Goal: Task Accomplishment & Management: Complete application form

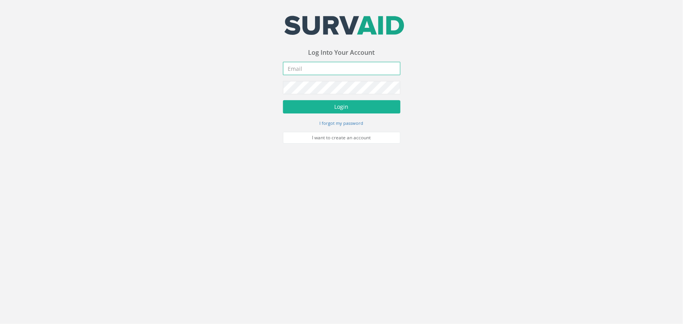
click at [303, 68] on input "email" at bounding box center [341, 68] width 117 height 13
paste input "[EMAIL_ADDRESS][DOMAIN_NAME]"
type input "[EMAIL_ADDRESS][DOMAIN_NAME]"
click at [340, 111] on button "Login" at bounding box center [341, 106] width 117 height 13
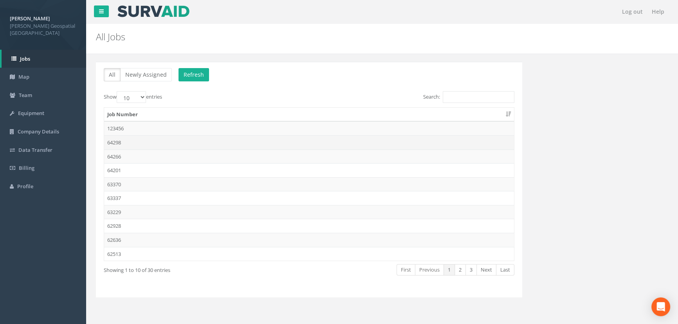
click at [122, 144] on td "64298" at bounding box center [309, 142] width 410 height 14
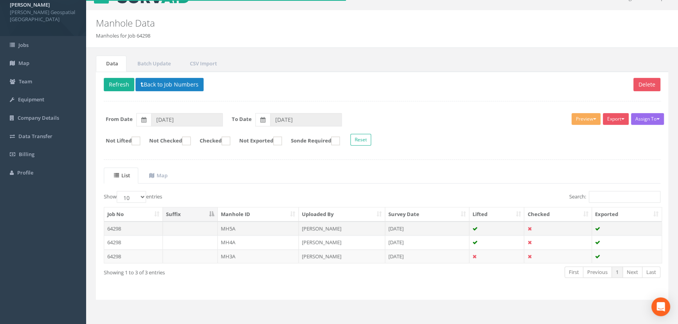
scroll to position [14, 0]
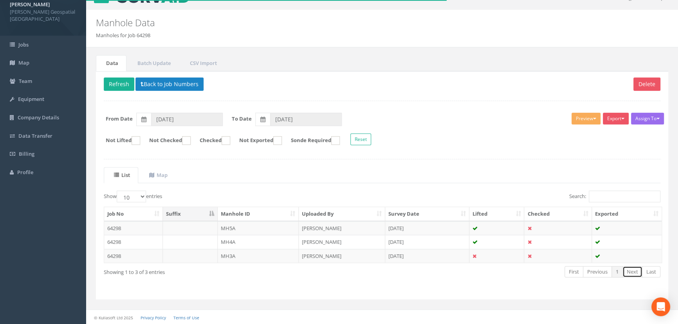
click at [632, 270] on link "Next" at bounding box center [632, 271] width 20 height 11
click at [175, 113] on input "[DATE]" at bounding box center [187, 119] width 72 height 13
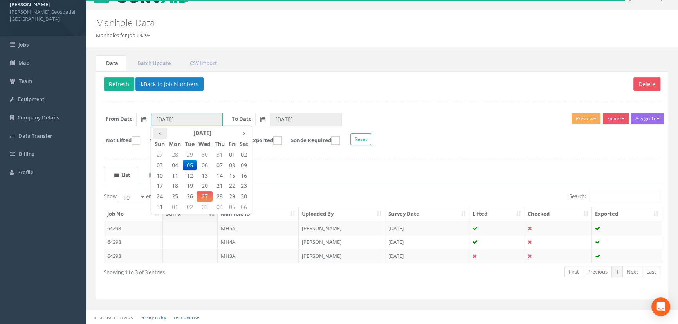
click at [156, 133] on th "‹" at bounding box center [160, 133] width 14 height 11
click at [193, 155] on span "01" at bounding box center [190, 154] width 14 height 10
type input "01/07/2025"
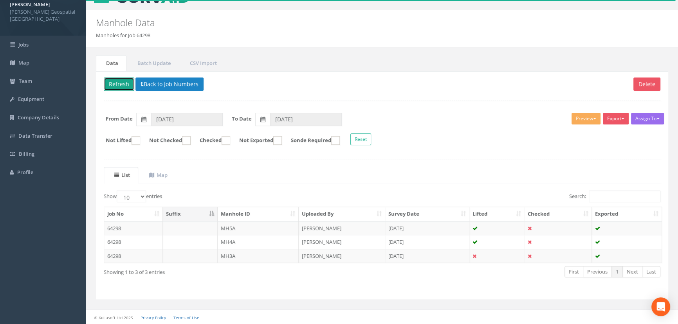
click at [121, 86] on button "Refresh" at bounding box center [119, 83] width 31 height 13
click at [117, 79] on button "Refresh" at bounding box center [119, 83] width 31 height 13
click at [154, 84] on button "Back to Job Numbers" at bounding box center [169, 83] width 68 height 13
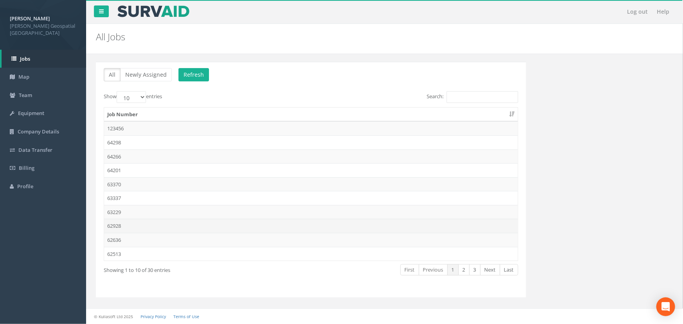
click at [157, 226] on td "62928" at bounding box center [311, 226] width 414 height 14
click at [466, 272] on link "2" at bounding box center [463, 269] width 11 height 11
click at [477, 270] on link "3" at bounding box center [474, 269] width 11 height 11
click at [454, 270] on link "1" at bounding box center [452, 269] width 11 height 11
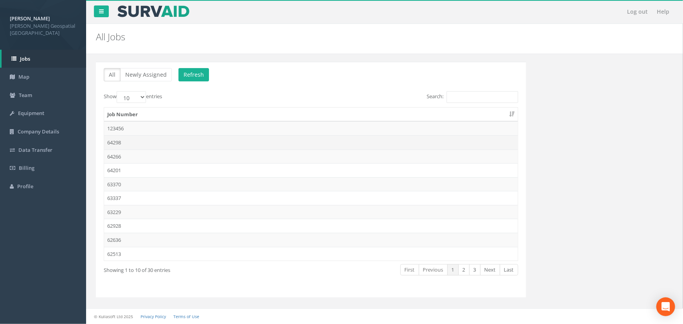
click at [164, 144] on td "64298" at bounding box center [311, 142] width 414 height 14
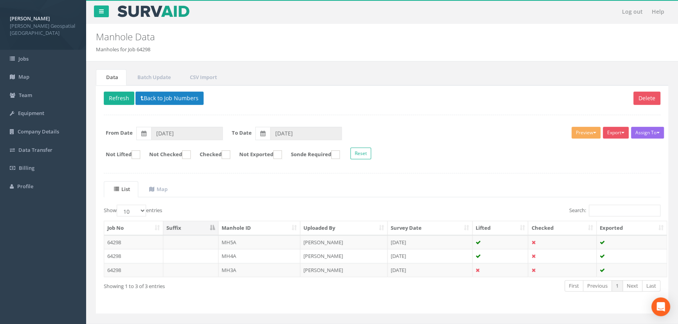
scroll to position [14, 0]
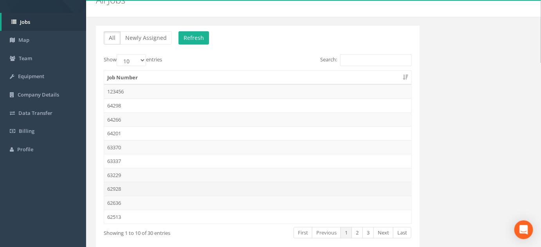
scroll to position [71, 0]
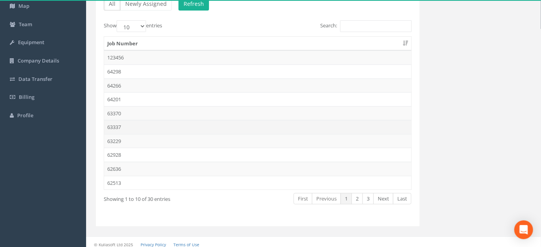
click at [133, 122] on td "63337" at bounding box center [257, 127] width 307 height 14
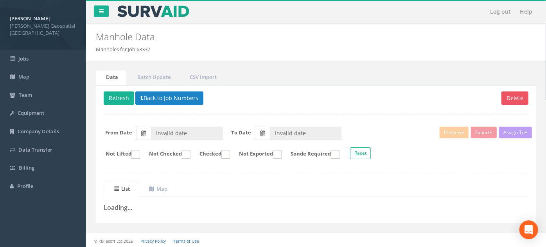
type input "[DATE]"
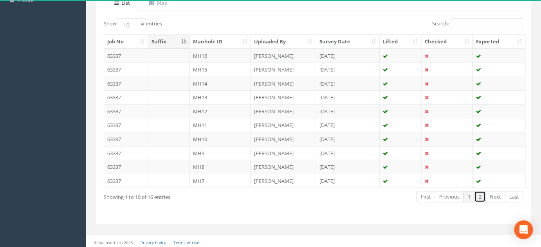
click at [479, 192] on link "2" at bounding box center [479, 196] width 11 height 11
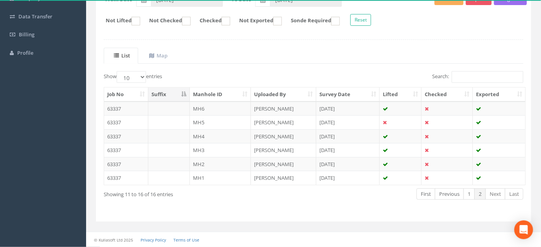
scroll to position [131, 0]
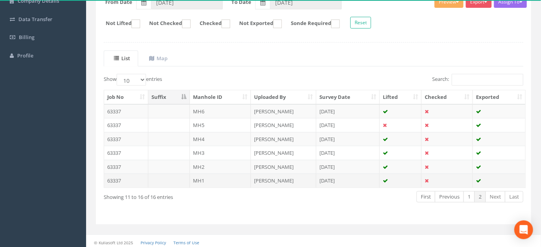
click at [129, 179] on td "63337" at bounding box center [126, 181] width 44 height 14
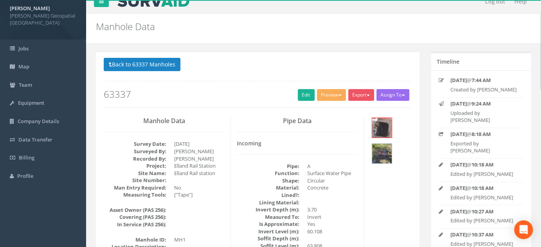
scroll to position [0, 0]
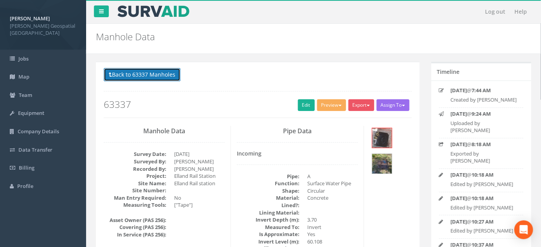
click at [162, 73] on button "Back to 63337 Manholes" at bounding box center [142, 74] width 77 height 13
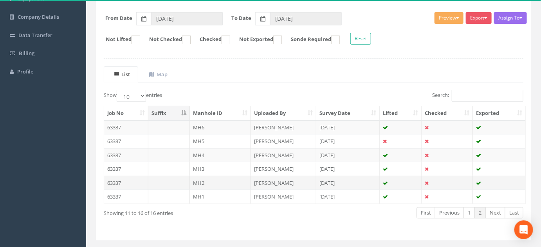
scroll to position [131, 0]
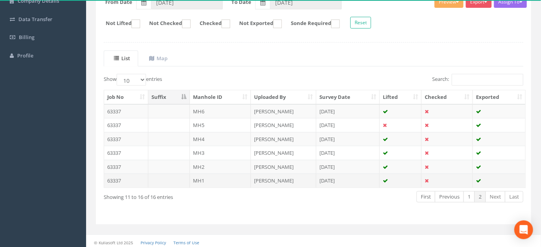
click at [234, 178] on td "MH1" at bounding box center [220, 181] width 61 height 14
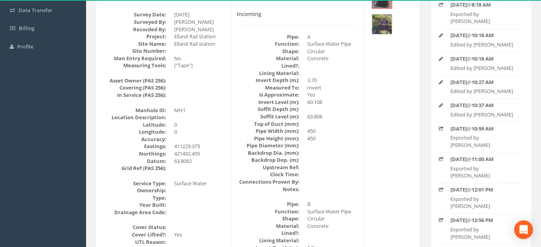
scroll to position [142, 0]
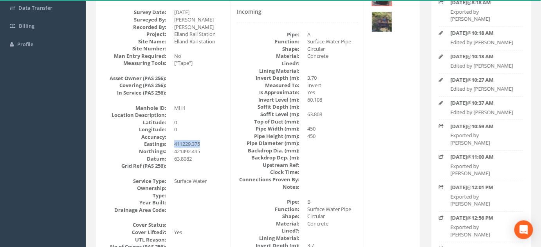
drag, startPoint x: 173, startPoint y: 142, endPoint x: 198, endPoint y: 142, distance: 25.4
click at [203, 142] on dl "Manhole ID: MH1 Location Description: Latitude: 0 Longitude: 0 Accuracy: Eastin…" at bounding box center [164, 136] width 121 height 65
drag, startPoint x: 197, startPoint y: 142, endPoint x: 299, endPoint y: 133, distance: 101.7
click at [220, 122] on dd "0" at bounding box center [199, 122] width 50 height 7
drag, startPoint x: 172, startPoint y: 143, endPoint x: 192, endPoint y: 142, distance: 19.6
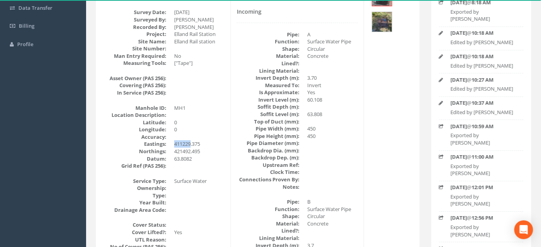
click at [192, 142] on dl "Manhole ID: MH1 Location Description: Latitude: 0 Longitude: 0 Accuracy: Eastin…" at bounding box center [164, 136] width 121 height 65
drag, startPoint x: 200, startPoint y: 142, endPoint x: 204, endPoint y: 142, distance: 4.3
click at [201, 142] on dd "411229.375" at bounding box center [199, 143] width 50 height 7
click at [203, 142] on dd "411229.375" at bounding box center [199, 143] width 50 height 7
drag, startPoint x: 373, startPoint y: 44, endPoint x: 370, endPoint y: 40, distance: 4.5
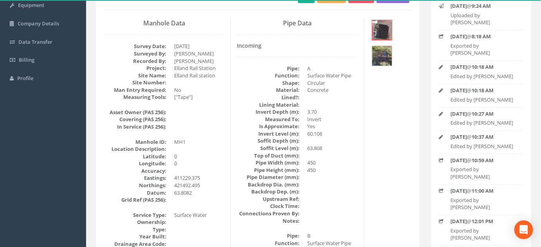
scroll to position [35, 0]
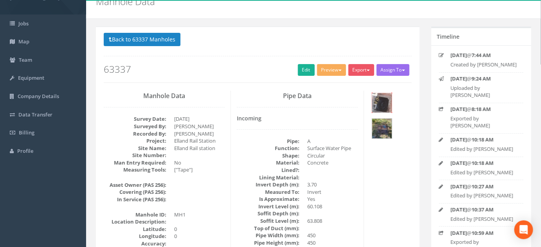
click at [382, 101] on img at bounding box center [382, 103] width 20 height 20
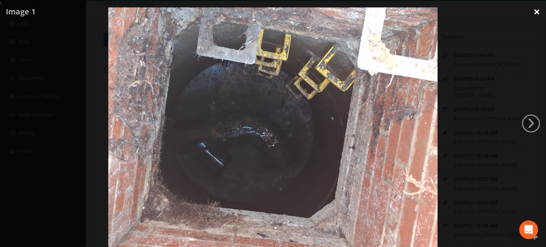
click at [539, 11] on link "×" at bounding box center [537, 11] width 18 height 23
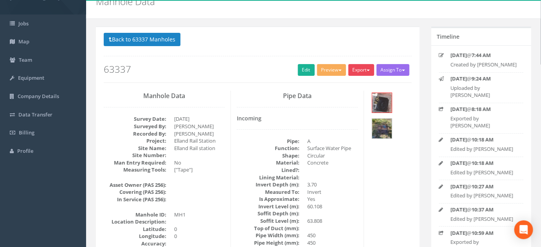
click at [359, 72] on button "Export" at bounding box center [361, 70] width 26 height 12
click at [366, 48] on div "Back to 63337 Manholes Back to Map Assign To No Companies Added Export [PERSON_…" at bounding box center [258, 58] width 308 height 50
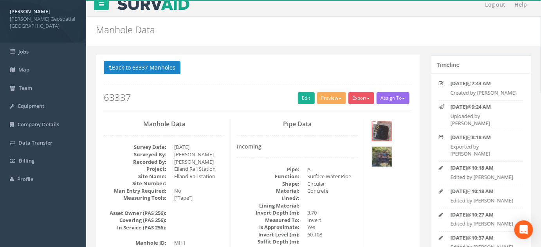
scroll to position [0, 0]
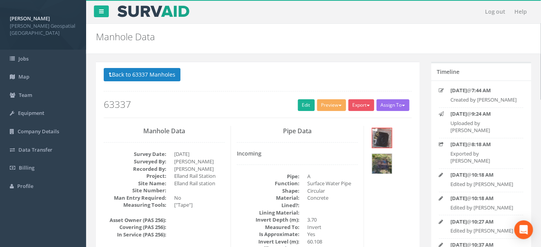
drag, startPoint x: 309, startPoint y: 150, endPoint x: 309, endPoint y: 137, distance: 12.9
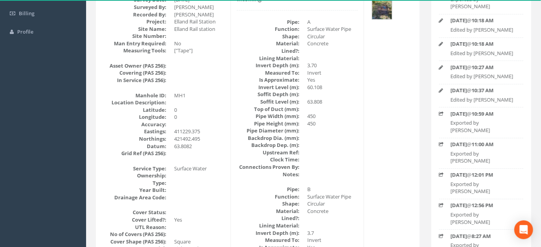
scroll to position [142, 0]
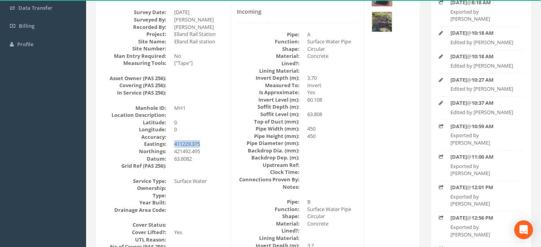
drag, startPoint x: 174, startPoint y: 143, endPoint x: 202, endPoint y: 140, distance: 27.9
click at [202, 140] on dl "Manhole ID: MH1 Location Description: Latitude: 0 Longitude: 0 Accuracy: Eastin…" at bounding box center [164, 136] width 121 height 65
copy dd "411229.375"
click at [331, 125] on dd "450" at bounding box center [332, 128] width 50 height 7
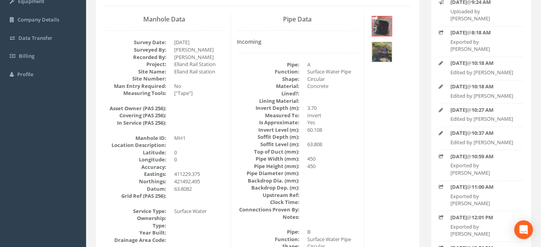
scroll to position [71, 0]
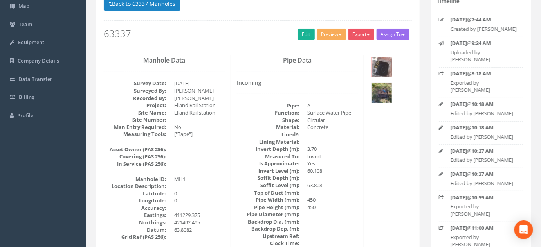
click at [382, 66] on img at bounding box center [382, 68] width 20 height 20
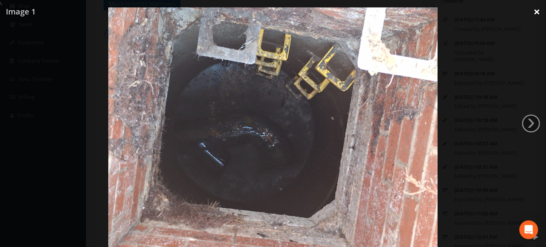
click at [534, 15] on link "×" at bounding box center [537, 11] width 18 height 23
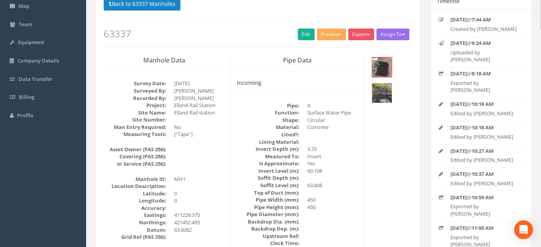
click at [391, 96] on img at bounding box center [382, 93] width 20 height 20
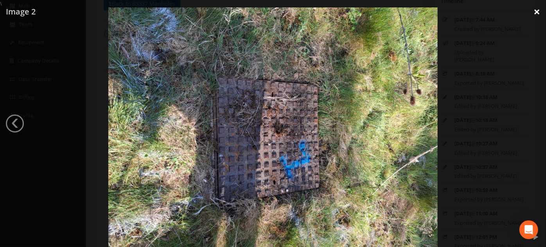
click at [538, 9] on link "×" at bounding box center [537, 11] width 18 height 23
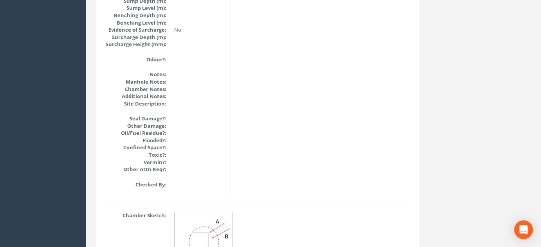
scroll to position [959, 0]
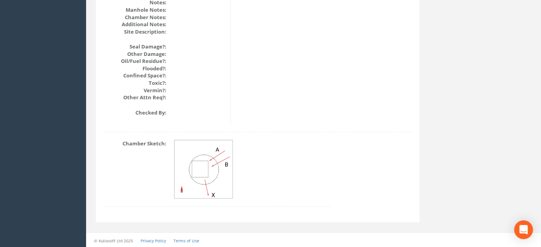
drag, startPoint x: 448, startPoint y: 117, endPoint x: 442, endPoint y: 122, distance: 8.1
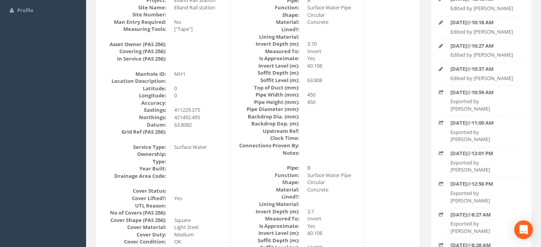
scroll to position [0, 0]
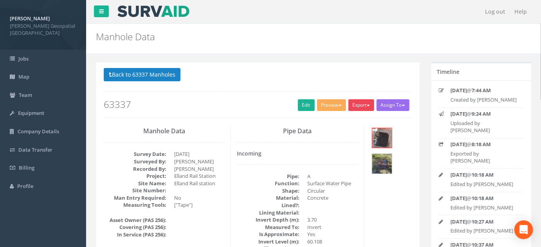
drag, startPoint x: 366, startPoint y: 112, endPoint x: 362, endPoint y: 107, distance: 6.4
click at [364, 110] on div "Export Murphy Manhole Heathrow United Utilities SurvAid IC SurvAid Manhole" at bounding box center [362, 106] width 28 height 14
drag, startPoint x: 361, startPoint y: 101, endPoint x: 362, endPoint y: 106, distance: 4.8
click at [360, 101] on button "Export" at bounding box center [361, 105] width 26 height 12
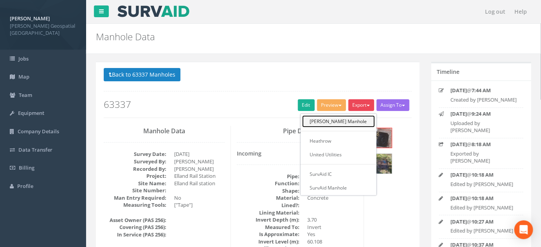
click at [355, 122] on link "[PERSON_NAME] Manhole" at bounding box center [338, 121] width 73 height 12
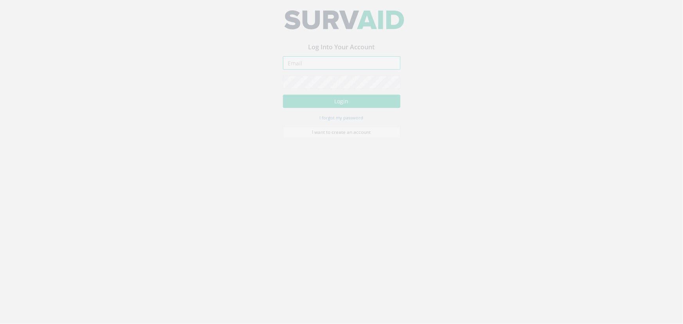
click at [325, 72] on input "email" at bounding box center [341, 68] width 117 height 13
click at [321, 67] on input "email" at bounding box center [341, 68] width 117 height 13
paste input "[EMAIL_ADDRESS][DOMAIN_NAME]"
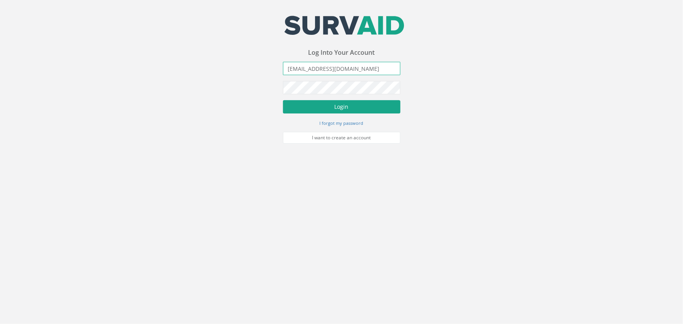
type input "[EMAIL_ADDRESS][DOMAIN_NAME]"
click at [339, 109] on button "Login" at bounding box center [341, 106] width 117 height 13
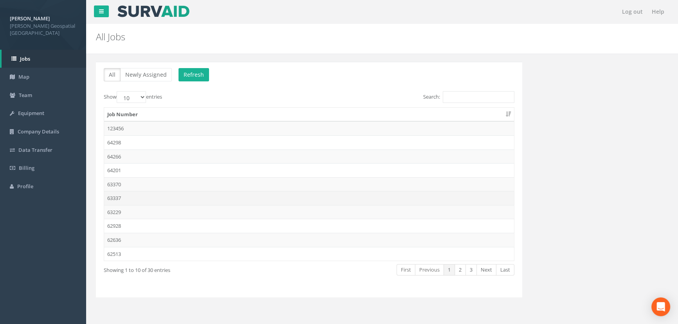
click at [122, 201] on td "63337" at bounding box center [309, 198] width 410 height 14
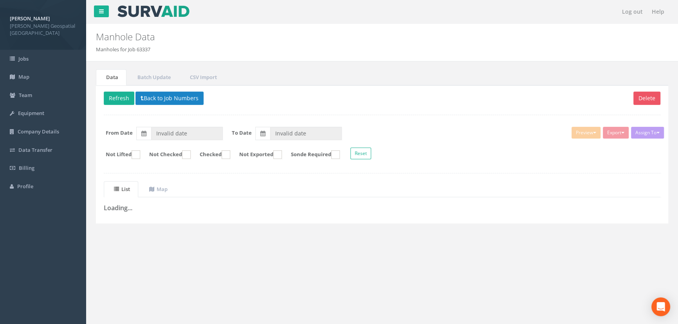
type input "[DATE]"
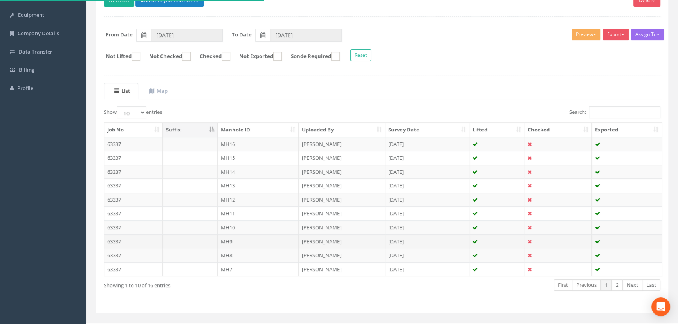
scroll to position [111, 0]
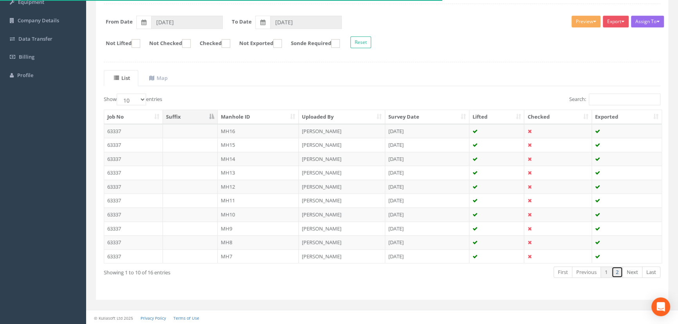
click at [619, 270] on link "2" at bounding box center [616, 271] width 11 height 11
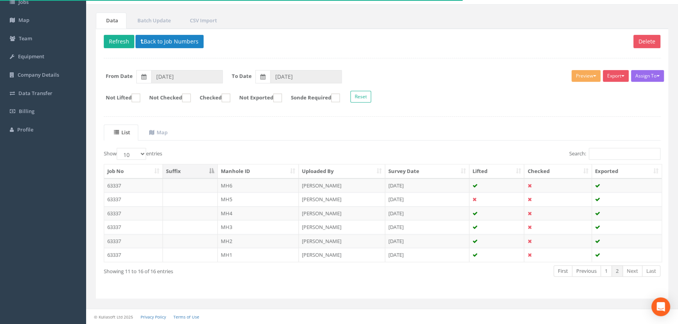
scroll to position [56, 0]
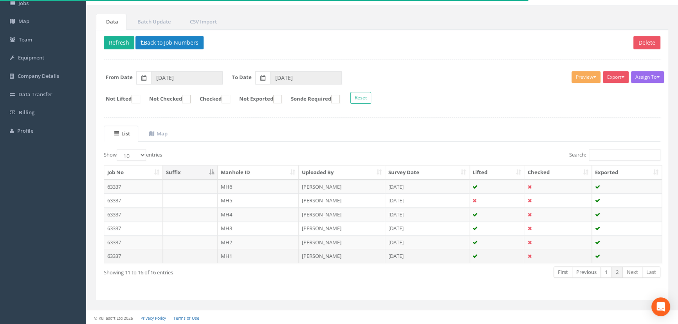
click at [173, 253] on td at bounding box center [190, 256] width 55 height 14
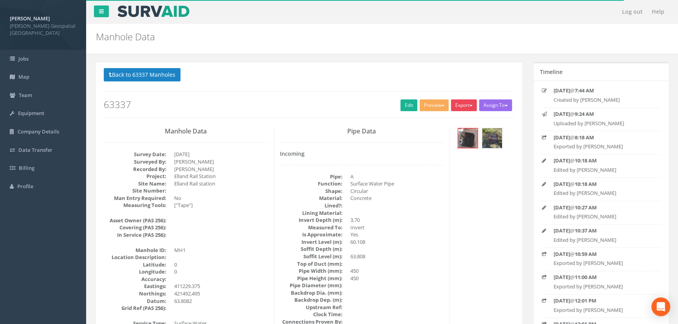
click at [466, 105] on button "Export" at bounding box center [464, 105] width 26 height 12
click at [463, 123] on link "[PERSON_NAME] Manhole" at bounding box center [441, 121] width 73 height 12
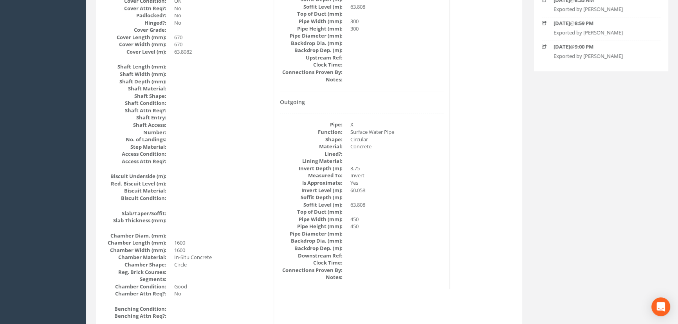
scroll to position [391, 0]
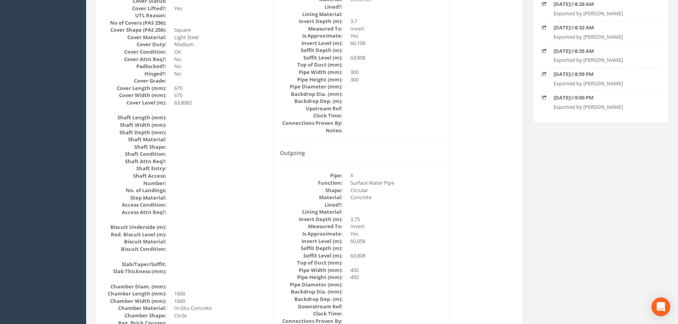
click at [367, 148] on div "Pipe Data Incoming Pipe: A Function: Surface Water Pipe Shape: Circular Materia…" at bounding box center [362, 49] width 176 height 580
drag, startPoint x: 350, startPoint y: 196, endPoint x: 371, endPoint y: 193, distance: 21.5
click at [370, 193] on dl "Pipe: X Function: Surface Water Pipe Shape: Circular Material: Concrete Lined?:…" at bounding box center [362, 252] width 164 height 160
click at [372, 198] on dd "Concrete" at bounding box center [397, 197] width 94 height 7
drag, startPoint x: 371, startPoint y: 195, endPoint x: 345, endPoint y: 197, distance: 26.7
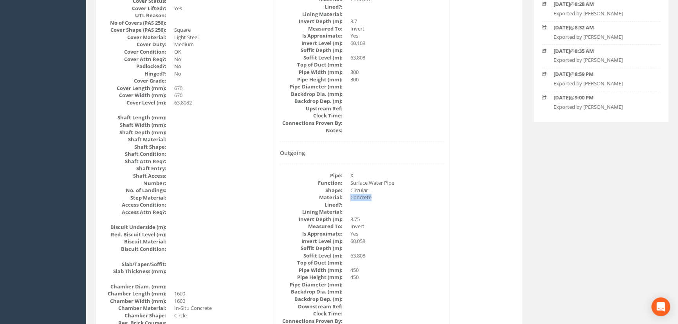
click at [344, 197] on dl "Pipe: X Function: Surface Water Pipe Shape: Circular Material: Concrete Lined?:…" at bounding box center [362, 252] width 164 height 160
click at [266, 125] on dd at bounding box center [221, 124] width 94 height 7
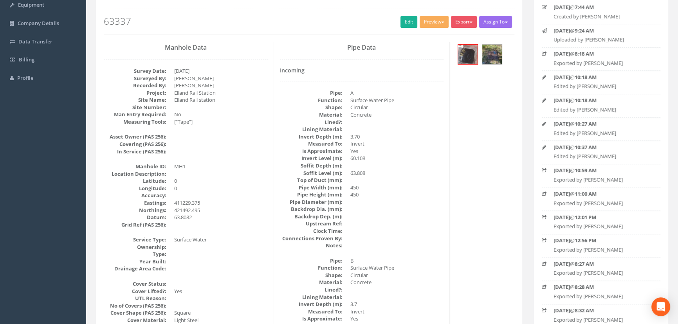
scroll to position [35, 0]
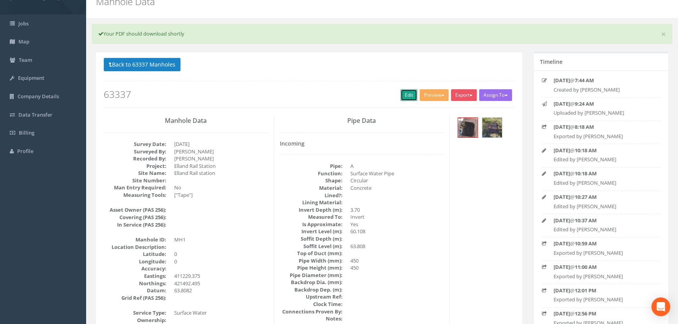
click at [411, 95] on link "Edit" at bounding box center [408, 95] width 17 height 12
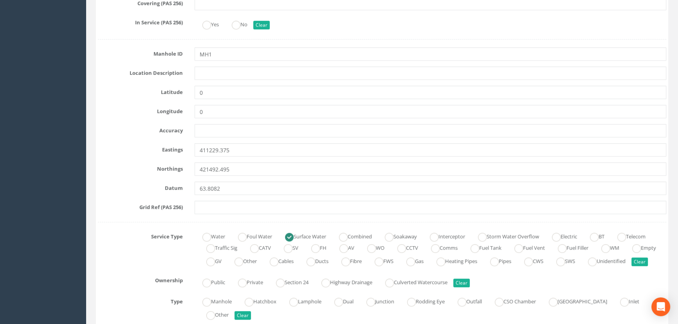
scroll to position [381, 0]
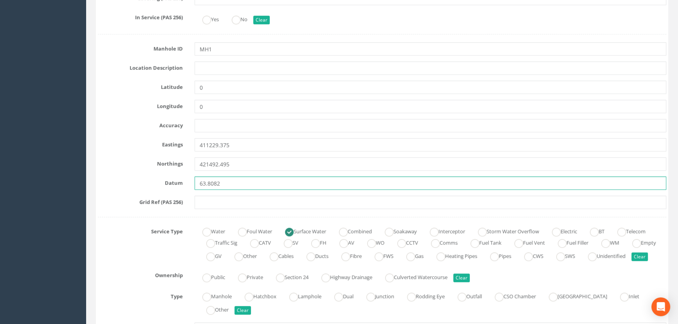
drag, startPoint x: 228, startPoint y: 186, endPoint x: 131, endPoint y: 177, distance: 97.5
click at [131, 177] on div "Datum 63.8082" at bounding box center [382, 182] width 580 height 13
type input "63.8764"
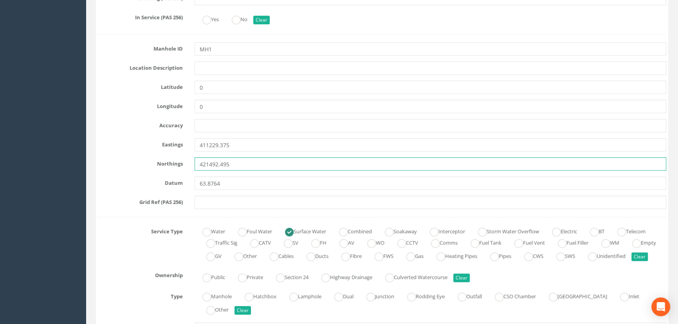
click at [239, 167] on input "421492.495" at bounding box center [430, 163] width 472 height 13
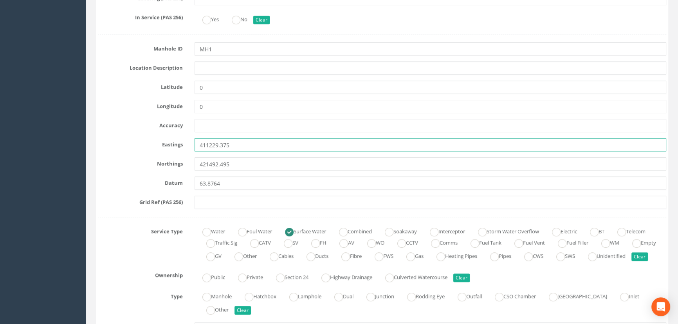
drag, startPoint x: 235, startPoint y: 142, endPoint x: 177, endPoint y: 144, distance: 58.0
click at [177, 144] on div "Eastings 411229.375" at bounding box center [382, 144] width 580 height 13
type input "411229.606"
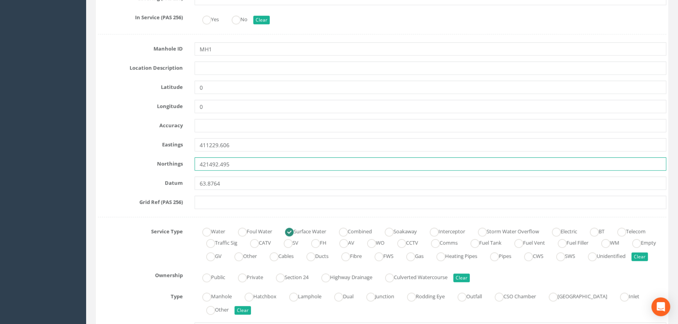
drag, startPoint x: 239, startPoint y: 162, endPoint x: 144, endPoint y: 152, distance: 95.6
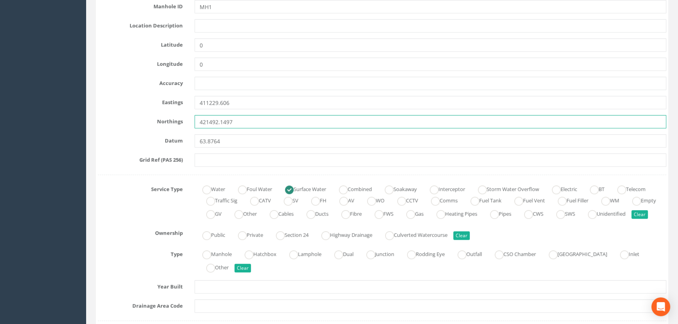
scroll to position [417, 0]
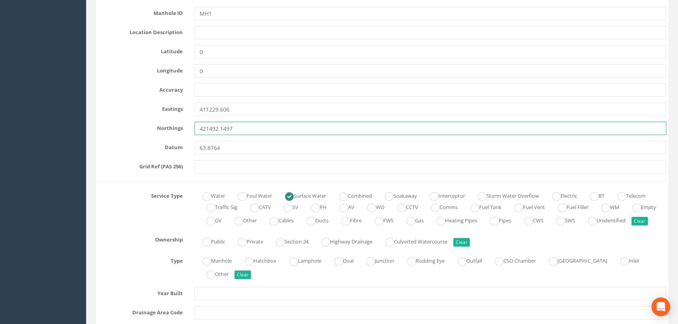
type input "421492.1497"
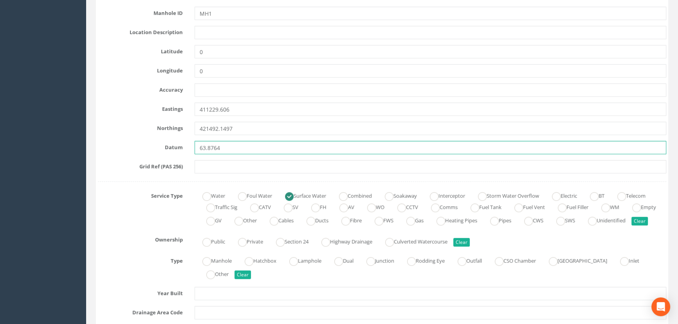
drag, startPoint x: 225, startPoint y: 146, endPoint x: 155, endPoint y: 142, distance: 69.8
click at [148, 142] on div "Datum 63.8764" at bounding box center [382, 147] width 580 height 13
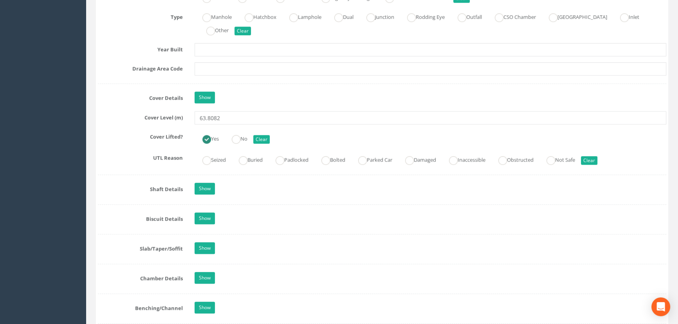
scroll to position [701, 0]
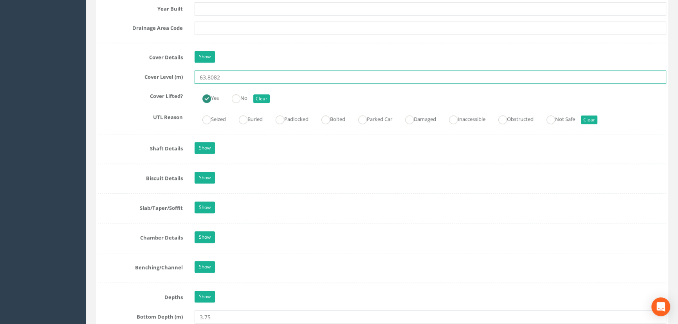
drag, startPoint x: 229, startPoint y: 90, endPoint x: 74, endPoint y: 85, distance: 154.3
click at [102, 84] on div "Cover Level (m) 63.8082" at bounding box center [382, 76] width 580 height 13
drag, startPoint x: 234, startPoint y: 88, endPoint x: 117, endPoint y: 88, distance: 117.0
click at [119, 84] on div "Cover Level (m) 63.8764" at bounding box center [382, 76] width 580 height 13
type input "63.8764"
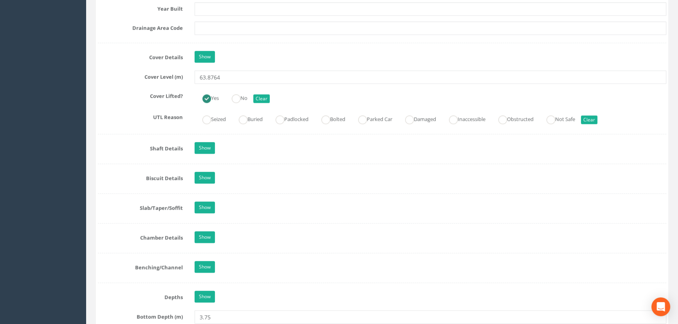
click at [260, 156] on div "Show" at bounding box center [430, 149] width 483 height 14
click at [210, 154] on link "Show" at bounding box center [204, 148] width 20 height 12
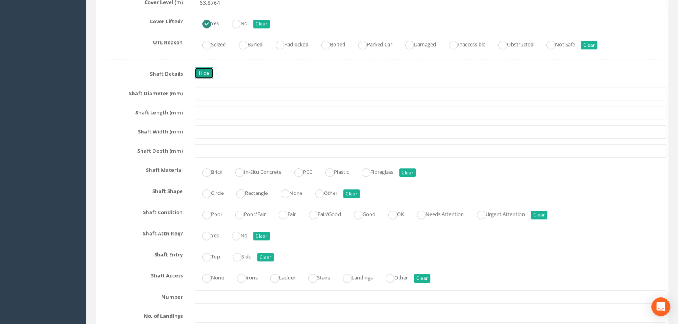
scroll to position [772, 0]
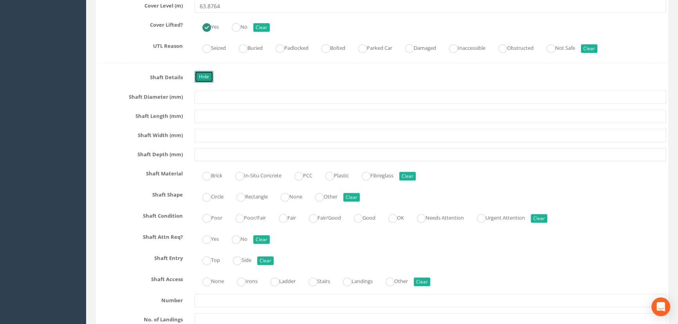
click at [206, 83] on link "Hide" at bounding box center [203, 77] width 19 height 12
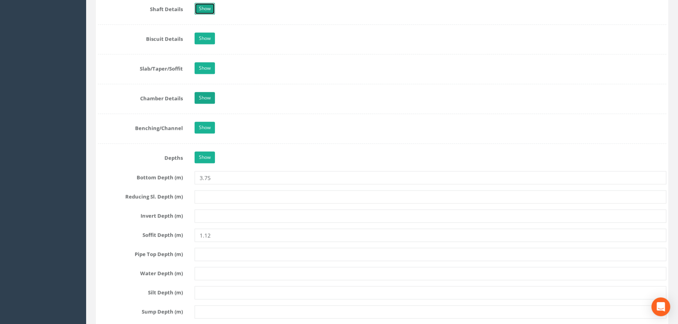
scroll to position [844, 0]
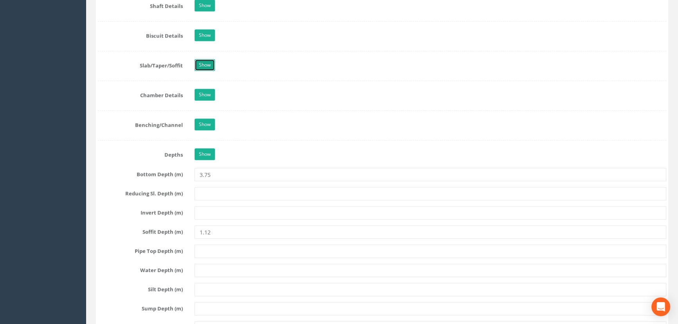
click at [211, 71] on link "Show" at bounding box center [204, 65] width 20 height 12
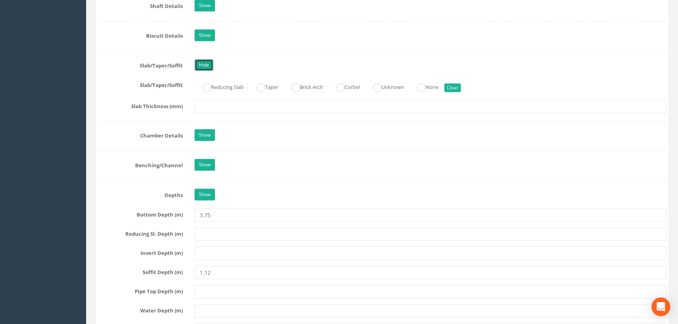
click at [205, 71] on link "Hide" at bounding box center [203, 65] width 19 height 12
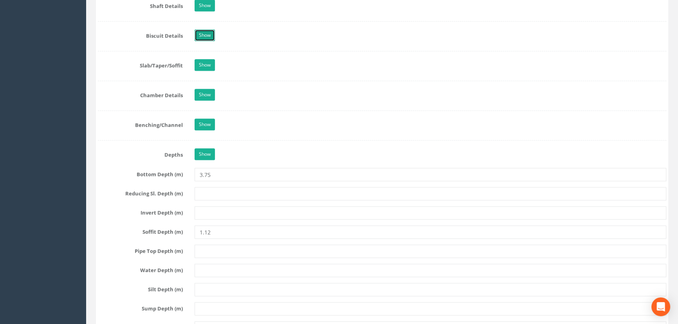
click at [207, 41] on link "Show" at bounding box center [204, 35] width 20 height 12
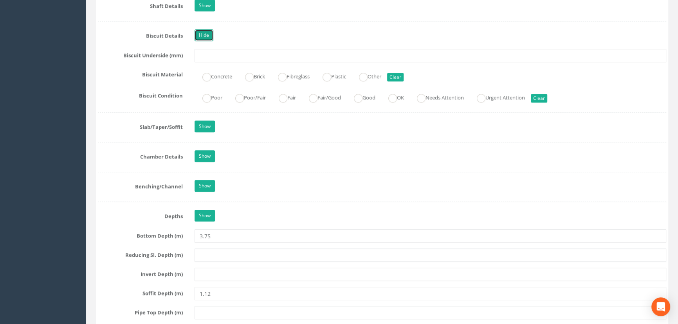
click at [207, 41] on link "Hide" at bounding box center [203, 35] width 19 height 12
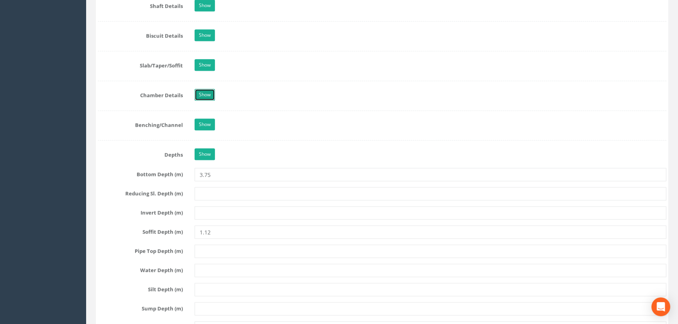
click at [205, 101] on link "Show" at bounding box center [204, 95] width 20 height 12
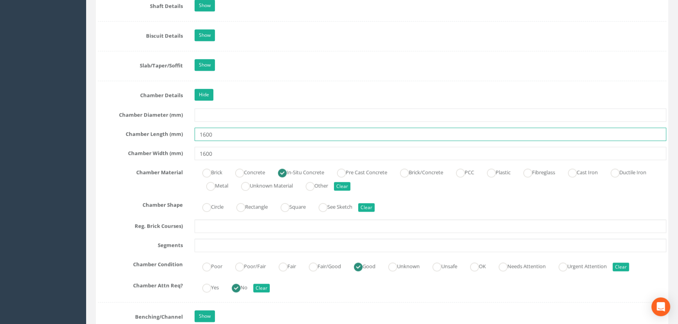
drag, startPoint x: 222, startPoint y: 144, endPoint x: 136, endPoint y: 141, distance: 86.2
click at [136, 141] on div "Chamber Length (mm) 1600" at bounding box center [382, 134] width 580 height 13
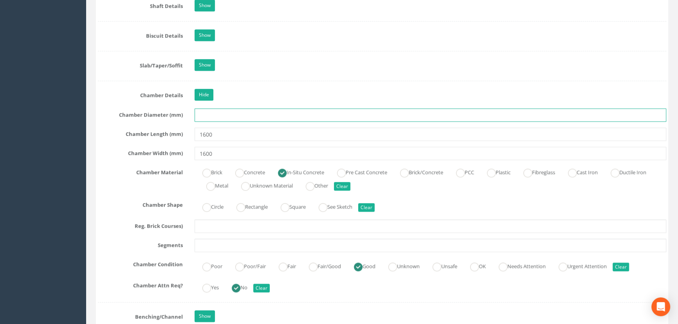
click at [225, 122] on input "text" at bounding box center [430, 114] width 472 height 13
drag, startPoint x: 227, startPoint y: 126, endPoint x: 182, endPoint y: 123, distance: 44.7
click at [186, 122] on div "Chamber Diameter (mm) 45" at bounding box center [382, 114] width 580 height 13
type input "1200"
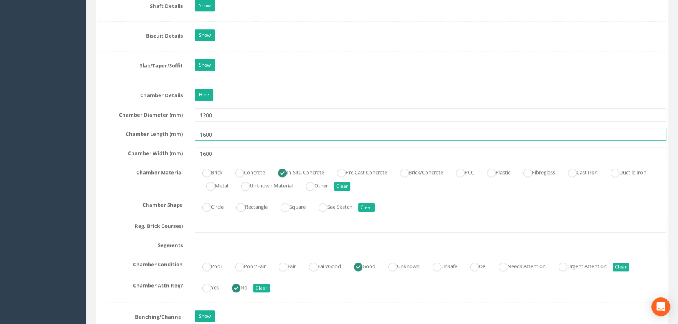
drag, startPoint x: 227, startPoint y: 146, endPoint x: 83, endPoint y: 145, distance: 144.4
click at [86, 146] on div "Log out Help Manhole Data Manholes for Job 63337 × There was an error fetching …" at bounding box center [382, 304] width 592 height 2297
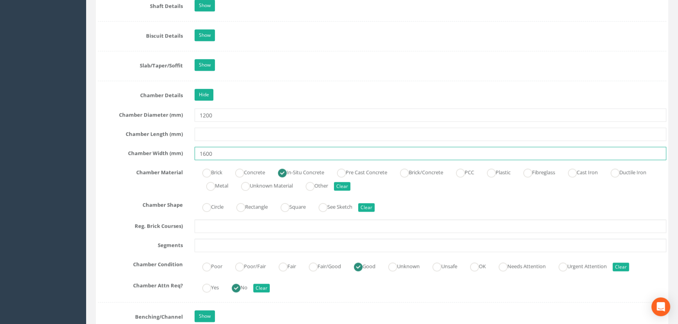
drag, startPoint x: 220, startPoint y: 164, endPoint x: 150, endPoint y: 163, distance: 70.0
click at [168, 160] on div "Chamber Width (mm) 1600" at bounding box center [382, 153] width 580 height 13
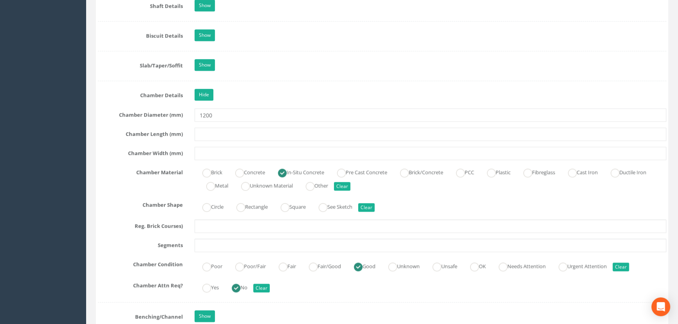
click at [337, 103] on div "Hide" at bounding box center [430, 96] width 483 height 14
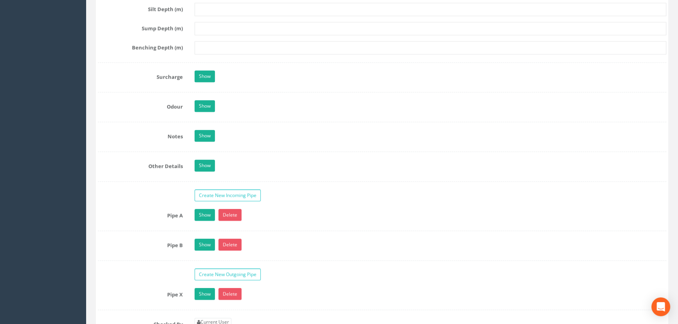
scroll to position [1342, 0]
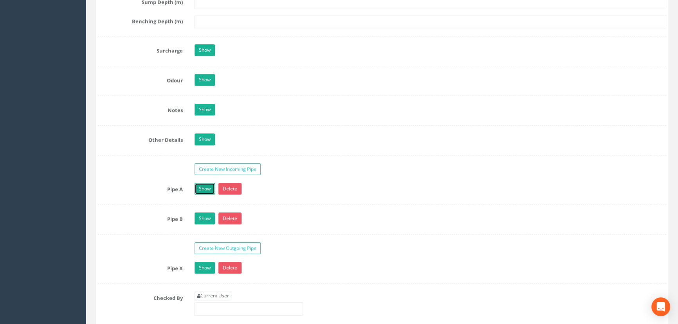
click at [205, 194] on link "Show" at bounding box center [204, 189] width 20 height 12
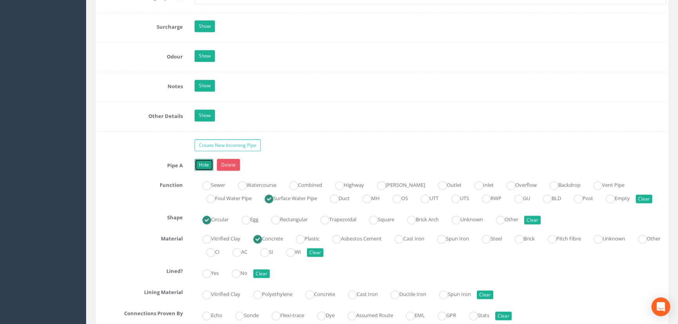
scroll to position [1448, 0]
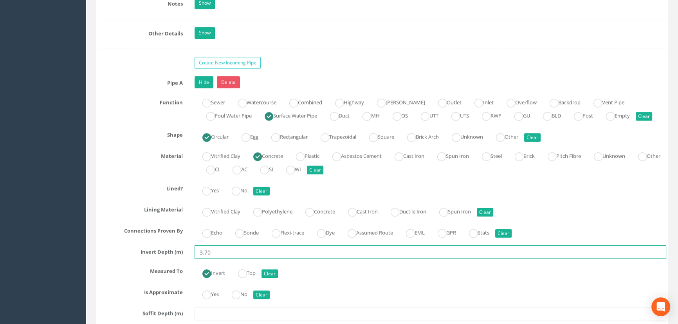
click at [236, 259] on input "3.70" at bounding box center [430, 251] width 472 height 13
drag, startPoint x: 228, startPoint y: 270, endPoint x: 191, endPoint y: 270, distance: 37.6
click at [191, 259] on div "3.70" at bounding box center [430, 251] width 483 height 13
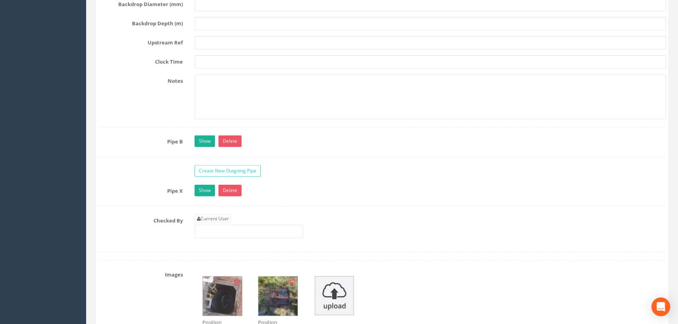
scroll to position [1911, 0]
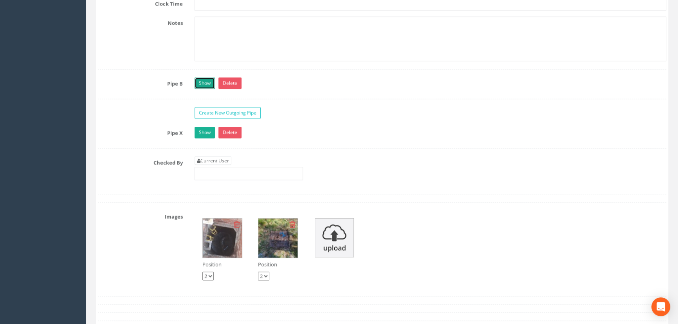
click at [207, 89] on link "Show" at bounding box center [204, 83] width 20 height 12
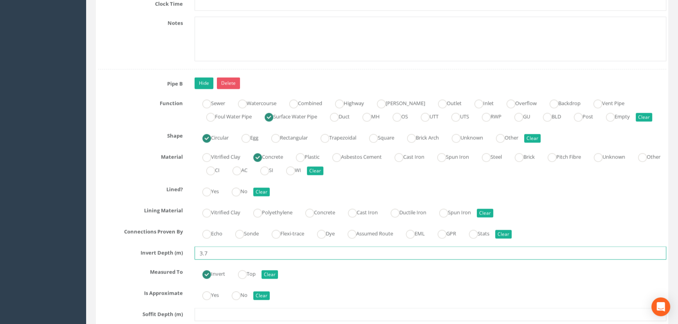
click at [225, 260] on input "3.7" at bounding box center [430, 253] width 472 height 13
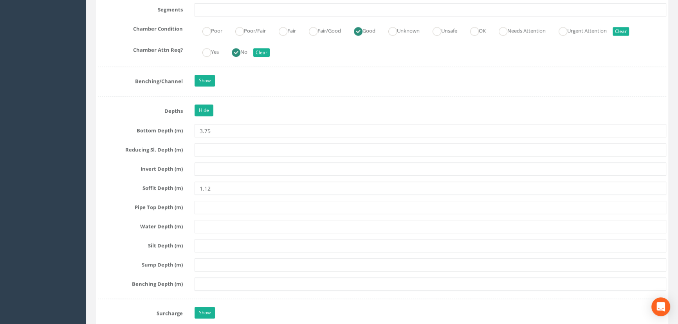
scroll to position [1057, 0]
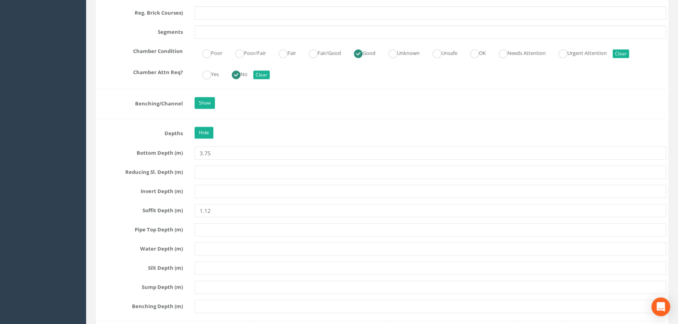
type input "3.70"
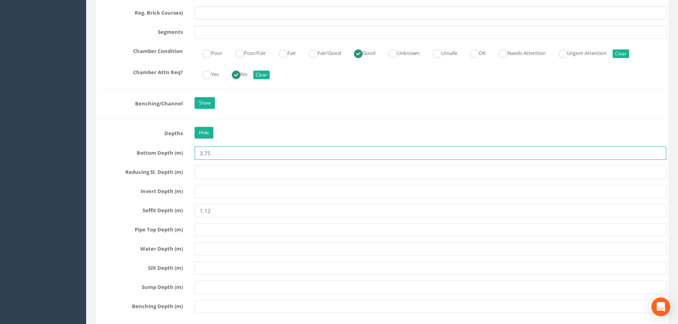
drag, startPoint x: 216, startPoint y: 158, endPoint x: 208, endPoint y: 159, distance: 7.8
click at [208, 159] on input "3.75" at bounding box center [430, 152] width 472 height 13
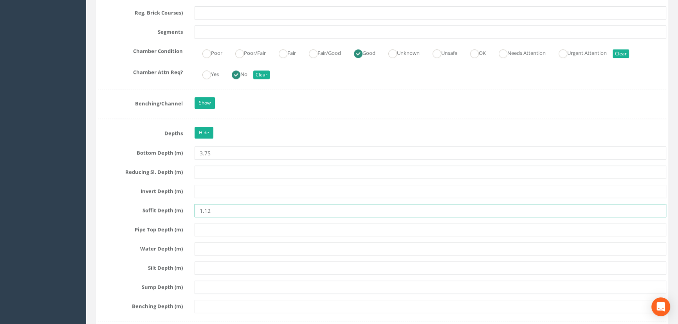
click at [213, 217] on input "1.12" at bounding box center [430, 210] width 472 height 13
drag, startPoint x: 191, startPoint y: 213, endPoint x: 97, endPoint y: 211, distance: 93.9
click at [120, 210] on div "Job Number 63337 Job Number Suffix Survey Date 30/04/2025 Surveyed By Jack Haki…" at bounding box center [382, 293] width 568 height 2395
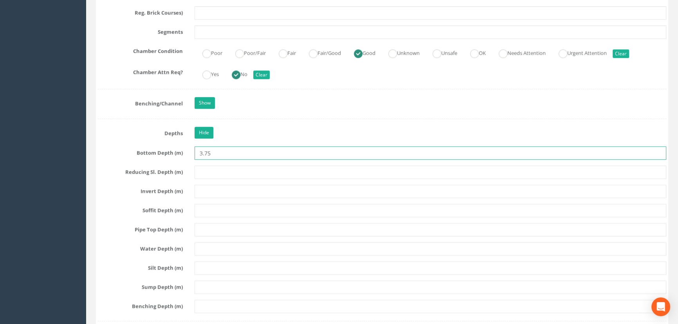
click at [227, 160] on input "3.75" at bounding box center [430, 152] width 472 height 13
drag, startPoint x: 212, startPoint y: 164, endPoint x: 207, endPoint y: 164, distance: 4.7
click at [207, 160] on input "3.72" at bounding box center [430, 152] width 472 height 13
type input "3.75"
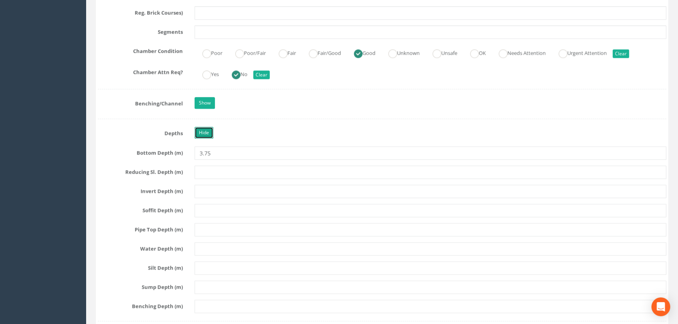
click at [203, 139] on link "Hide" at bounding box center [203, 133] width 19 height 12
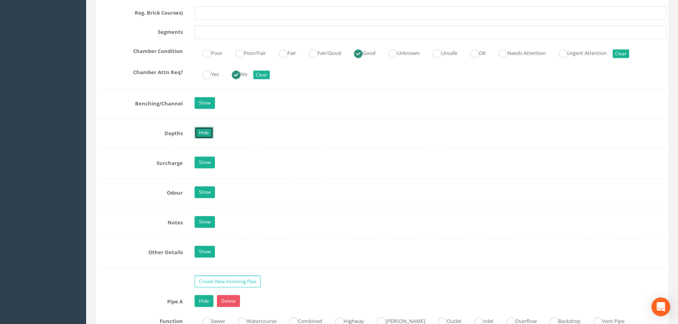
click at [205, 139] on link "Hide" at bounding box center [203, 133] width 19 height 12
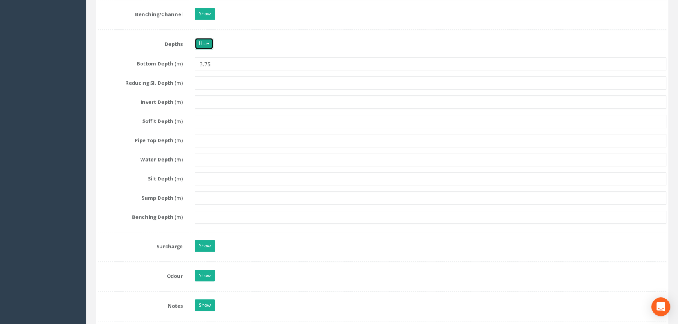
scroll to position [1093, 0]
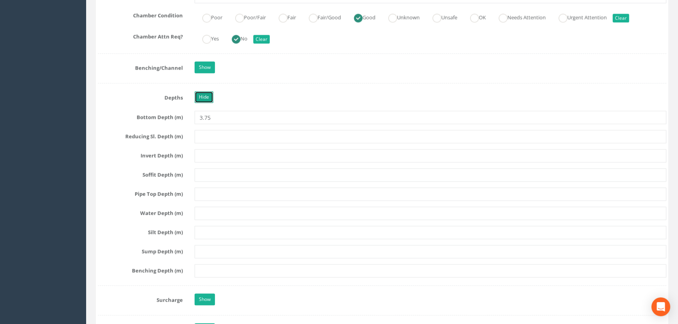
click at [202, 103] on link "Hide" at bounding box center [203, 97] width 19 height 12
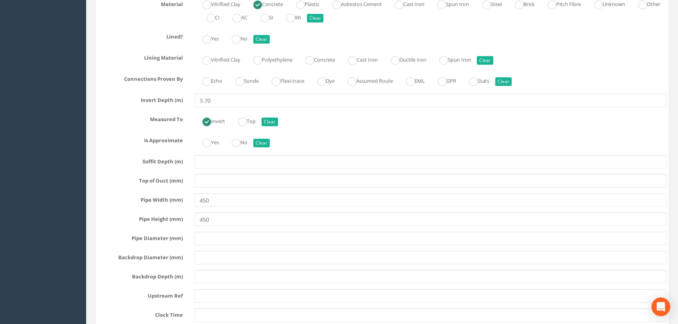
scroll to position [1448, 0]
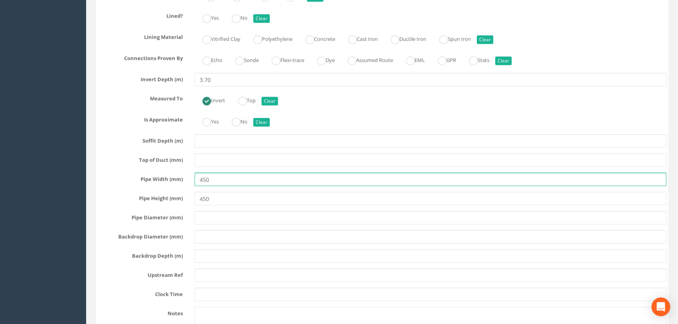
drag, startPoint x: 215, startPoint y: 203, endPoint x: 159, endPoint y: 200, distance: 56.0
click at [159, 186] on div "Pipe Width (mm) 450" at bounding box center [382, 179] width 580 height 13
type input "300"
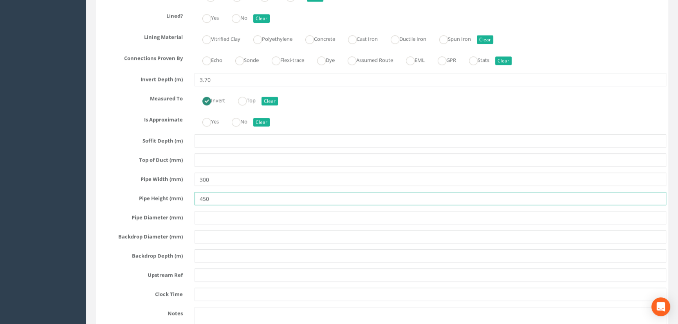
drag, startPoint x: 221, startPoint y: 218, endPoint x: 175, endPoint y: 220, distance: 45.8
click at [177, 205] on div "Pipe Height (mm) 450" at bounding box center [382, 198] width 580 height 13
type input "300"
click at [171, 205] on div "Pipe Height (mm) 300" at bounding box center [382, 198] width 580 height 13
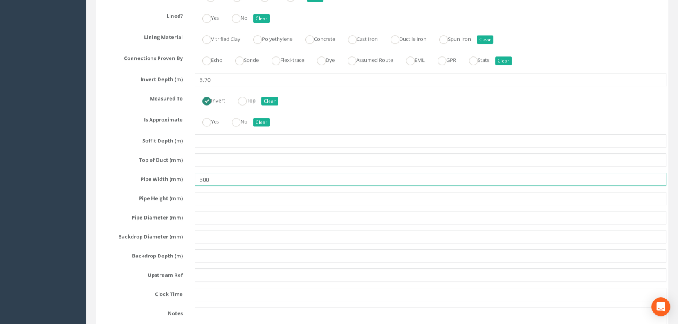
drag, startPoint x: 209, startPoint y: 199, endPoint x: 178, endPoint y: 202, distance: 31.8
click at [183, 186] on div "Pipe Width (mm) 300" at bounding box center [382, 179] width 580 height 13
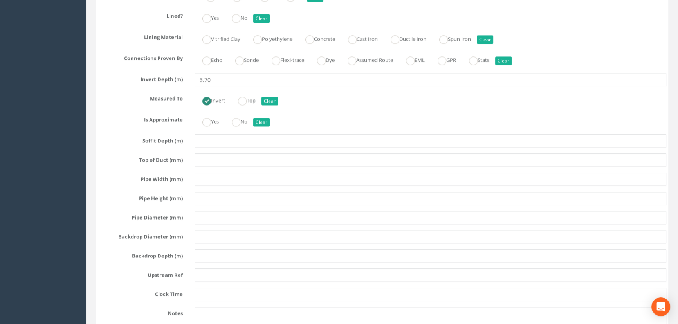
click at [224, 247] on div "Pipe A Hide Delete Function Sewer Watercourse Combined Highway [PERSON_NAME] Ou…" at bounding box center [382, 132] width 568 height 456
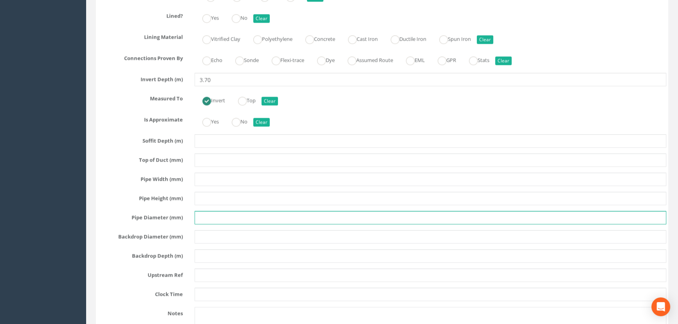
drag, startPoint x: 223, startPoint y: 238, endPoint x: 232, endPoint y: 239, distance: 9.0
click at [222, 224] on input "text" at bounding box center [430, 217] width 472 height 13
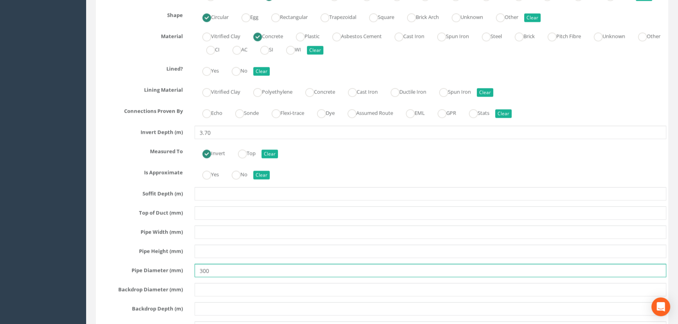
scroll to position [1342, 0]
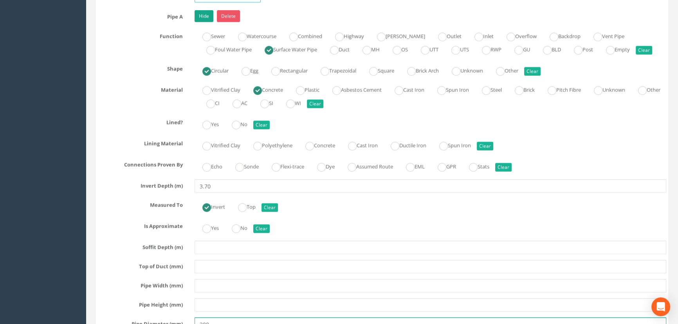
type input "300"
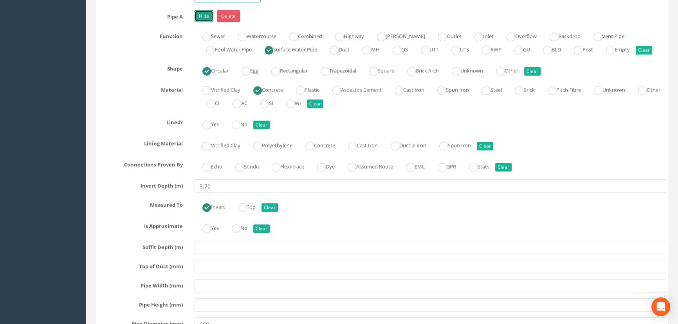
click at [200, 22] on link "Hide" at bounding box center [203, 16] width 19 height 12
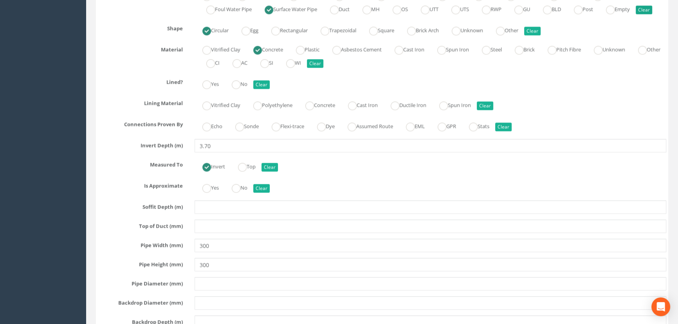
scroll to position [1377, 0]
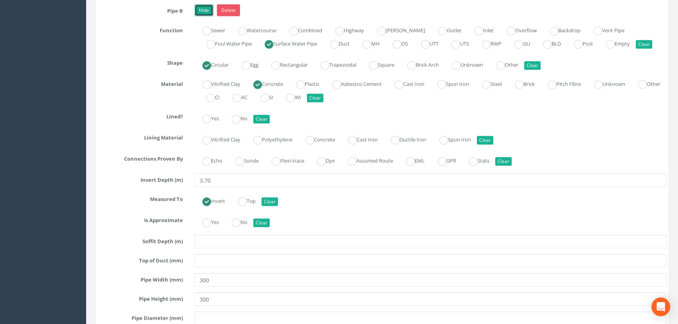
click at [206, 16] on link "Hide" at bounding box center [203, 10] width 19 height 12
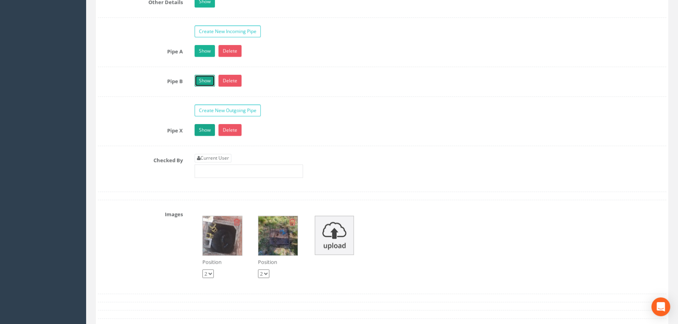
scroll to position [1306, 0]
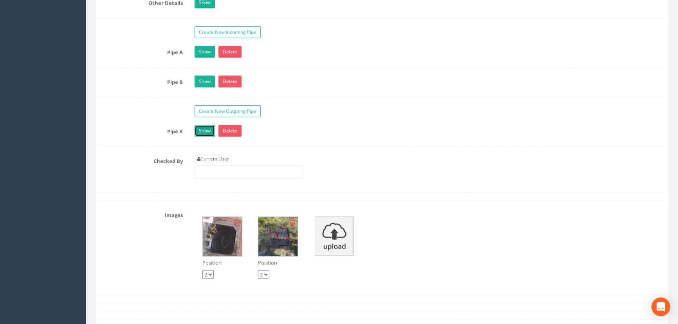
click at [209, 137] on link "Show" at bounding box center [204, 131] width 20 height 12
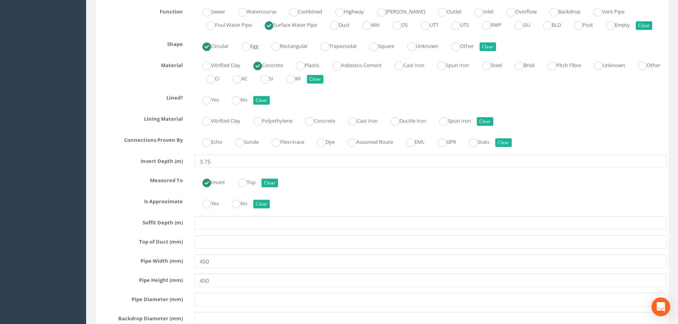
scroll to position [1484, 0]
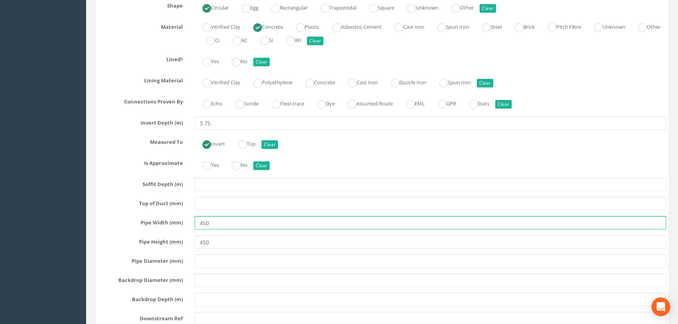
drag, startPoint x: 221, startPoint y: 241, endPoint x: 174, endPoint y: 234, distance: 47.2
click at [178, 234] on div "Pipe X Hide Delete Function Sewer Watercourse Combined Highway [PERSON_NAME] Ou…" at bounding box center [382, 175] width 568 height 456
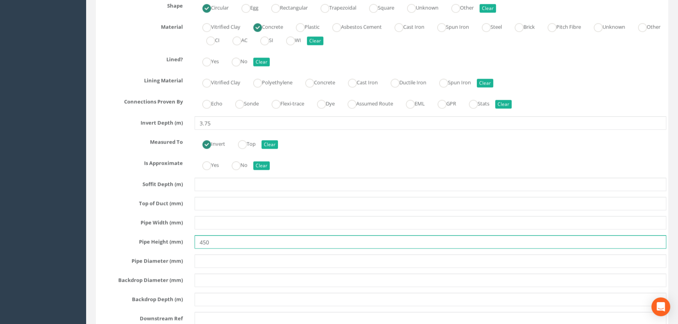
drag, startPoint x: 223, startPoint y: 266, endPoint x: 177, endPoint y: 258, distance: 46.8
click at [180, 248] on div "Pipe Height (mm) 450" at bounding box center [382, 241] width 580 height 13
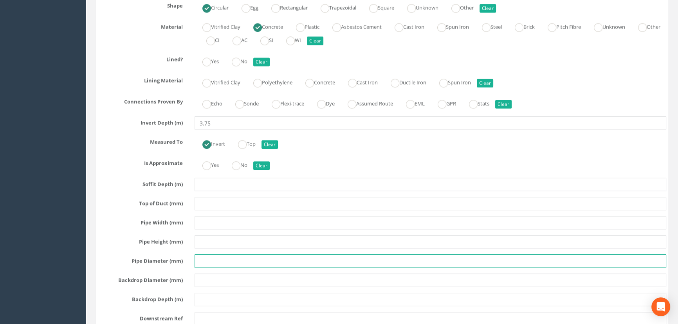
click at [211, 268] on input "text" at bounding box center [430, 260] width 472 height 13
drag, startPoint x: 215, startPoint y: 282, endPoint x: 152, endPoint y: 277, distance: 63.2
click at [158, 268] on div "Pipe Diameter (mm) 375" at bounding box center [382, 260] width 580 height 13
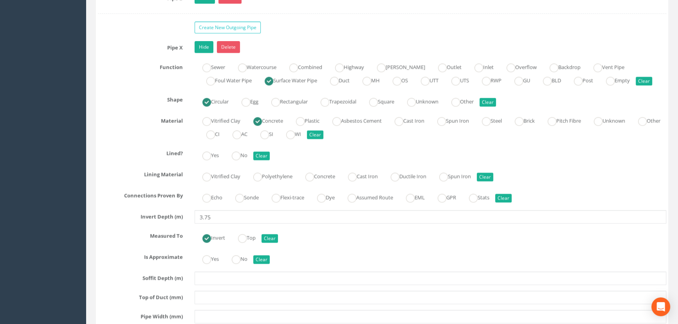
scroll to position [1377, 0]
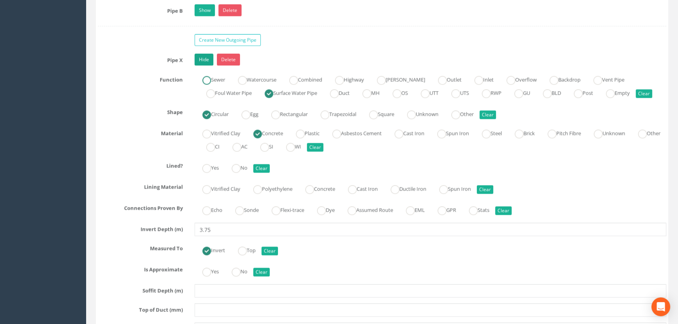
type input "300"
click at [203, 65] on link "Hide" at bounding box center [203, 60] width 19 height 12
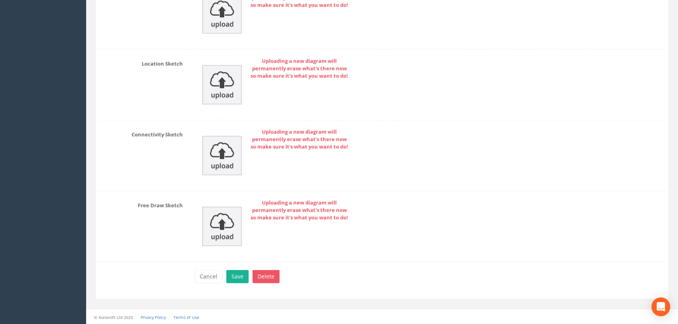
scroll to position [1809, 0]
click at [233, 279] on button "Save" at bounding box center [237, 276] width 22 height 13
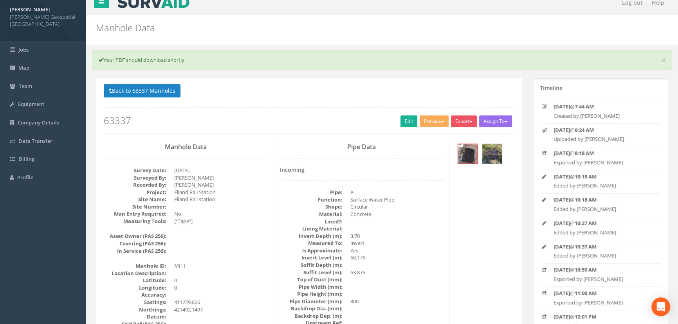
scroll to position [0, 0]
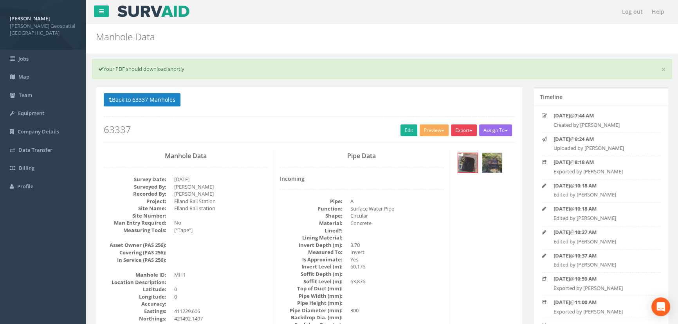
click at [465, 128] on button "Export" at bounding box center [464, 130] width 26 height 12
click at [465, 144] on link "[PERSON_NAME] Manhole" at bounding box center [441, 146] width 73 height 12
click at [462, 132] on button "Export" at bounding box center [464, 130] width 26 height 12
click at [461, 108] on p "Back to 63337 Manholes Back to Map" at bounding box center [309, 100] width 410 height 15
click at [408, 129] on link "Edit" at bounding box center [408, 130] width 17 height 12
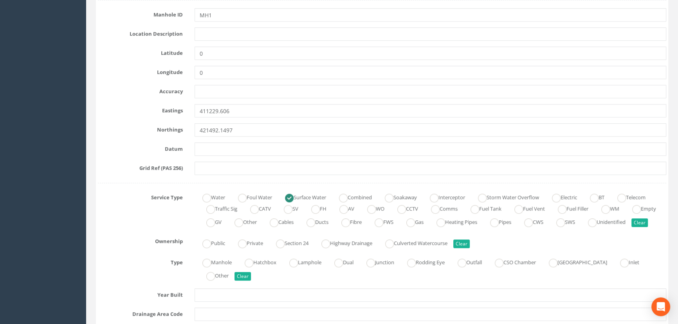
scroll to position [533, 0]
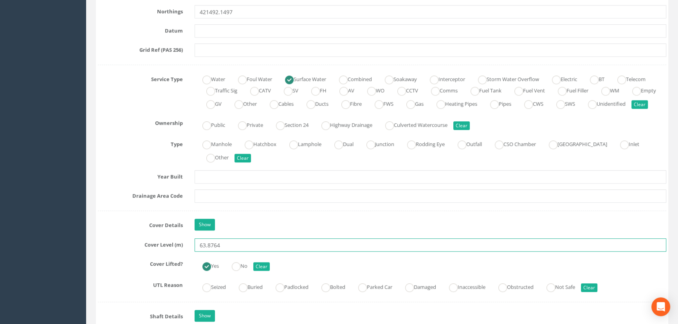
drag, startPoint x: 231, startPoint y: 255, endPoint x: 169, endPoint y: 247, distance: 62.3
click at [176, 248] on div "Cover Level (m) 63.8764" at bounding box center [382, 244] width 580 height 13
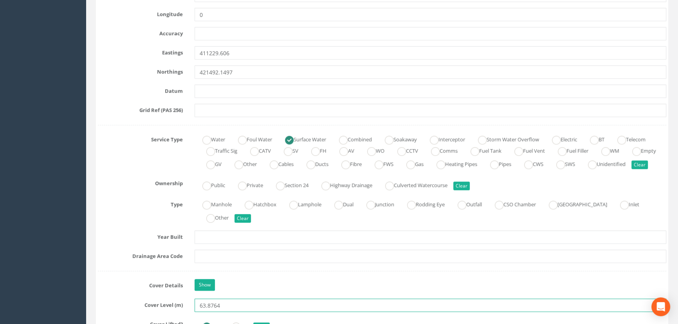
scroll to position [462, 0]
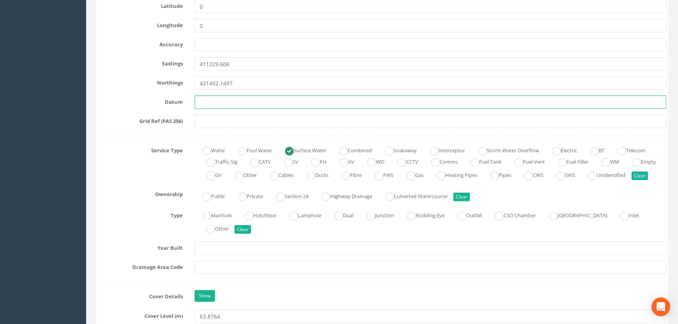
click at [221, 96] on input "text" at bounding box center [430, 101] width 472 height 13
paste input "63.8764"
type input "63.8764"
drag, startPoint x: 229, startPoint y: 97, endPoint x: 32, endPoint y: 70, distance: 198.6
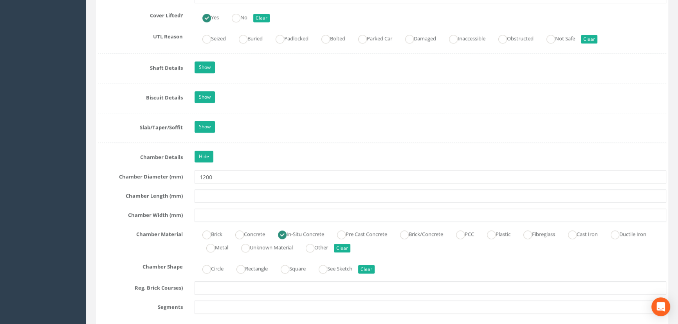
scroll to position [783, 0]
drag, startPoint x: 201, startPoint y: 80, endPoint x: 205, endPoint y: 81, distance: 4.9
click at [201, 72] on link "Show" at bounding box center [204, 67] width 20 height 12
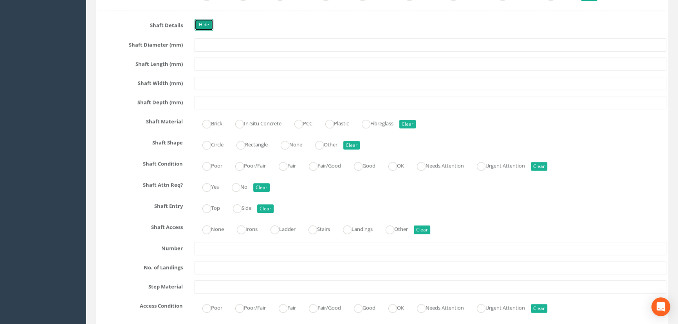
scroll to position [818, 0]
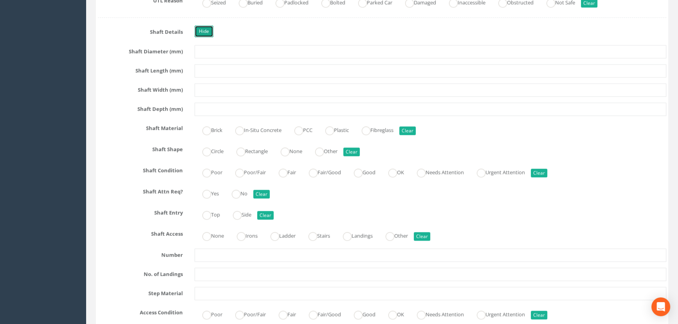
click at [200, 37] on link "Hide" at bounding box center [203, 31] width 19 height 12
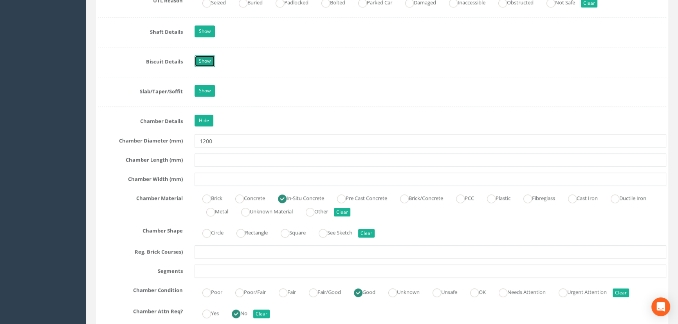
click at [206, 67] on link "Show" at bounding box center [204, 61] width 20 height 12
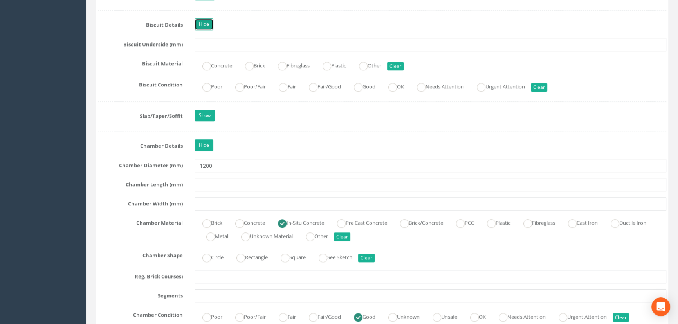
scroll to position [853, 0]
click at [201, 31] on link "Hide" at bounding box center [203, 26] width 19 height 12
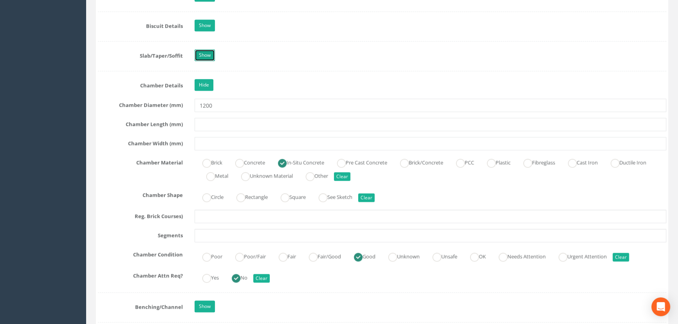
click at [199, 61] on link "Show" at bounding box center [204, 55] width 20 height 12
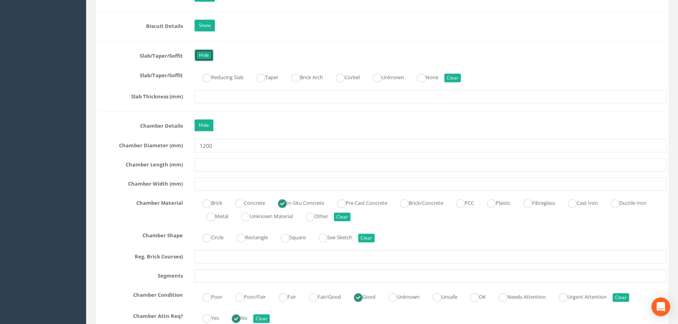
click at [203, 61] on link "Hide" at bounding box center [203, 55] width 19 height 12
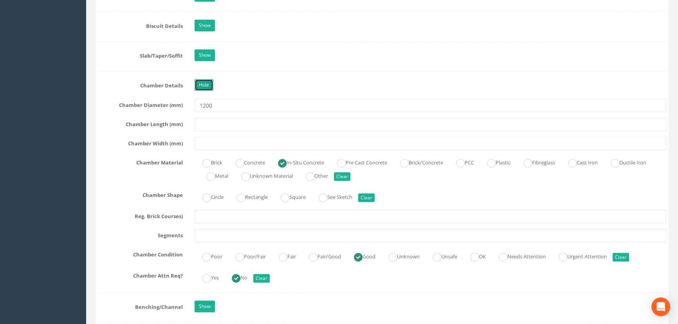
click at [205, 91] on link "Hide" at bounding box center [203, 85] width 19 height 12
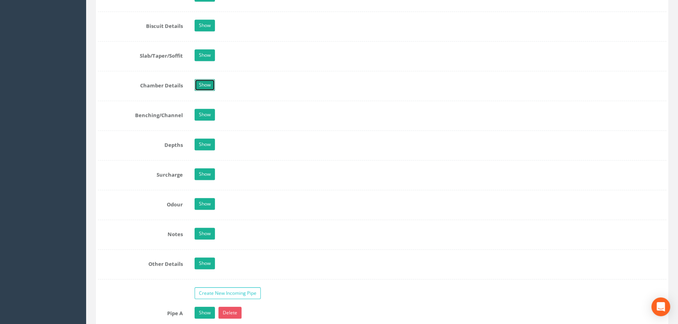
click at [206, 91] on link "Show" at bounding box center [204, 85] width 20 height 12
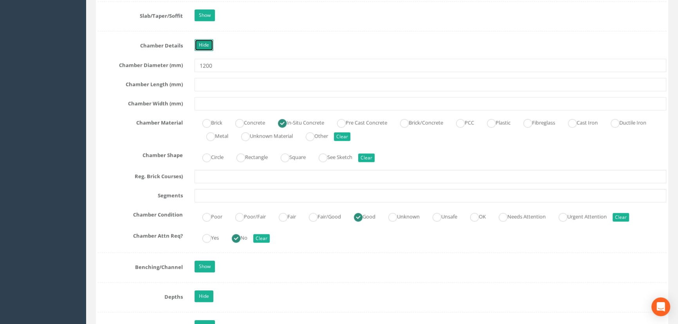
scroll to position [889, 0]
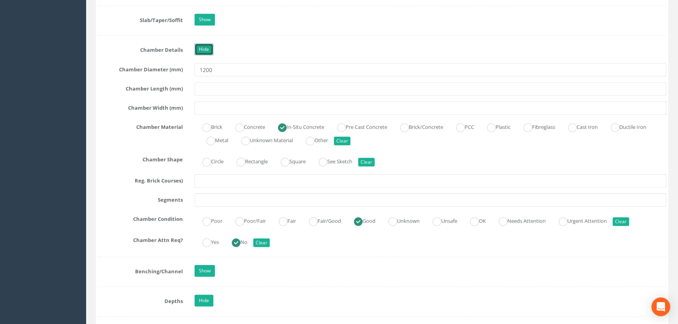
click at [206, 55] on link "Hide" at bounding box center [203, 49] width 19 height 12
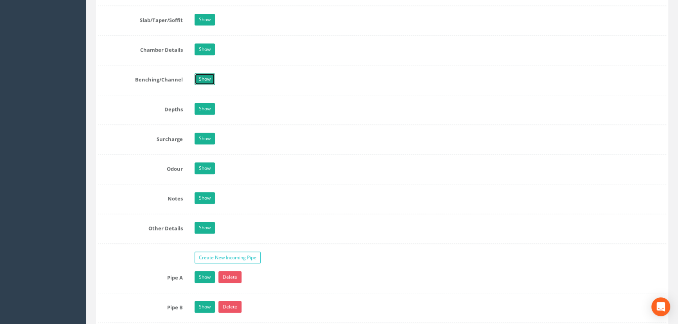
click at [203, 85] on link "Show" at bounding box center [204, 79] width 20 height 12
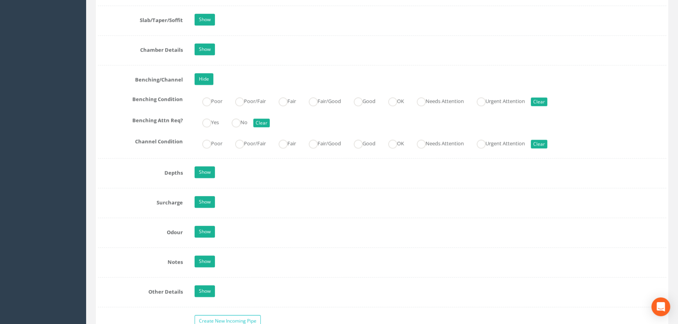
click at [209, 178] on link "Show" at bounding box center [204, 172] width 20 height 12
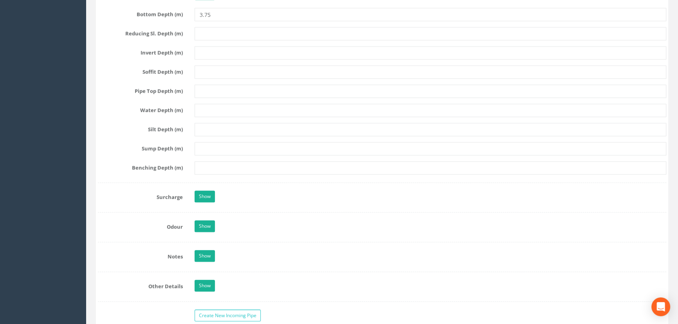
scroll to position [1209, 0]
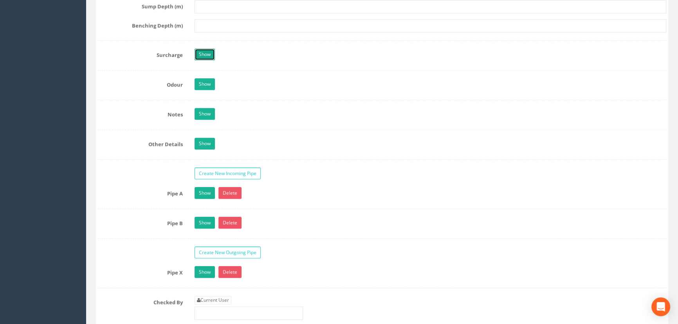
click at [206, 60] on link "Show" at bounding box center [204, 55] width 20 height 12
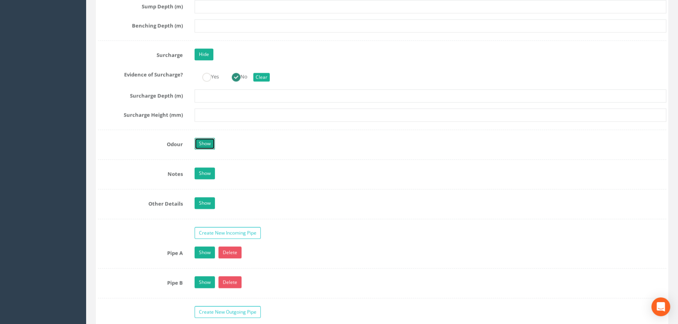
click at [198, 149] on link "Show" at bounding box center [204, 144] width 20 height 12
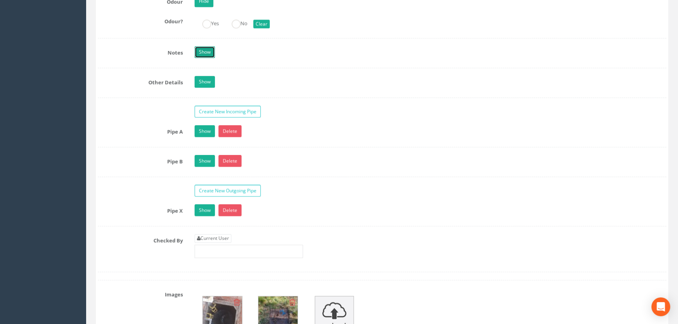
click at [205, 58] on link "Show" at bounding box center [204, 52] width 20 height 12
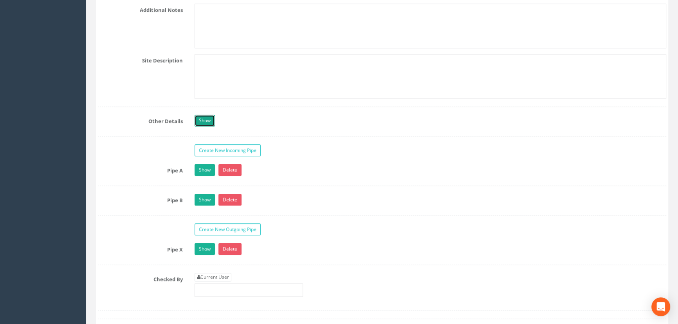
click at [208, 123] on link "Show" at bounding box center [204, 121] width 20 height 12
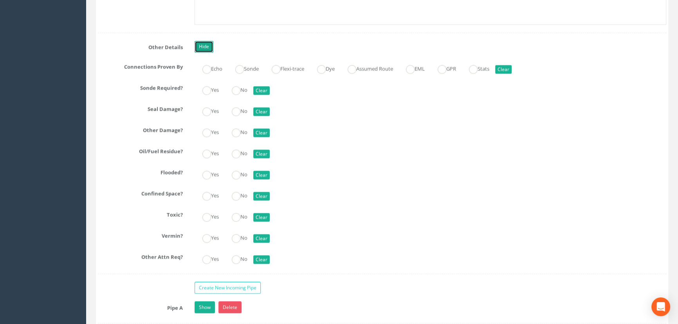
scroll to position [1636, 0]
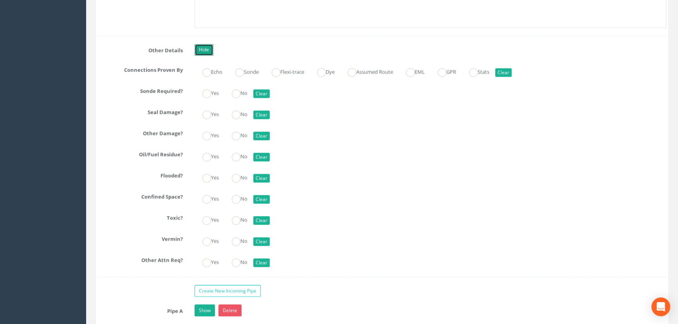
click at [203, 56] on link "Hide" at bounding box center [203, 50] width 19 height 12
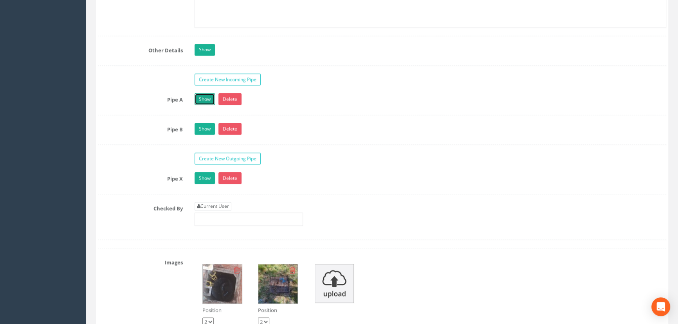
click at [208, 105] on link "Show" at bounding box center [204, 99] width 20 height 12
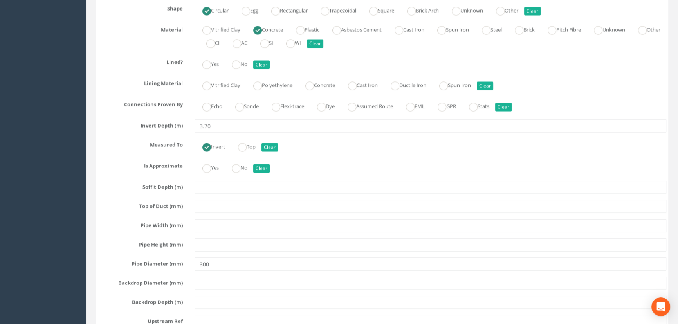
scroll to position [1779, 0]
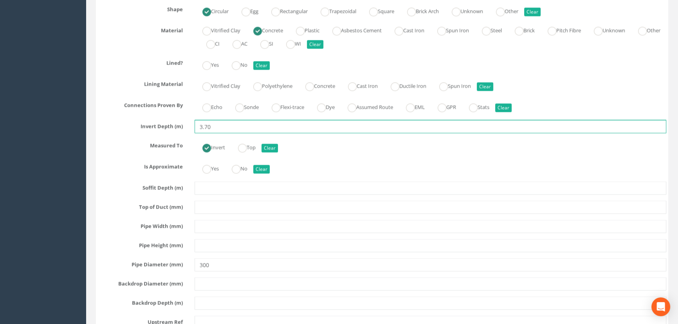
click at [208, 133] on input "3.70" at bounding box center [430, 126] width 472 height 13
click at [233, 133] on input "3.72" at bounding box center [430, 126] width 472 height 13
type input "3.72"
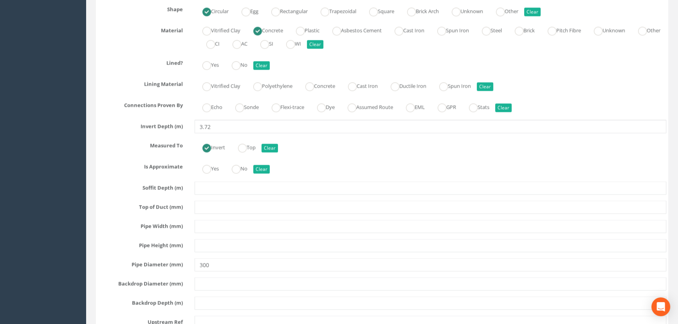
click at [331, 154] on div "Invert Top Clear" at bounding box center [430, 146] width 483 height 15
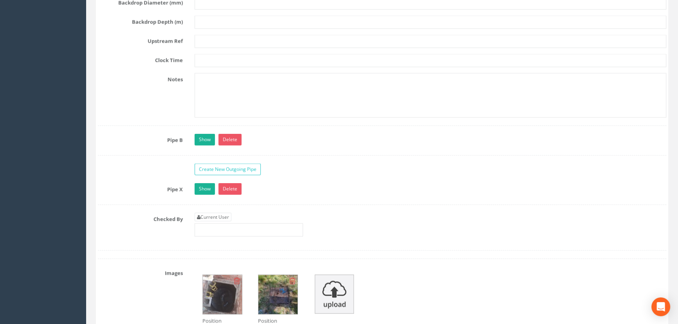
scroll to position [2063, 0]
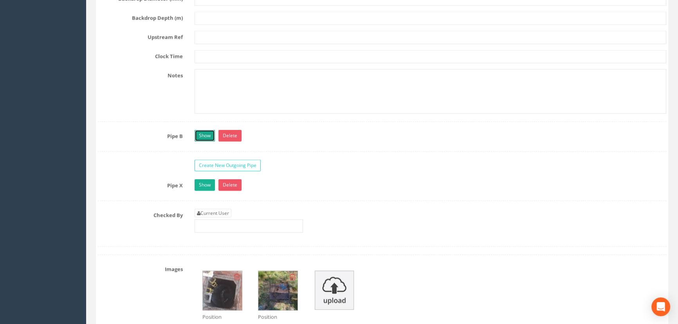
click at [199, 142] on link "Show" at bounding box center [204, 136] width 20 height 12
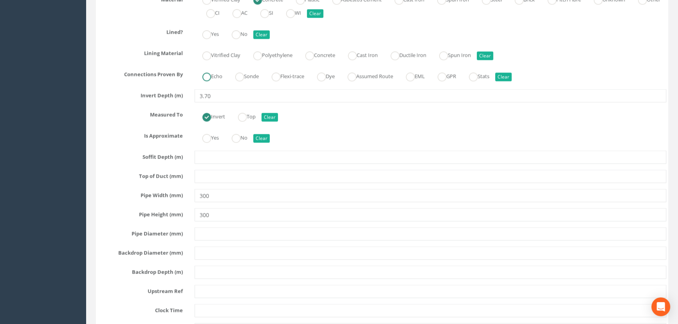
scroll to position [2348, 0]
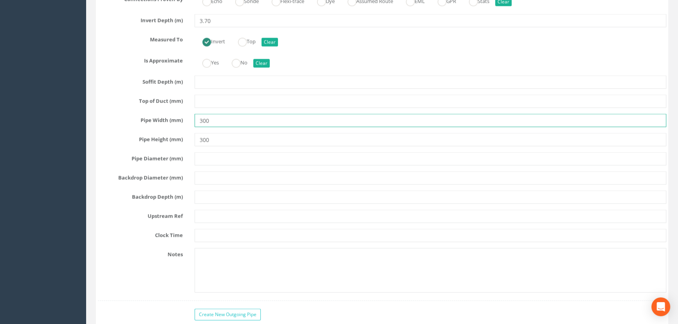
drag, startPoint x: 215, startPoint y: 154, endPoint x: 179, endPoint y: 151, distance: 36.1
click at [180, 127] on div "Pipe Width (mm) 300" at bounding box center [382, 120] width 580 height 13
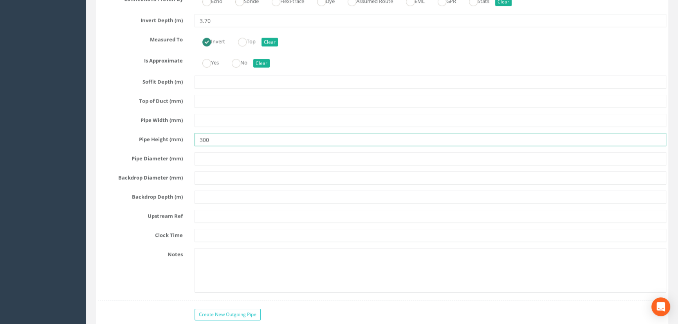
drag, startPoint x: 210, startPoint y: 168, endPoint x: 187, endPoint y: 168, distance: 22.3
click at [188, 146] on div "Pipe Height (mm) 300" at bounding box center [382, 139] width 580 height 13
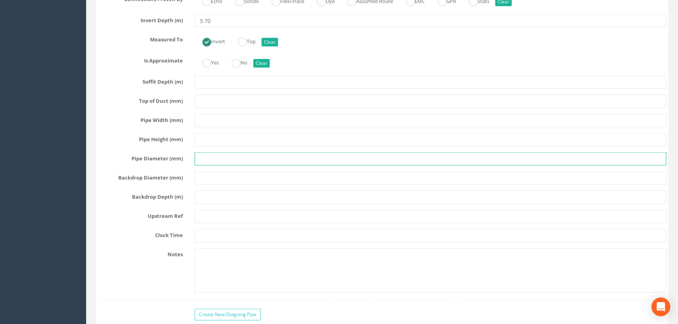
click at [223, 166] on input "text" at bounding box center [430, 158] width 472 height 13
type input "300"
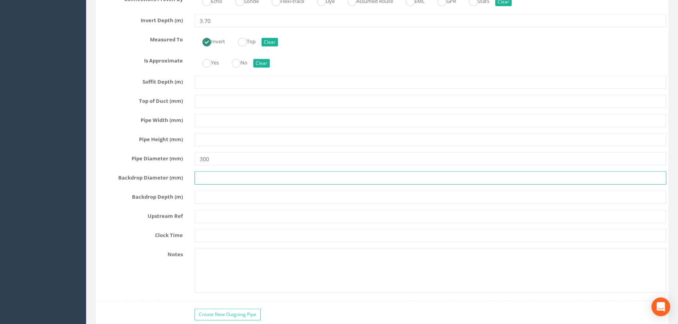
click at [254, 185] on input "text" at bounding box center [430, 177] width 472 height 13
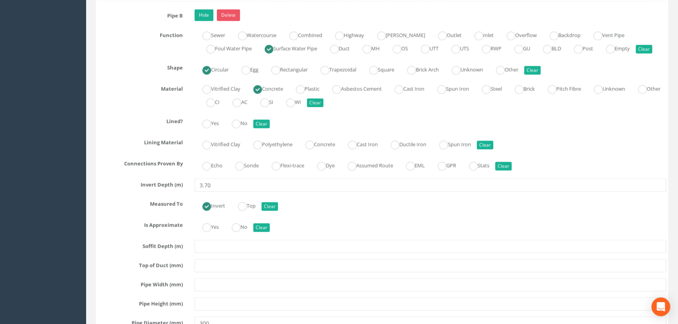
scroll to position [2170, 0]
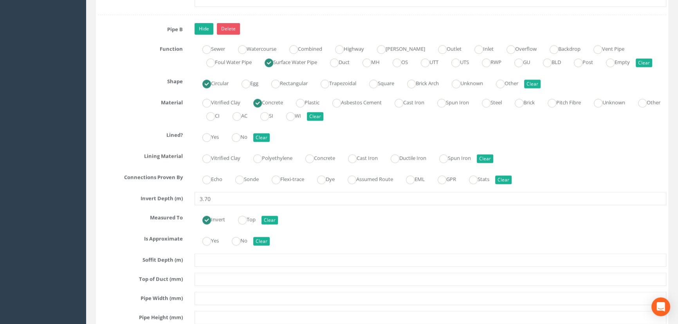
click at [316, 99] on div "Pipe B Hide Delete Function Sewer Watercourse Combined Highway [PERSON_NAME] Ou…" at bounding box center [382, 251] width 568 height 456
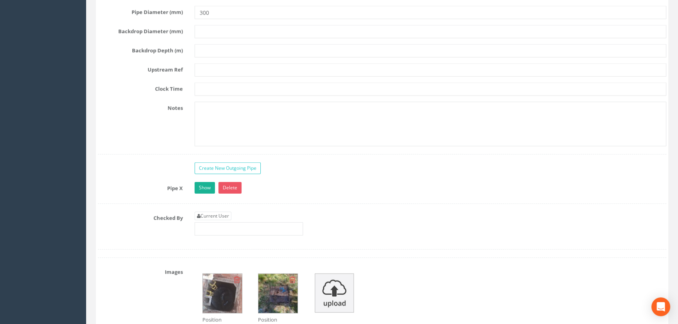
scroll to position [2561, 0]
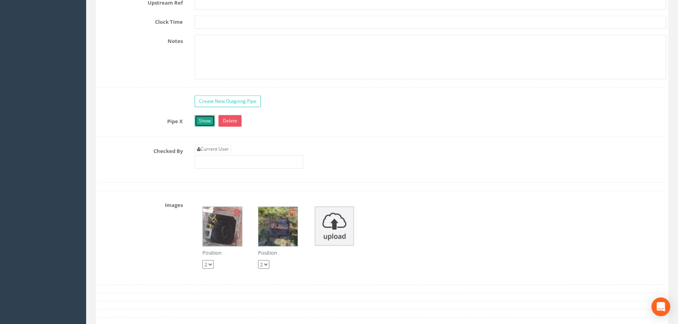
click at [210, 127] on link "Show" at bounding box center [204, 121] width 20 height 12
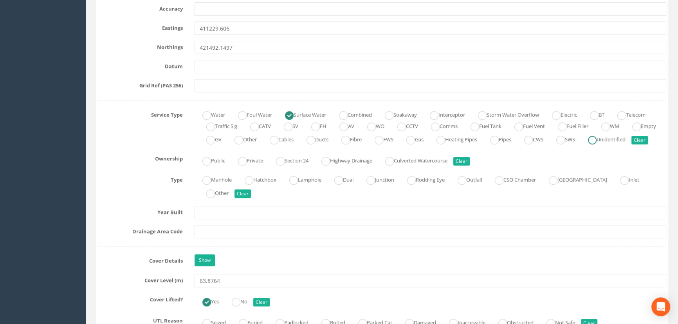
scroll to position [711, 0]
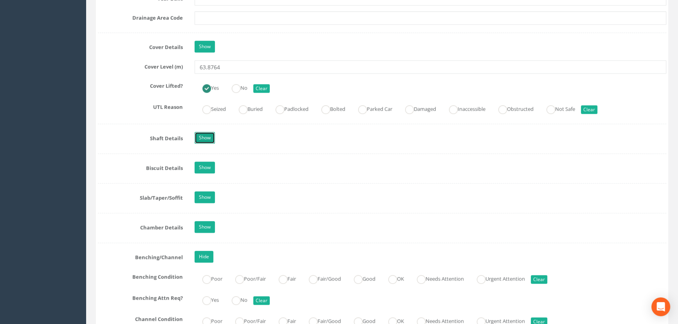
click at [203, 144] on link "Show" at bounding box center [204, 138] width 20 height 12
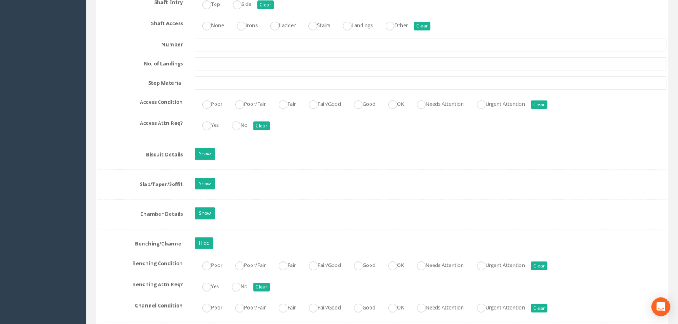
scroll to position [1032, 0]
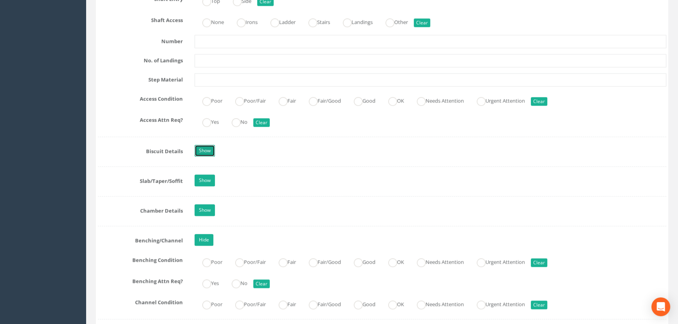
click at [207, 157] on link "Show" at bounding box center [204, 151] width 20 height 12
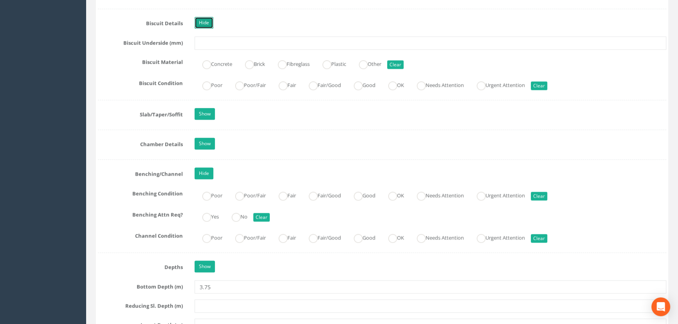
scroll to position [1174, 0]
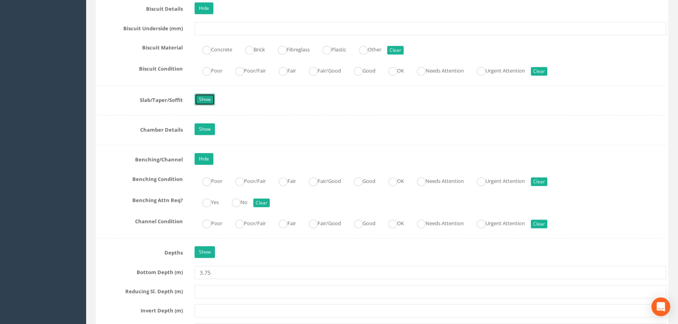
click at [204, 105] on link "Show" at bounding box center [204, 100] width 20 height 12
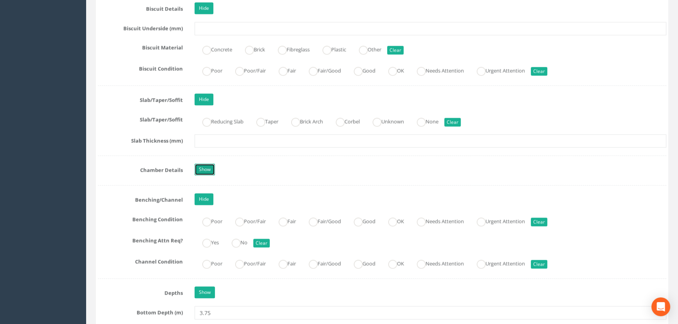
click at [202, 175] on link "Show" at bounding box center [204, 170] width 20 height 12
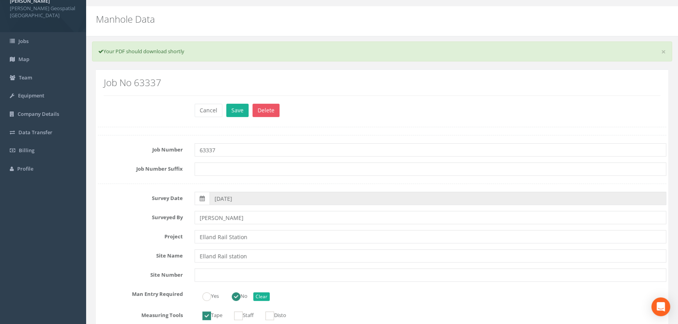
scroll to position [7, 0]
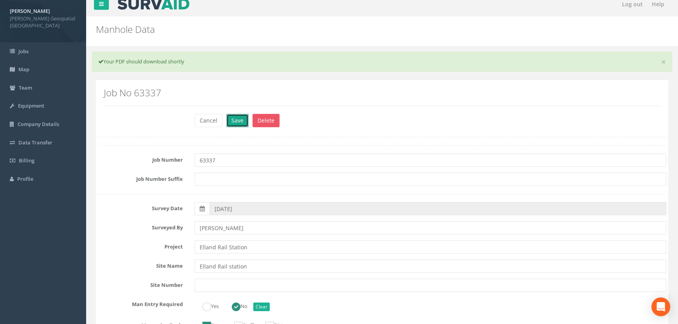
click at [234, 118] on button "Save" at bounding box center [237, 120] width 22 height 13
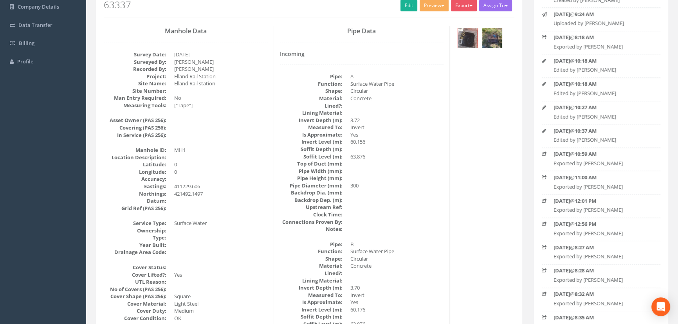
scroll to position [114, 0]
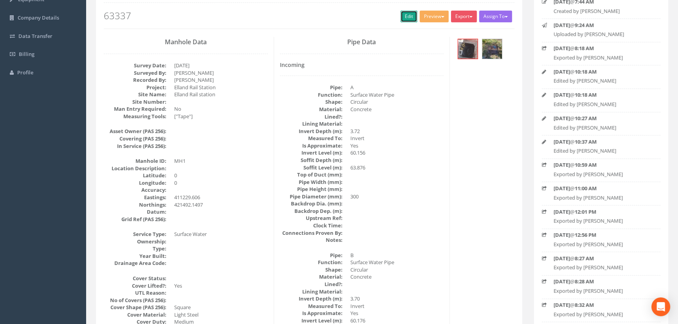
click at [410, 18] on link "Edit" at bounding box center [408, 17] width 17 height 12
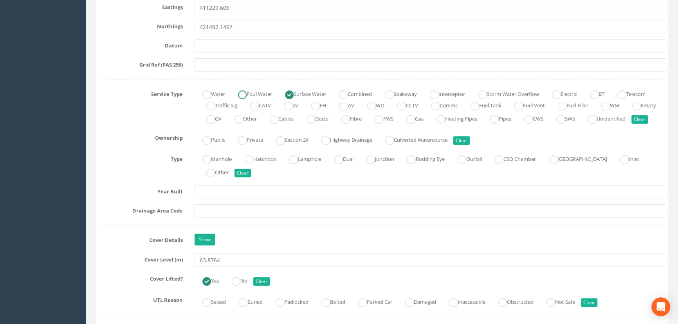
scroll to position [612, 0]
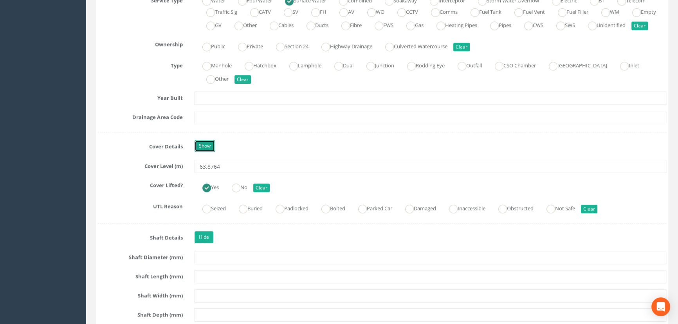
click at [210, 152] on link "Show" at bounding box center [204, 146] width 20 height 12
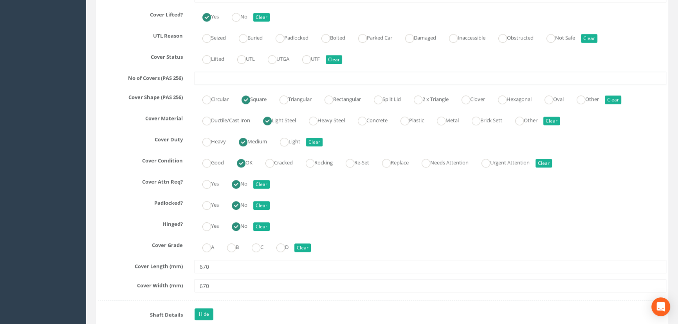
scroll to position [861, 0]
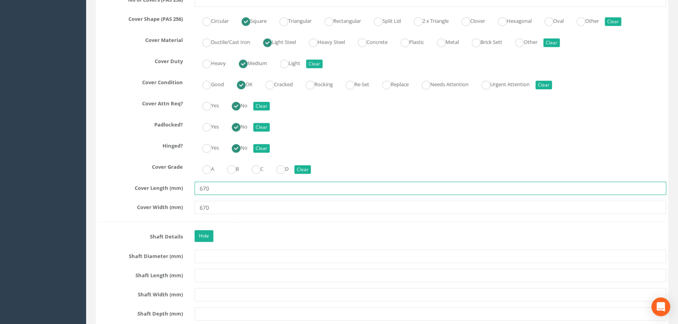
drag, startPoint x: 221, startPoint y: 201, endPoint x: 181, endPoint y: 200, distance: 39.5
click at [185, 195] on div "Cover Length (mm) 670" at bounding box center [382, 188] width 580 height 13
type input "600"
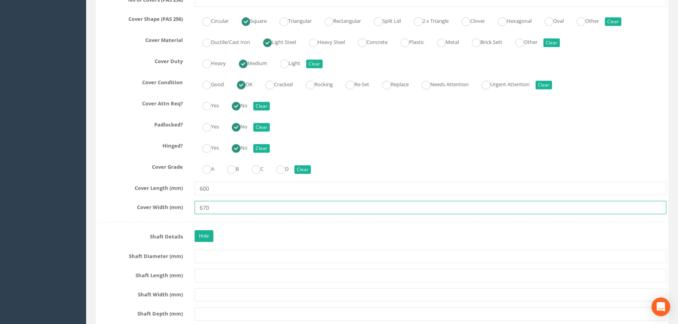
drag, startPoint x: 246, startPoint y: 212, endPoint x: 132, endPoint y: 209, distance: 113.9
type input "600"
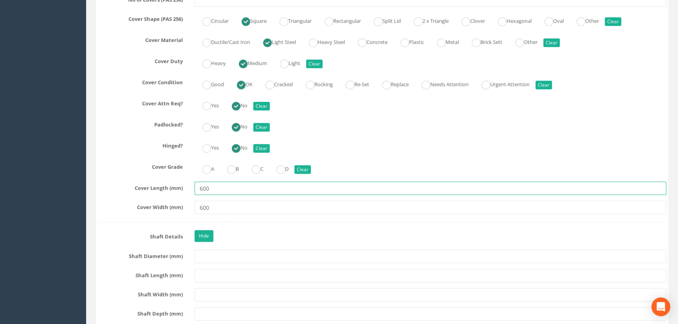
click at [260, 195] on input "600" at bounding box center [430, 188] width 472 height 13
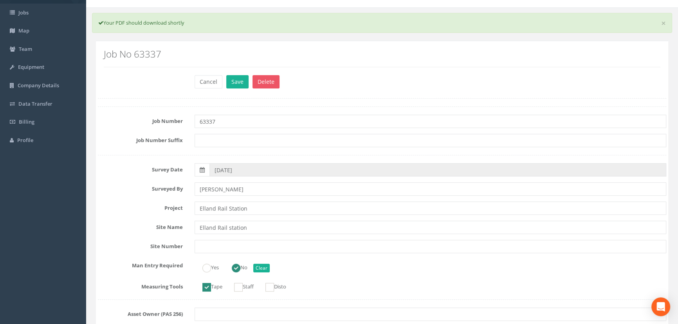
scroll to position [0, 0]
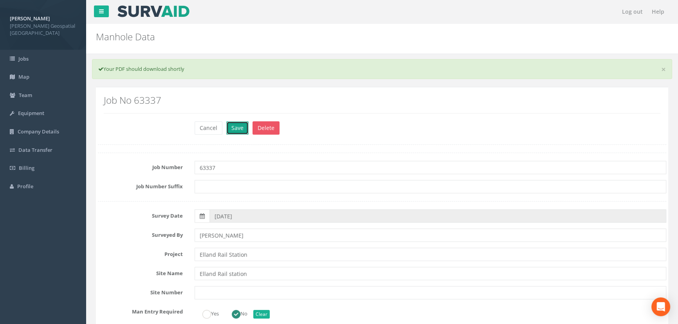
click at [235, 128] on button "Save" at bounding box center [237, 127] width 22 height 13
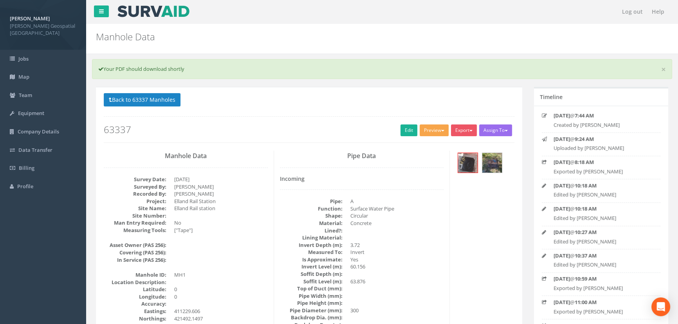
click at [436, 131] on button "Preview" at bounding box center [433, 130] width 29 height 12
click at [427, 146] on link "[PERSON_NAME] Manhole" at bounding box center [412, 146] width 73 height 12
click at [412, 131] on link "Edit" at bounding box center [408, 130] width 17 height 12
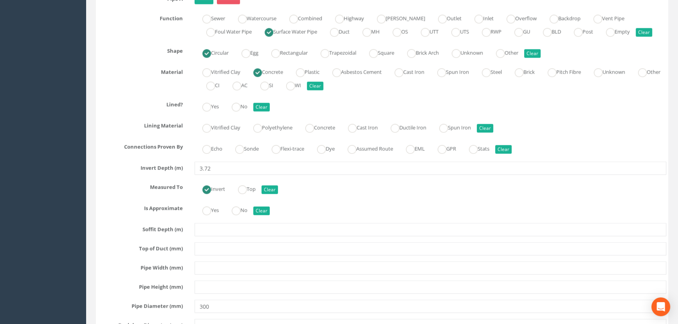
scroll to position [2704, 0]
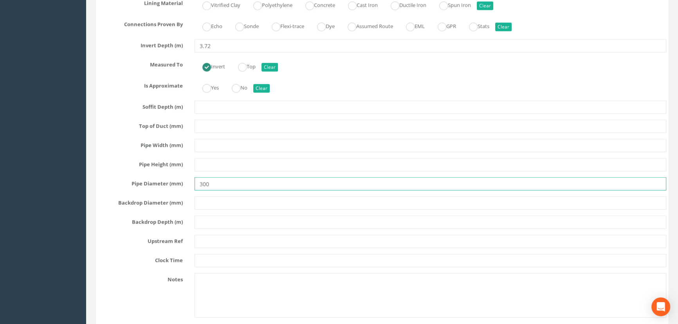
click at [224, 191] on input "300" at bounding box center [430, 183] width 472 height 13
paste input "Ø"
drag, startPoint x: 222, startPoint y: 200, endPoint x: 177, endPoint y: 198, distance: 45.4
click at [177, 191] on div "Pipe Diameter (mm) 300Ø" at bounding box center [382, 183] width 580 height 13
type input "300Ø"
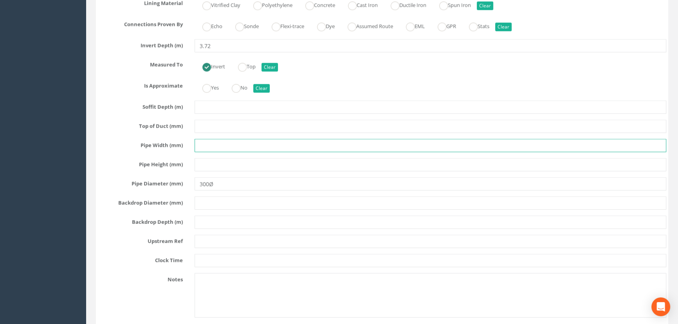
click at [216, 152] on input "text" at bounding box center [430, 145] width 472 height 13
paste input "300Ø"
type input "300Ø"
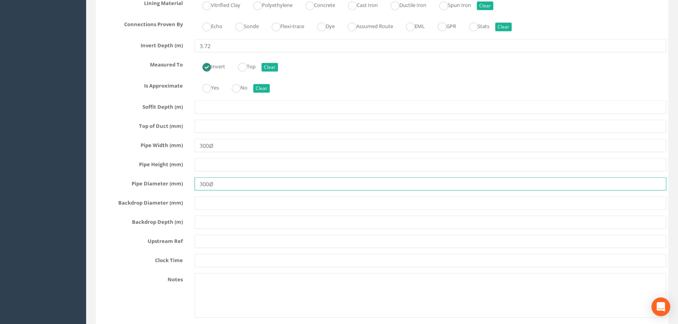
drag, startPoint x: 220, startPoint y: 202, endPoint x: 162, endPoint y: 193, distance: 58.5
click at [165, 193] on div "Pipe A Hide Delete Function Sewer Watercourse Combined Highway [PERSON_NAME] Ou…" at bounding box center [382, 98] width 568 height 456
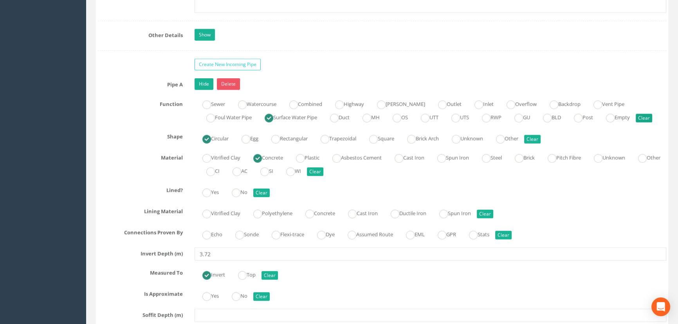
scroll to position [2490, 0]
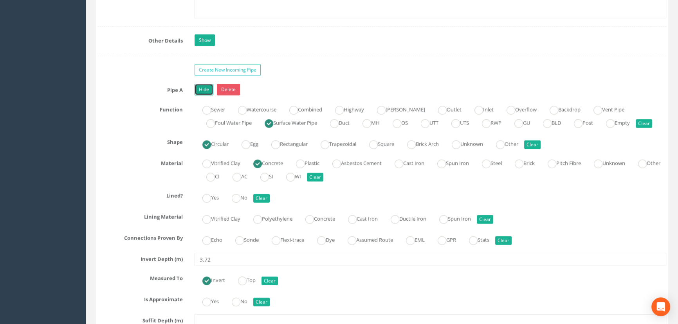
click at [206, 95] on link "Hide" at bounding box center [203, 90] width 19 height 12
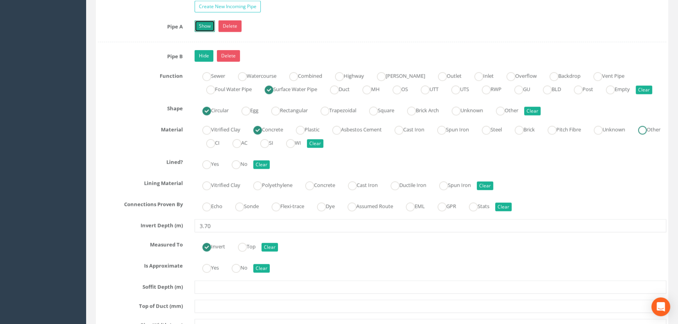
scroll to position [2632, 0]
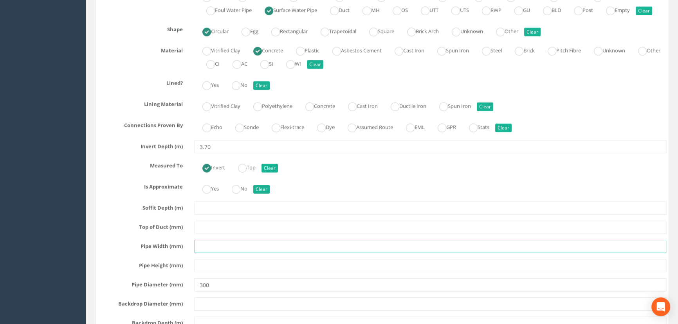
click at [214, 253] on input "text" at bounding box center [430, 246] width 472 height 13
paste input "300Ø"
type input "300Ø"
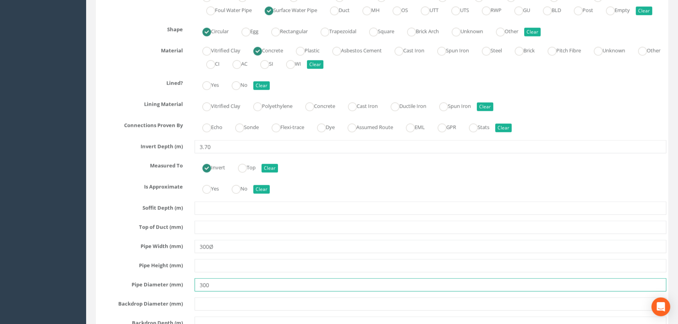
drag, startPoint x: 222, startPoint y: 307, endPoint x: 166, endPoint y: 297, distance: 57.3
click at [166, 292] on div "Pipe Diameter (mm) 300" at bounding box center [382, 284] width 580 height 13
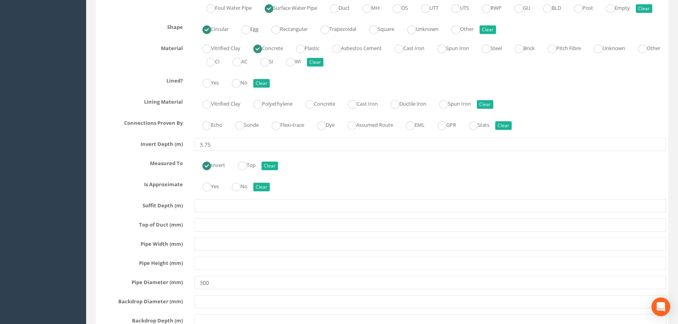
scroll to position [3131, 0]
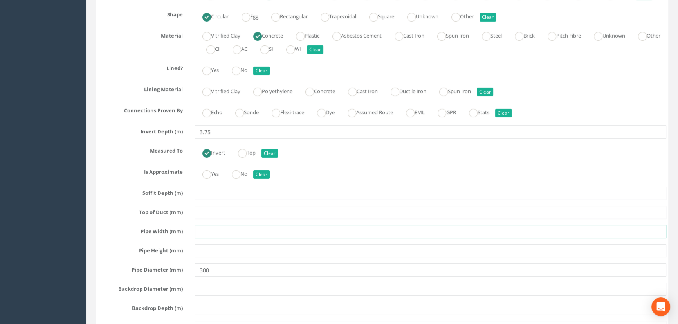
click at [216, 238] on input "text" at bounding box center [430, 231] width 472 height 13
paste input "300Ø"
type input "300Ø"
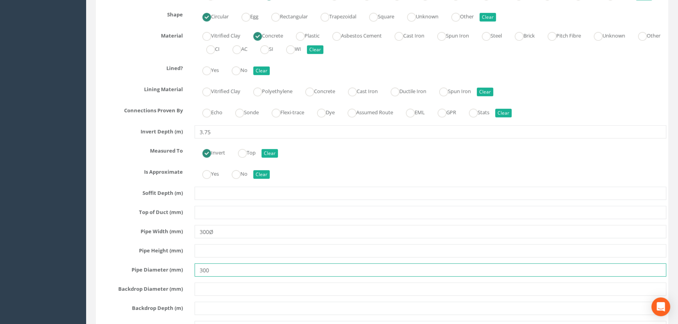
drag, startPoint x: 195, startPoint y: 296, endPoint x: 180, endPoint y: 295, distance: 15.3
click at [176, 277] on div "Pipe Diameter (mm) 300" at bounding box center [382, 269] width 580 height 13
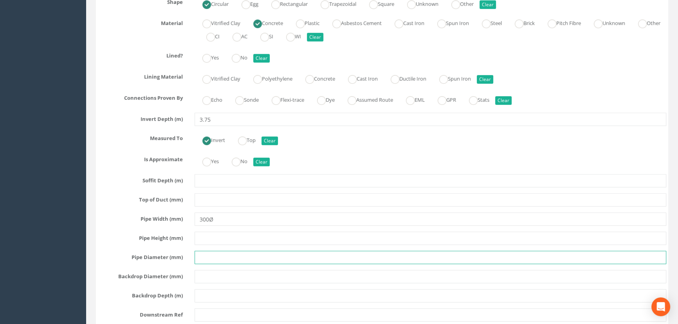
scroll to position [3308, 0]
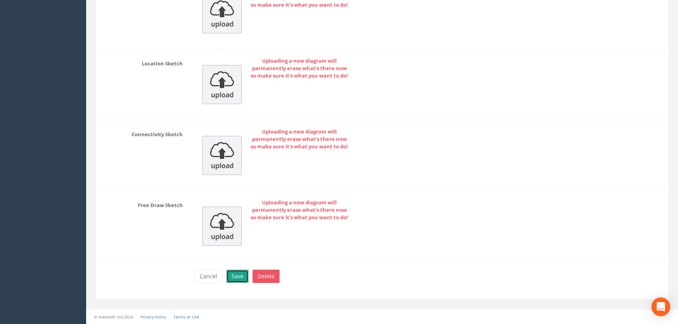
click at [232, 279] on button "Save" at bounding box center [237, 276] width 22 height 13
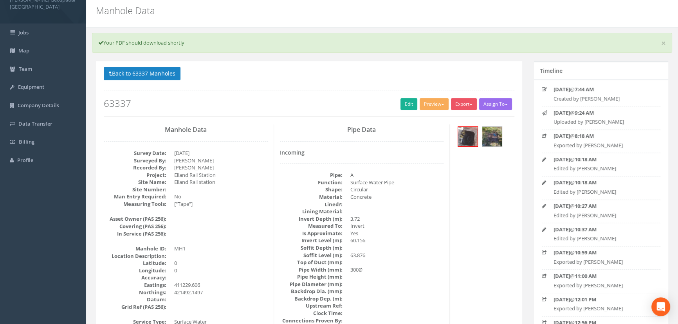
scroll to position [0, 0]
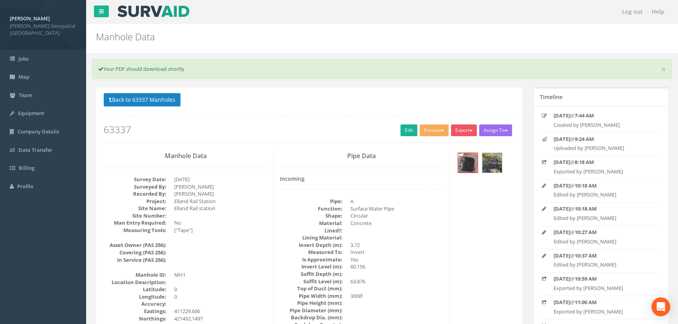
click at [476, 130] on div "Export Murphy Manhole Heathrow United Utilities SurvAid IC SurvAid Manhole" at bounding box center [465, 131] width 28 height 14
click at [470, 130] on span "button" at bounding box center [470, 131] width 3 height 2
click at [463, 146] on link "[PERSON_NAME] Manhole" at bounding box center [441, 146] width 73 height 12
click at [114, 11] on nav "Log out Help" at bounding box center [382, 11] width 592 height 23
click at [106, 10] on link at bounding box center [101, 11] width 15 height 12
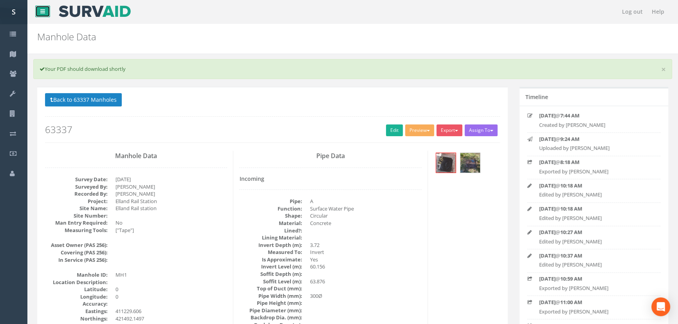
click at [47, 11] on link at bounding box center [42, 11] width 15 height 12
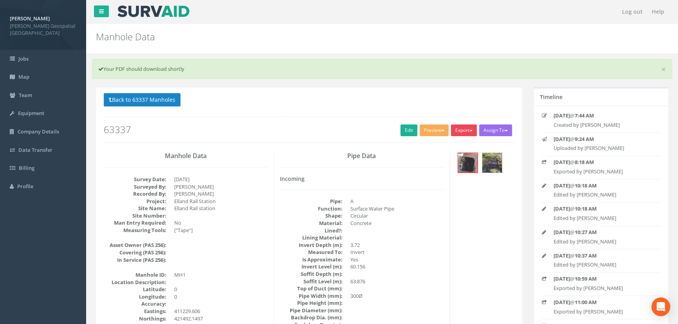
click at [460, 130] on button "Export" at bounding box center [464, 130] width 26 height 12
click at [402, 132] on link "Edit" at bounding box center [408, 130] width 17 height 12
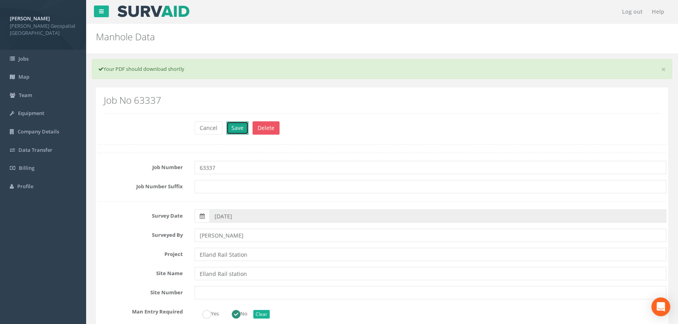
click at [230, 125] on button "Save" at bounding box center [237, 127] width 22 height 13
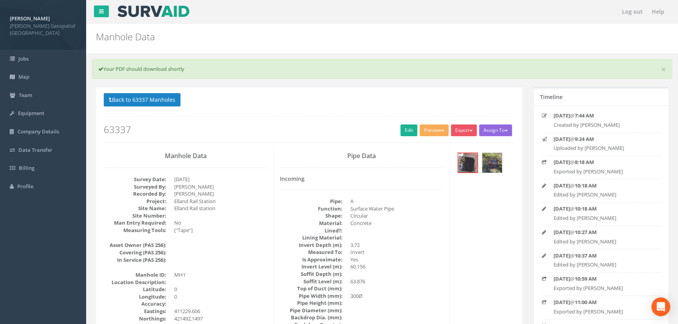
click at [498, 131] on button "Assign To" at bounding box center [495, 130] width 33 height 12
click at [502, 111] on div "Back to 63337 Manholes Back to Map Assign To No Companies Added Export [PERSON_…" at bounding box center [309, 118] width 410 height 50
click at [25, 86] on link "Team" at bounding box center [43, 95] width 86 height 18
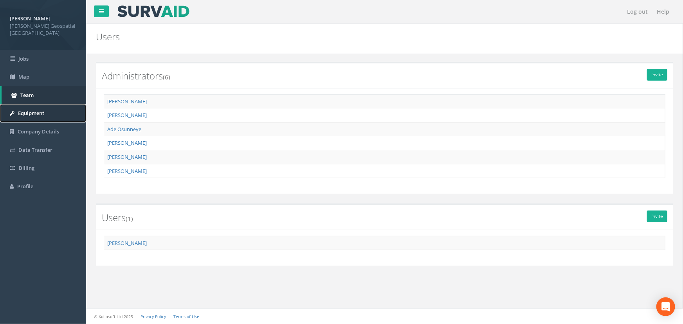
click at [35, 110] on span "Equipment" at bounding box center [31, 113] width 26 height 7
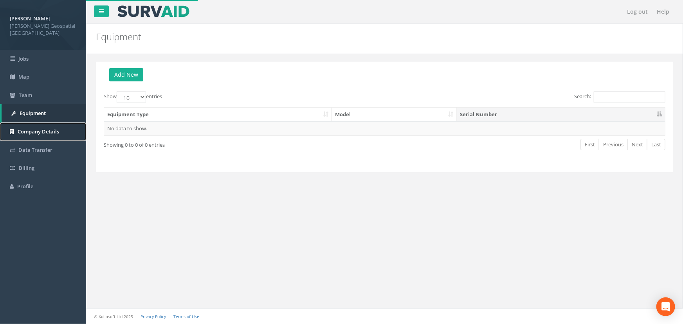
click at [35, 128] on span "Company Details" at bounding box center [38, 131] width 41 height 7
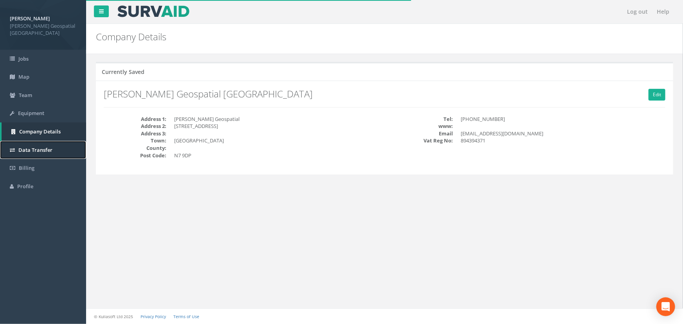
click at [36, 146] on span "Data Transfer" at bounding box center [35, 149] width 34 height 7
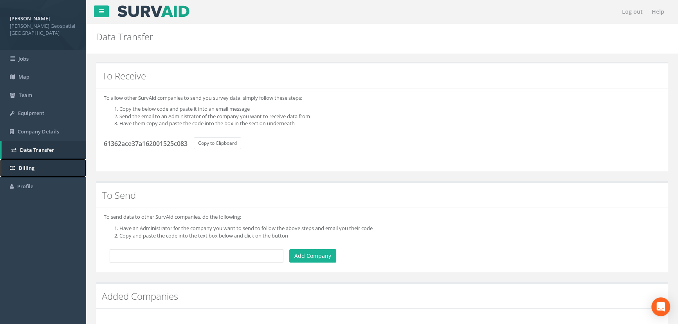
click at [34, 159] on link "Billing" at bounding box center [43, 168] width 86 height 18
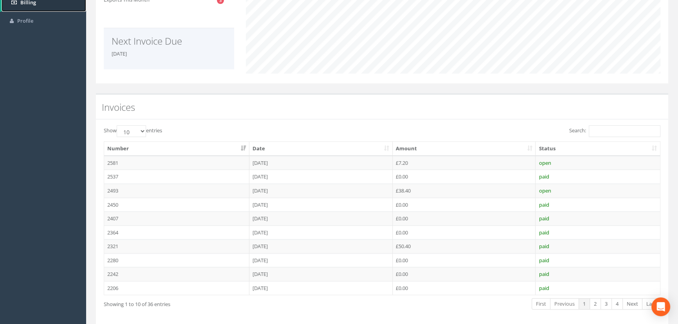
scroll to position [178, 0]
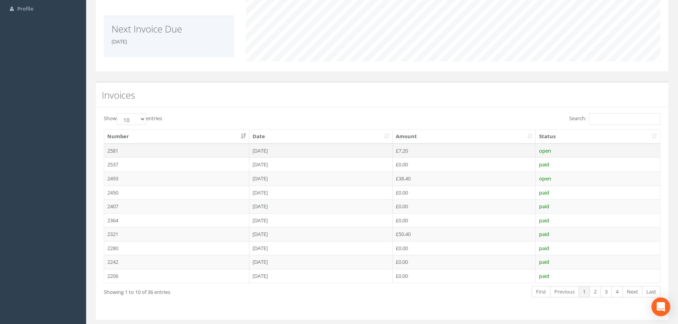
click at [405, 149] on td "£7.20" at bounding box center [463, 151] width 143 height 14
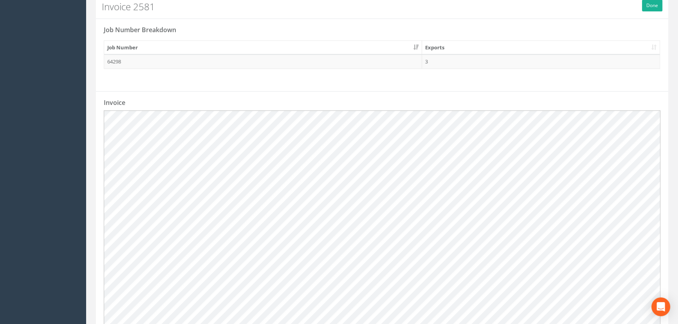
scroll to position [213, 0]
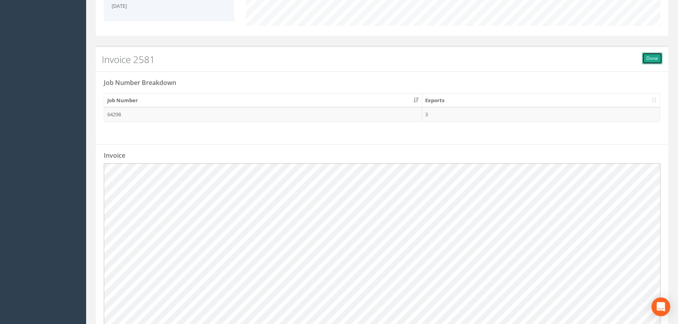
click at [657, 58] on button "Done" at bounding box center [652, 58] width 20 height 12
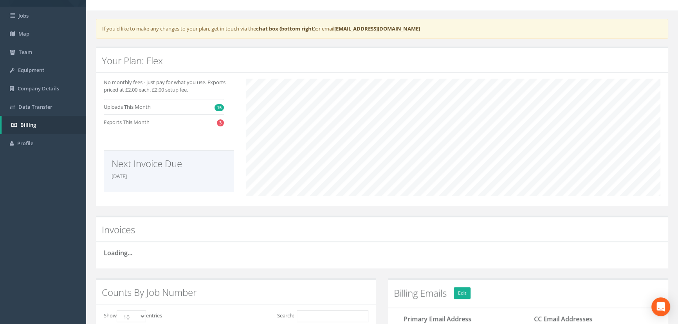
scroll to position [0, 0]
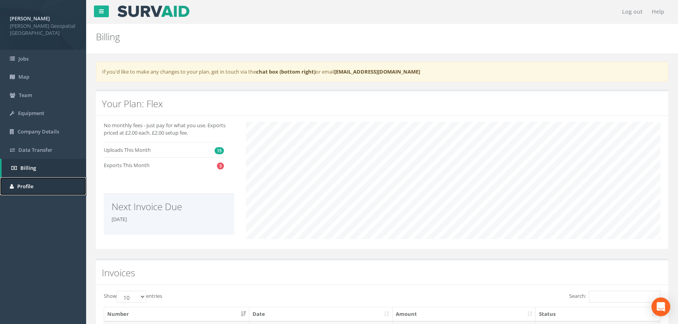
click at [23, 183] on span "Profile" at bounding box center [25, 186] width 16 height 7
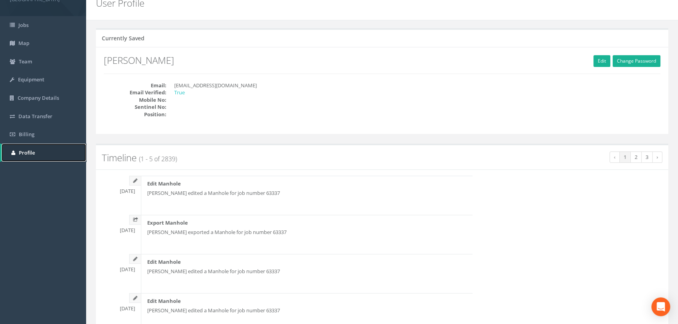
scroll to position [7, 0]
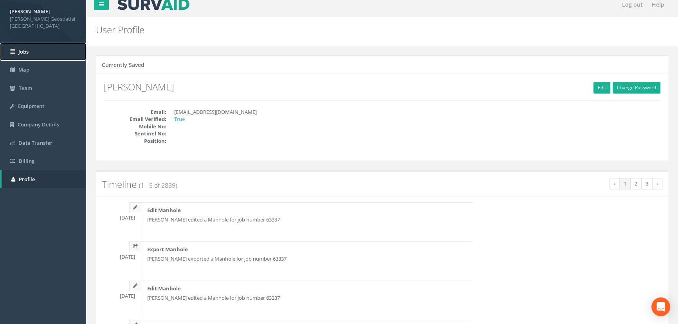
click at [32, 48] on link "Jobs" at bounding box center [43, 52] width 86 height 18
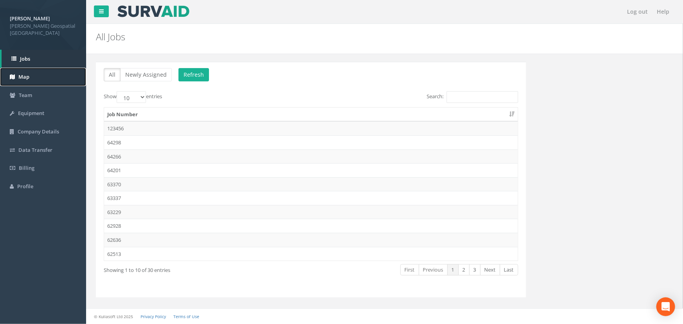
click at [41, 68] on link "Map" at bounding box center [43, 77] width 86 height 18
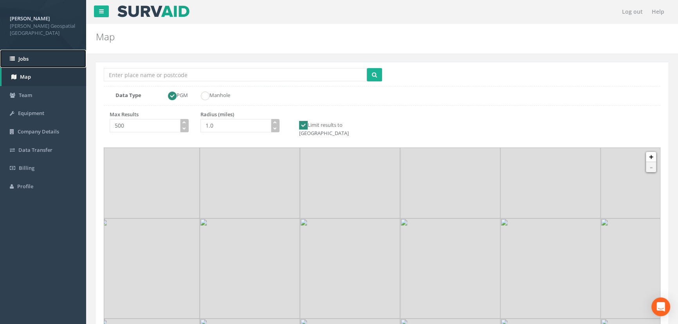
click at [40, 52] on link "Jobs" at bounding box center [43, 59] width 86 height 18
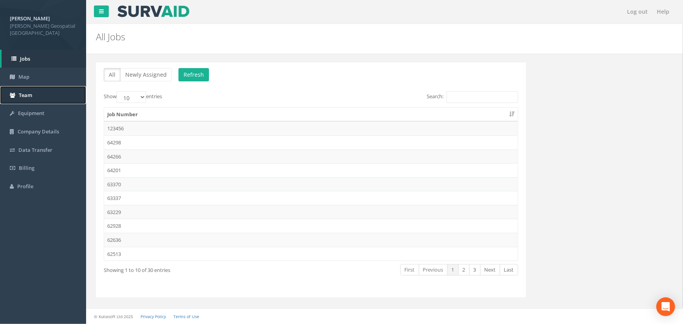
click at [34, 86] on link "Team" at bounding box center [43, 95] width 86 height 18
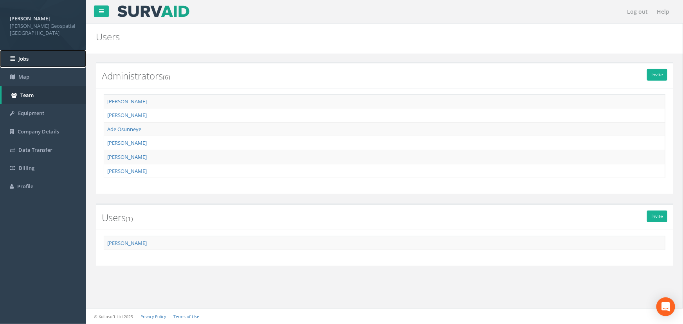
click at [36, 57] on link "Jobs" at bounding box center [43, 59] width 86 height 18
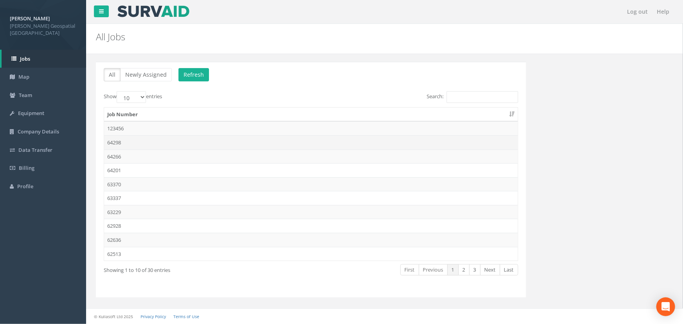
click at [142, 140] on td "64298" at bounding box center [311, 142] width 414 height 14
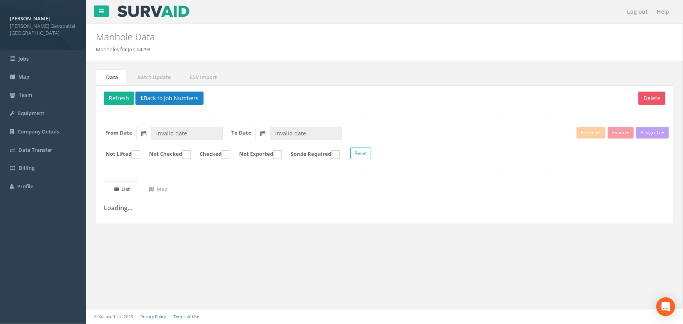
type input "[DATE]"
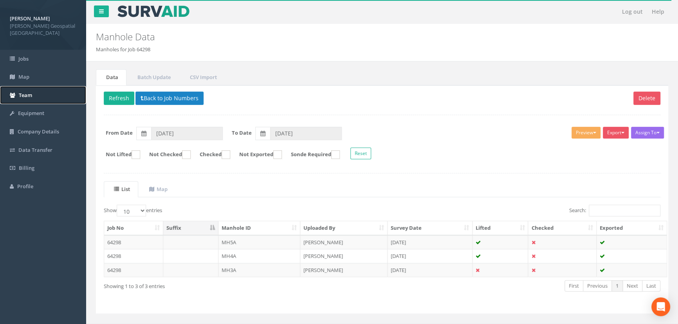
click at [43, 92] on link "Team" at bounding box center [43, 95] width 86 height 18
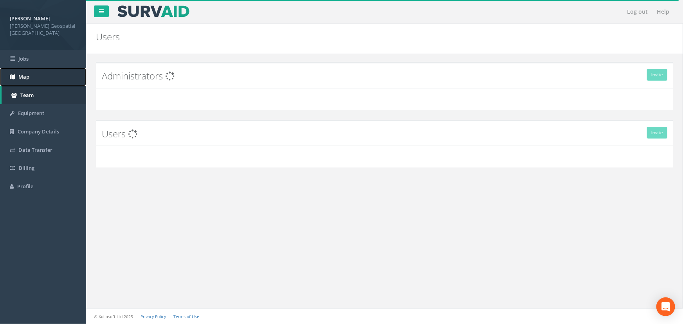
click at [38, 70] on link "Map" at bounding box center [43, 77] width 86 height 18
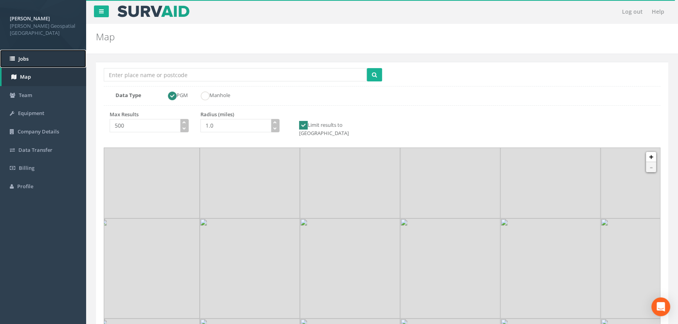
click at [38, 51] on link "Jobs" at bounding box center [43, 59] width 86 height 18
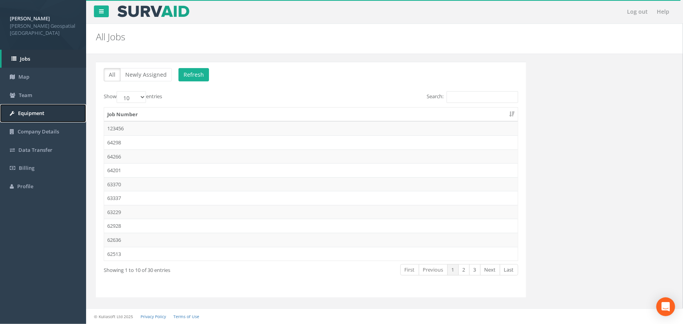
click at [45, 104] on link "Equipment" at bounding box center [43, 113] width 86 height 18
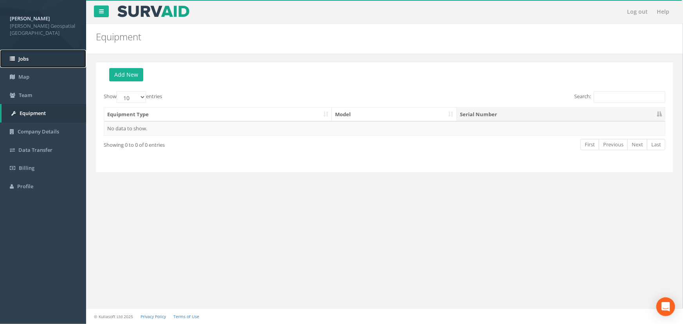
click at [30, 56] on link "Jobs" at bounding box center [43, 59] width 86 height 18
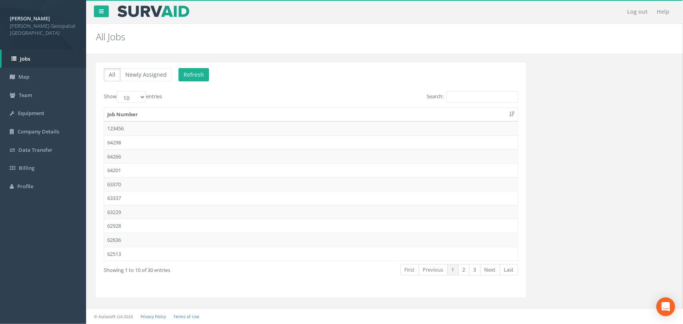
click at [125, 193] on td "63337" at bounding box center [311, 198] width 414 height 14
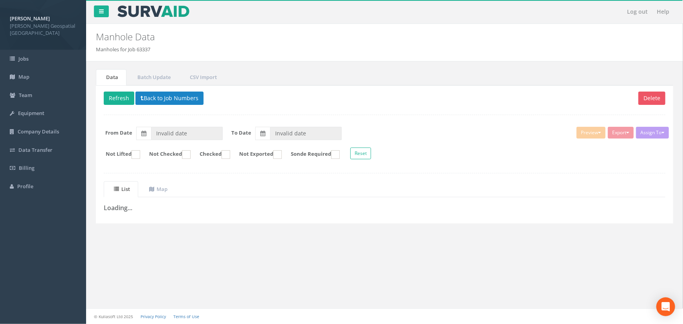
type input "[DATE]"
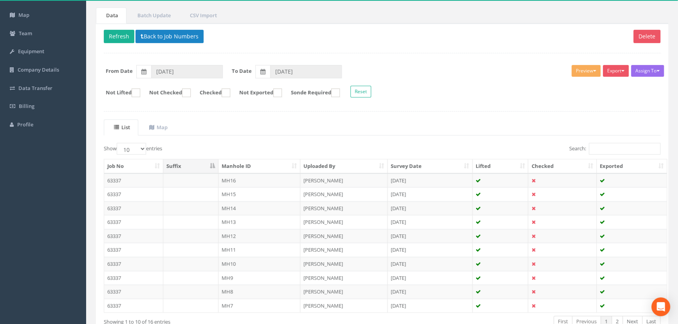
scroll to position [111, 0]
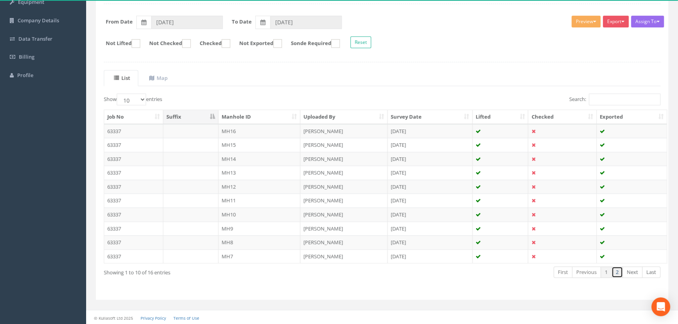
click at [615, 273] on link "2" at bounding box center [616, 271] width 11 height 11
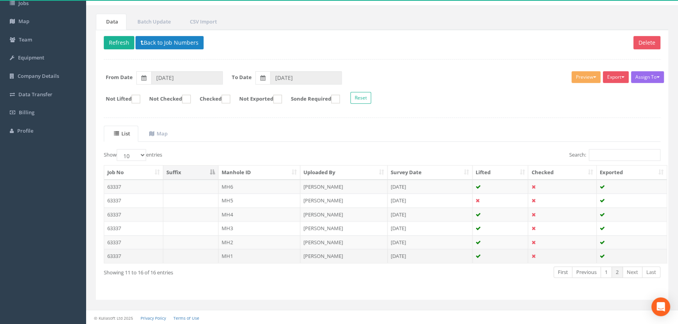
click at [156, 254] on td "63337" at bounding box center [133, 256] width 59 height 14
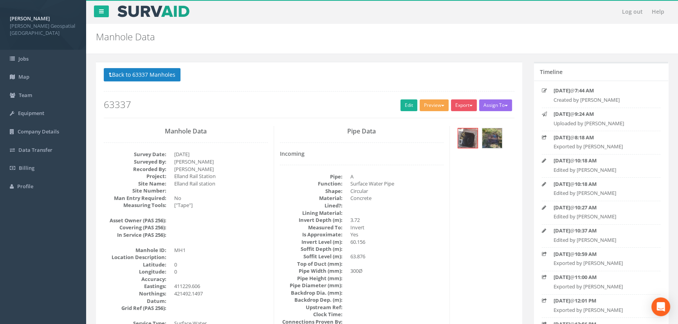
click at [428, 108] on button "Preview" at bounding box center [433, 105] width 29 height 12
click at [430, 119] on link "[PERSON_NAME] Manhole" at bounding box center [412, 121] width 73 height 12
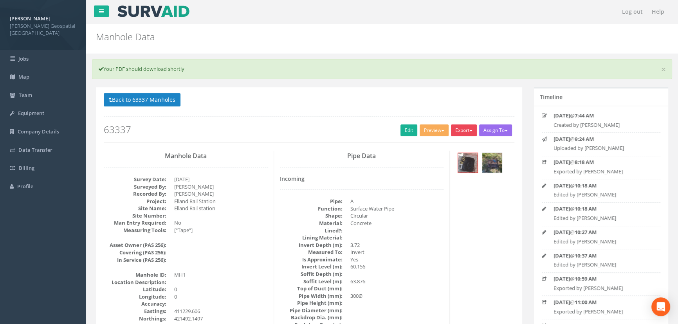
click at [465, 130] on button "Export" at bounding box center [464, 130] width 26 height 12
drag, startPoint x: 372, startPoint y: 200, endPoint x: 383, endPoint y: 192, distance: 13.5
click at [371, 200] on dd "A" at bounding box center [397, 201] width 94 height 7
click at [112, 99] on button "Back to 63337 Manholes" at bounding box center [142, 99] width 77 height 13
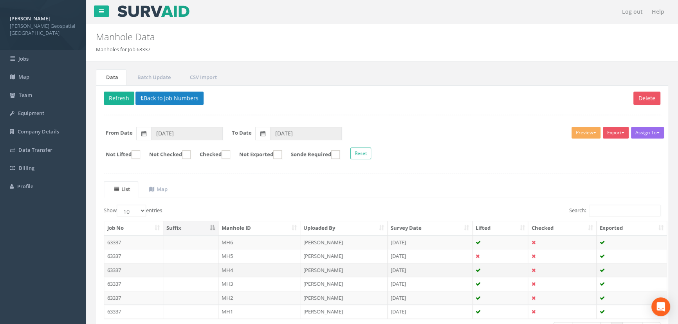
scroll to position [56, 0]
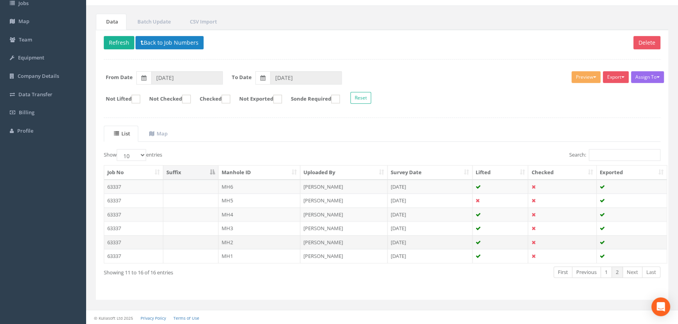
click at [245, 242] on td "MH2" at bounding box center [259, 242] width 82 height 14
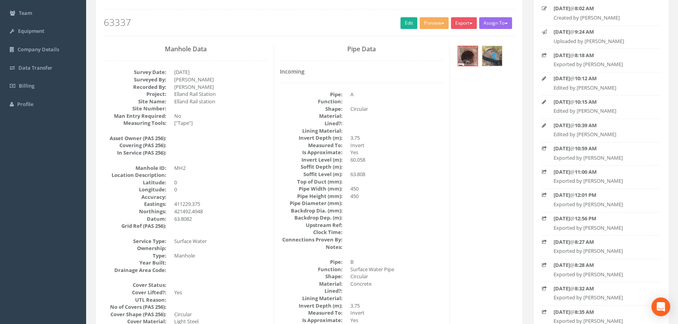
scroll to position [71, 0]
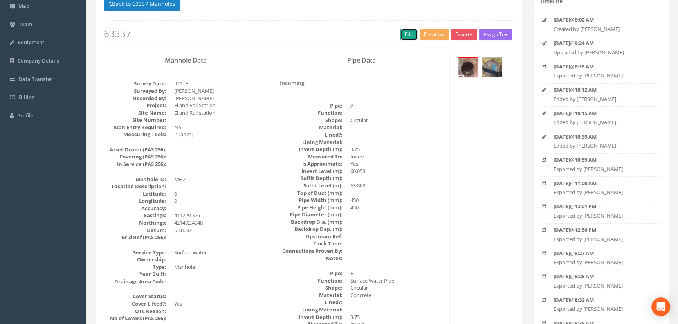
click at [403, 32] on link "Edit" at bounding box center [408, 35] width 17 height 12
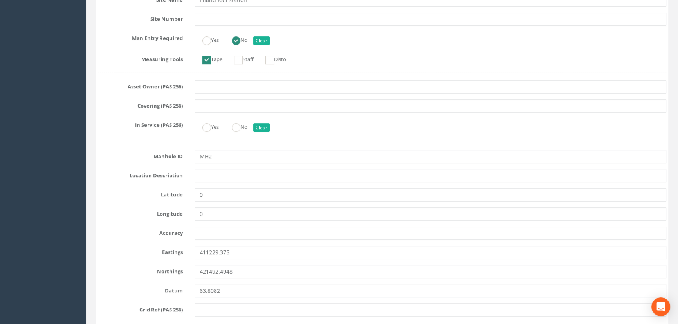
scroll to position [427, 0]
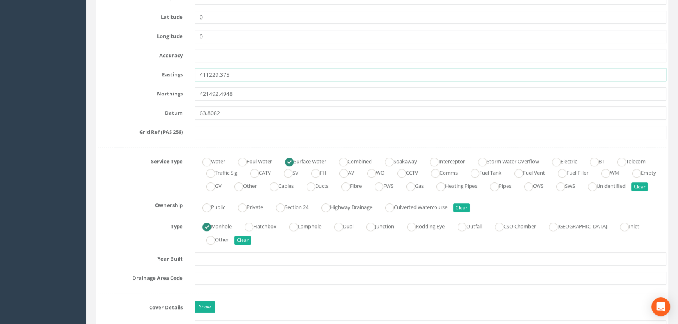
drag, startPoint x: 246, startPoint y: 78, endPoint x: 151, endPoint y: 70, distance: 95.4
click at [159, 71] on div "Eastings 411229.375" at bounding box center [382, 74] width 580 height 13
paste input "text"
paste input "4"
type input "411230.1667"
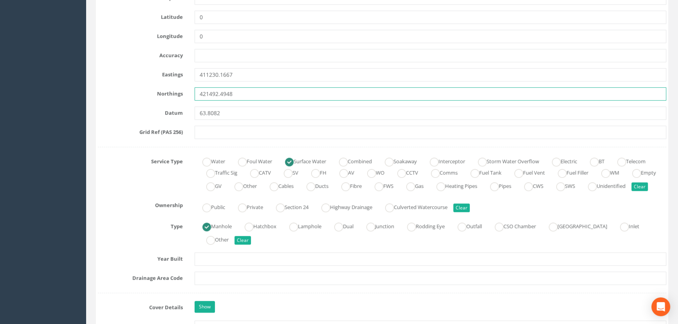
drag, startPoint x: 259, startPoint y: 88, endPoint x: 133, endPoint y: 90, distance: 126.4
click at [133, 90] on div "Northings 421492.4948" at bounding box center [382, 93] width 580 height 13
type input "421489.6741"
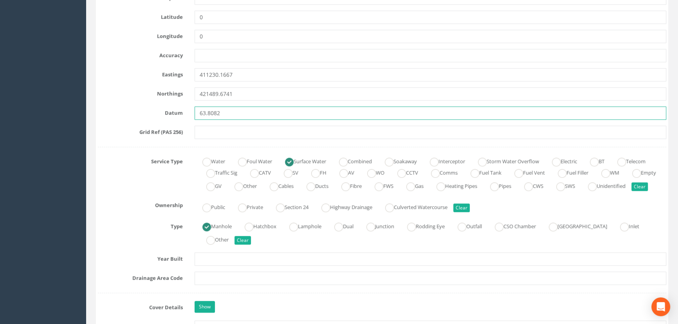
drag, startPoint x: 238, startPoint y: 114, endPoint x: 133, endPoint y: 104, distance: 105.3
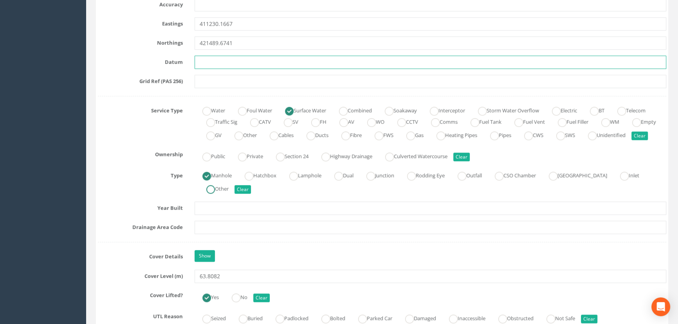
scroll to position [569, 0]
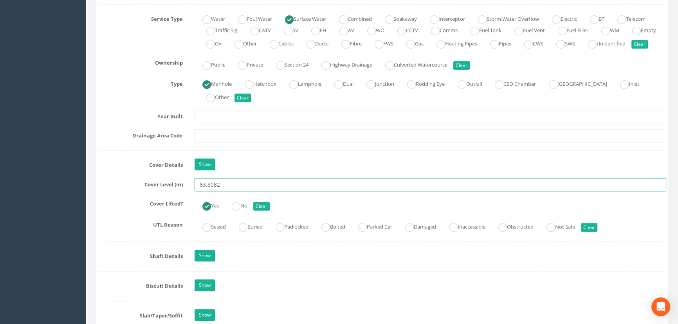
drag, startPoint x: 228, startPoint y: 195, endPoint x: 157, endPoint y: 191, distance: 71.0
click at [161, 191] on div "Cover Level (m) 63.8082" at bounding box center [382, 184] width 580 height 13
type input "63.8901"
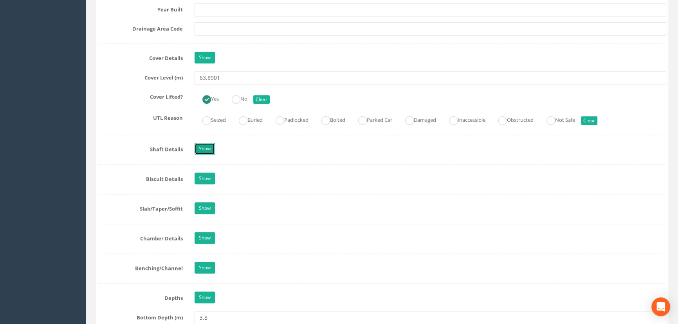
click at [203, 155] on link "Show" at bounding box center [204, 149] width 20 height 12
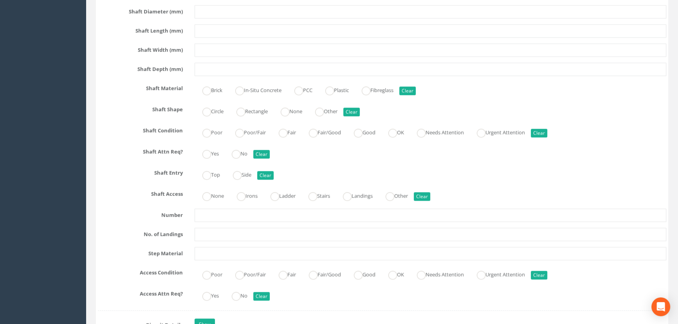
scroll to position [747, 0]
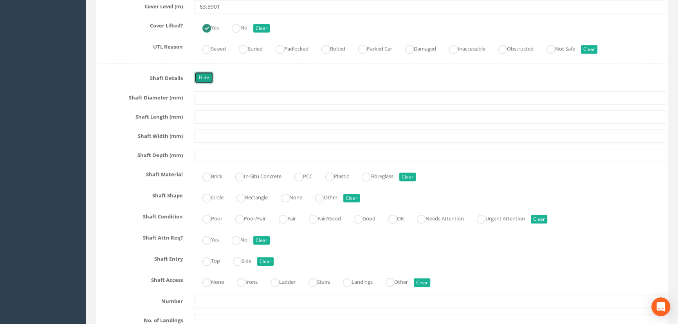
click at [204, 83] on link "Hide" at bounding box center [203, 78] width 19 height 12
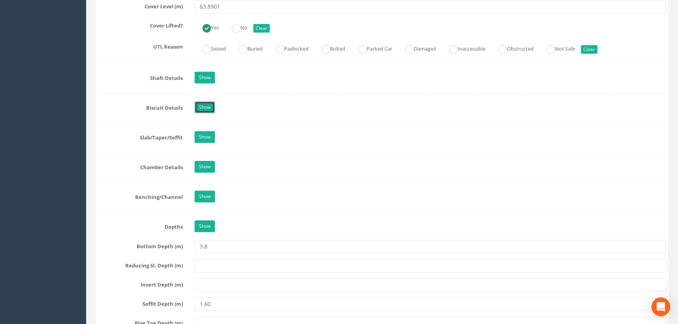
click at [206, 113] on link "Show" at bounding box center [204, 107] width 20 height 12
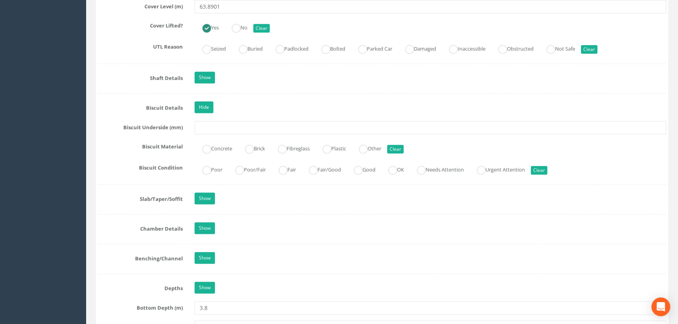
click at [199, 110] on div "Job Number 63337 Job Number Suffix Survey Date 30/04/2025 Surveyed By Jack Haki…" at bounding box center [382, 94] width 568 height 1426
click at [202, 113] on link "Hide" at bounding box center [203, 107] width 19 height 12
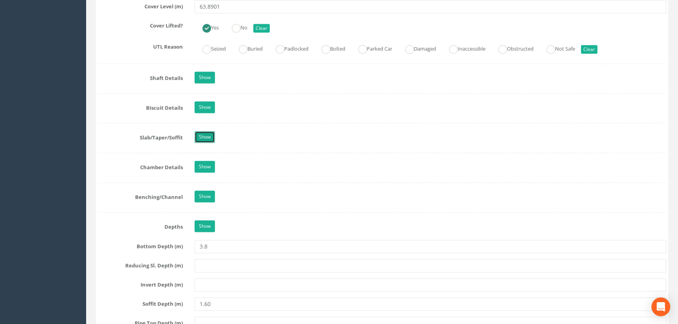
click at [198, 143] on link "Show" at bounding box center [204, 137] width 20 height 12
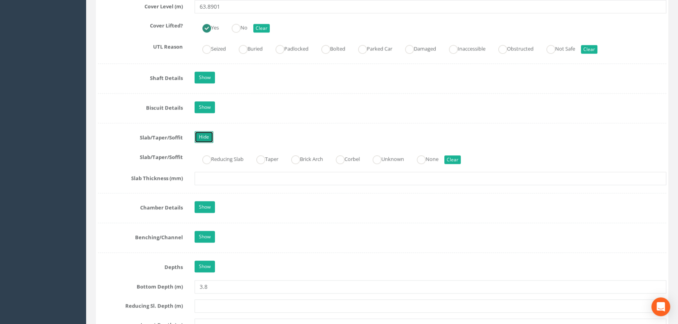
click at [201, 143] on link "Hide" at bounding box center [203, 137] width 19 height 12
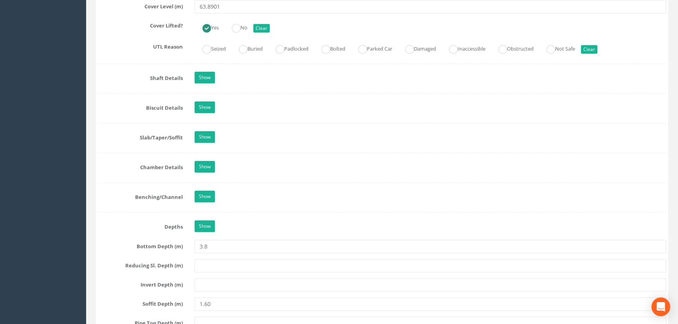
click at [202, 170] on div "Job Number 63337 Job Number Suffix Survey Date 30/04/2025 Surveyed By Jack Haki…" at bounding box center [382, 63] width 568 height 1365
click at [202, 173] on link "Show" at bounding box center [204, 167] width 20 height 12
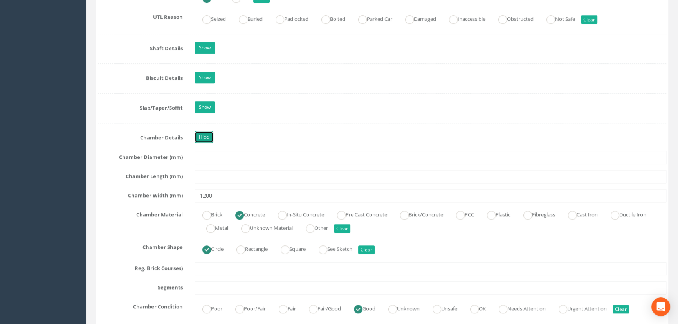
scroll to position [818, 0]
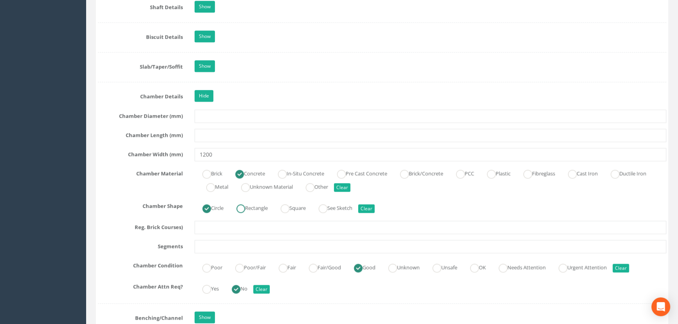
click at [260, 213] on label "Rectangle" at bounding box center [248, 207] width 39 height 11
radio input "false"
radio input "true"
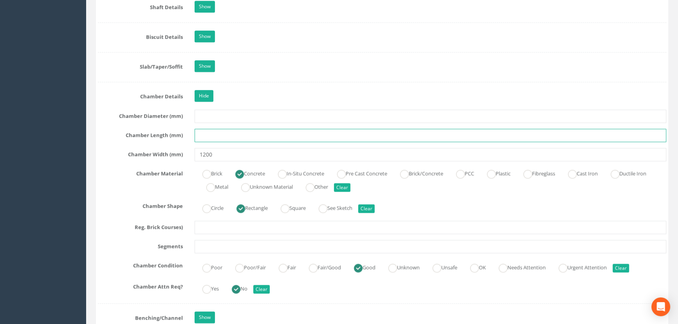
click at [222, 142] on input "text" at bounding box center [430, 135] width 472 height 13
type input "1700"
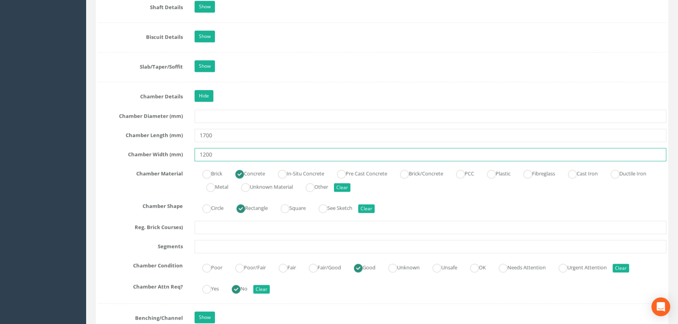
drag, startPoint x: 218, startPoint y: 168, endPoint x: 170, endPoint y: 160, distance: 47.9
click at [171, 160] on div "Chamber Width (mm) 1200" at bounding box center [382, 154] width 580 height 13
type input "1600"
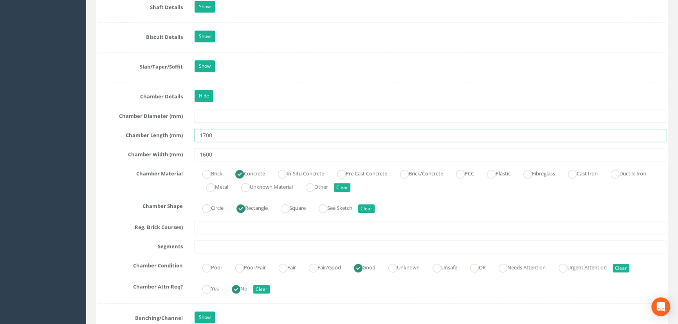
click at [256, 142] on input "1700" at bounding box center [430, 135] width 472 height 13
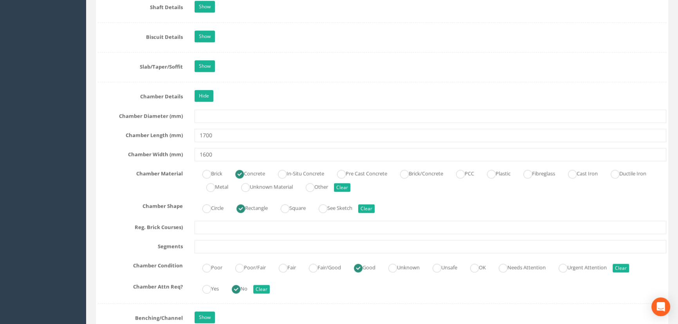
click at [421, 194] on div "Brick Concrete In-Situ Concrete Pre Cast Concrete Brick/Concrete PCC Plastic Fi…" at bounding box center [430, 180] width 483 height 27
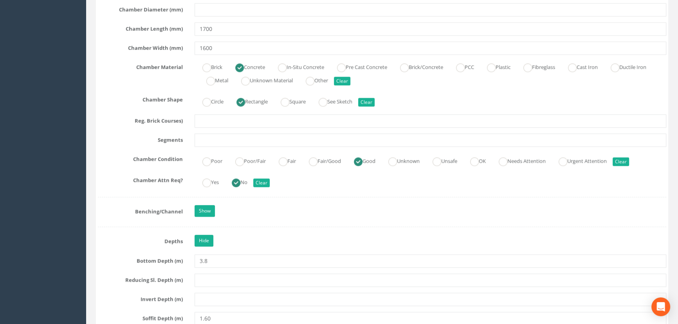
scroll to position [925, 0]
click at [206, 216] on link "Show" at bounding box center [204, 211] width 20 height 12
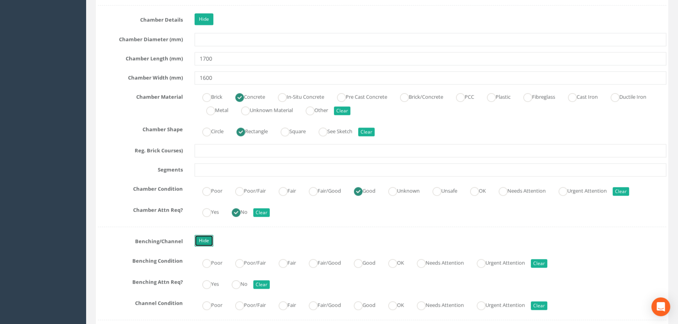
scroll to position [818, 0]
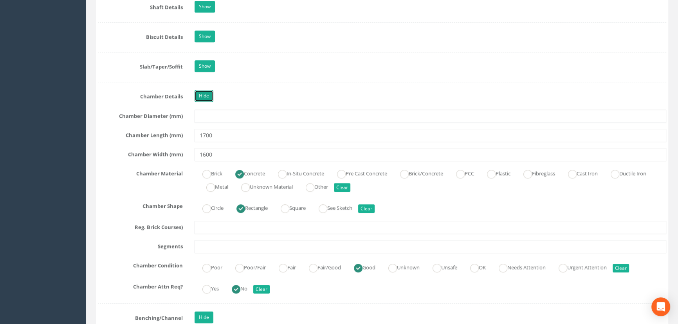
click at [203, 102] on link "Hide" at bounding box center [203, 96] width 19 height 12
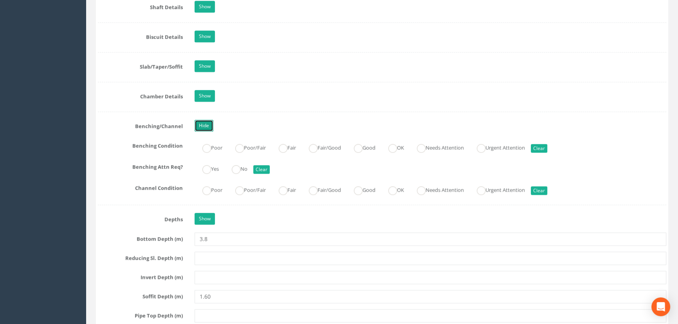
click at [203, 131] on link "Hide" at bounding box center [203, 126] width 19 height 12
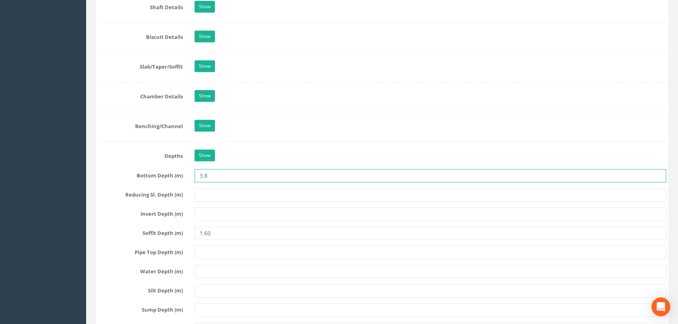
drag, startPoint x: 218, startPoint y: 186, endPoint x: 86, endPoint y: 185, distance: 131.5
click at [109, 182] on div "Bottom Depth (m) 3.8" at bounding box center [382, 175] width 580 height 13
click at [225, 182] on input "3.8" at bounding box center [430, 175] width 472 height 13
click at [228, 182] on input "3.8" at bounding box center [430, 175] width 472 height 13
drag, startPoint x: 231, startPoint y: 188, endPoint x: 178, endPoint y: 185, distance: 53.3
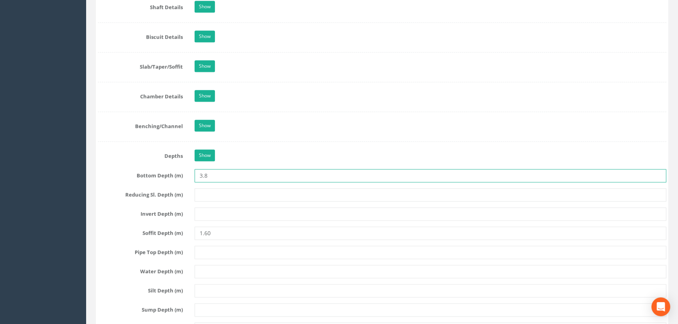
click at [178, 182] on div "Bottom Depth (m) 3.8" at bounding box center [382, 175] width 580 height 13
type input "4.01"
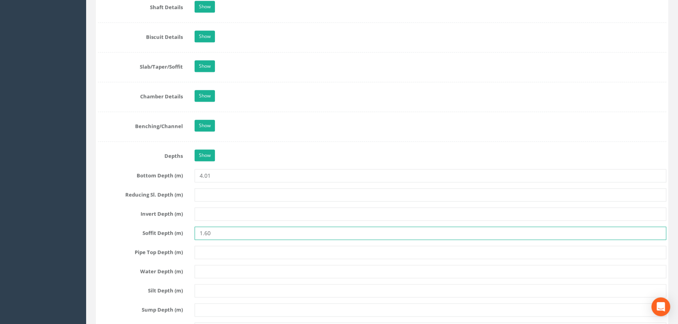
click at [239, 238] on input "1.60" at bounding box center [430, 233] width 472 height 13
drag, startPoint x: 241, startPoint y: 241, endPoint x: 141, endPoint y: 241, distance: 100.2
click at [141, 240] on div "Soffit Depth (m) 1.60" at bounding box center [382, 233] width 580 height 13
type input "0"
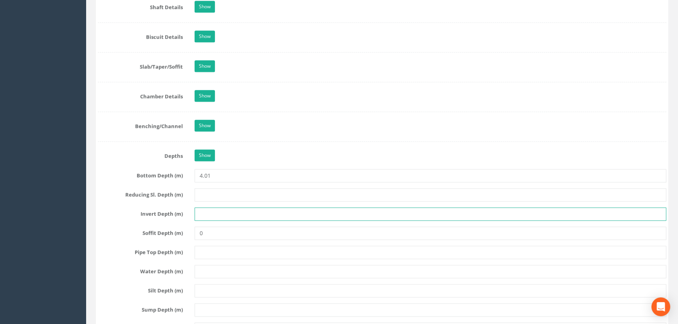
click at [240, 221] on input "text" at bounding box center [430, 213] width 472 height 13
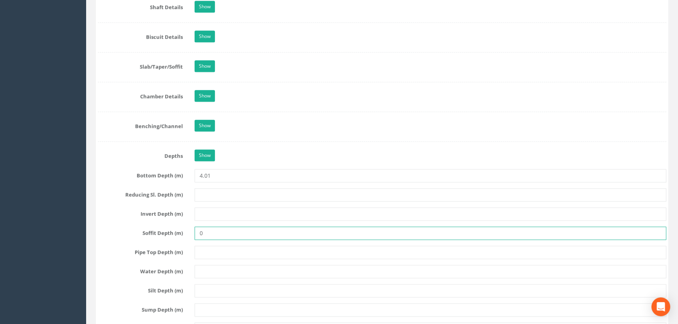
click at [220, 239] on input "0" at bounding box center [430, 233] width 472 height 13
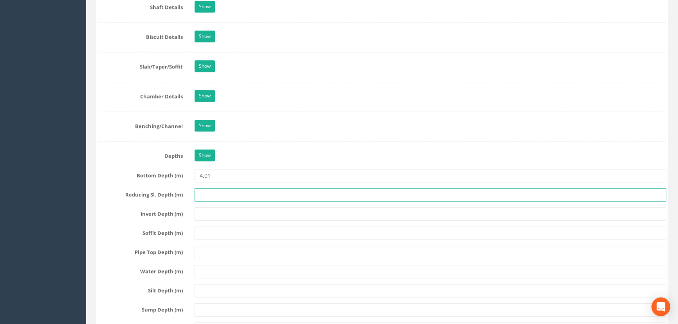
click at [299, 200] on input "text" at bounding box center [430, 194] width 472 height 13
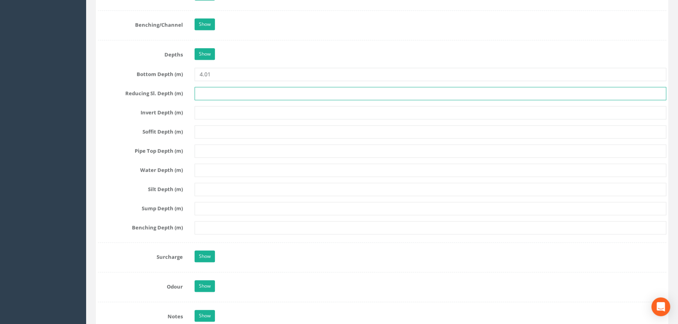
scroll to position [960, 0]
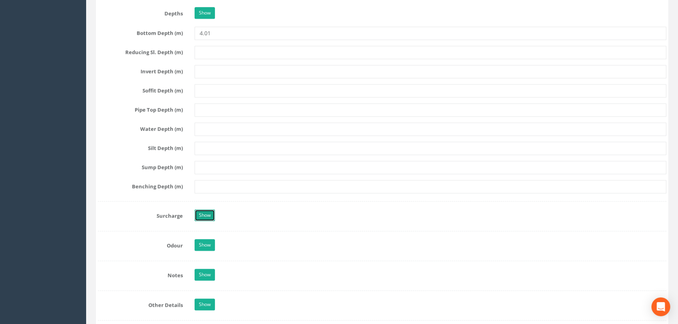
click at [207, 221] on link "Show" at bounding box center [204, 215] width 20 height 12
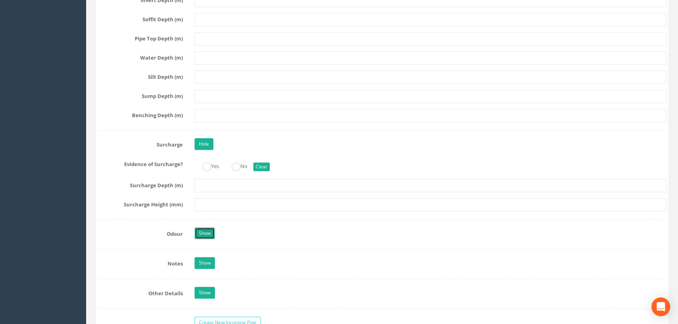
click at [207, 239] on link "Show" at bounding box center [204, 233] width 20 height 12
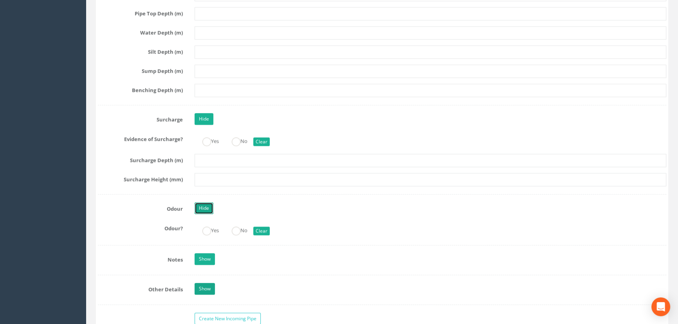
scroll to position [1103, 0]
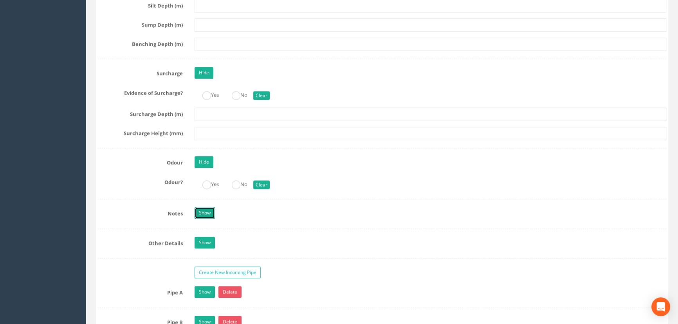
click at [207, 219] on link "Show" at bounding box center [204, 213] width 20 height 12
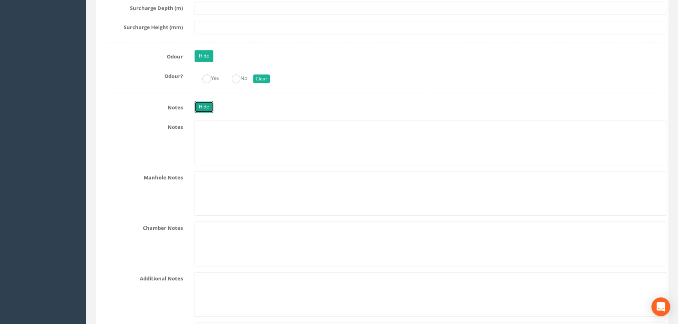
scroll to position [1209, 0]
click at [205, 112] on link "Hide" at bounding box center [203, 107] width 19 height 12
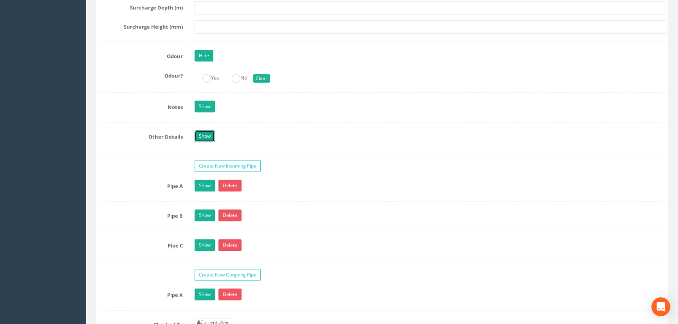
click at [202, 142] on link "Show" at bounding box center [204, 136] width 20 height 12
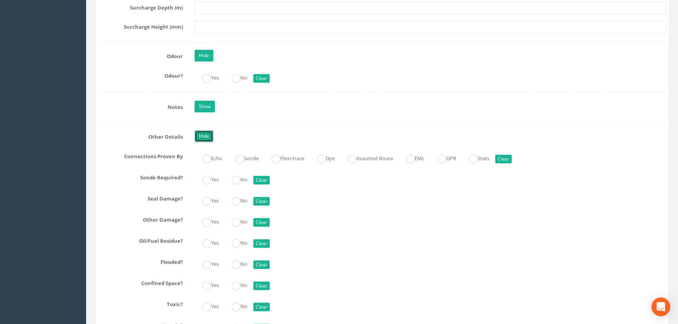
click at [206, 142] on link "Hide" at bounding box center [203, 136] width 19 height 12
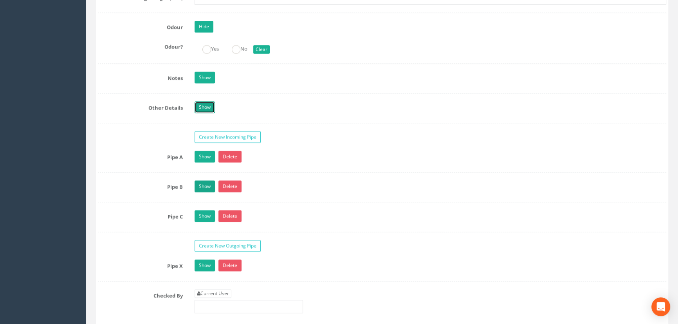
scroll to position [1280, 0]
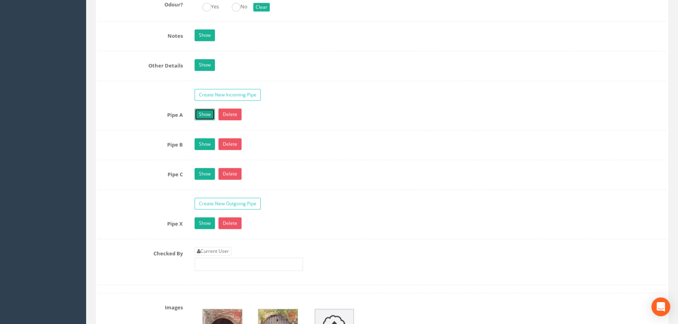
click at [202, 120] on link "Show" at bounding box center [204, 114] width 20 height 12
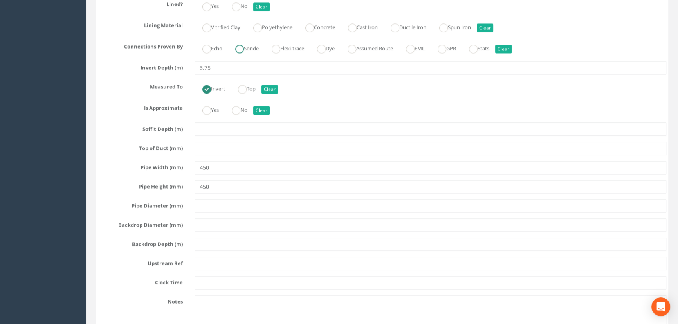
scroll to position [1494, 0]
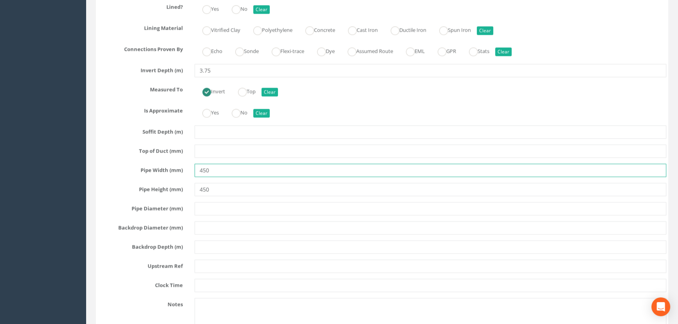
drag, startPoint x: 225, startPoint y: 191, endPoint x: 140, endPoint y: 182, distance: 85.4
click at [140, 182] on div "Pipe A Hide Delete Function Sewer Watercourse Combined Highway [PERSON_NAME] Ou…" at bounding box center [382, 123] width 568 height 456
paste input "text"
paste input "Ø"
type input "300Ø"
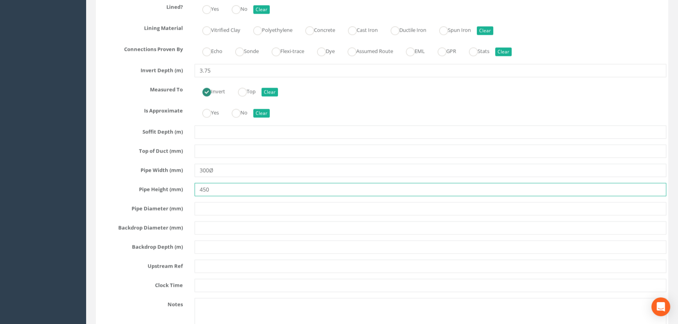
drag, startPoint x: 169, startPoint y: 204, endPoint x: 139, endPoint y: 203, distance: 30.1
click at [140, 196] on div "Pipe Height (mm) 450" at bounding box center [382, 189] width 580 height 13
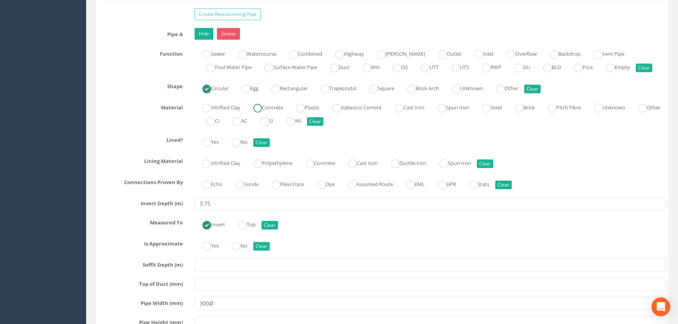
scroll to position [1316, 0]
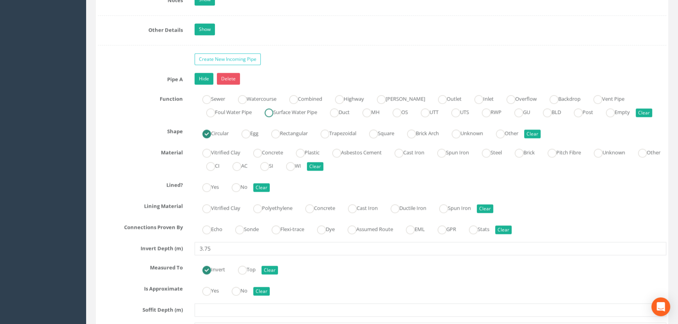
click at [301, 117] on label "Surface Water Pipe" at bounding box center [287, 111] width 60 height 11
radio input "true"
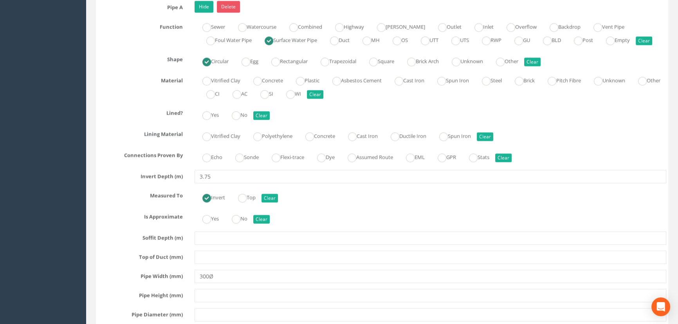
scroll to position [1387, 0]
click at [202, 13] on link "Hide" at bounding box center [203, 8] width 19 height 12
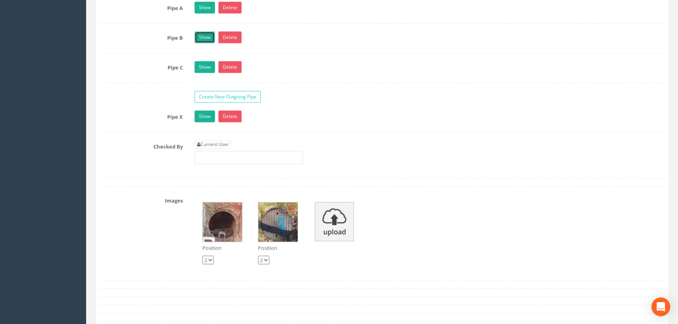
click at [209, 43] on link "Show" at bounding box center [204, 37] width 20 height 12
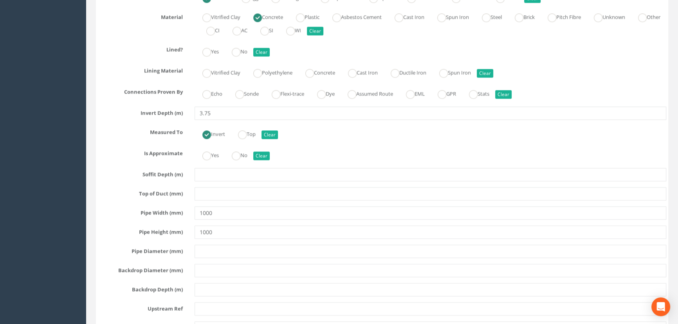
scroll to position [1494, 0]
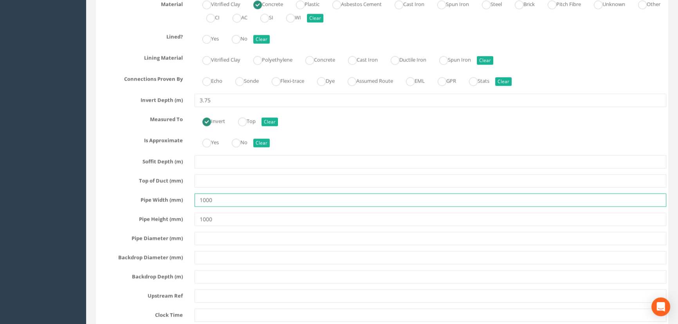
click at [229, 207] on input "1000" at bounding box center [430, 199] width 472 height 13
paste input "Ø"
type input "1000Ø"
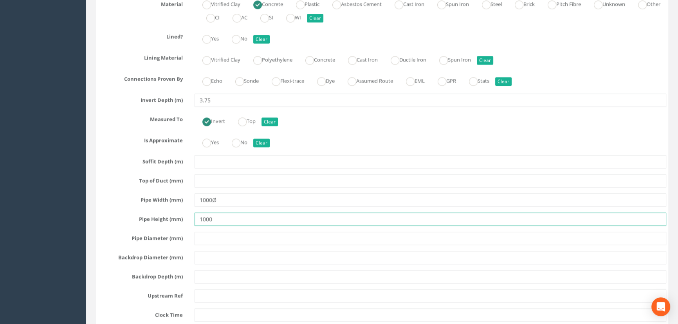
drag, startPoint x: 198, startPoint y: 234, endPoint x: 181, endPoint y: 233, distance: 16.9
click at [184, 226] on div "Pipe Height (mm) 1000" at bounding box center [382, 218] width 580 height 13
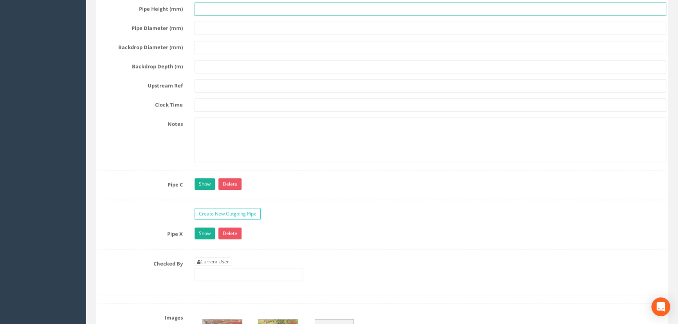
scroll to position [1707, 0]
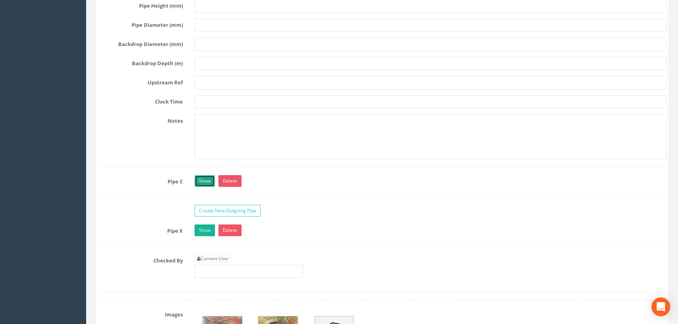
click at [208, 187] on link "Show" at bounding box center [204, 181] width 20 height 12
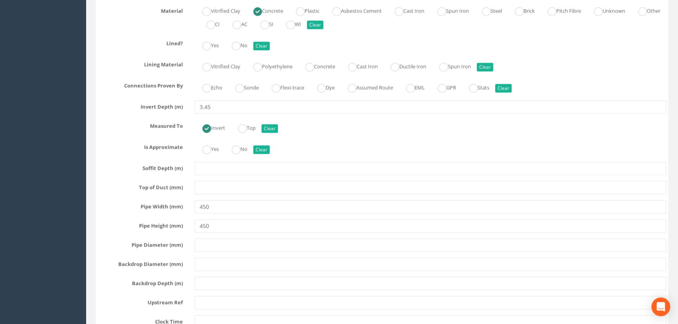
scroll to position [1992, 0]
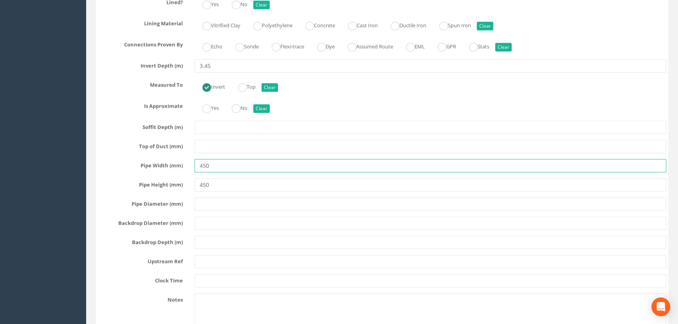
drag, startPoint x: 214, startPoint y: 197, endPoint x: 135, endPoint y: 192, distance: 79.2
click at [134, 173] on div "Pipe Width (mm) 450" at bounding box center [382, 165] width 580 height 13
paste input "Ø"
type input "700Ø"
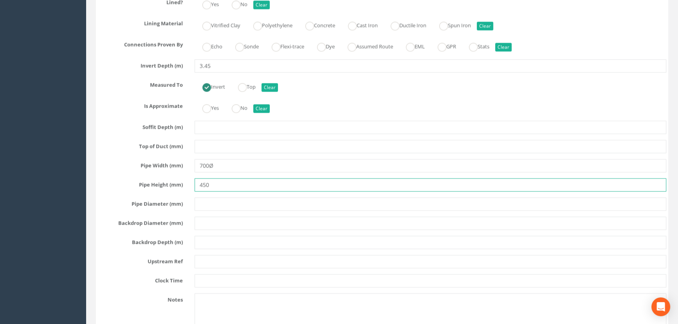
drag, startPoint x: 239, startPoint y: 215, endPoint x: 129, endPoint y: 215, distance: 110.4
click at [136, 192] on div "Pipe Height (mm) 450" at bounding box center [382, 184] width 580 height 13
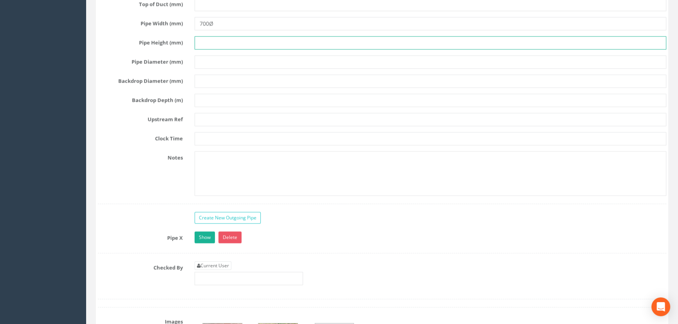
scroll to position [2134, 0]
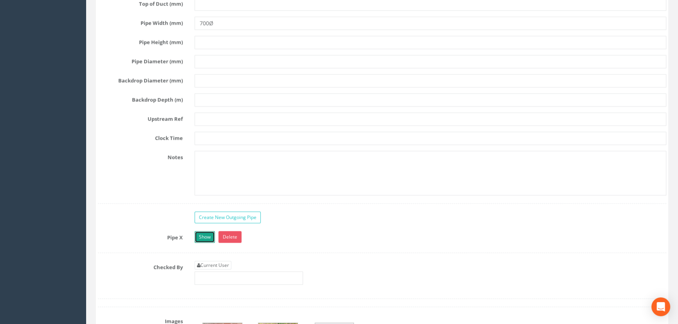
click at [200, 243] on link "Show" at bounding box center [204, 237] width 20 height 12
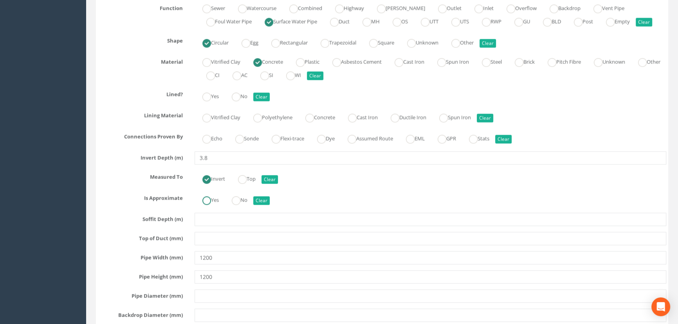
scroll to position [2383, 0]
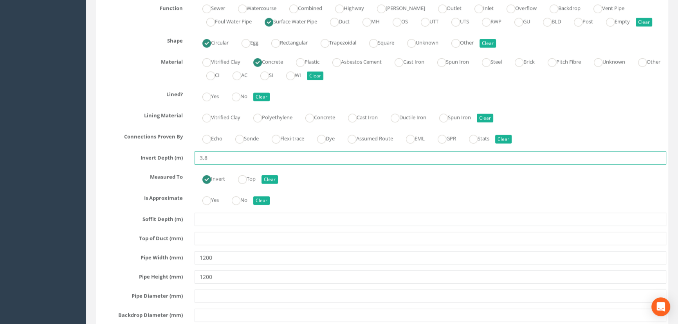
click at [211, 165] on input "3.8" at bounding box center [430, 157] width 472 height 13
drag, startPoint x: 214, startPoint y: 197, endPoint x: 160, endPoint y: 198, distance: 54.4
click at [160, 165] on div "Invert Depth (m) 3.8" at bounding box center [382, 157] width 580 height 13
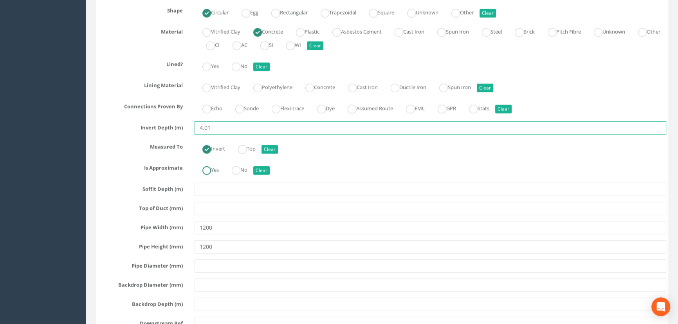
scroll to position [2454, 0]
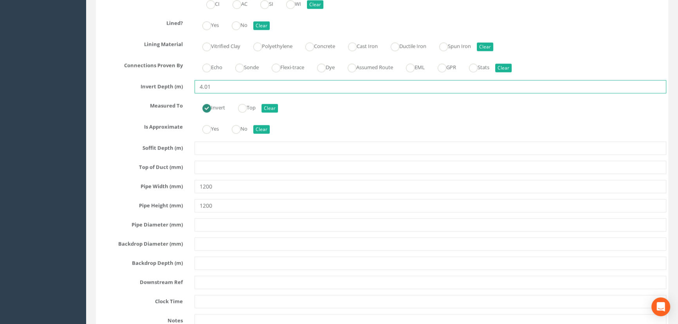
type input "4.01"
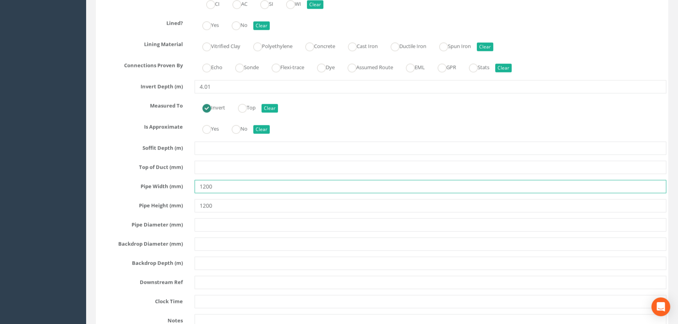
drag, startPoint x: 228, startPoint y: 233, endPoint x: 187, endPoint y: 230, distance: 41.2
click at [229, 193] on input "1200" at bounding box center [430, 186] width 472 height 13
drag, startPoint x: 187, startPoint y: 230, endPoint x: 153, endPoint y: 229, distance: 33.7
click at [153, 193] on div "Pipe Width (mm) 1200" at bounding box center [382, 186] width 580 height 13
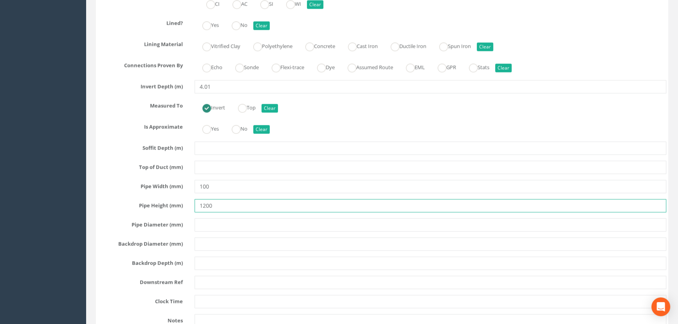
click at [222, 212] on input "1200" at bounding box center [430, 205] width 472 height 13
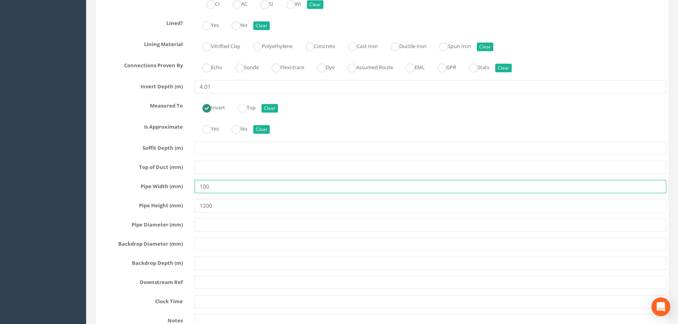
click at [220, 193] on input "100" at bounding box center [430, 186] width 472 height 13
paste input "Ø"
type input "1000Ø"
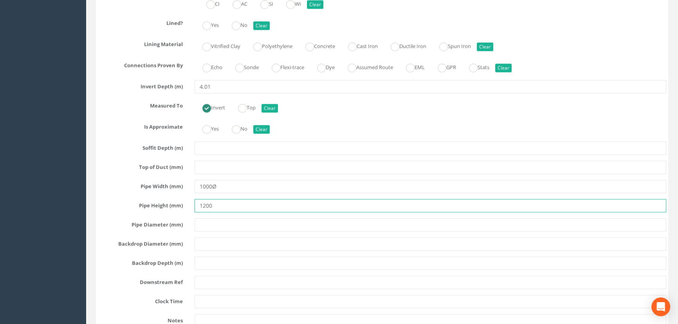
drag, startPoint x: 220, startPoint y: 243, endPoint x: 72, endPoint y: 244, distance: 147.5
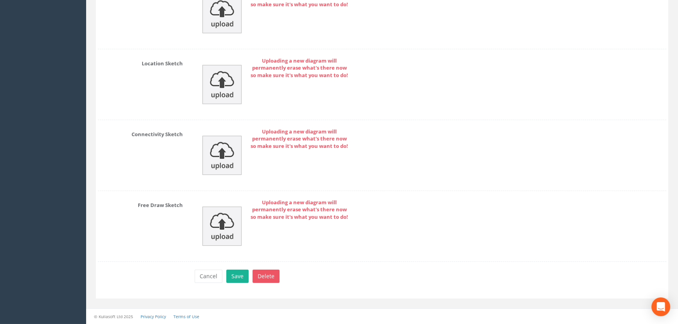
scroll to position [3209, 0]
click at [232, 277] on button "Save" at bounding box center [237, 276] width 22 height 13
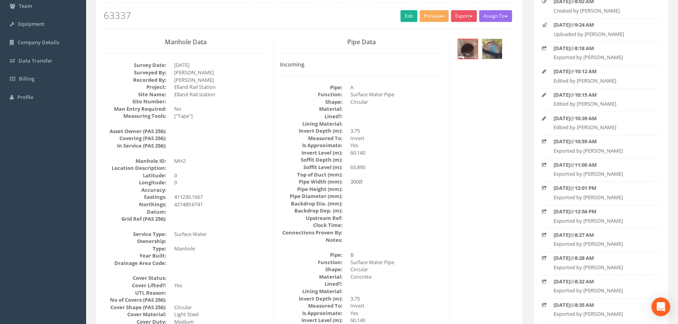
scroll to position [0, 0]
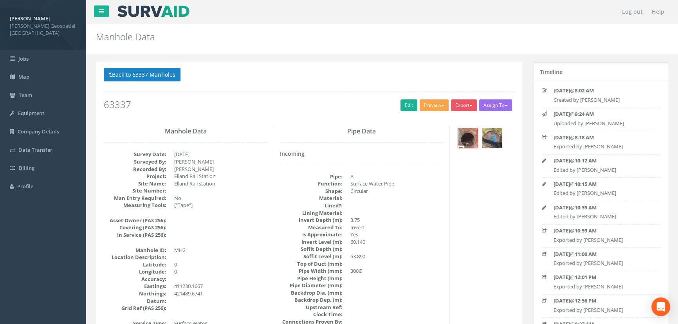
click at [434, 104] on button "Preview" at bounding box center [433, 105] width 29 height 12
click at [428, 119] on link "[PERSON_NAME] Manhole" at bounding box center [412, 121] width 73 height 12
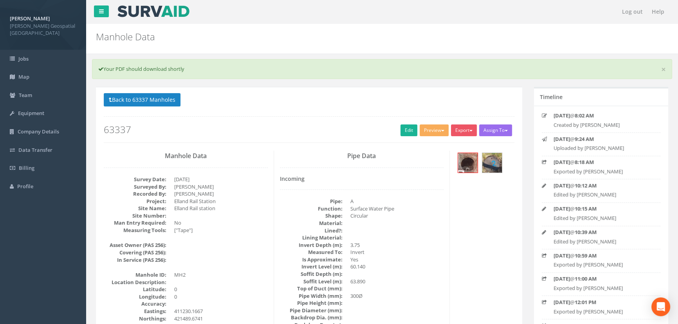
click at [439, 117] on div "Back to 63337 Manholes Back to Map Assign To No Companies Added Export [PERSON_…" at bounding box center [309, 118] width 410 height 50
click at [439, 126] on button "Preview" at bounding box center [433, 130] width 29 height 12
click at [428, 145] on link "[PERSON_NAME] Manhole" at bounding box center [412, 146] width 73 height 12
click at [403, 133] on link "Edit" at bounding box center [408, 130] width 17 height 12
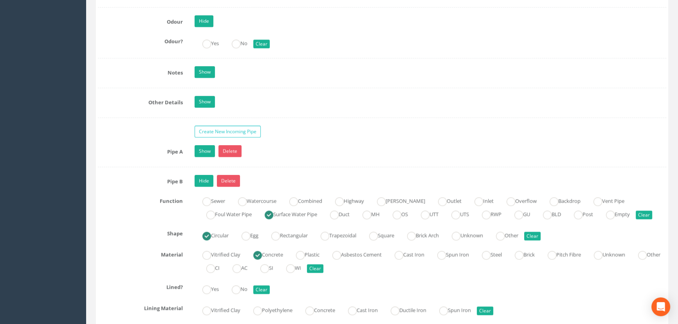
scroll to position [1280, 0]
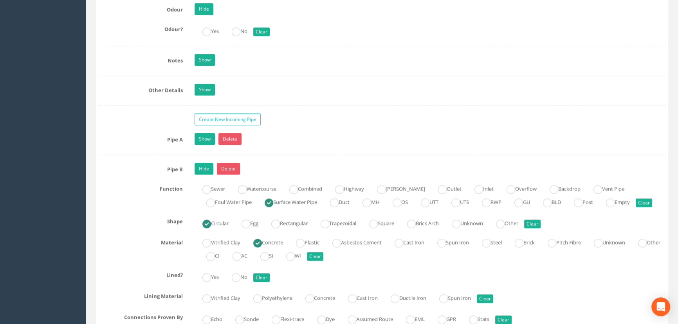
click at [204, 155] on div "Pipe A Show Delete Function Sewer Watercourse Combined Highway Gulley Outlet In…" at bounding box center [382, 144] width 568 height 22
click at [204, 145] on link "Show" at bounding box center [204, 139] width 20 height 12
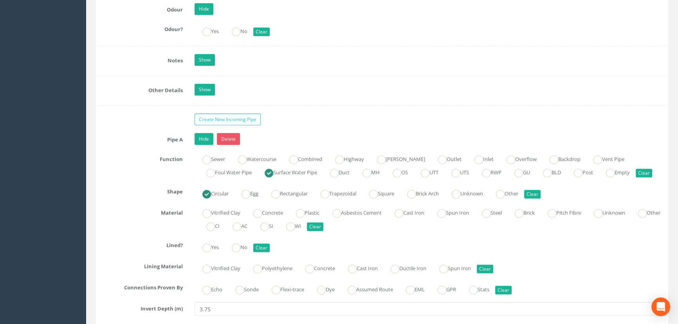
click at [264, 218] on label "Concrete" at bounding box center [264, 211] width 38 height 11
radio input "true"
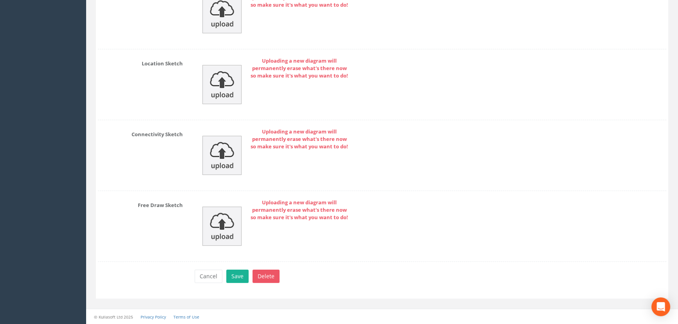
scroll to position [3678, 0]
click at [238, 282] on button "Save" at bounding box center [237, 276] width 22 height 13
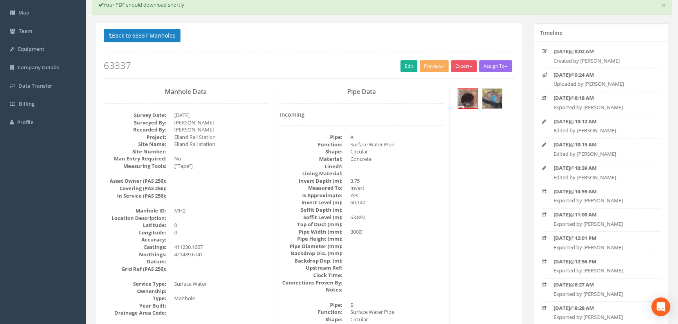
scroll to position [0, 0]
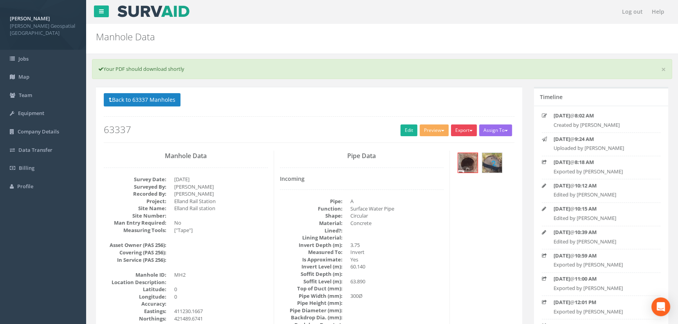
click at [470, 130] on span "button" at bounding box center [470, 131] width 3 height 2
click at [464, 145] on link "[PERSON_NAME] Manhole" at bounding box center [441, 146] width 73 height 12
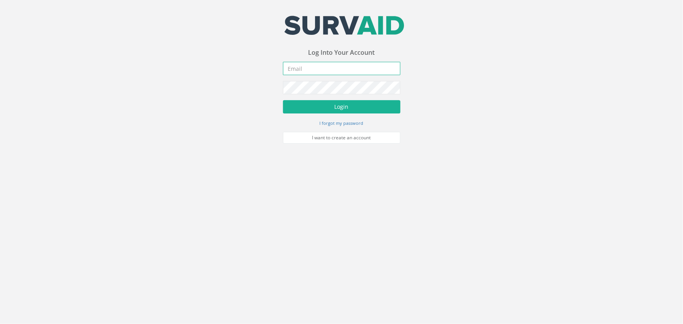
click at [358, 67] on input "email" at bounding box center [341, 68] width 117 height 13
click at [340, 72] on input "email" at bounding box center [341, 68] width 117 height 13
paste input "[EMAIL_ADDRESS][DOMAIN_NAME]"
type input "[EMAIL_ADDRESS][DOMAIN_NAME]"
click at [343, 109] on button "Login" at bounding box center [341, 106] width 117 height 13
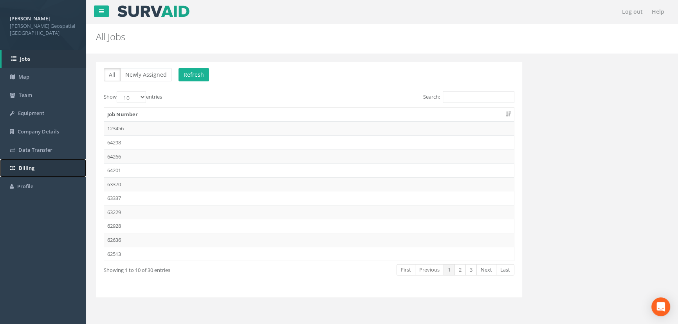
click at [6, 159] on link "Billing" at bounding box center [43, 168] width 86 height 18
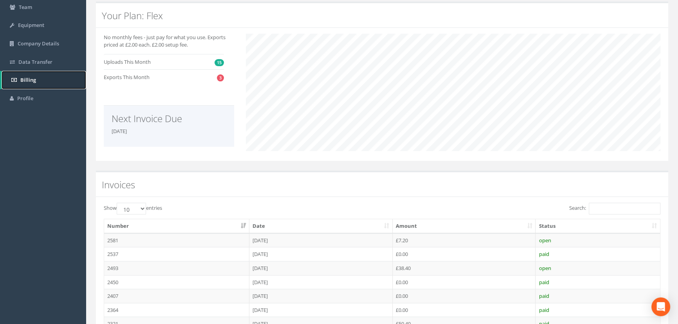
scroll to position [7, 0]
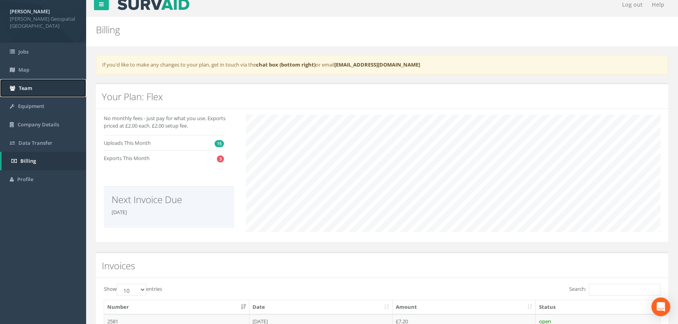
click at [54, 79] on link "Team" at bounding box center [43, 88] width 86 height 18
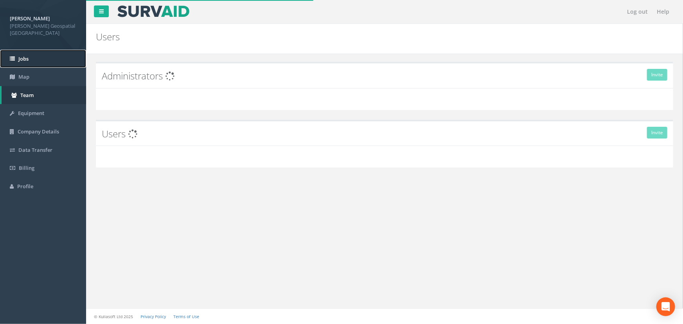
click at [43, 50] on link "Jobs" at bounding box center [43, 59] width 86 height 18
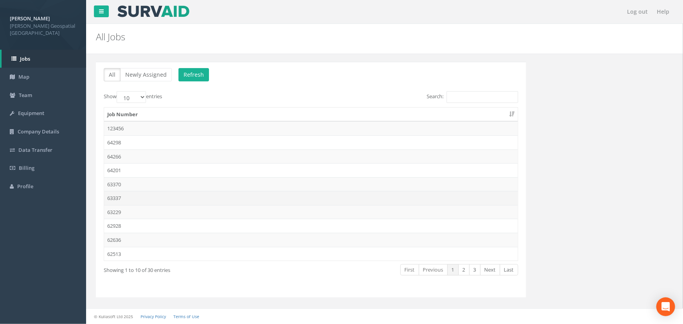
click at [125, 195] on td "63337" at bounding box center [311, 198] width 414 height 14
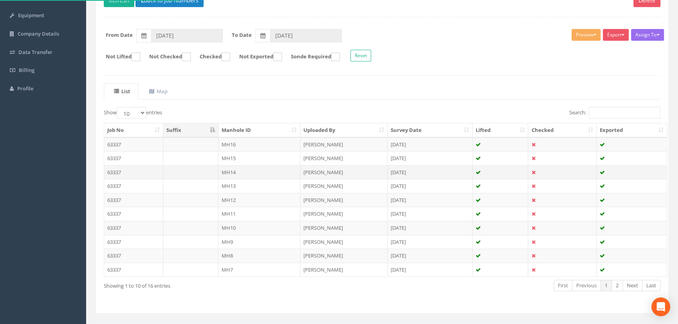
scroll to position [111, 0]
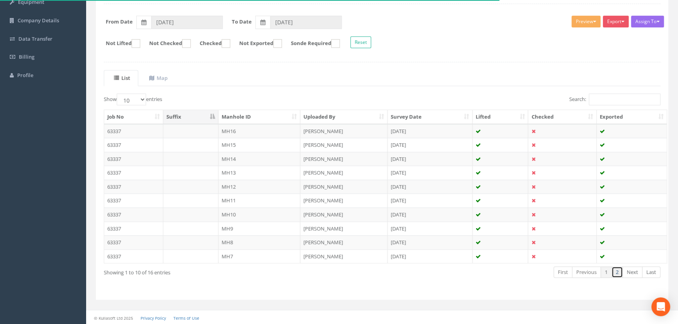
click at [619, 267] on link "2" at bounding box center [616, 271] width 11 height 11
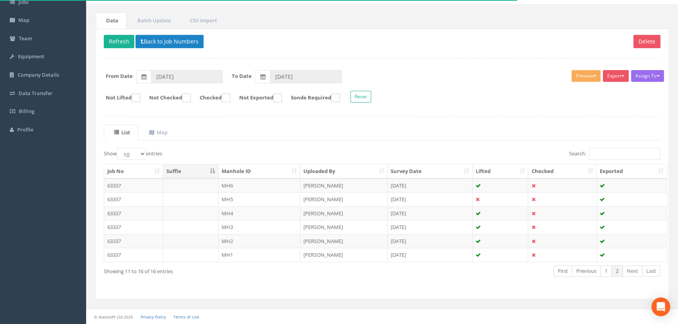
scroll to position [56, 0]
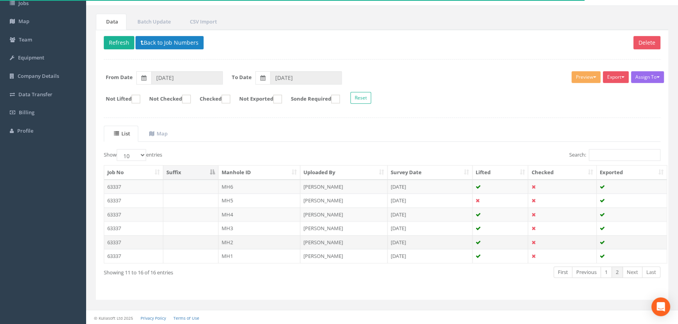
click at [144, 242] on td "63337" at bounding box center [133, 242] width 59 height 14
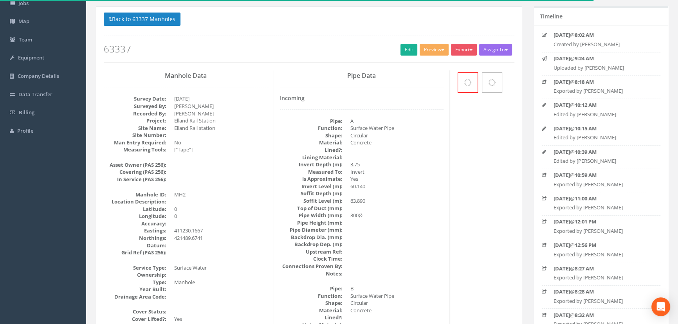
scroll to position [0, 0]
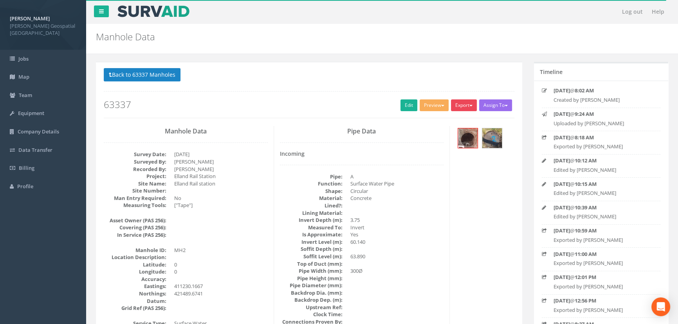
click at [460, 102] on button "Export" at bounding box center [464, 105] width 26 height 12
click at [452, 121] on link "[PERSON_NAME] Manhole" at bounding box center [441, 121] width 73 height 12
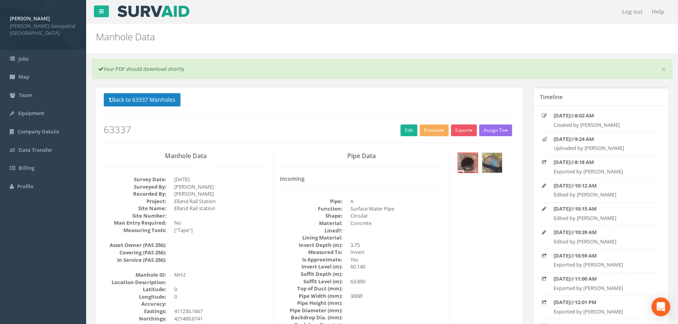
click at [121, 101] on button "Back to 63337 Manholes" at bounding box center [142, 99] width 77 height 13
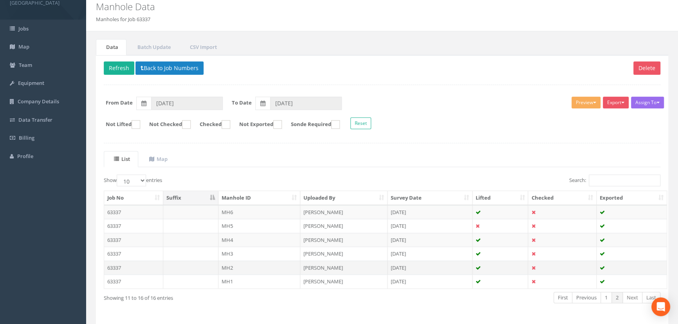
scroll to position [56, 0]
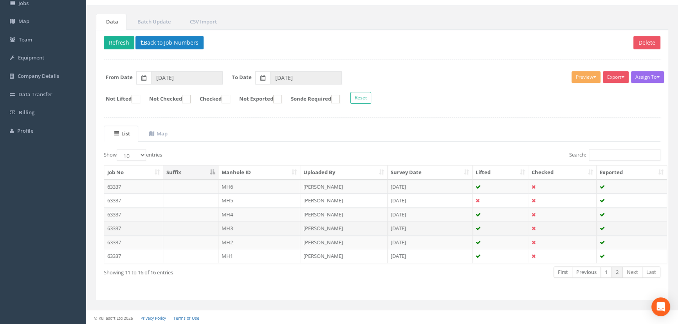
click at [149, 229] on td "63337" at bounding box center [133, 228] width 59 height 14
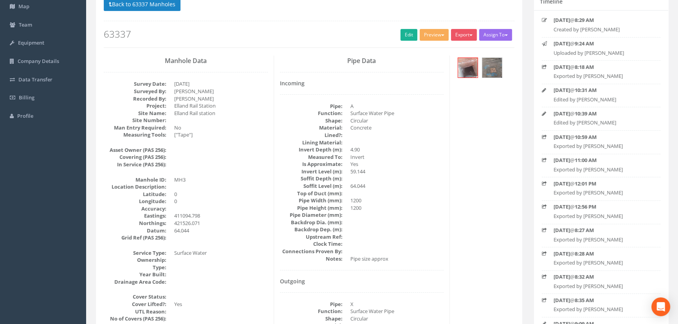
scroll to position [71, 0]
click at [492, 68] on img at bounding box center [492, 68] width 20 height 20
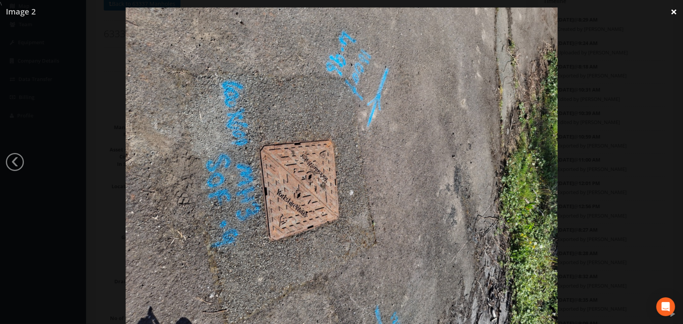
click at [675, 11] on link "×" at bounding box center [673, 11] width 18 height 23
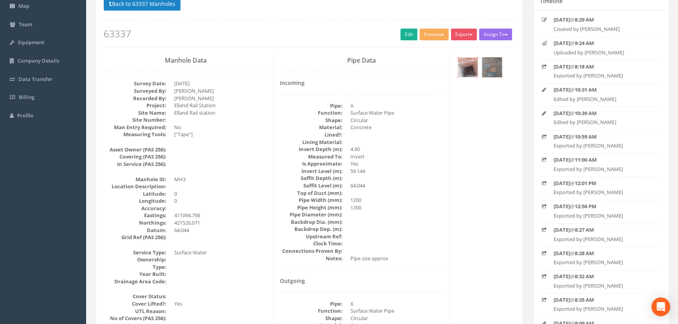
click at [471, 68] on img at bounding box center [468, 68] width 20 height 20
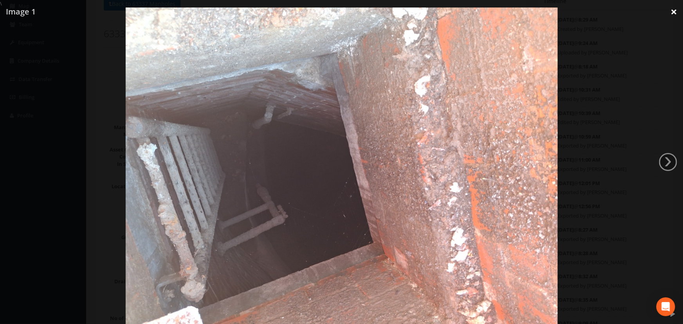
click at [674, 11] on link "×" at bounding box center [673, 11] width 18 height 23
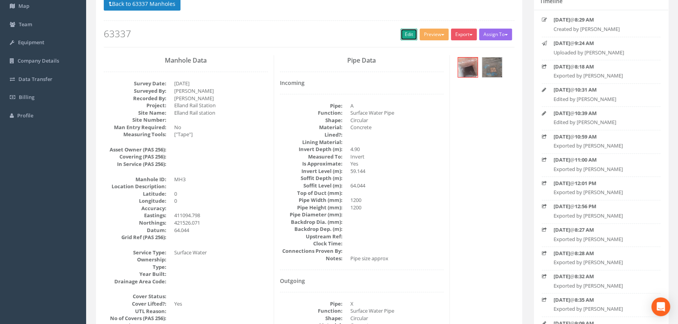
click at [402, 39] on link "Edit" at bounding box center [408, 35] width 17 height 12
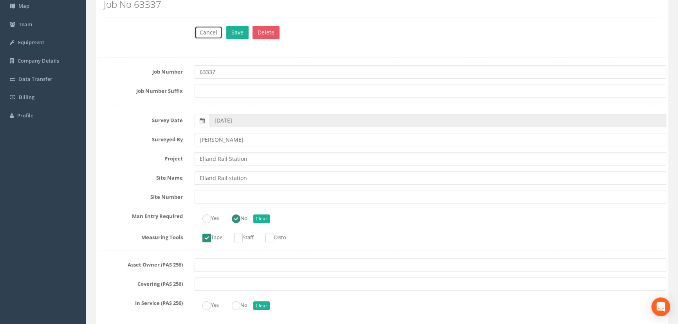
click at [203, 34] on button "Cancel" at bounding box center [208, 32] width 28 height 13
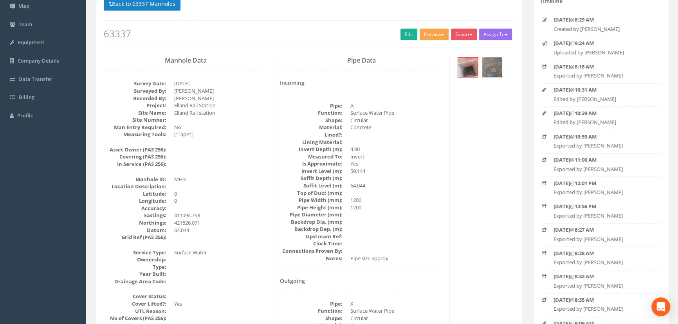
click at [438, 36] on button "Preview" at bounding box center [433, 35] width 29 height 12
click at [434, 46] on link "[PERSON_NAME] Manhole" at bounding box center [412, 51] width 73 height 12
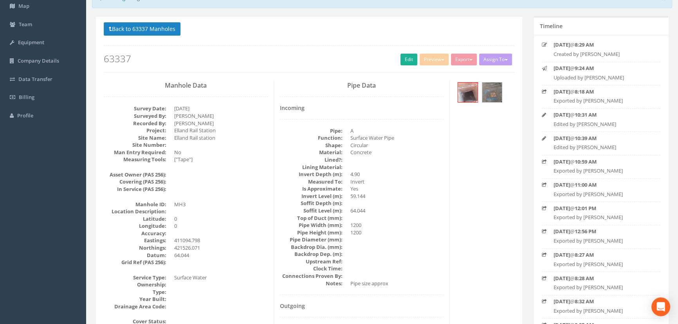
scroll to position [96, 0]
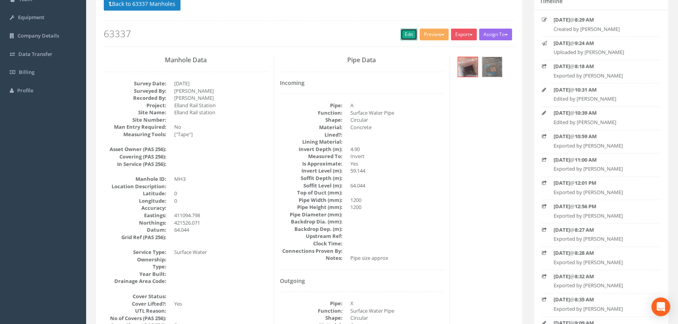
click at [405, 34] on link "Edit" at bounding box center [408, 35] width 17 height 12
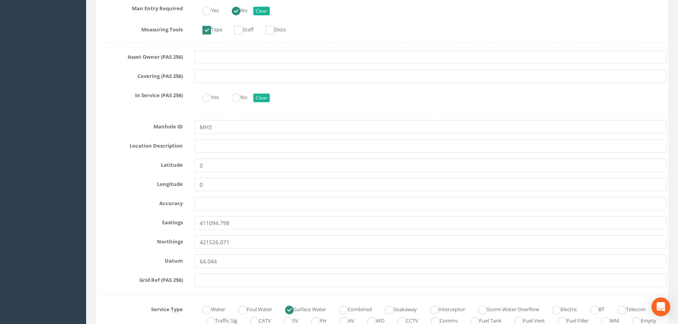
scroll to position [309, 0]
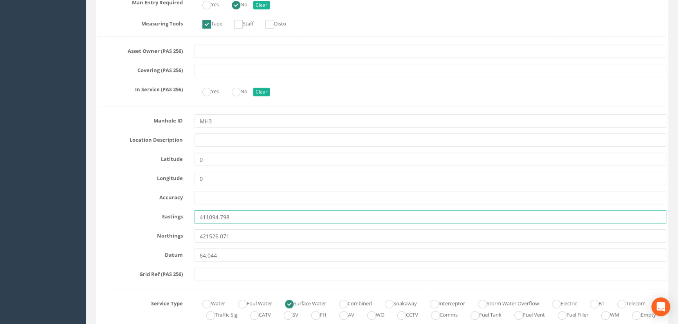
drag, startPoint x: 239, startPoint y: 216, endPoint x: 157, endPoint y: 215, distance: 82.6
click at [157, 215] on div "Eastings 411094.798" at bounding box center [382, 216] width 580 height 13
paste input "5.234"
type input "411095.2348"
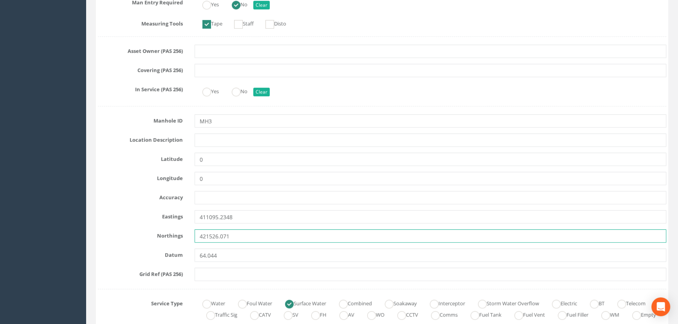
drag, startPoint x: 213, startPoint y: 232, endPoint x: 245, endPoint y: 238, distance: 31.9
click at [214, 232] on input "421526.071" at bounding box center [430, 235] width 472 height 13
drag, startPoint x: 252, startPoint y: 240, endPoint x: 242, endPoint y: 236, distance: 10.8
click at [242, 236] on input "421526.071" at bounding box center [430, 235] width 472 height 13
drag, startPoint x: 244, startPoint y: 236, endPoint x: 158, endPoint y: 238, distance: 85.7
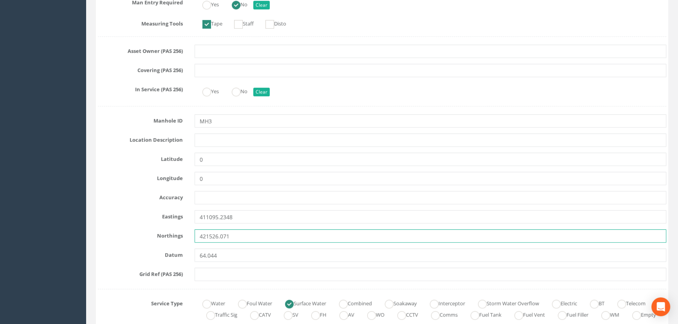
click at [156, 238] on div "Northings 421526.071" at bounding box center [382, 235] width 580 height 13
paste input "5.6574"
type input "421525.6574"
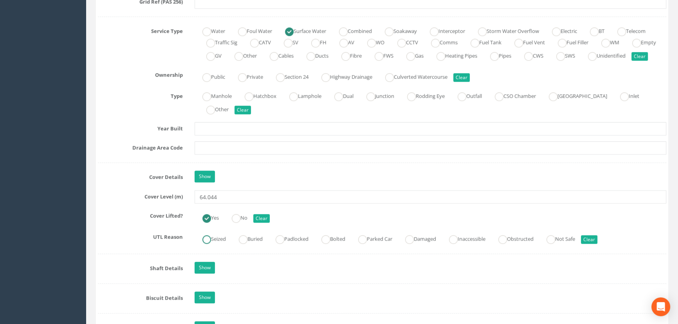
scroll to position [594, 0]
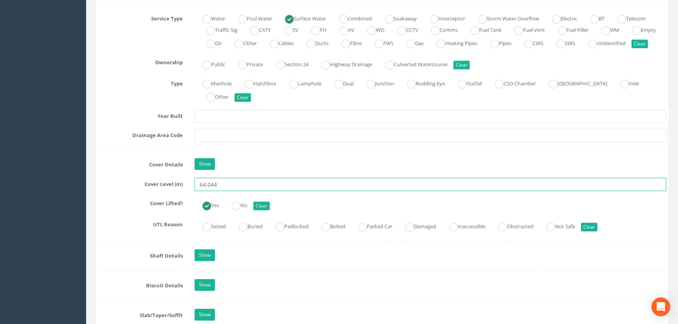
drag, startPoint x: 229, startPoint y: 195, endPoint x: 84, endPoint y: 203, distance: 145.8
click at [230, 191] on input "64.044" at bounding box center [430, 184] width 472 height 13
drag, startPoint x: 232, startPoint y: 194, endPoint x: 146, endPoint y: 193, distance: 85.3
click at [146, 191] on div "Cover Level (m) 64.044" at bounding box center [382, 184] width 580 height 13
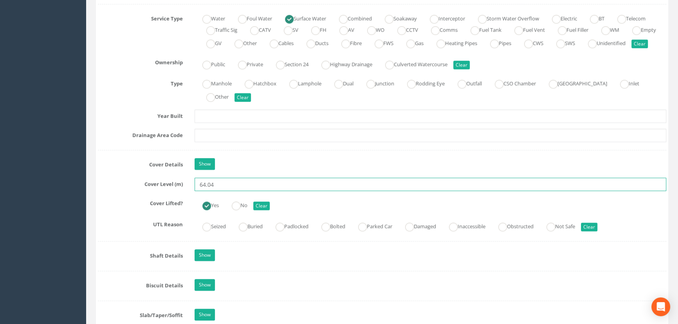
type input "64.04"
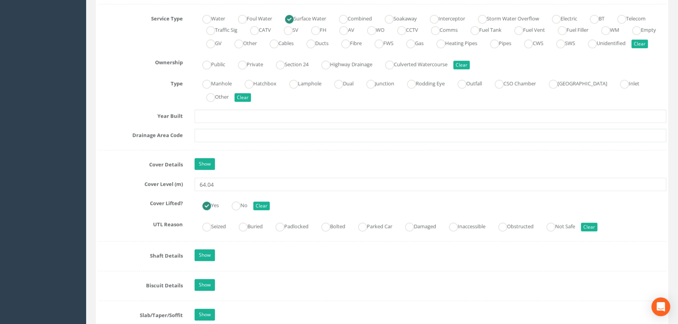
click at [277, 158] on div "Job Number 63337 Job Number Suffix Survey Date [DATE] Surveyed By [PERSON_NAME]…" at bounding box center [382, 211] width 568 height 1305
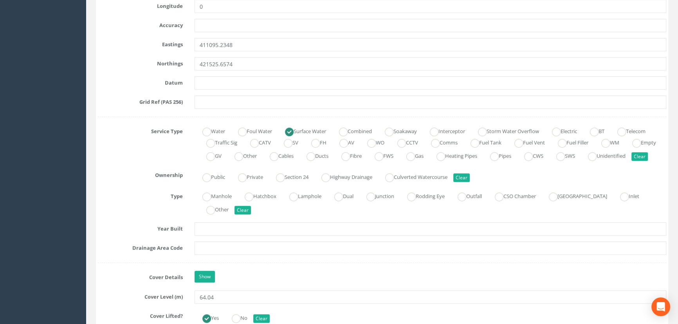
scroll to position [558, 0]
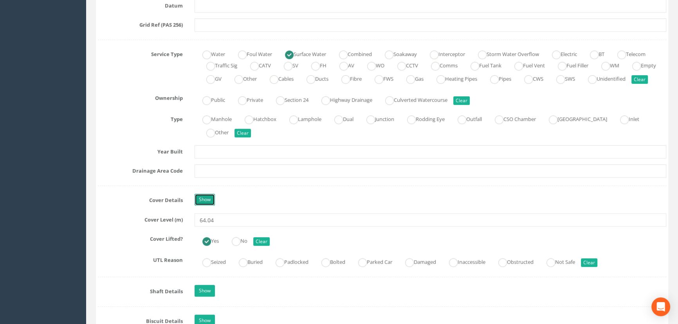
click at [206, 205] on link "Show" at bounding box center [204, 200] width 20 height 12
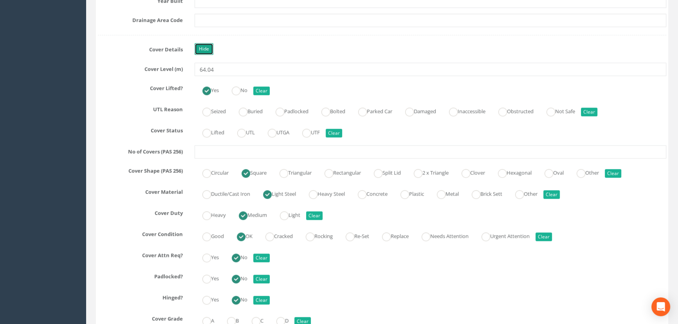
scroll to position [700, 0]
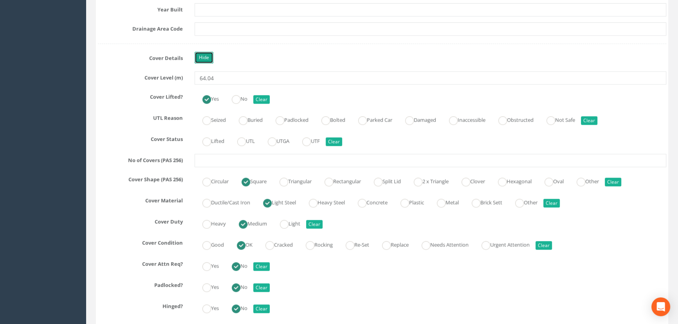
click at [205, 63] on link "Hide" at bounding box center [203, 58] width 19 height 12
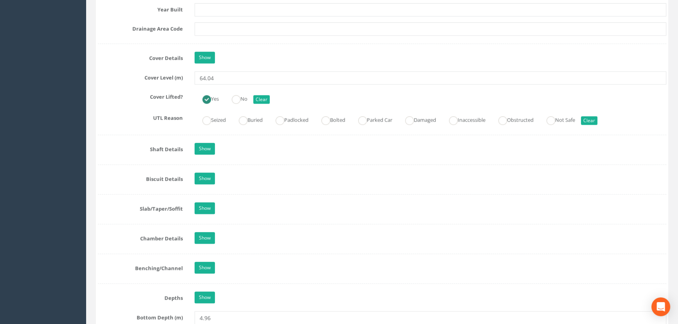
click at [202, 157] on div "Show" at bounding box center [430, 150] width 483 height 14
click at [202, 155] on link "Show" at bounding box center [204, 149] width 20 height 12
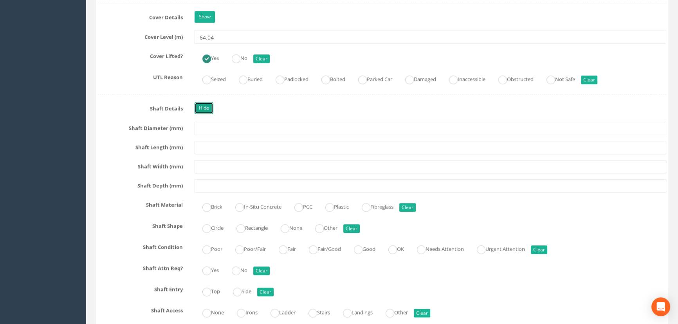
scroll to position [843, 0]
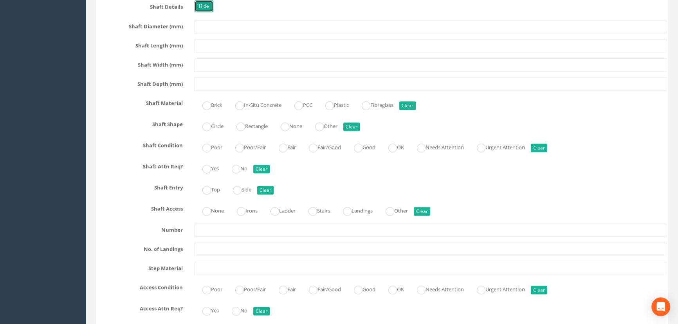
click at [208, 12] on link "Hide" at bounding box center [203, 6] width 19 height 12
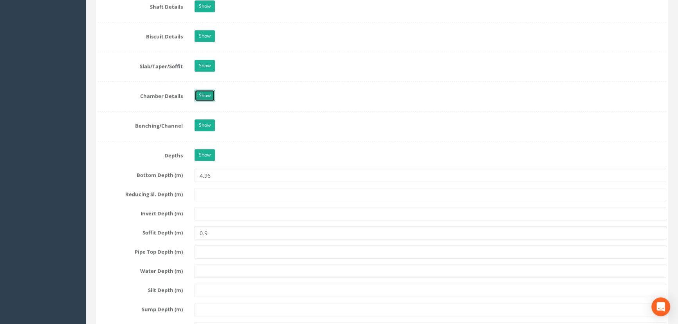
click at [204, 101] on link "Show" at bounding box center [204, 96] width 20 height 12
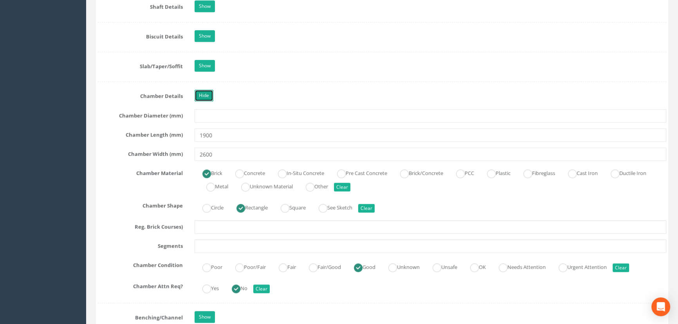
click at [203, 101] on link "Hide" at bounding box center [203, 96] width 19 height 12
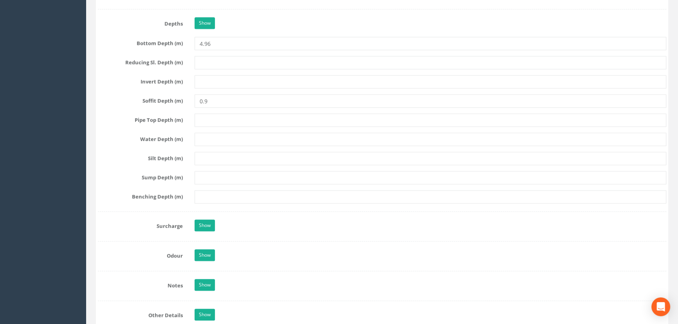
scroll to position [1021, 0]
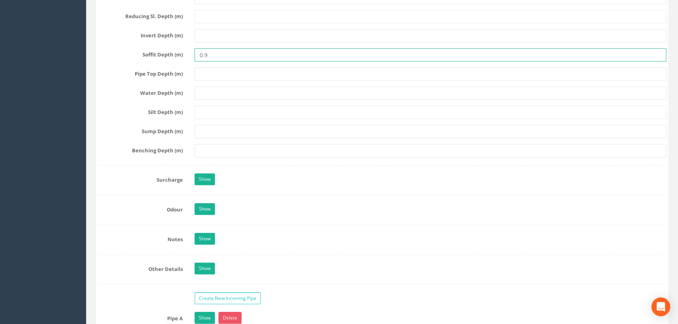
drag, startPoint x: 215, startPoint y: 62, endPoint x: 47, endPoint y: 61, distance: 167.5
click at [61, 60] on div "[PERSON_NAME] [PERSON_NAME] Geospatial UK Logout S Jobs Map Team Equipment Comp…" at bounding box center [339, 17] width 678 height 2076
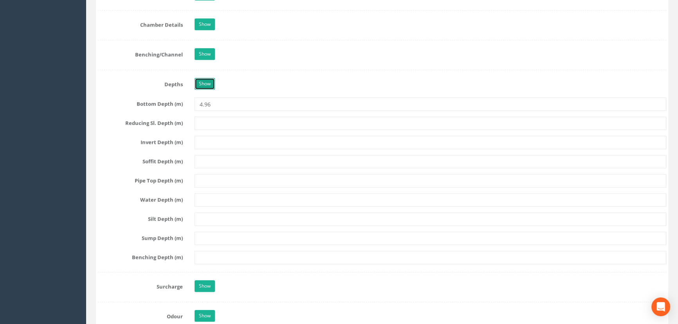
click at [202, 90] on link "Show" at bounding box center [204, 84] width 20 height 12
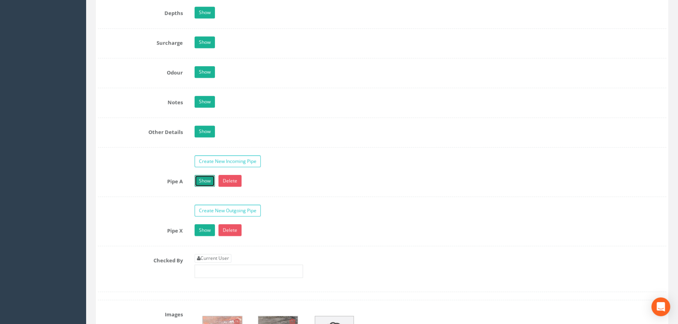
click at [203, 187] on link "Show" at bounding box center [204, 181] width 20 height 12
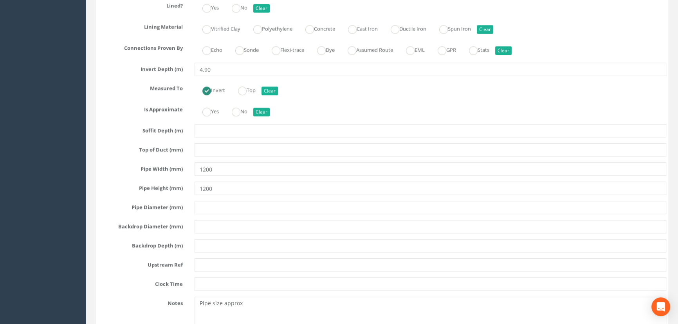
scroll to position [1270, 0]
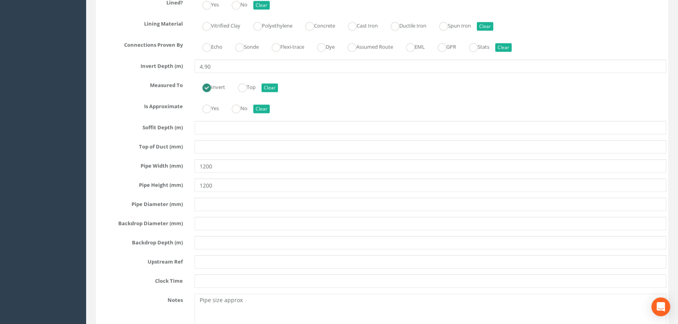
drag, startPoint x: 215, startPoint y: 178, endPoint x: 220, endPoint y: 183, distance: 6.7
click at [216, 180] on div "Pipe A Hide Delete Function Sewer Watercourse Combined Highway [PERSON_NAME] Ou…" at bounding box center [382, 118] width 568 height 456
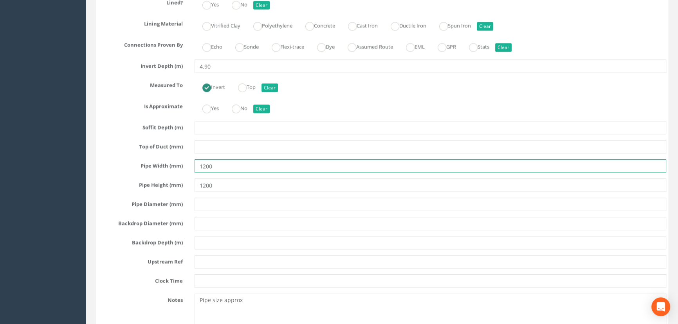
drag, startPoint x: 223, startPoint y: 184, endPoint x: 91, endPoint y: 173, distance: 131.9
type input "1300"
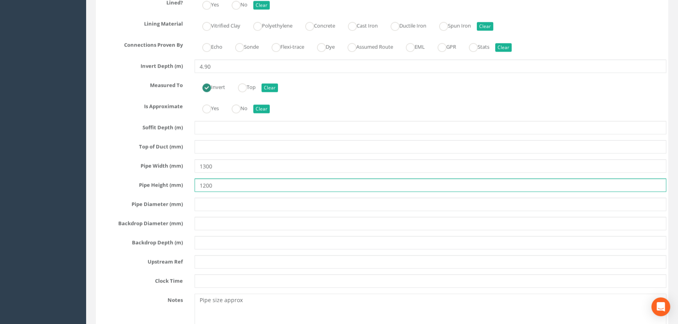
drag, startPoint x: 193, startPoint y: 199, endPoint x: 153, endPoint y: 199, distance: 39.9
click at [163, 192] on div "Pipe Height (mm) 1200" at bounding box center [382, 184] width 580 height 13
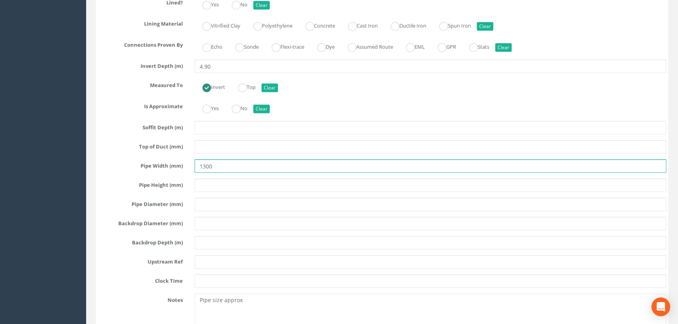
click at [223, 173] on input "1300" at bounding box center [430, 165] width 472 height 13
paste input "Ø"
type input "1300Ø"
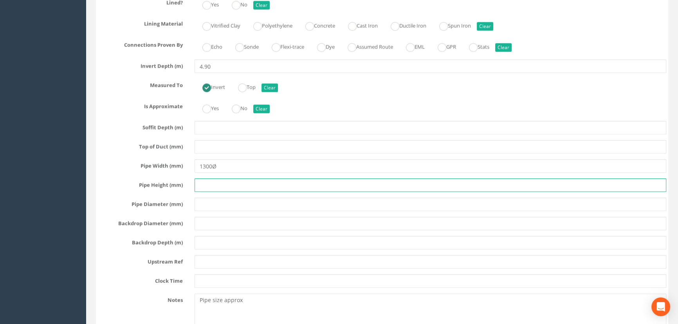
click at [363, 192] on input "text" at bounding box center [430, 184] width 472 height 13
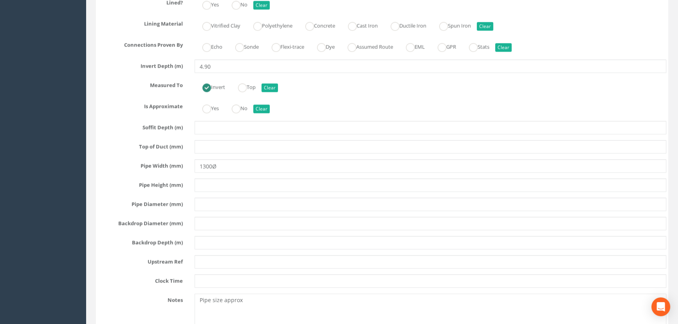
click at [189, 134] on div at bounding box center [430, 127] width 483 height 13
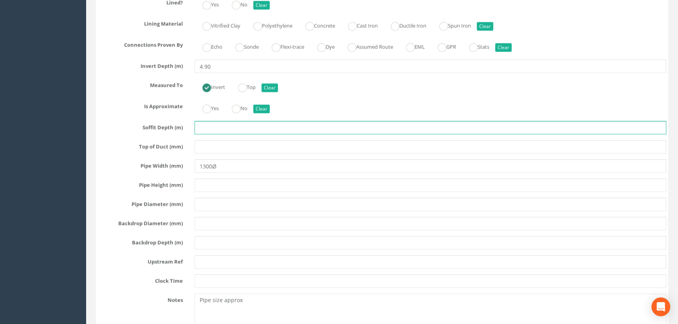
click at [203, 134] on input "text" at bounding box center [430, 127] width 472 height 13
click at [201, 134] on input "text" at bounding box center [430, 127] width 472 height 13
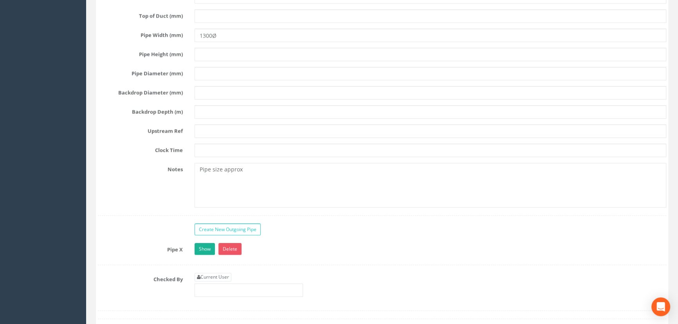
scroll to position [1412, 0]
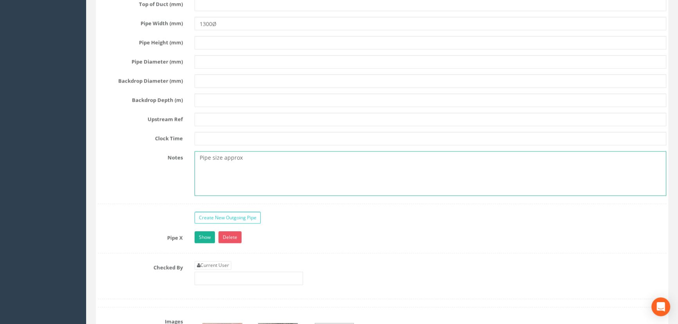
drag, startPoint x: 250, startPoint y: 183, endPoint x: 168, endPoint y: 184, distance: 82.2
click at [144, 184] on div "Notes Pipe size approx" at bounding box center [382, 173] width 580 height 45
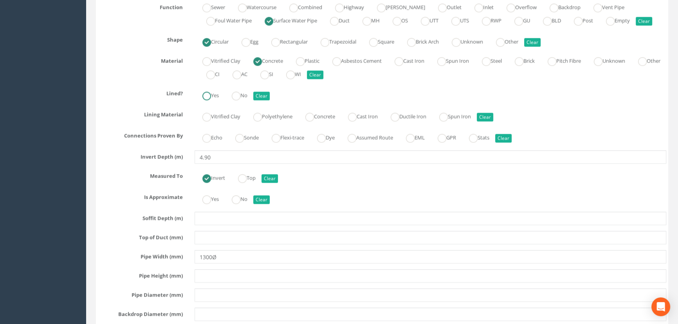
scroll to position [1127, 0]
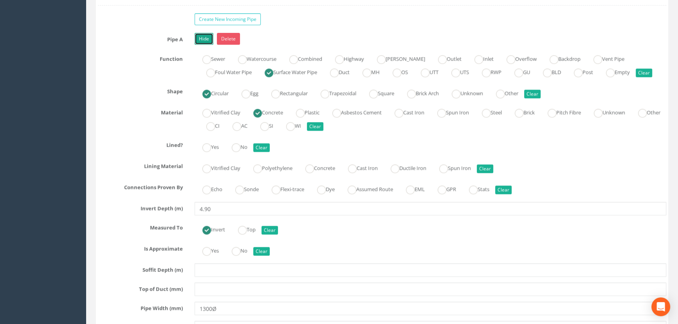
click at [201, 45] on link "Hide" at bounding box center [203, 39] width 19 height 12
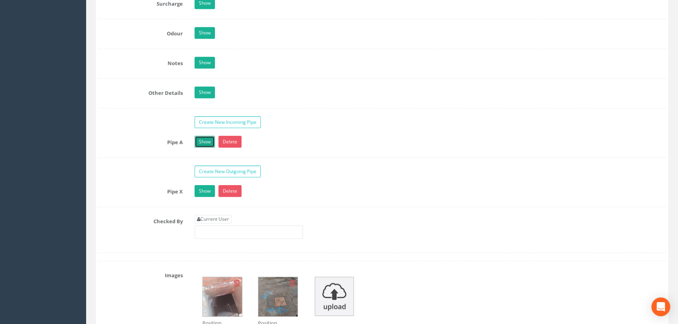
scroll to position [1021, 0]
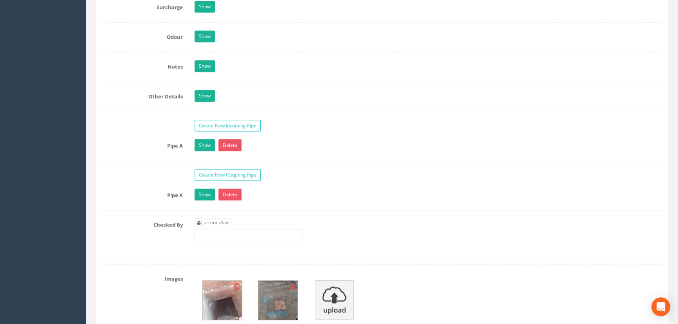
click at [205, 200] on link "Show" at bounding box center [204, 195] width 20 height 12
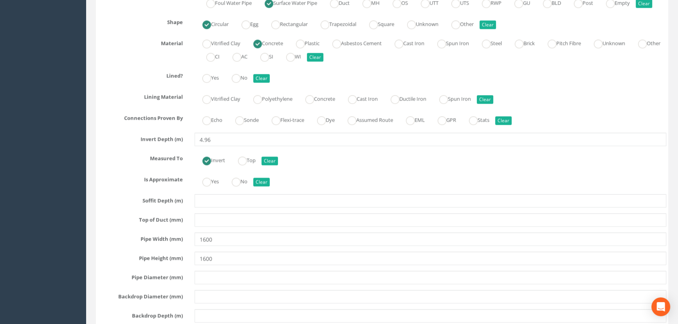
scroll to position [1305, 0]
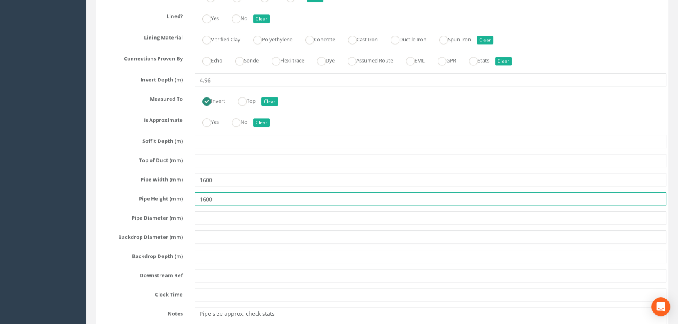
drag, startPoint x: 161, startPoint y: 218, endPoint x: 130, endPoint y: 213, distance: 30.9
click at [138, 205] on div "Pipe Height (mm) 1600" at bounding box center [382, 198] width 580 height 13
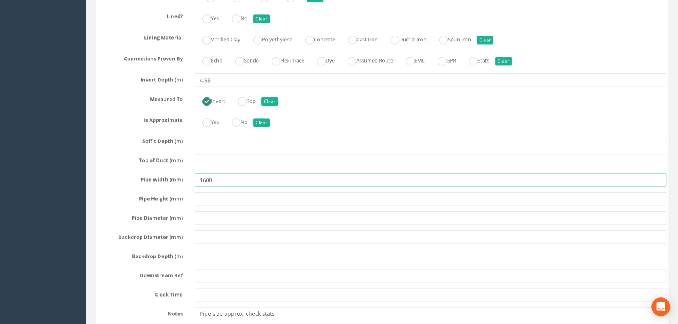
drag, startPoint x: 220, startPoint y: 198, endPoint x: 83, endPoint y: 195, distance: 136.2
paste input "Ø"
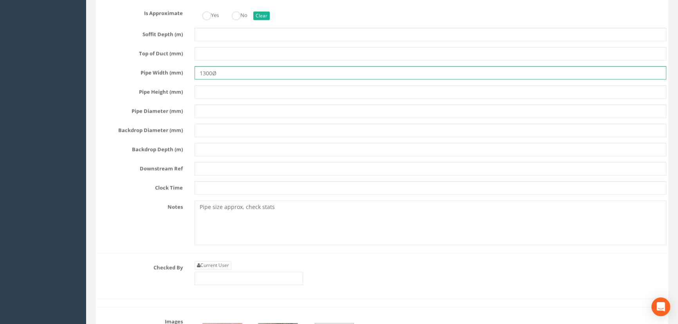
type input "1300Ø"
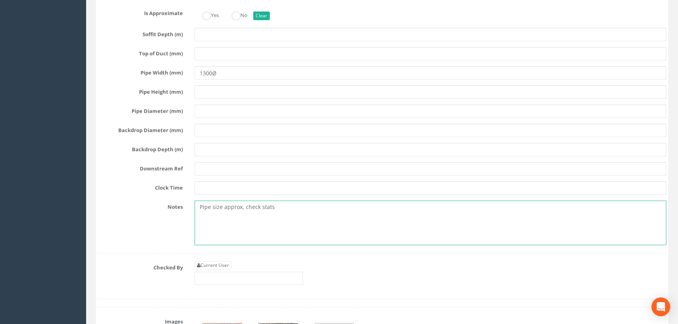
drag, startPoint x: 298, startPoint y: 229, endPoint x: 83, endPoint y: 210, distance: 216.4
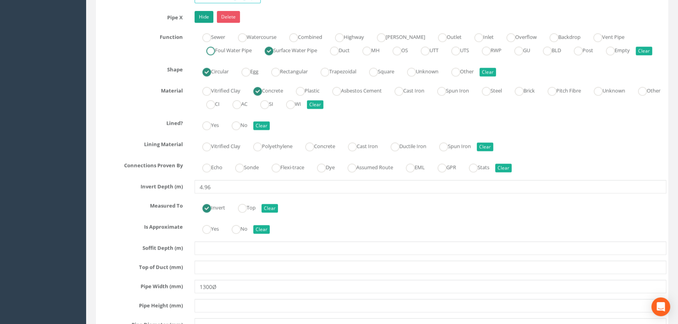
scroll to position [1163, 0]
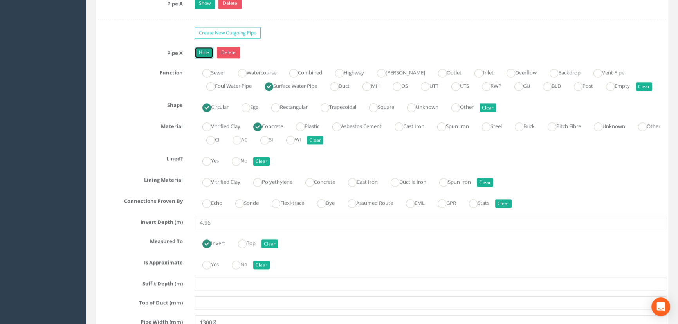
click at [199, 58] on link "Hide" at bounding box center [203, 53] width 19 height 12
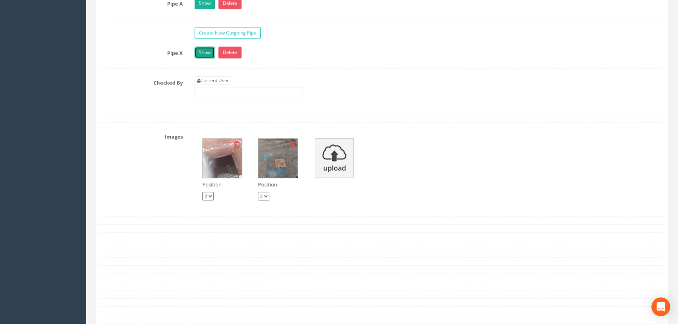
click at [206, 58] on link "Show" at bounding box center [204, 53] width 20 height 12
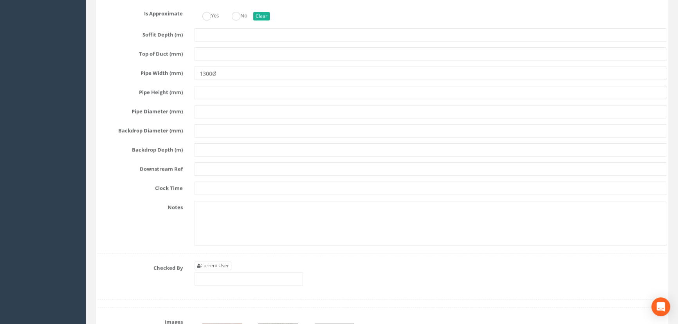
scroll to position [1412, 0]
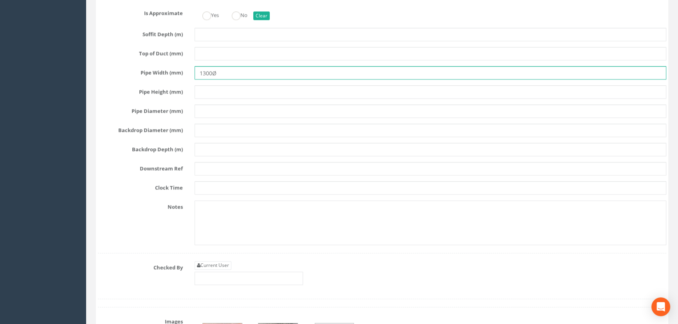
drag, startPoint x: 211, startPoint y: 93, endPoint x: 203, endPoint y: 92, distance: 7.5
click at [203, 79] on input "1300Ø" at bounding box center [430, 72] width 472 height 13
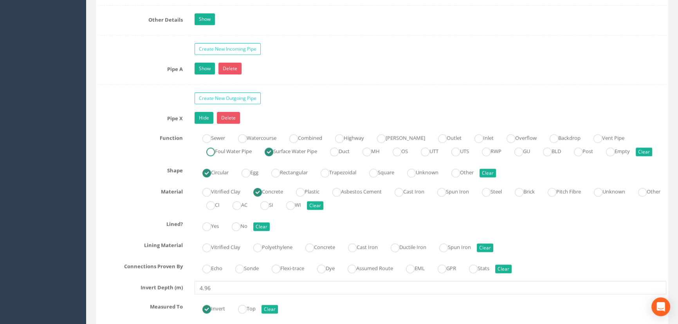
scroll to position [1092, 0]
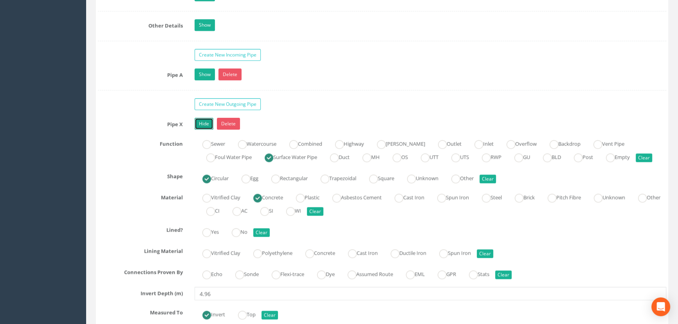
click at [204, 130] on link "Hide" at bounding box center [203, 124] width 19 height 12
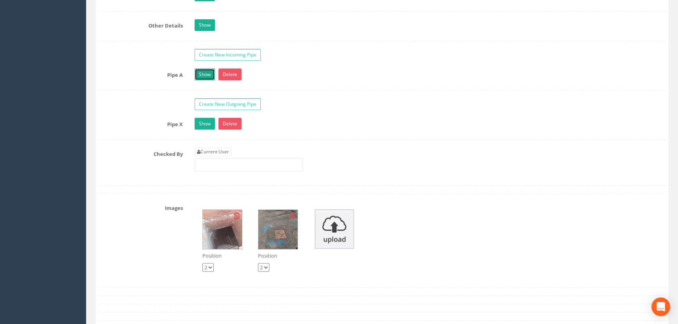
click at [206, 80] on link "Show" at bounding box center [204, 74] width 20 height 12
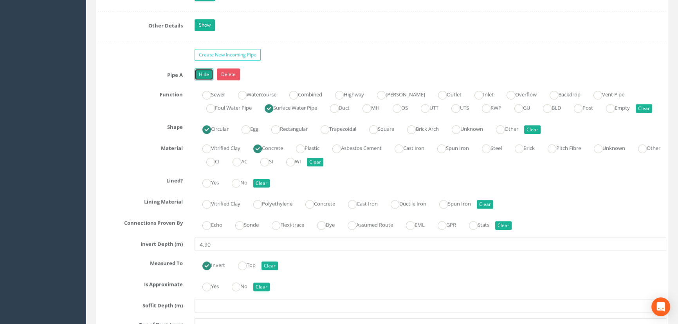
click at [204, 80] on link "Hide" at bounding box center [203, 74] width 19 height 12
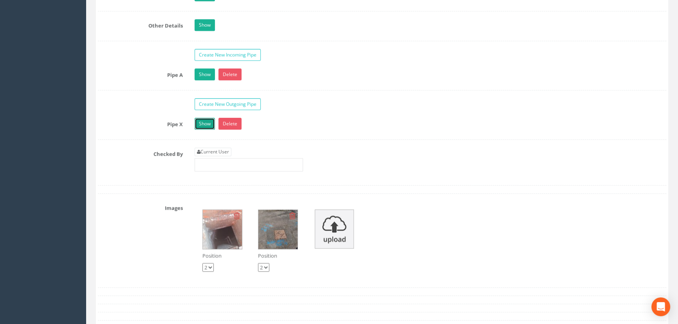
click at [205, 130] on link "Show" at bounding box center [204, 124] width 20 height 12
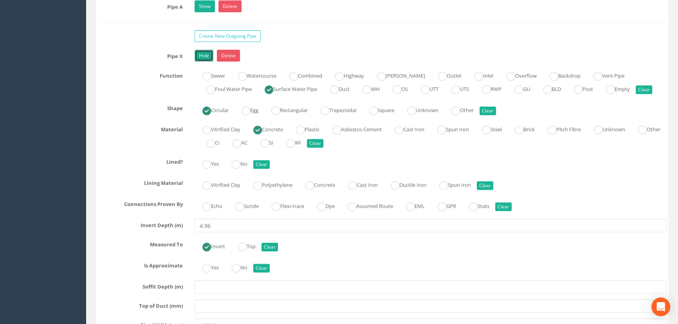
scroll to position [1234, 0]
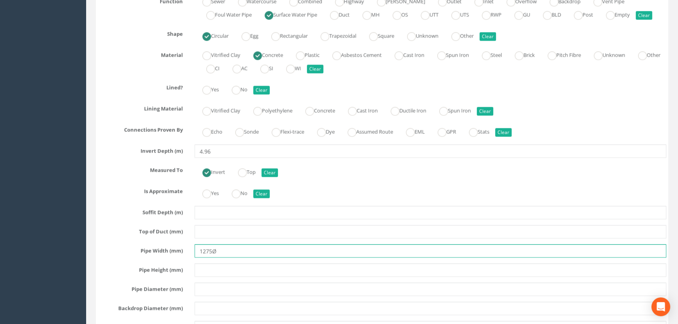
drag, startPoint x: 212, startPoint y: 270, endPoint x: 202, endPoint y: 269, distance: 10.2
click at [202, 257] on input "1275Ø" at bounding box center [430, 250] width 472 height 13
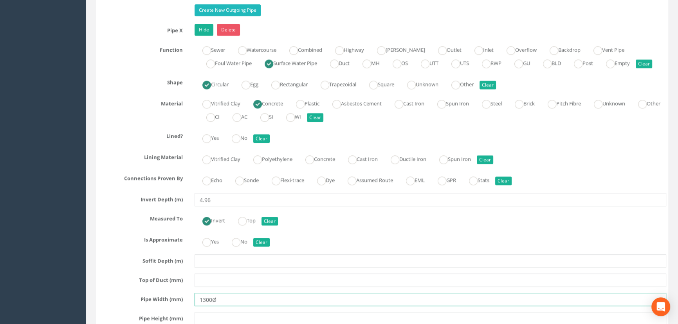
scroll to position [1092, 0]
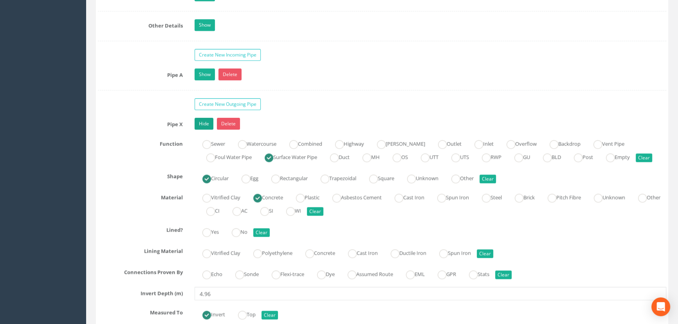
type input "1300Ø"
click at [202, 130] on link "Hide" at bounding box center [203, 124] width 19 height 12
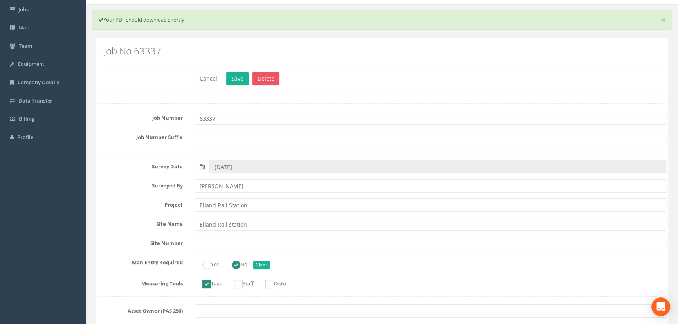
scroll to position [0, 0]
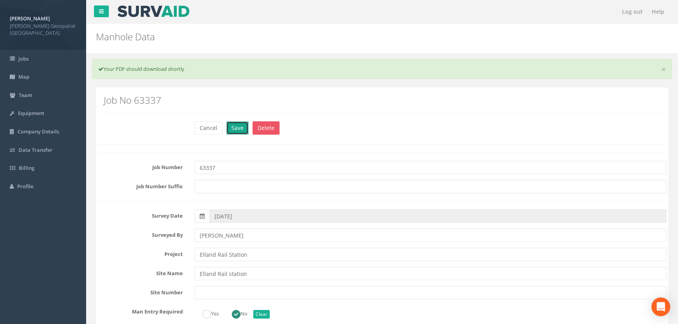
click at [245, 124] on button "Save" at bounding box center [237, 127] width 22 height 13
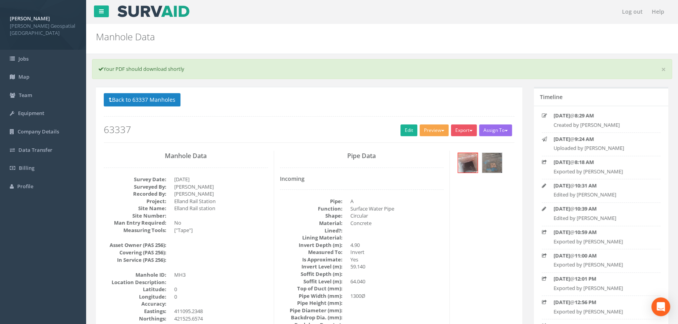
click at [432, 130] on button "Preview" at bounding box center [433, 130] width 29 height 12
click at [425, 145] on link "[PERSON_NAME] Manhole" at bounding box center [412, 146] width 73 height 12
click at [468, 129] on button "Export" at bounding box center [464, 130] width 26 height 12
click at [461, 144] on link "[PERSON_NAME] Manhole" at bounding box center [441, 146] width 73 height 12
click at [127, 106] on p "Back to 63337 Manholes Back to Map" at bounding box center [309, 100] width 410 height 15
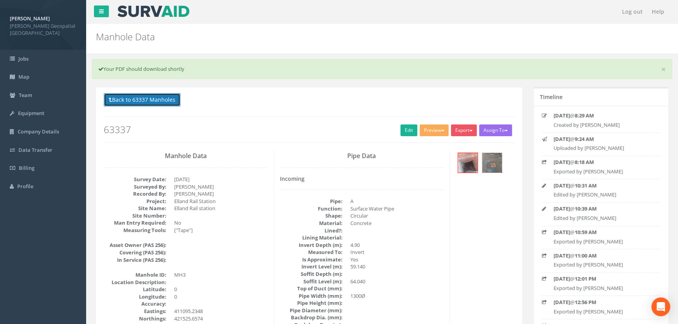
click at [128, 102] on button "Back to 63337 Manholes" at bounding box center [142, 99] width 77 height 13
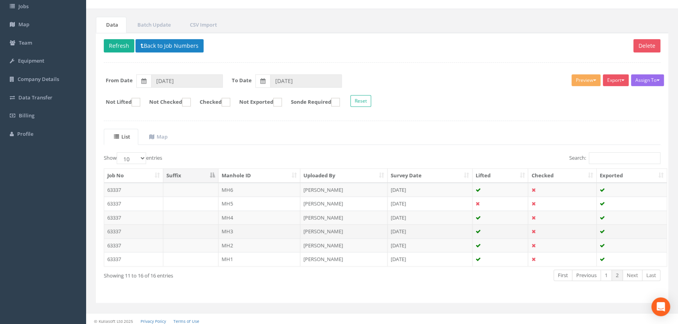
scroll to position [56, 0]
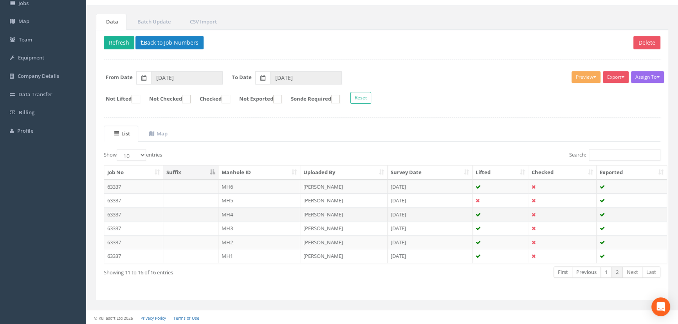
click at [239, 211] on td "MH4" at bounding box center [259, 214] width 82 height 14
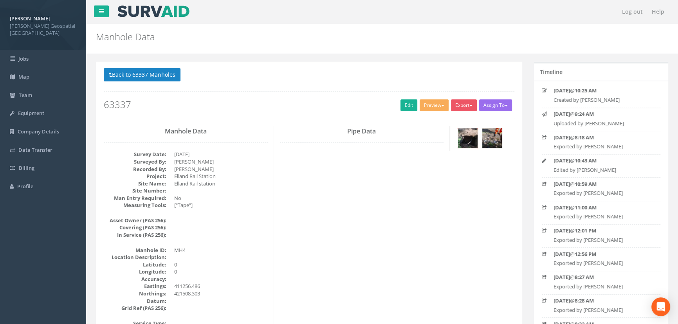
click at [464, 141] on img at bounding box center [468, 138] width 20 height 20
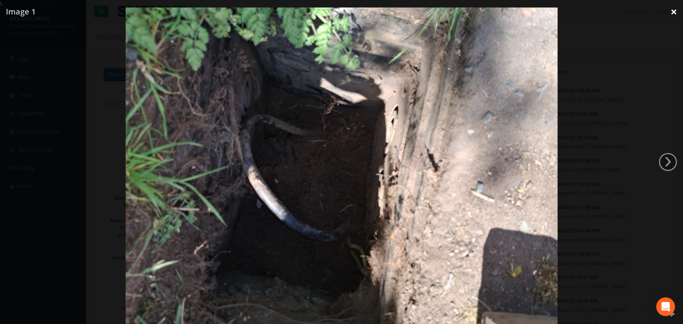
click at [674, 16] on link "×" at bounding box center [673, 11] width 18 height 23
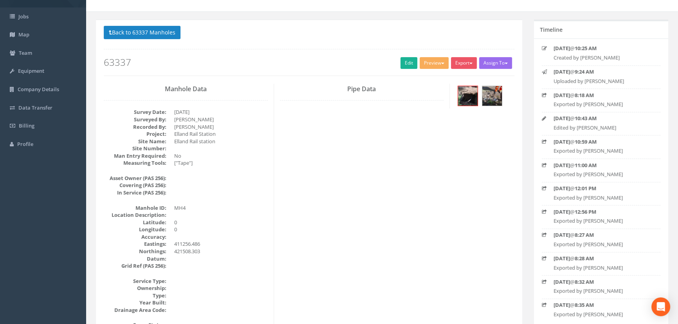
scroll to position [35, 0]
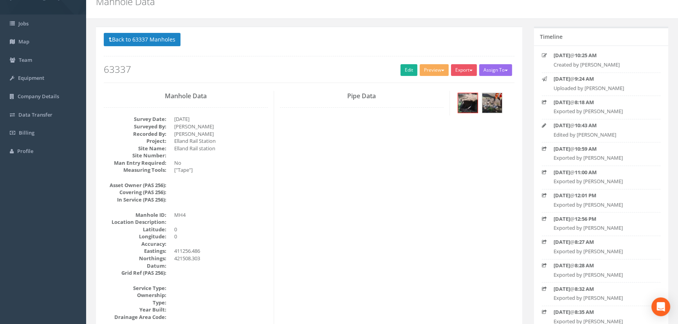
click at [202, 255] on dd "421508.303" at bounding box center [221, 258] width 94 height 7
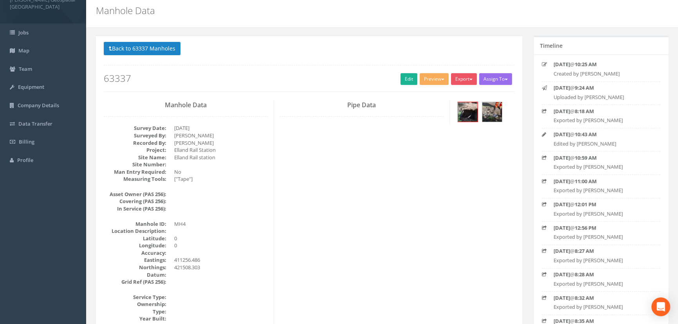
scroll to position [0, 0]
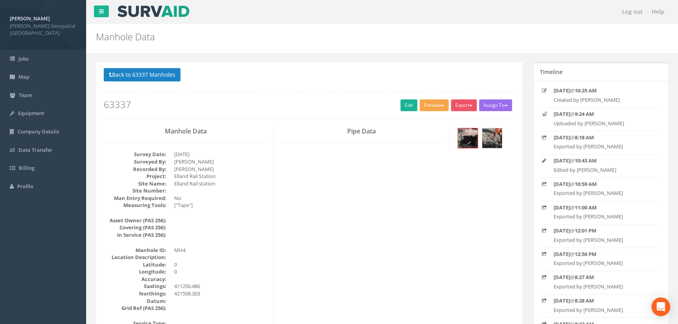
drag, startPoint x: 432, startPoint y: 106, endPoint x: 423, endPoint y: 111, distance: 10.5
click at [432, 106] on button "Preview" at bounding box center [433, 105] width 29 height 12
click at [418, 121] on link "[PERSON_NAME] Manhole" at bounding box center [412, 121] width 73 height 12
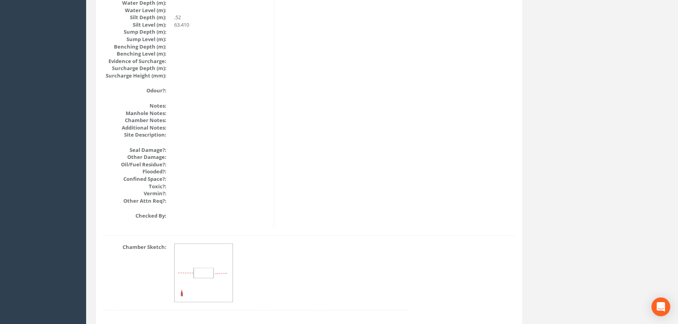
scroll to position [907, 0]
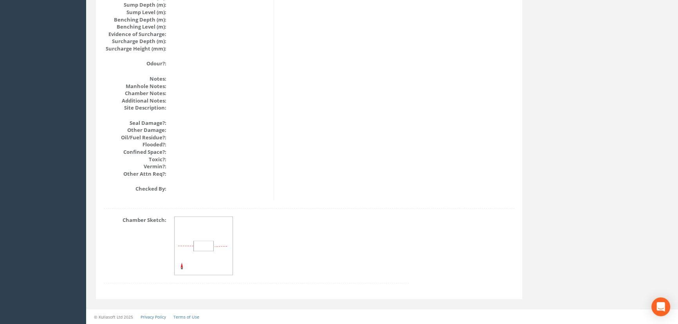
click at [200, 239] on img at bounding box center [204, 246] width 59 height 59
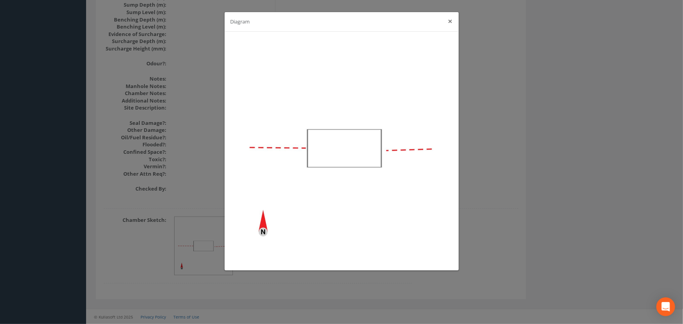
click at [451, 18] on button "×" at bounding box center [450, 21] width 5 height 8
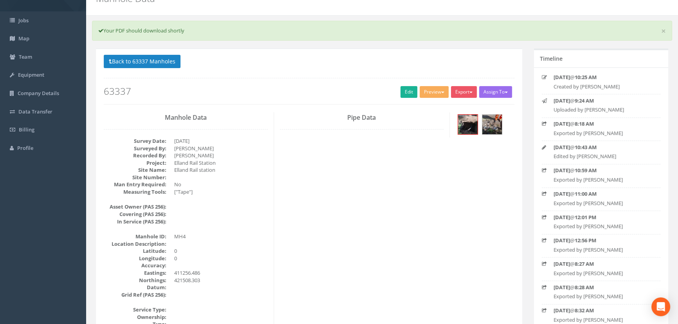
scroll to position [0, 0]
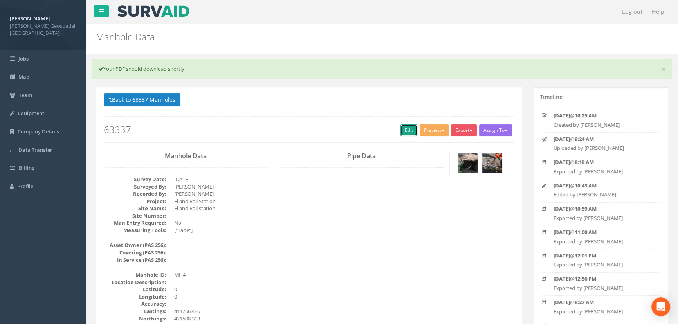
click at [405, 126] on link "Edit" at bounding box center [408, 130] width 17 height 12
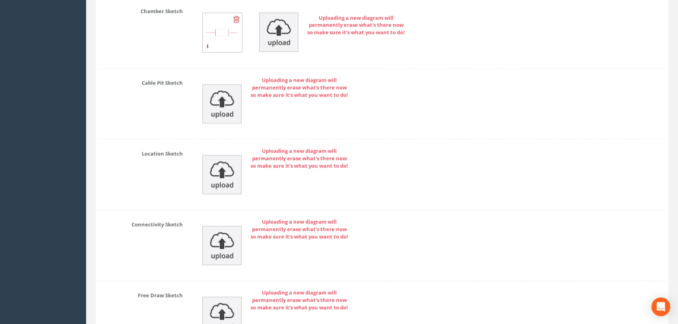
scroll to position [1387, 0]
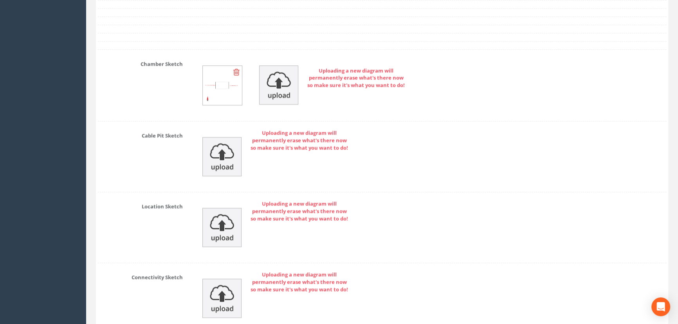
click at [212, 87] on img at bounding box center [222, 85] width 39 height 39
click at [231, 98] on img at bounding box center [222, 85] width 39 height 39
click at [287, 96] on img at bounding box center [278, 84] width 39 height 39
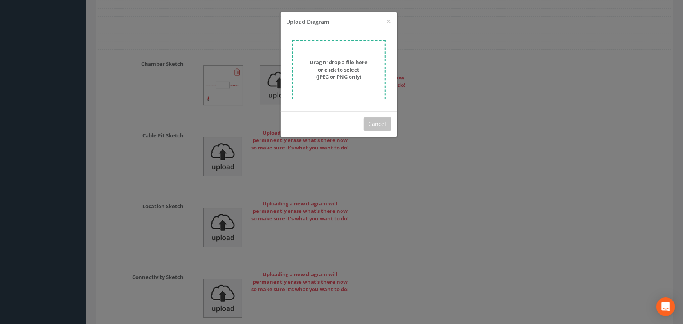
click at [391, 17] on div "× Close Upload Diagram" at bounding box center [339, 22] width 117 height 20
click at [391, 23] on div "× Close Upload Diagram" at bounding box center [339, 22] width 117 height 20
click at [387, 21] on span "×" at bounding box center [389, 21] width 5 height 11
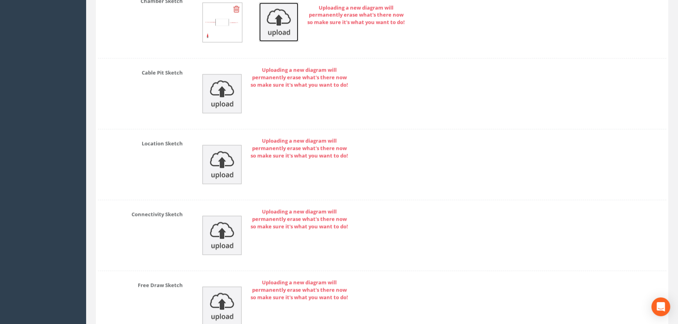
scroll to position [1530, 0]
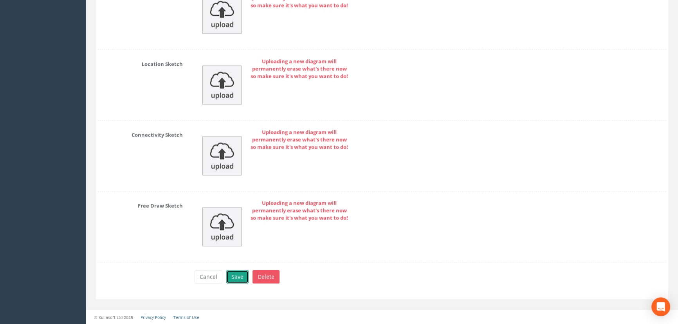
click at [245, 283] on button "Save" at bounding box center [237, 276] width 22 height 13
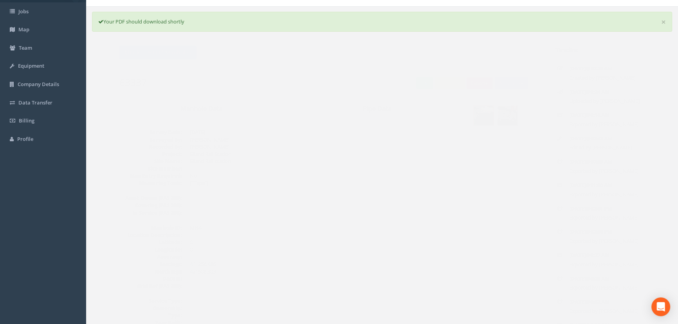
scroll to position [0, 0]
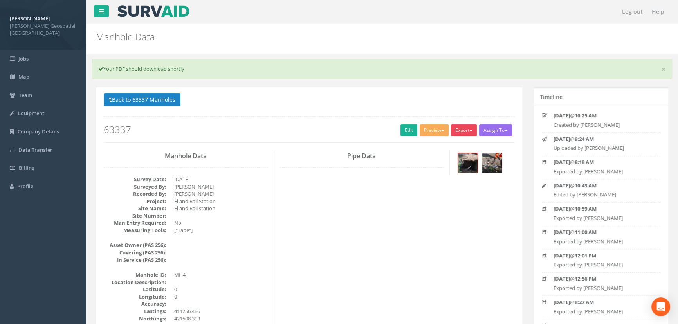
click at [465, 133] on button "Export" at bounding box center [464, 130] width 26 height 12
click at [455, 146] on link "[PERSON_NAME] Manhole" at bounding box center [441, 146] width 73 height 12
click at [160, 101] on button "Back to 63337 Manholes" at bounding box center [142, 99] width 77 height 13
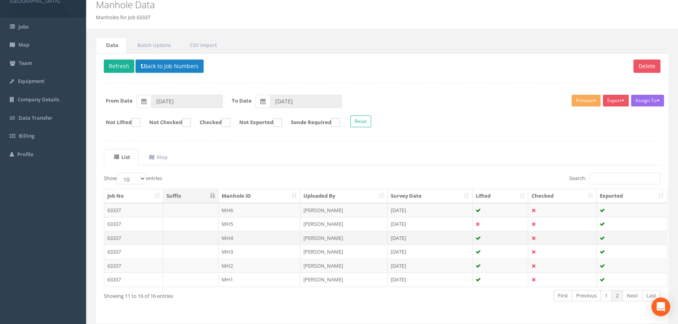
scroll to position [56, 0]
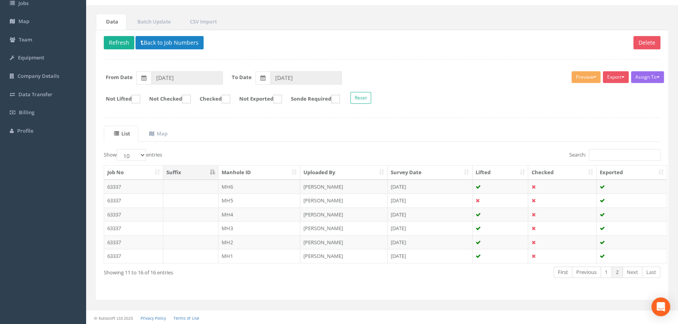
click at [237, 200] on td "MH5" at bounding box center [259, 200] width 82 height 14
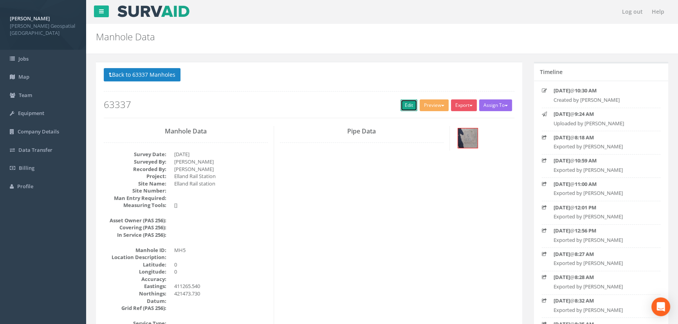
click at [411, 103] on link "Edit" at bounding box center [408, 105] width 17 height 12
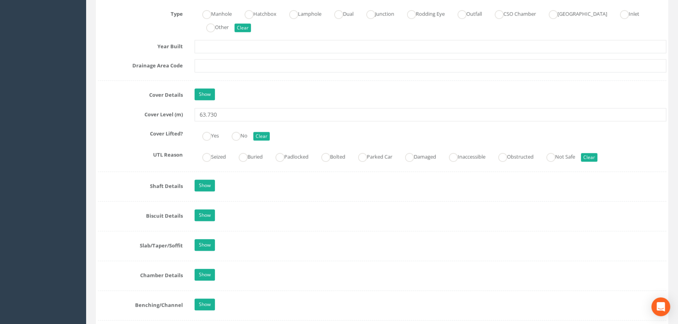
scroll to position [640, 0]
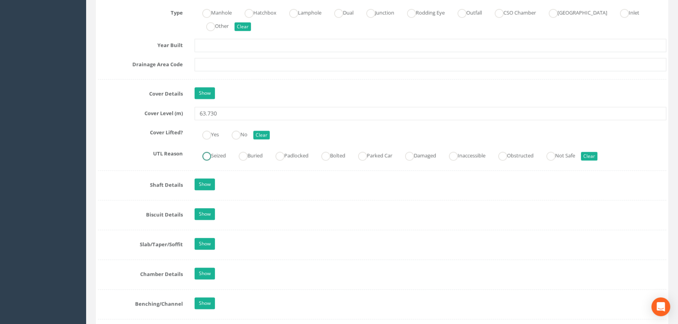
click at [203, 160] on ins at bounding box center [206, 156] width 9 height 9
radio input "true"
click at [232, 139] on label "No" at bounding box center [235, 133] width 23 height 11
radio input "true"
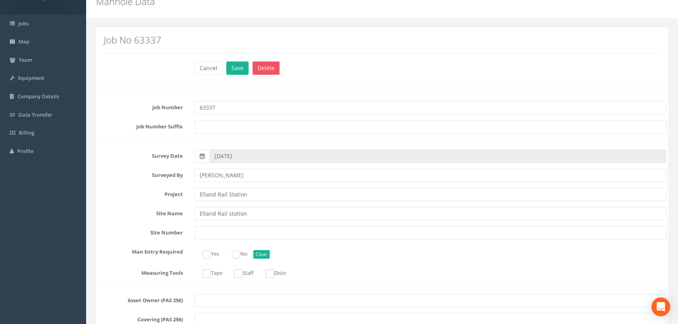
scroll to position [0, 0]
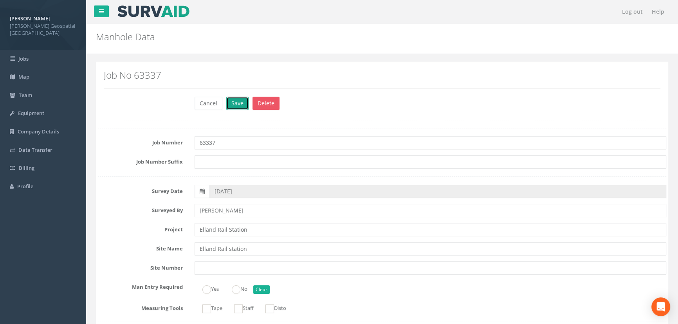
click at [229, 106] on button "Save" at bounding box center [237, 103] width 22 height 13
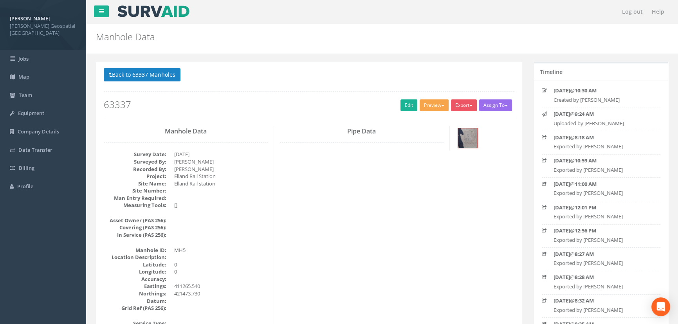
click at [435, 106] on button "Preview" at bounding box center [433, 105] width 29 height 12
click at [416, 122] on link "[PERSON_NAME] Manhole" at bounding box center [412, 121] width 73 height 12
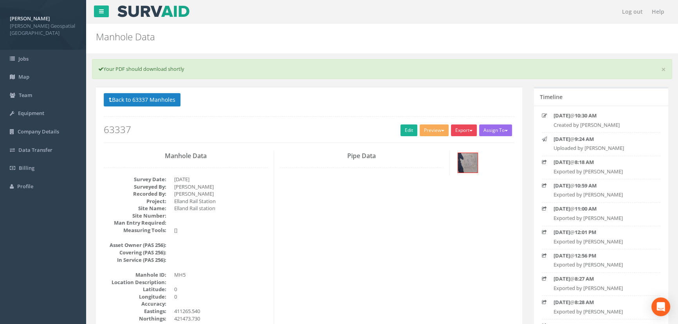
click at [473, 128] on button "Export" at bounding box center [464, 130] width 26 height 12
click at [452, 141] on link "[PERSON_NAME] Manhole" at bounding box center [441, 146] width 73 height 12
click at [150, 103] on button "Back to 63337 Manholes" at bounding box center [142, 99] width 77 height 13
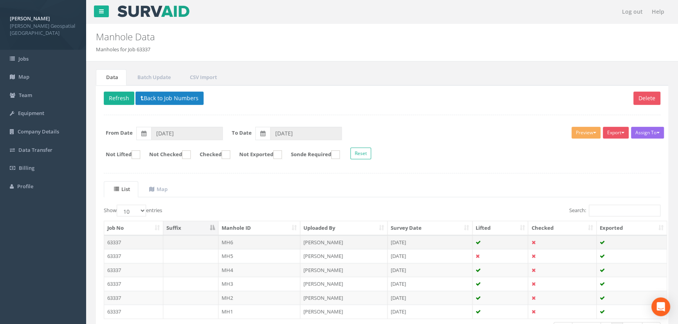
click at [236, 239] on td "MH6" at bounding box center [259, 242] width 82 height 14
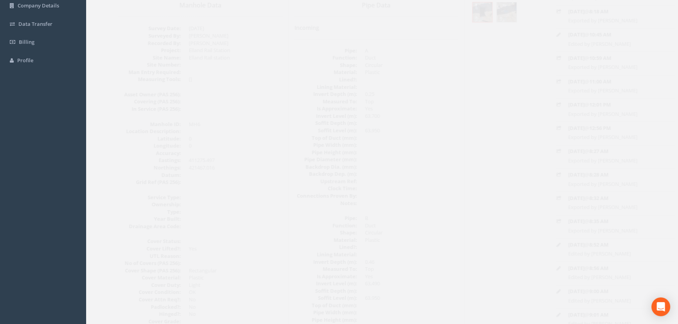
scroll to position [35, 0]
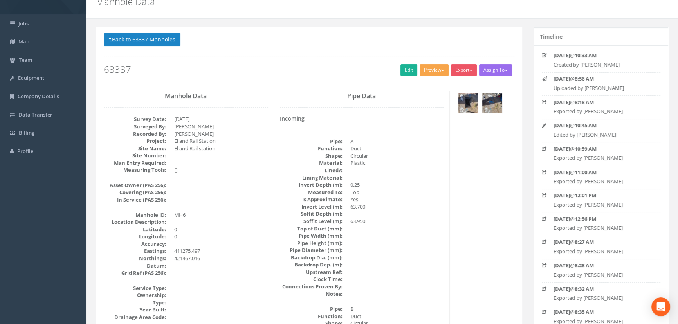
click at [427, 69] on button "Preview" at bounding box center [433, 70] width 29 height 12
click at [424, 82] on link "[PERSON_NAME] Manhole" at bounding box center [412, 86] width 73 height 12
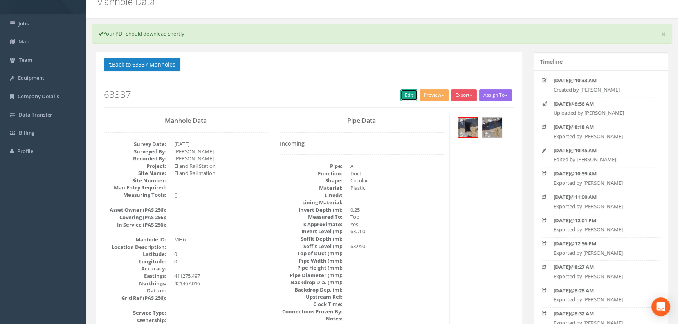
click at [408, 94] on link "Edit" at bounding box center [408, 95] width 17 height 12
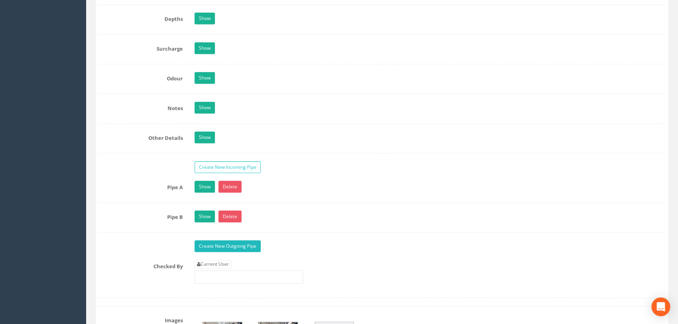
scroll to position [1067, 0]
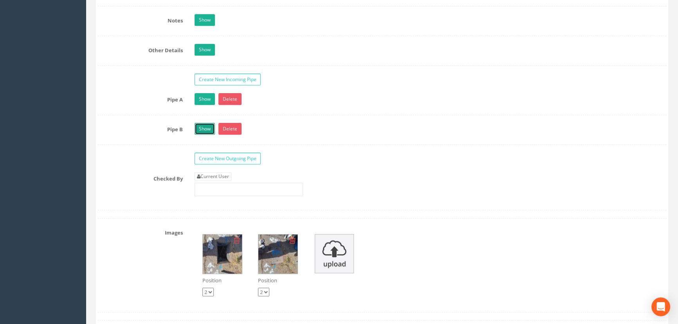
click at [203, 135] on link "Show" at bounding box center [204, 129] width 20 height 12
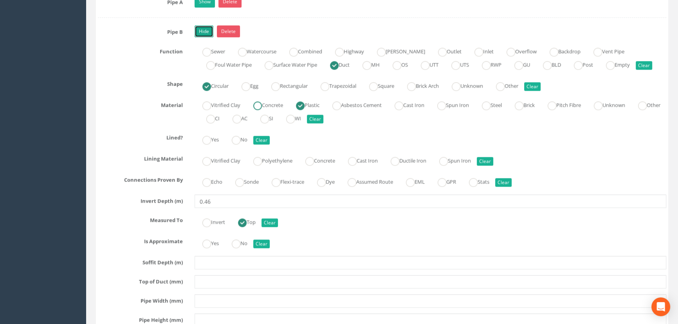
scroll to position [1245, 0]
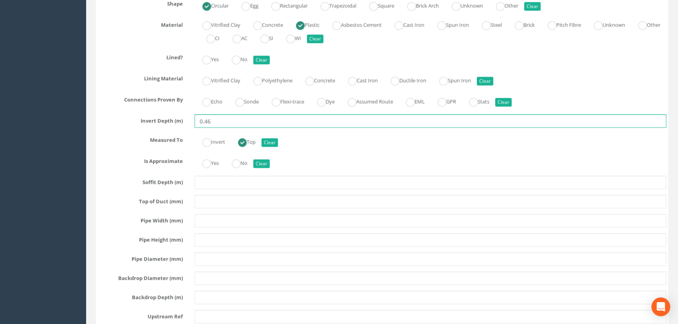
drag, startPoint x: 204, startPoint y: 143, endPoint x: 192, endPoint y: 146, distance: 12.1
click at [192, 128] on div "0.46" at bounding box center [430, 120] width 483 height 13
type input "2"
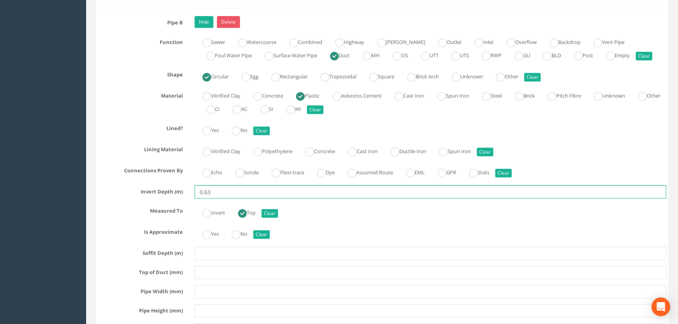
scroll to position [1032, 0]
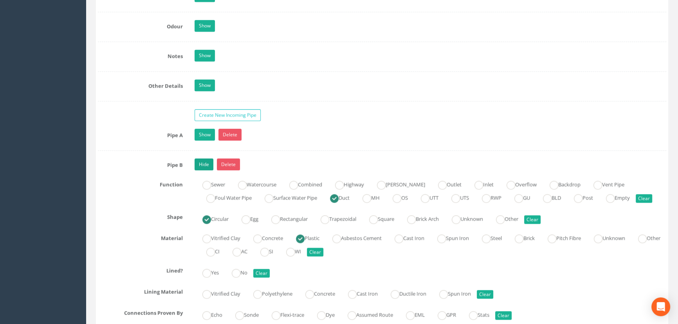
type input "0.63"
click at [207, 170] on link "Hide" at bounding box center [203, 164] width 19 height 12
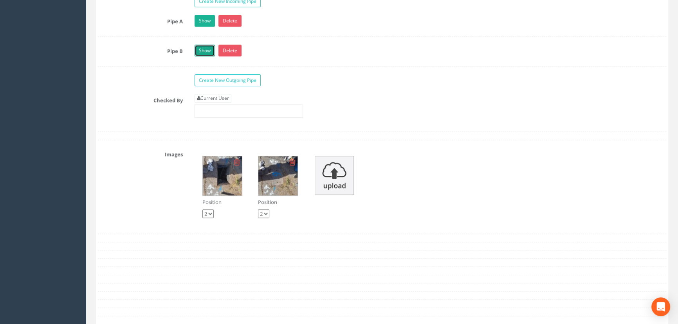
scroll to position [1174, 0]
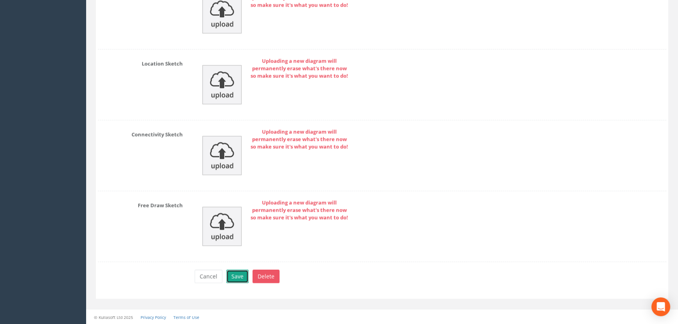
click at [232, 282] on button "Save" at bounding box center [237, 276] width 22 height 13
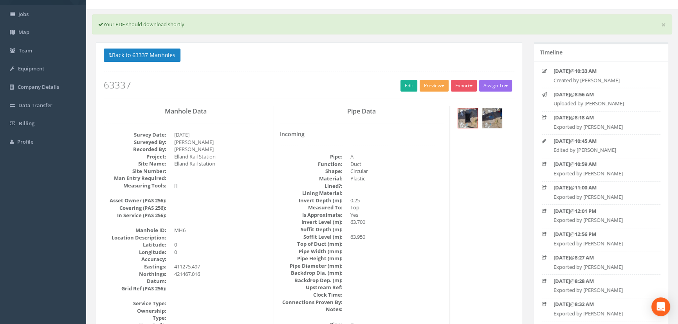
scroll to position [0, 0]
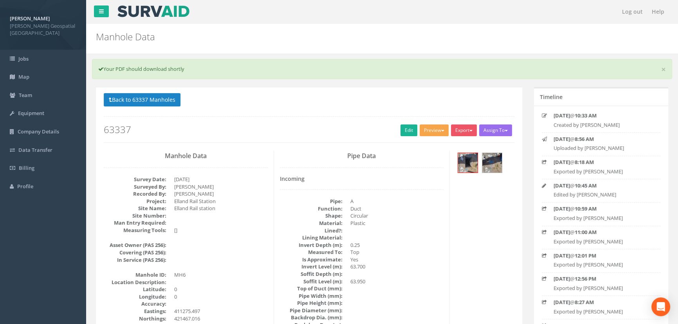
click at [428, 129] on button "Preview" at bounding box center [433, 130] width 29 height 12
click at [431, 141] on link "[PERSON_NAME] Manhole" at bounding box center [412, 146] width 73 height 12
click at [471, 131] on button "Export" at bounding box center [464, 130] width 26 height 12
click at [466, 142] on link "[PERSON_NAME] Manhole" at bounding box center [441, 146] width 73 height 12
click at [153, 102] on button "Back to 63337 Manholes" at bounding box center [142, 99] width 77 height 13
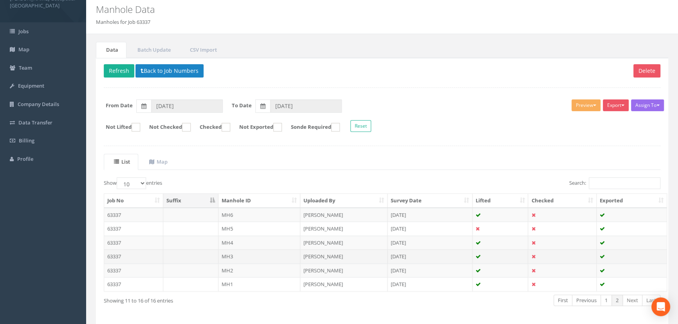
scroll to position [56, 0]
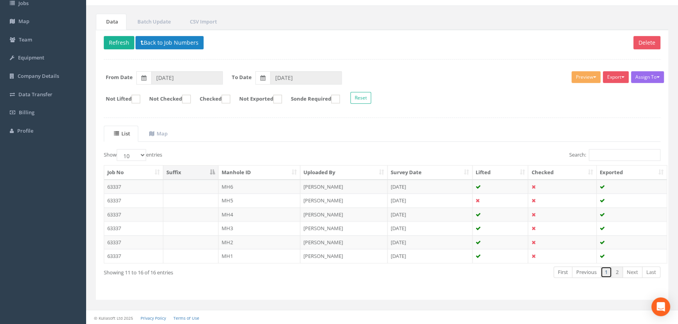
click at [603, 269] on link "1" at bounding box center [605, 271] width 11 height 11
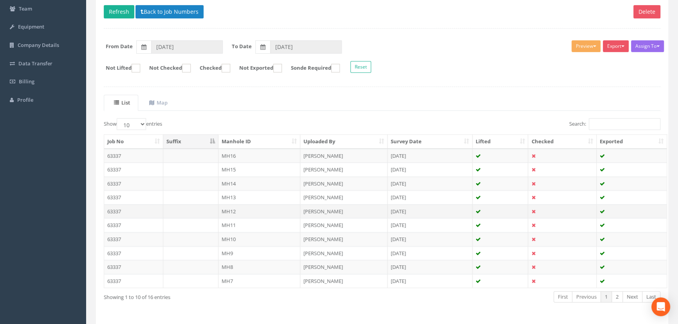
scroll to position [111, 0]
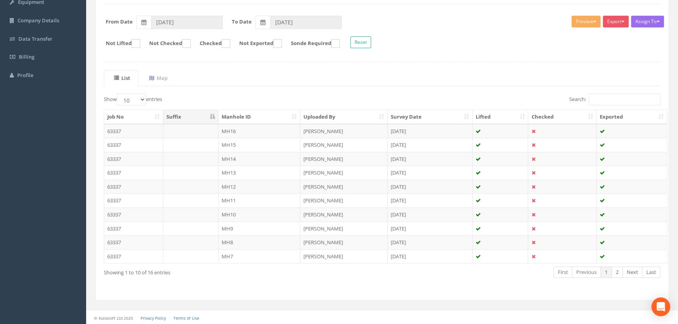
click at [226, 254] on td "MH7" at bounding box center [259, 256] width 82 height 14
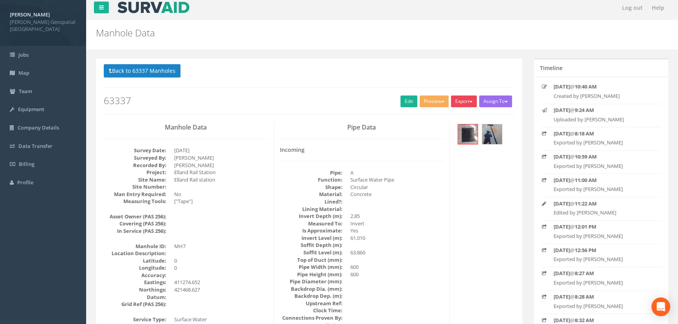
scroll to position [0, 0]
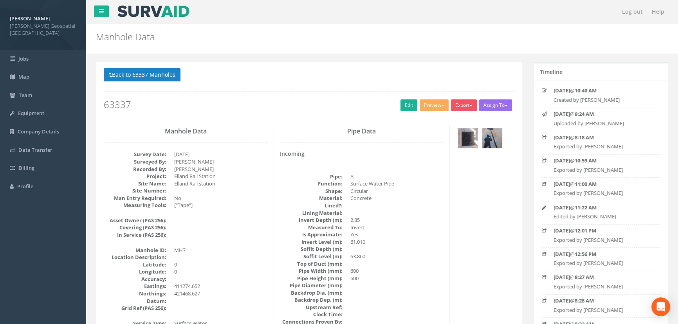
click at [472, 137] on img at bounding box center [468, 138] width 20 height 20
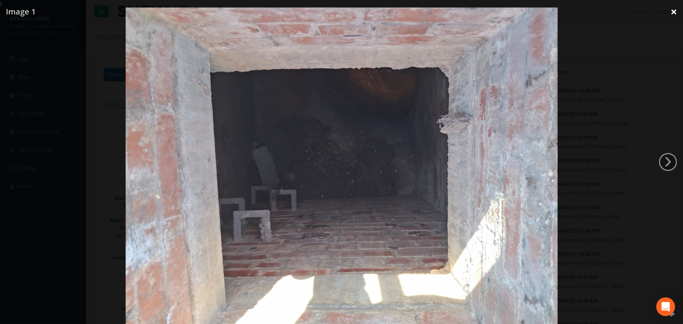
click at [673, 14] on link "×" at bounding box center [673, 11] width 18 height 23
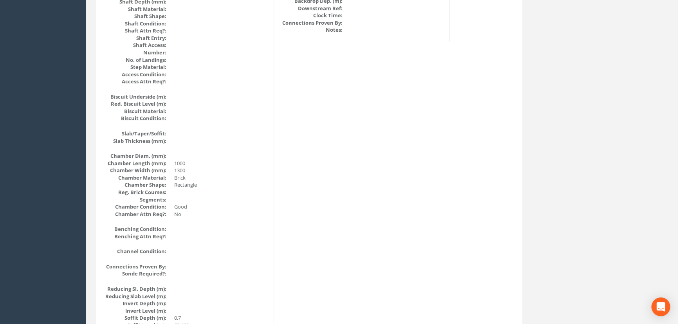
scroll to position [498, 0]
drag, startPoint x: 302, startPoint y: 121, endPoint x: 293, endPoint y: 128, distance: 11.5
click at [302, 121] on div "Manhole Data Survey Date: [DATE] Surveyed By: [PERSON_NAME] Recorded By: [PERSO…" at bounding box center [309, 106] width 422 height 957
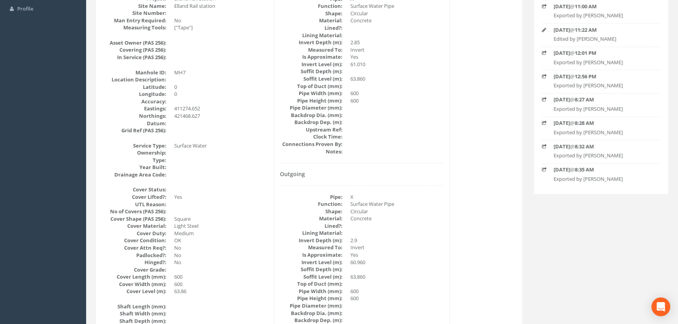
scroll to position [0, 0]
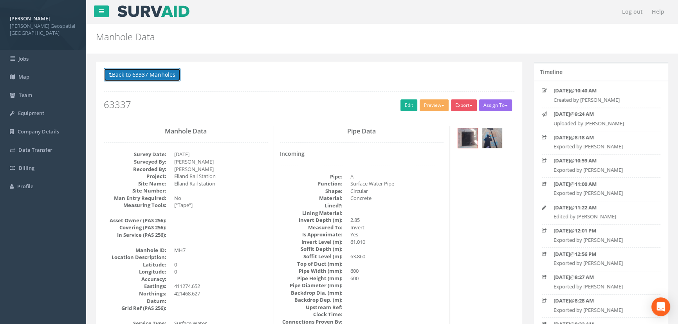
click at [147, 75] on button "Back to 63337 Manholes" at bounding box center [142, 74] width 77 height 13
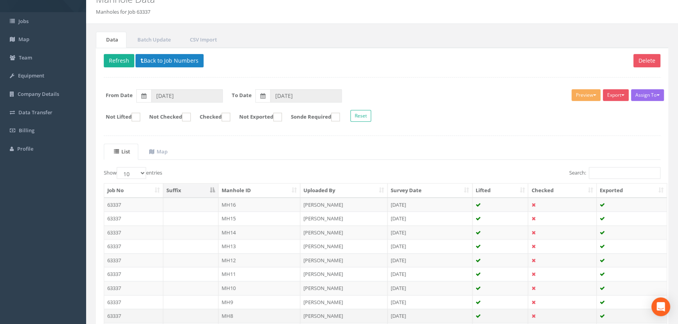
scroll to position [106, 0]
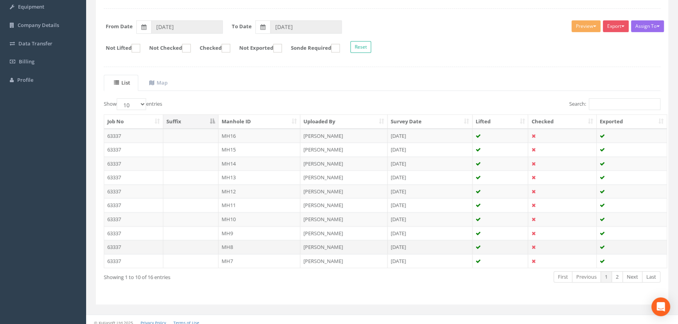
click at [243, 246] on td "MH8" at bounding box center [259, 247] width 82 height 14
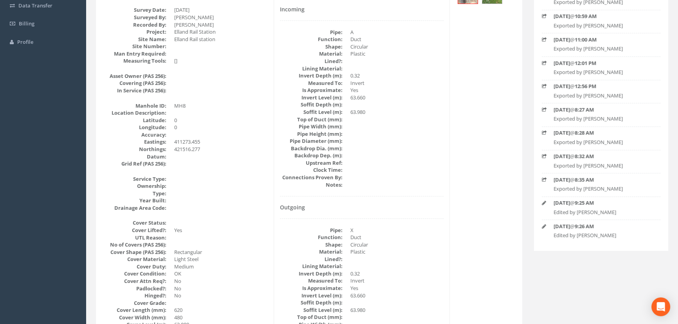
scroll to position [35, 0]
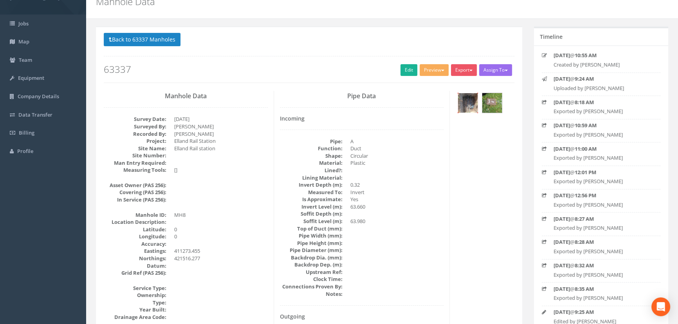
click at [466, 104] on img at bounding box center [468, 103] width 20 height 20
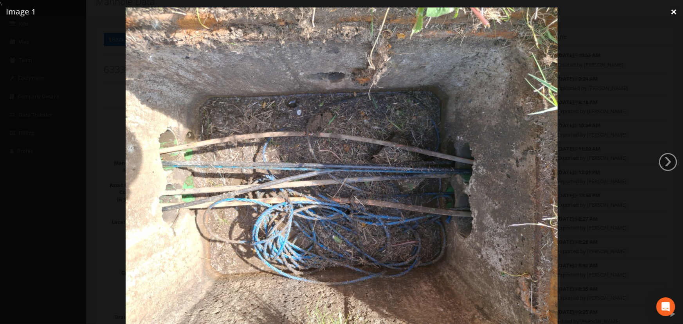
click at [673, 11] on link "×" at bounding box center [673, 11] width 18 height 23
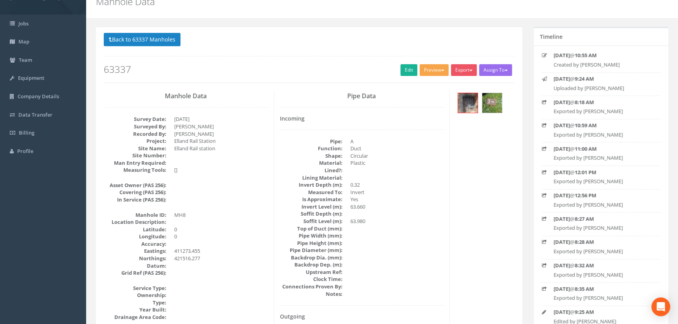
click at [426, 70] on button "Preview" at bounding box center [433, 70] width 29 height 12
click at [417, 84] on link "[PERSON_NAME] Manhole" at bounding box center [412, 86] width 73 height 12
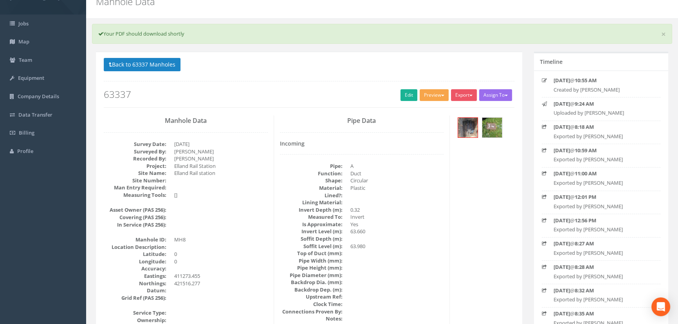
click at [444, 92] on button "Preview" at bounding box center [433, 95] width 29 height 12
click at [455, 96] on button "Export" at bounding box center [464, 95] width 26 height 12
click at [396, 130] on div "Pipe Data Incoming Pipe: A Function: Duct Shape: Circular Material: Plastic Lin…" at bounding box center [362, 321] width 176 height 412
click at [462, 97] on button "Export" at bounding box center [464, 95] width 26 height 12
click at [455, 108] on link "[PERSON_NAME] Manhole" at bounding box center [441, 111] width 73 height 12
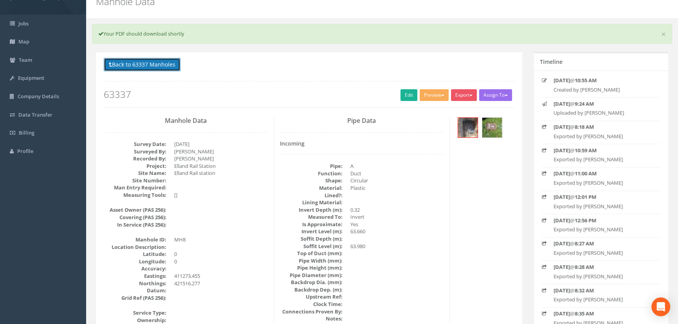
click at [125, 63] on button "Back to 63337 Manholes" at bounding box center [142, 64] width 77 height 13
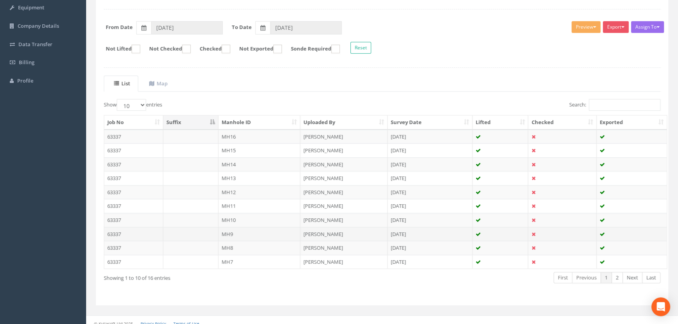
scroll to position [111, 0]
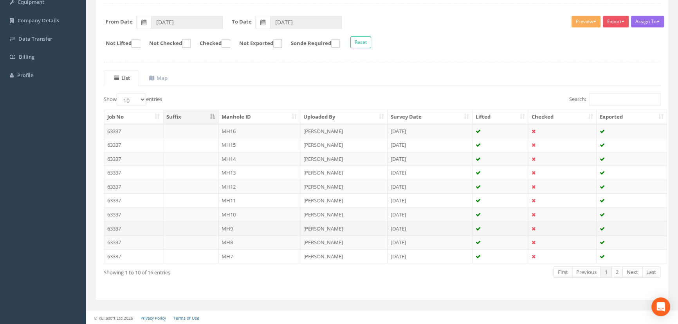
click at [248, 226] on td "MH9" at bounding box center [259, 228] width 82 height 14
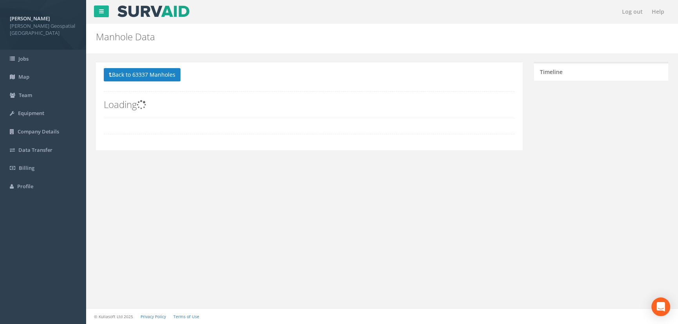
scroll to position [0, 0]
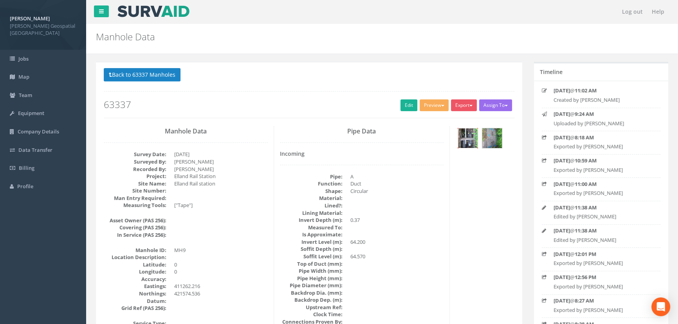
click at [466, 135] on img at bounding box center [468, 138] width 20 height 20
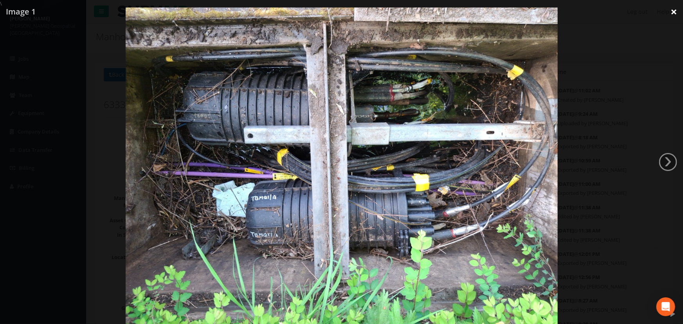
click at [675, 9] on link "×" at bounding box center [673, 11] width 18 height 23
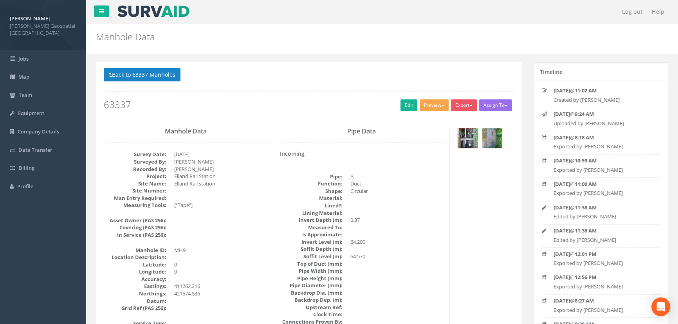
click at [437, 104] on button "Preview" at bounding box center [433, 105] width 29 height 12
click at [436, 120] on link "[PERSON_NAME] Manhole" at bounding box center [412, 121] width 73 height 12
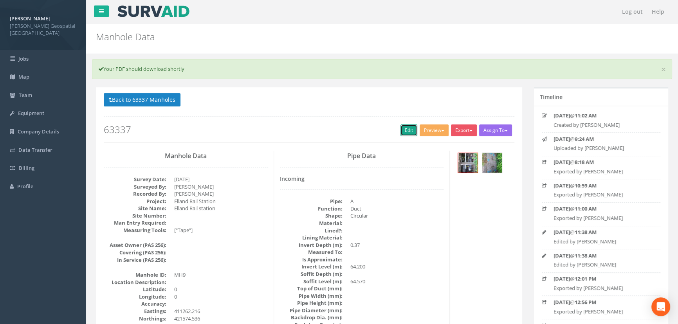
click at [408, 125] on link "Edit" at bounding box center [408, 130] width 17 height 12
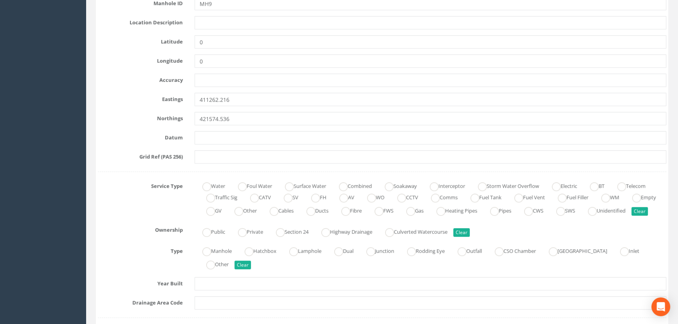
scroll to position [427, 0]
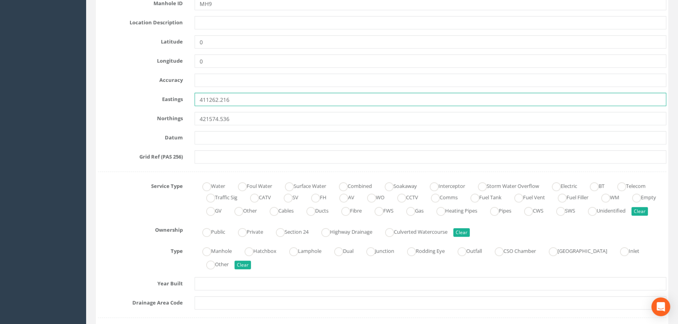
click at [237, 103] on input "411262.216" at bounding box center [430, 99] width 472 height 13
drag, startPoint x: 238, startPoint y: 99, endPoint x: 137, endPoint y: 103, distance: 101.0
click at [137, 103] on div "Eastings 411262.216" at bounding box center [382, 99] width 580 height 13
paste input "76.69"
type input "411276.696"
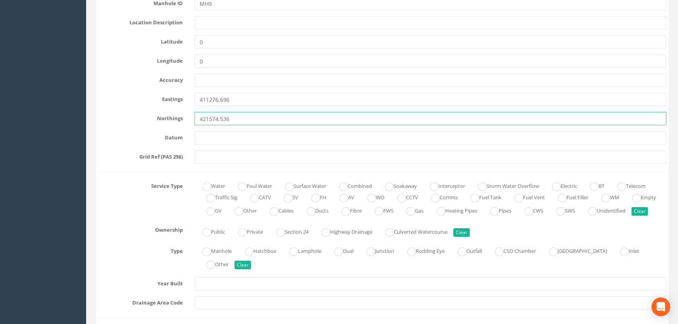
click at [236, 114] on input "421574.536" at bounding box center [430, 118] width 472 height 13
drag, startPoint x: 245, startPoint y: 117, endPoint x: 112, endPoint y: 113, distance: 133.1
click at [114, 113] on div "Northings 421574.536" at bounding box center [382, 118] width 580 height 13
paste input "19.9068"
type input "421519.9068"
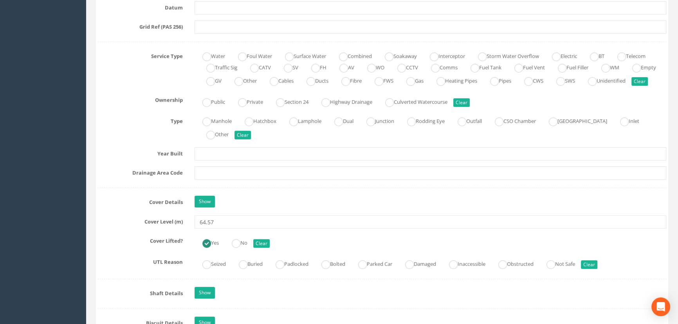
scroll to position [569, 0]
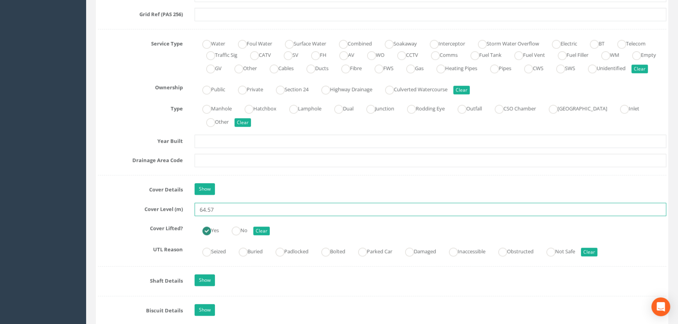
drag, startPoint x: 227, startPoint y: 223, endPoint x: 149, endPoint y: 223, distance: 77.5
click at [166, 216] on div "Cover Level (m) 64.57" at bounding box center [382, 209] width 580 height 13
paste input "0965"
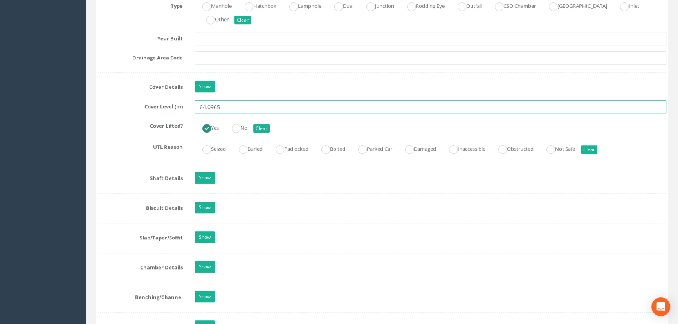
scroll to position [676, 0]
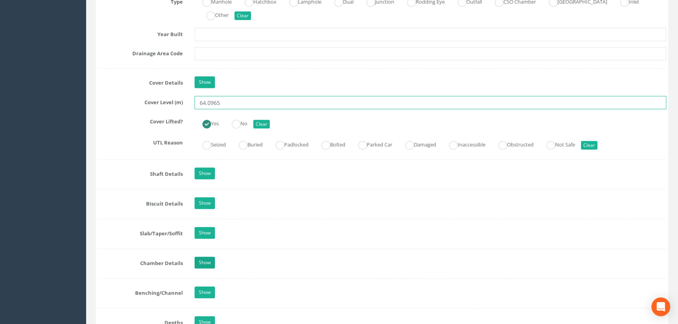
type input "64.0965"
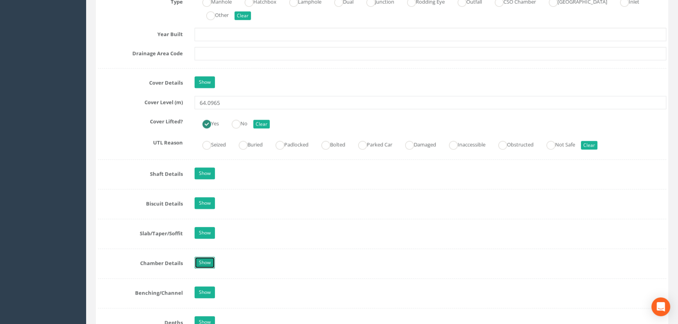
click at [195, 268] on link "Show" at bounding box center [204, 263] width 20 height 12
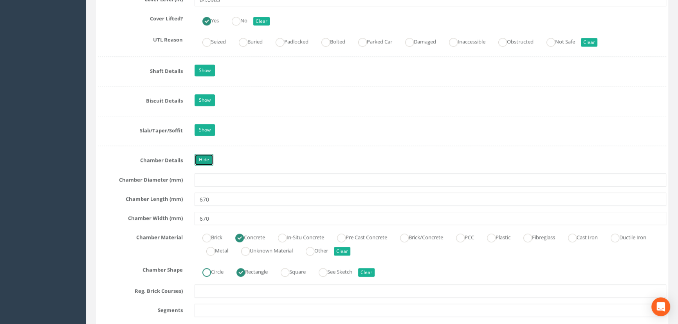
scroll to position [783, 0]
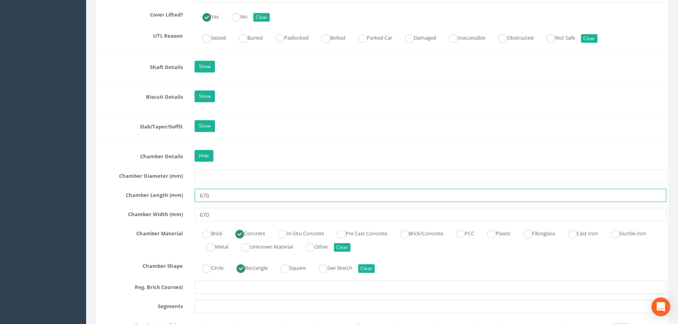
drag, startPoint x: 216, startPoint y: 205, endPoint x: 83, endPoint y: 203, distance: 132.3
click at [89, 205] on div "Log out Help Manhole Data Manholes for Job 63337 × There was an error fetching …" at bounding box center [382, 264] width 592 height 2095
click at [213, 202] on input "670" at bounding box center [430, 195] width 472 height 13
drag, startPoint x: 216, startPoint y: 206, endPoint x: 178, endPoint y: 207, distance: 38.0
click at [178, 202] on div "Chamber Length (mm) 670" at bounding box center [382, 195] width 580 height 13
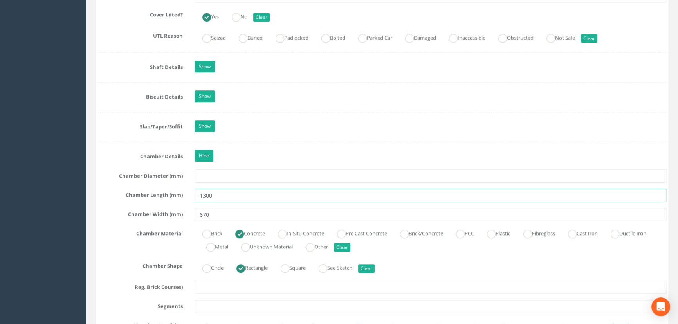
type input "1300"
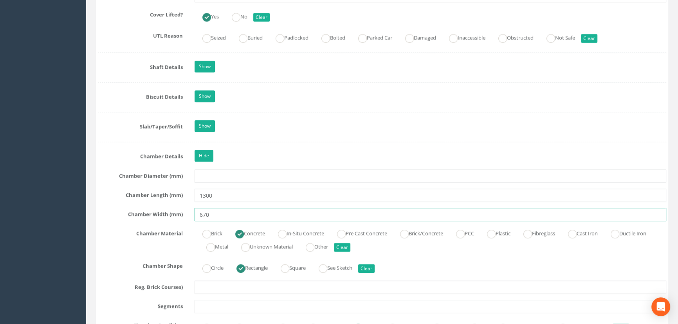
drag, startPoint x: 219, startPoint y: 225, endPoint x: 110, endPoint y: 215, distance: 109.2
click at [113, 215] on div "Job Number 63337 Job Number Suffix Survey Date [DATE] Surveyed By [PERSON_NAME]…" at bounding box center [382, 32] width 568 height 1325
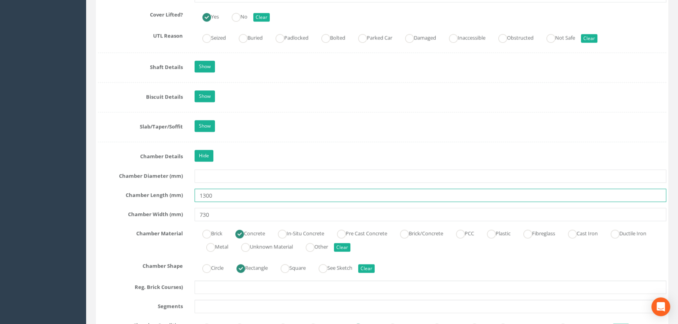
click at [255, 200] on input "1300" at bounding box center [430, 195] width 472 height 13
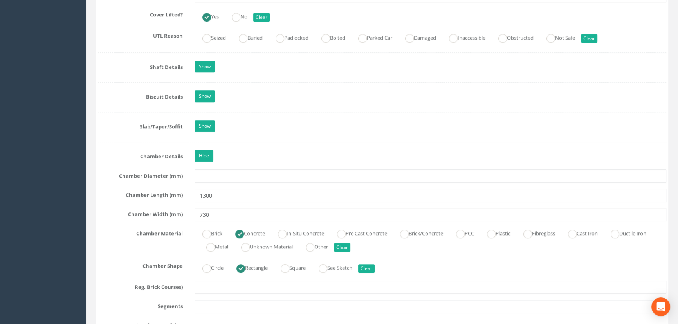
click at [295, 160] on div "Hide" at bounding box center [430, 157] width 483 height 14
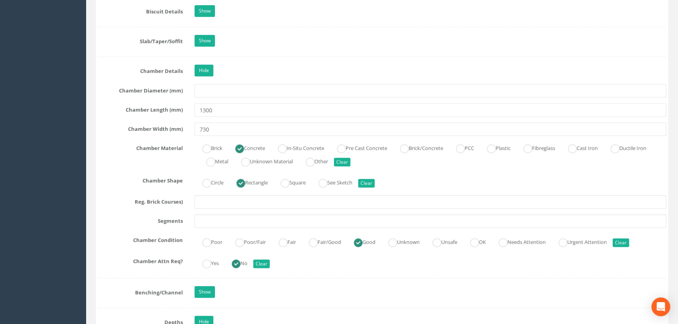
scroll to position [853, 0]
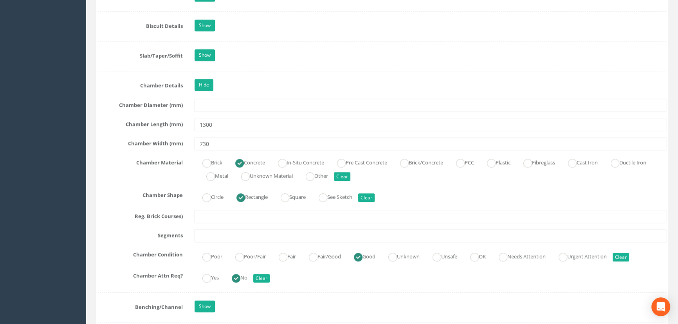
drag, startPoint x: 219, startPoint y: 165, endPoint x: 219, endPoint y: 155, distance: 9.8
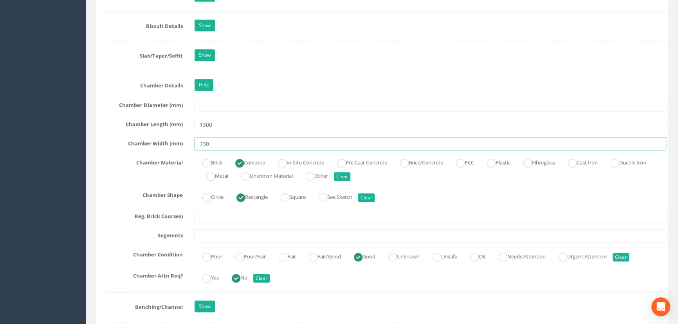
drag, startPoint x: 181, startPoint y: 153, endPoint x: 62, endPoint y: 145, distance: 119.2
click at [79, 147] on div "[PERSON_NAME] [PERSON_NAME] Geospatial UK Logout S Jobs Map Team Equipment Comp…" at bounding box center [339, 194] width 678 height 2095
type input "700"
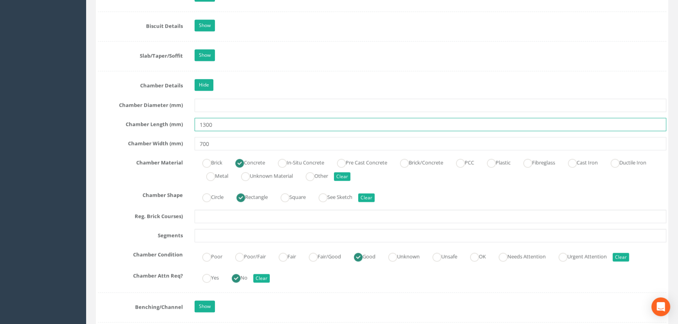
click at [266, 131] on input "1300" at bounding box center [430, 124] width 472 height 13
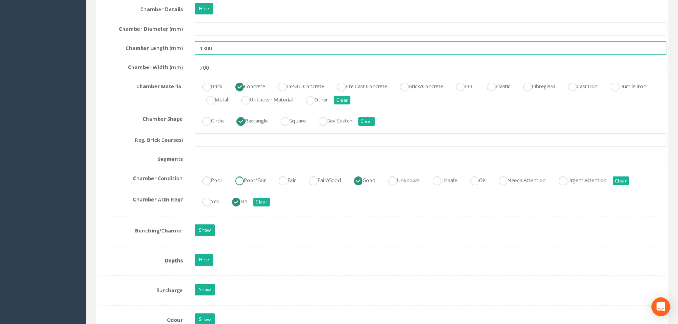
scroll to position [960, 0]
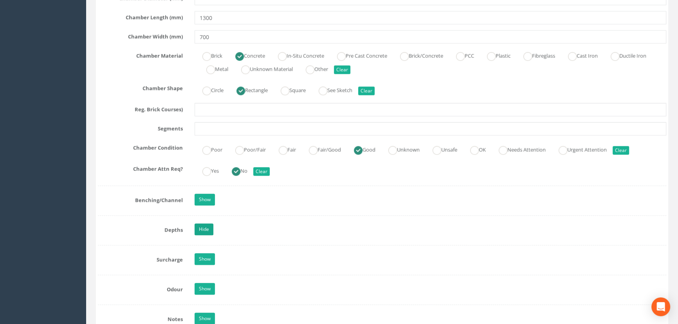
click at [202, 235] on link "Hide" at bounding box center [203, 229] width 19 height 12
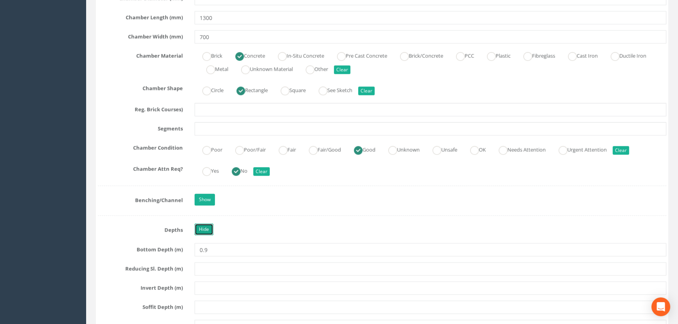
click at [204, 234] on link "Hide" at bounding box center [203, 229] width 19 height 12
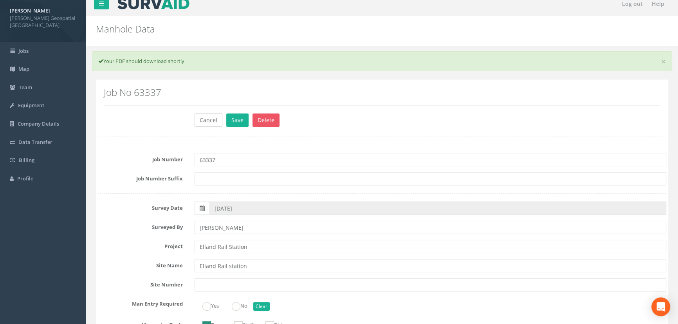
scroll to position [0, 0]
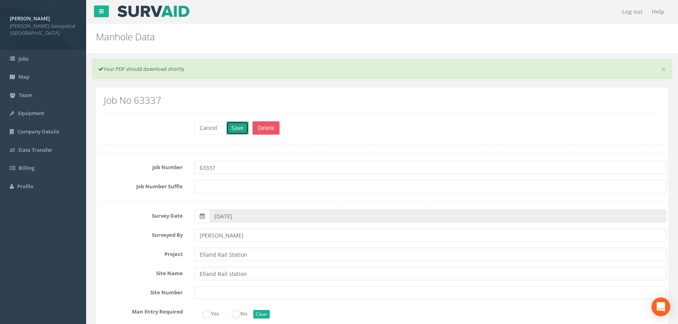
click at [235, 128] on button "Save" at bounding box center [237, 127] width 22 height 13
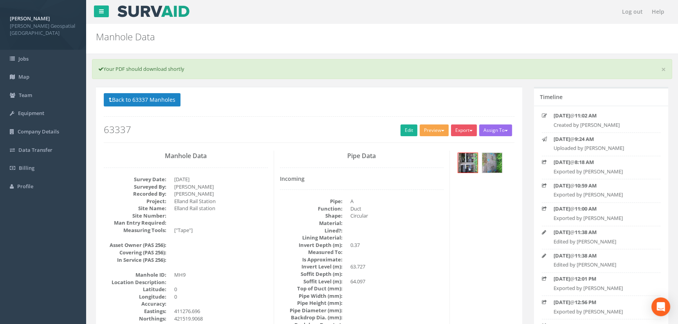
click at [436, 129] on button "Preview" at bounding box center [433, 130] width 29 height 12
click at [434, 142] on link "[PERSON_NAME] Manhole" at bounding box center [412, 146] width 73 height 12
click at [411, 131] on link "Edit" at bounding box center [408, 130] width 17 height 12
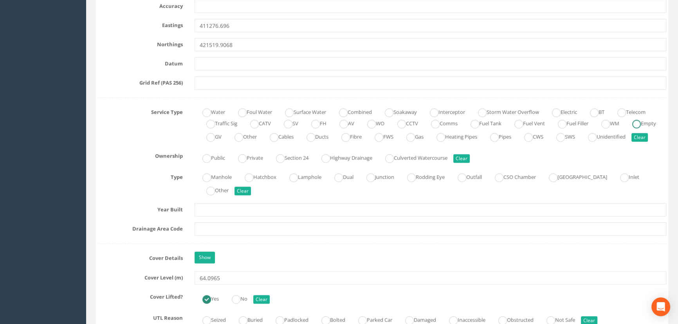
scroll to position [569, 0]
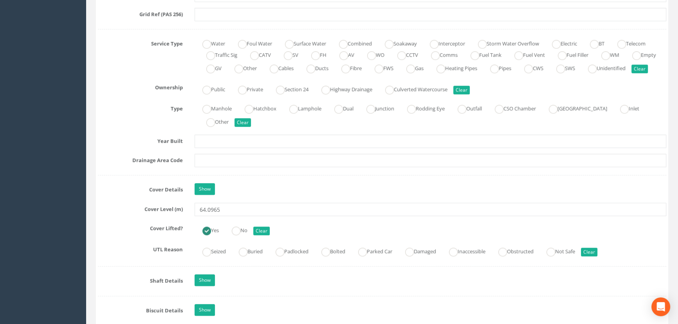
click at [200, 192] on div "Job Number 63337 Job Number Suffix Survey Date [DATE] Surveyed By [PERSON_NAME]…" at bounding box center [382, 246] width 568 height 1325
click at [202, 195] on link "Show" at bounding box center [204, 189] width 20 height 12
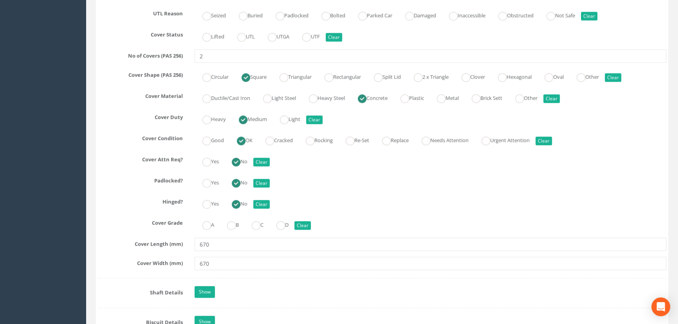
scroll to position [889, 0]
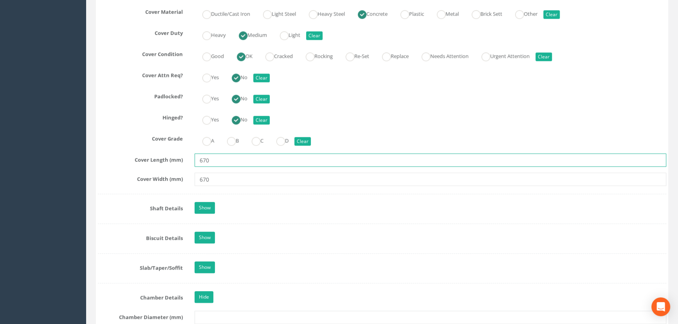
drag, startPoint x: 210, startPoint y: 169, endPoint x: 157, endPoint y: 169, distance: 53.2
click at [178, 167] on div "Cover Length (mm) 670" at bounding box center [382, 159] width 580 height 13
type input "1300"
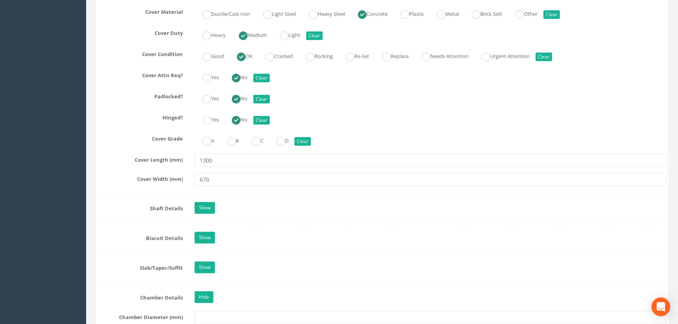
drag, startPoint x: 219, startPoint y: 184, endPoint x: 199, endPoint y: 191, distance: 21.3
click at [190, 189] on div "Job Number 63337 Job Number Suffix Survey Date [DATE] Surveyed By [PERSON_NAME]…" at bounding box center [382, 50] width 568 height 1572
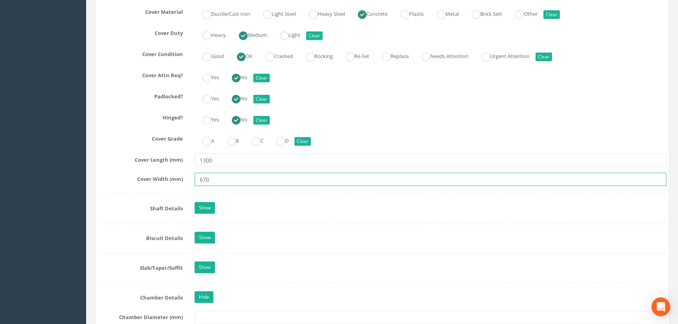
drag, startPoint x: 236, startPoint y: 191, endPoint x: 164, endPoint y: 193, distance: 72.4
click at [184, 186] on div "Cover Width (mm) 670" at bounding box center [382, 179] width 580 height 13
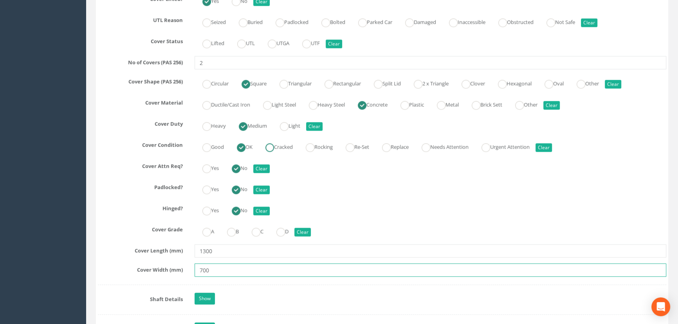
scroll to position [783, 0]
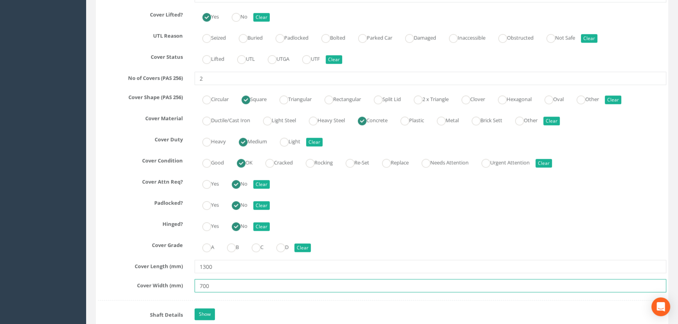
type input "700"
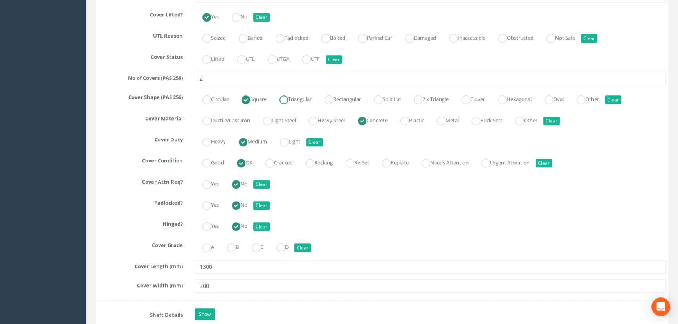
click at [299, 104] on label "Triangular" at bounding box center [292, 98] width 40 height 11
radio input "false"
click at [333, 104] on ins at bounding box center [328, 99] width 9 height 9
radio input "false"
radio input "true"
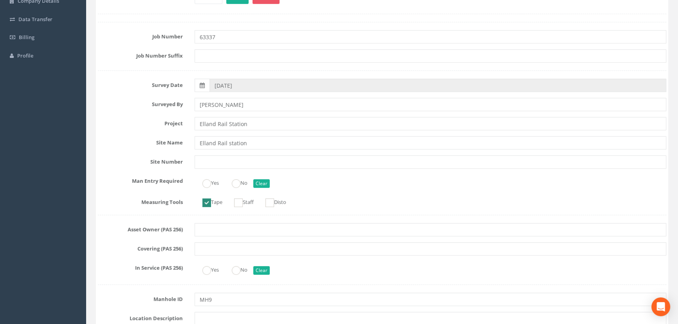
scroll to position [71, 0]
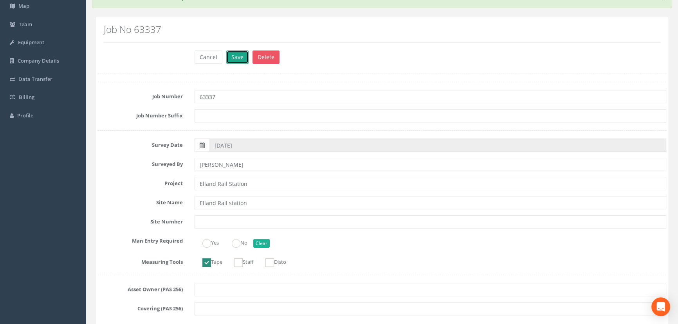
click at [238, 56] on button "Save" at bounding box center [237, 56] width 22 height 13
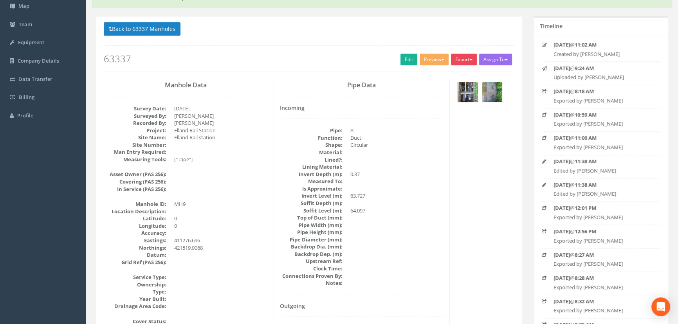
click at [462, 58] on button "Export" at bounding box center [464, 60] width 26 height 12
click at [459, 74] on link "[PERSON_NAME] Manhole" at bounding box center [441, 76] width 73 height 12
drag, startPoint x: 151, startPoint y: 31, endPoint x: 157, endPoint y: 47, distance: 16.9
click at [151, 33] on button "Back to 63337 Manholes" at bounding box center [142, 28] width 77 height 13
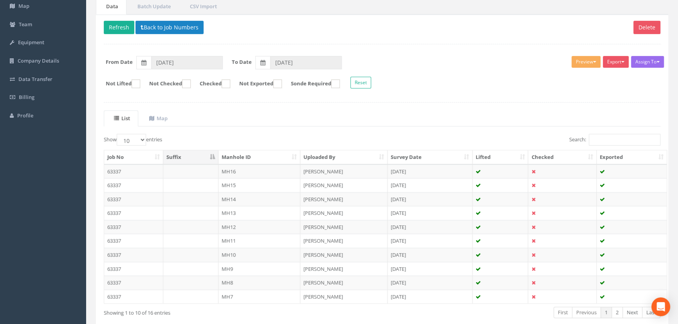
scroll to position [111, 0]
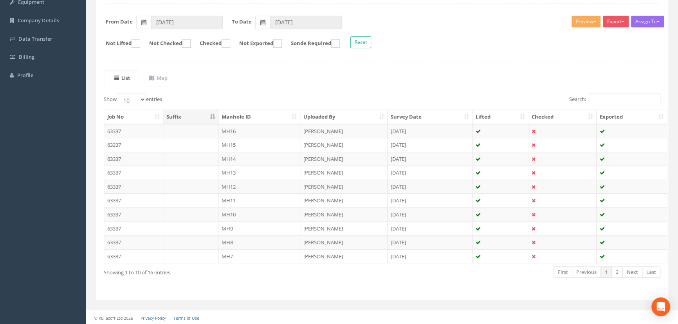
click at [243, 214] on td "MH10" at bounding box center [259, 214] width 82 height 14
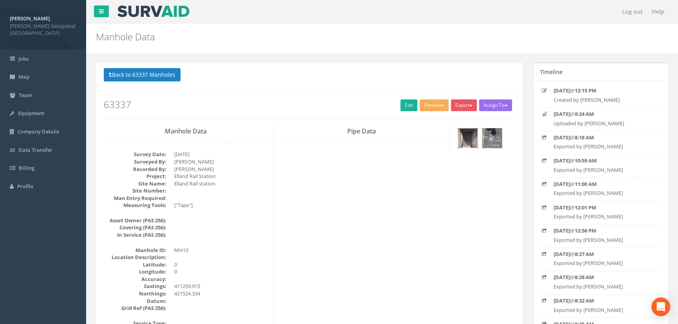
click at [466, 140] on img at bounding box center [468, 138] width 20 height 20
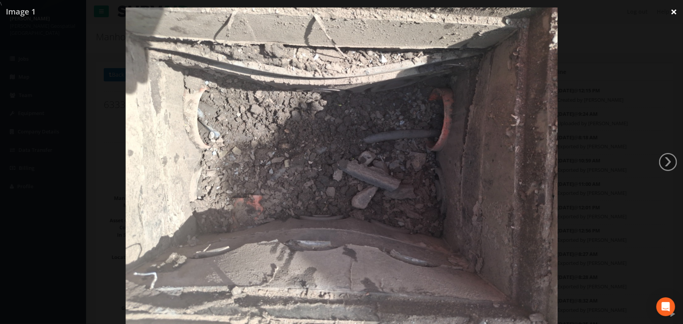
click at [672, 14] on link "×" at bounding box center [673, 11] width 18 height 23
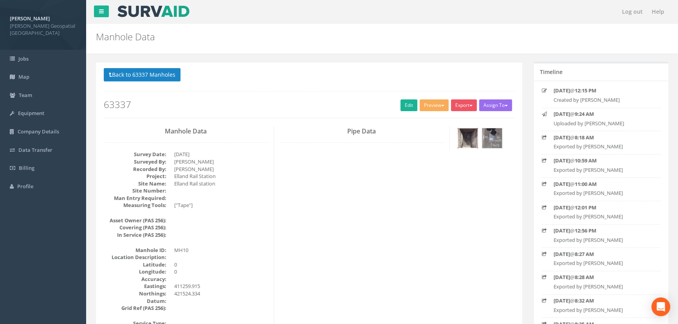
click at [466, 136] on img at bounding box center [468, 138] width 20 height 20
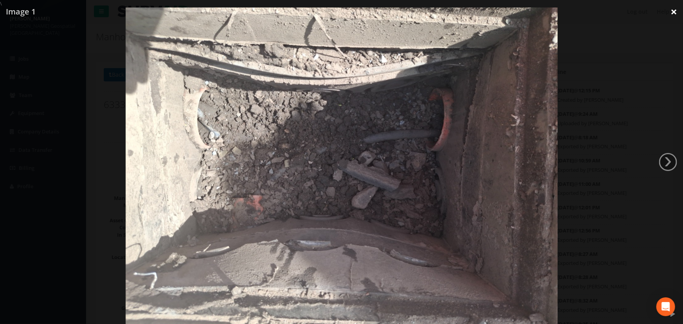
click at [675, 12] on link "×" at bounding box center [673, 11] width 18 height 23
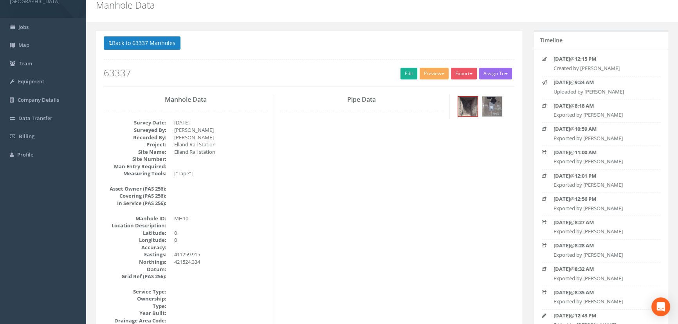
scroll to position [71, 0]
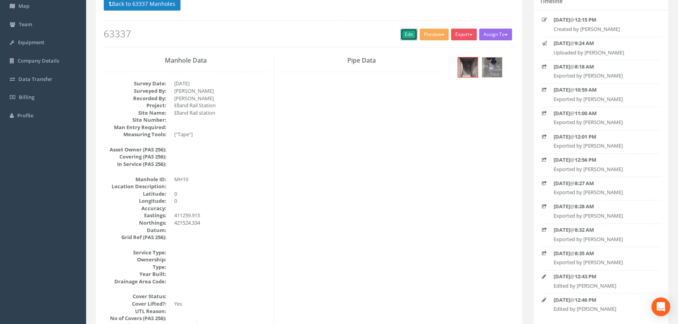
click at [403, 35] on link "Edit" at bounding box center [408, 35] width 17 height 12
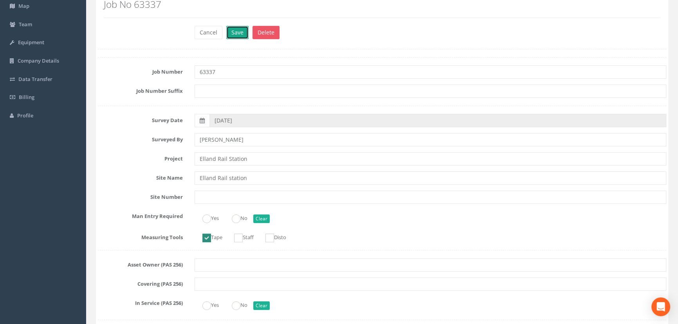
click at [241, 31] on button "Save" at bounding box center [237, 32] width 22 height 13
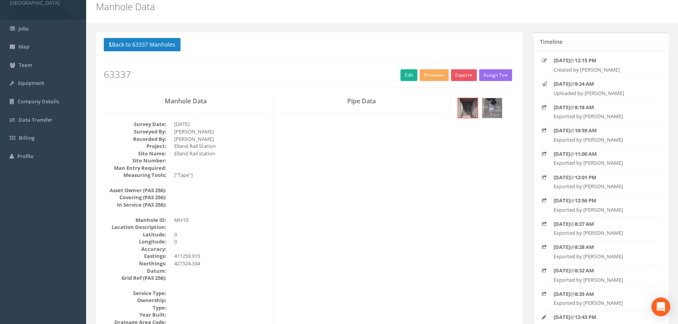
scroll to position [0, 0]
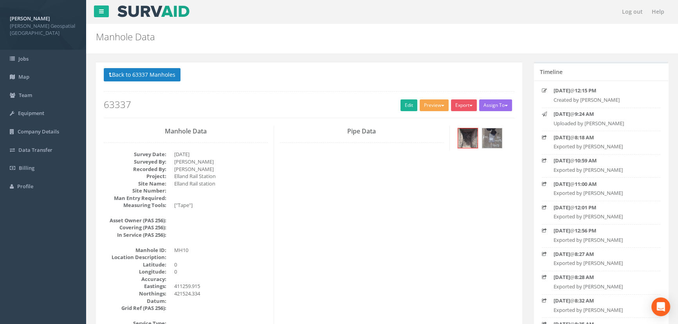
click at [435, 101] on button "Preview" at bounding box center [433, 105] width 29 height 12
click at [426, 122] on link "[PERSON_NAME] Manhole" at bounding box center [412, 121] width 73 height 12
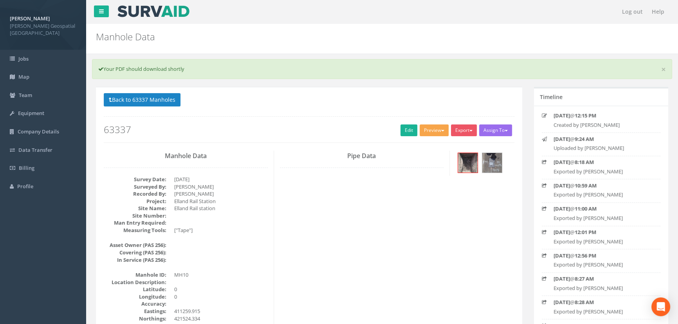
click at [436, 127] on button "Preview" at bounding box center [433, 130] width 29 height 12
click at [430, 146] on link "[PERSON_NAME] Manhole" at bounding box center [412, 146] width 73 height 12
click at [439, 131] on button "Preview" at bounding box center [433, 130] width 29 height 12
click at [427, 145] on link "[PERSON_NAME] Manhole" at bounding box center [412, 146] width 73 height 12
click at [473, 171] on img at bounding box center [468, 163] width 20 height 20
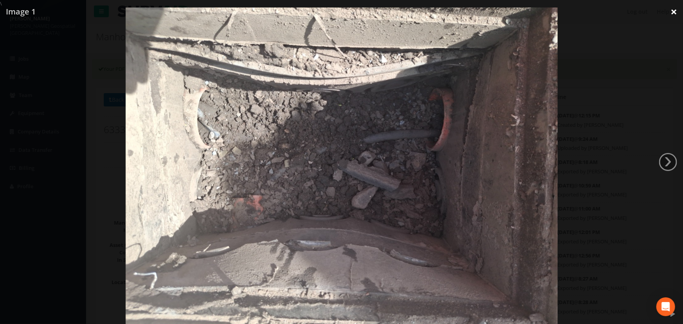
click at [670, 9] on link "×" at bounding box center [673, 11] width 18 height 23
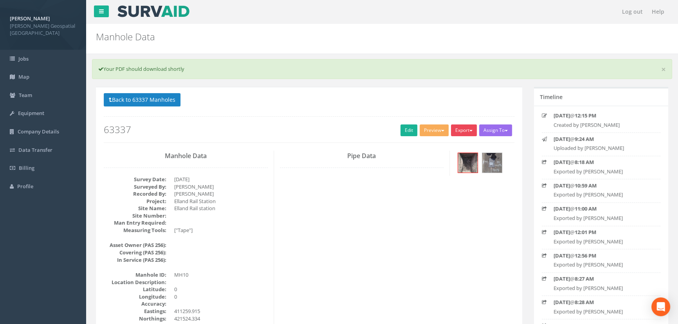
click at [462, 134] on button "Export" at bounding box center [464, 130] width 26 height 12
click at [463, 144] on link "[PERSON_NAME] Manhole" at bounding box center [441, 146] width 73 height 12
drag, startPoint x: 137, startPoint y: 101, endPoint x: 201, endPoint y: 131, distance: 71.2
click at [137, 101] on button "Back to 63337 Manholes" at bounding box center [142, 99] width 77 height 13
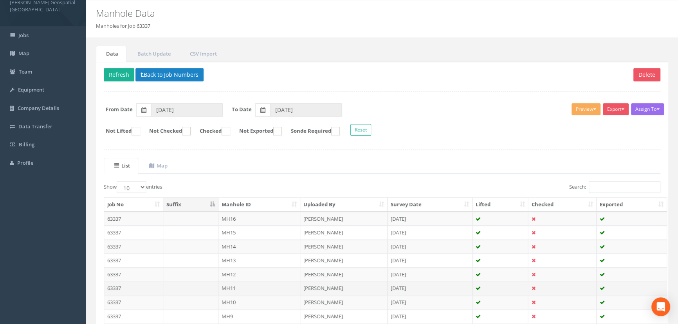
scroll to position [35, 0]
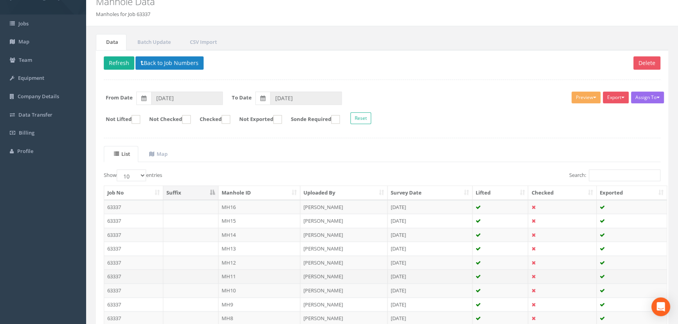
click at [238, 275] on td "MH11" at bounding box center [259, 276] width 82 height 14
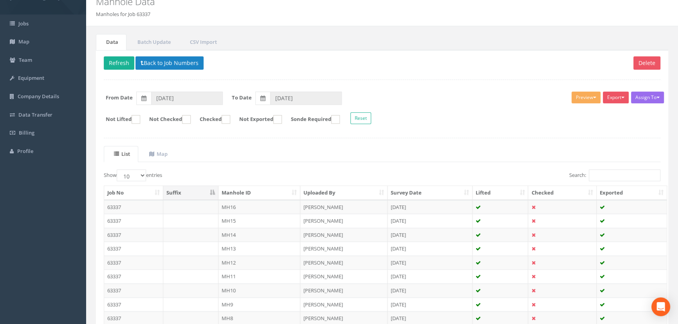
scroll to position [0, 0]
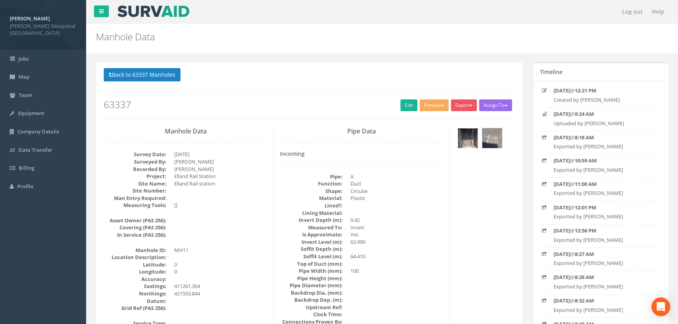
click at [470, 137] on img at bounding box center [468, 138] width 20 height 20
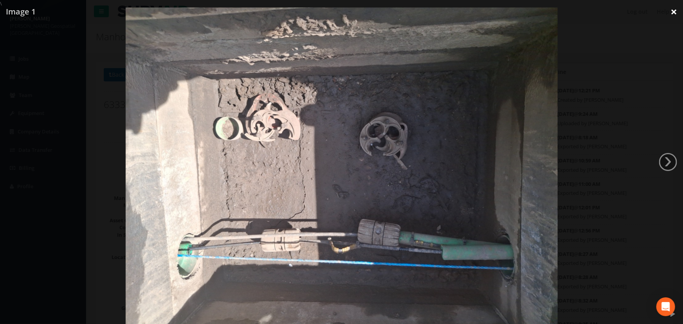
click at [675, 9] on link "×" at bounding box center [673, 11] width 18 height 23
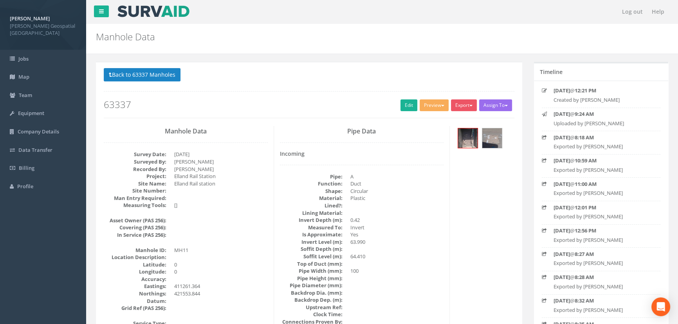
click at [218, 250] on dd "MH11" at bounding box center [221, 250] width 94 height 7
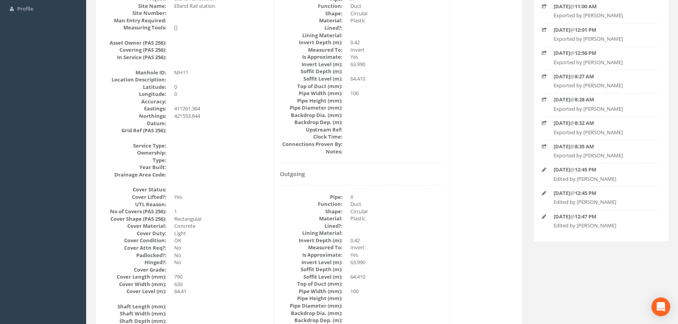
scroll to position [213, 0]
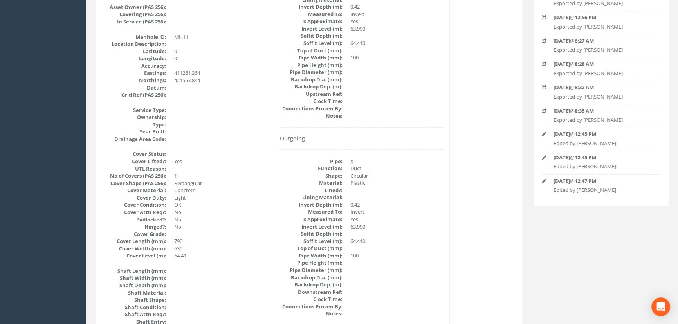
click at [244, 172] on dd "1" at bounding box center [221, 175] width 94 height 7
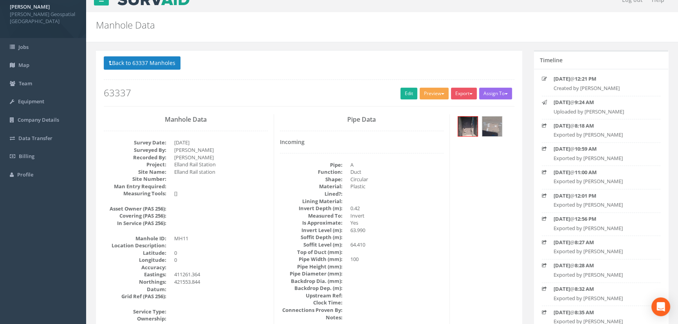
scroll to position [0, 0]
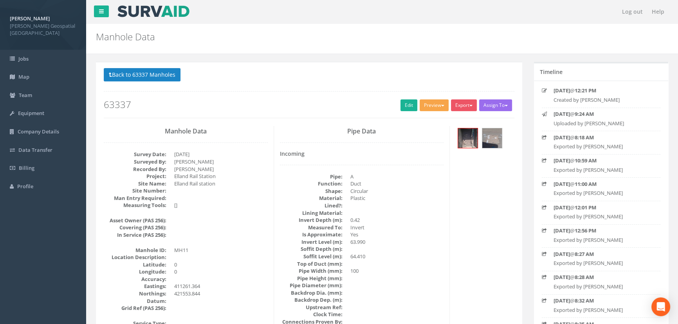
click at [428, 104] on button "Preview" at bounding box center [433, 105] width 29 height 12
click at [426, 118] on link "[PERSON_NAME] Manhole" at bounding box center [412, 121] width 73 height 12
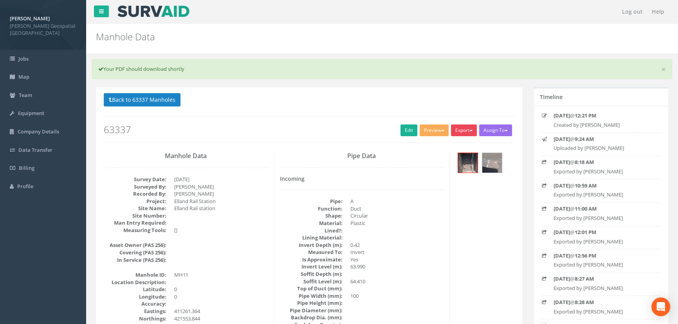
click at [457, 126] on button "Export" at bounding box center [464, 130] width 26 height 12
click at [459, 142] on link "[PERSON_NAME] Manhole" at bounding box center [441, 146] width 73 height 12
click at [153, 97] on button "Back to 63337 Manholes" at bounding box center [142, 99] width 77 height 13
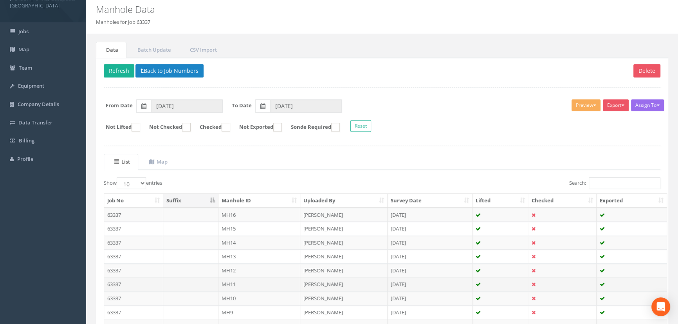
scroll to position [35, 0]
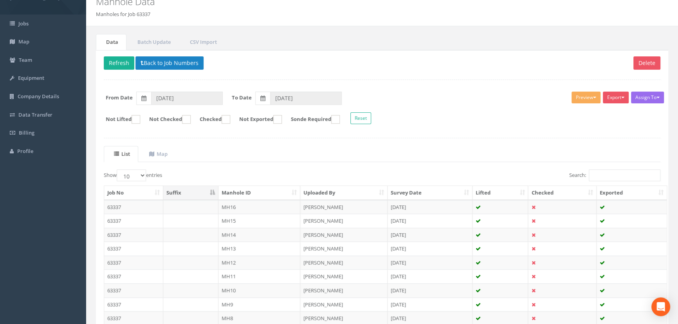
click at [234, 258] on td "MH12" at bounding box center [259, 263] width 82 height 14
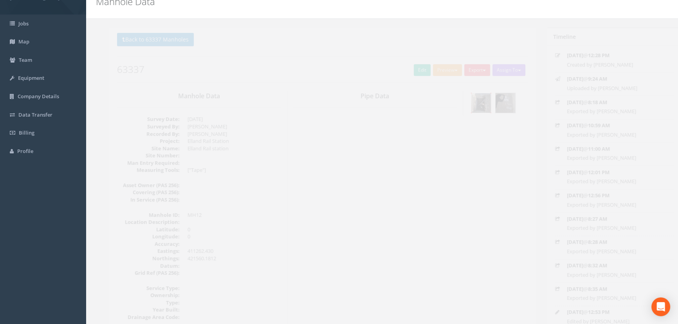
click at [462, 102] on img at bounding box center [468, 103] width 20 height 20
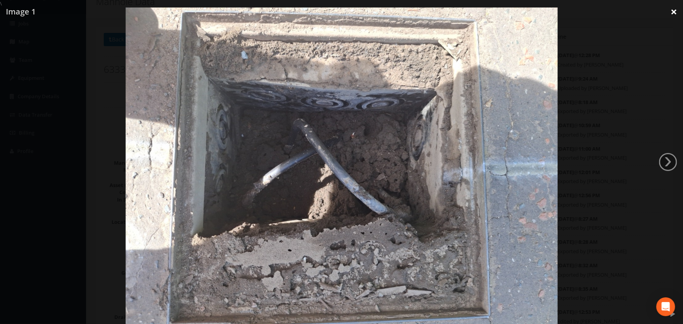
click at [677, 14] on link "×" at bounding box center [673, 11] width 18 height 23
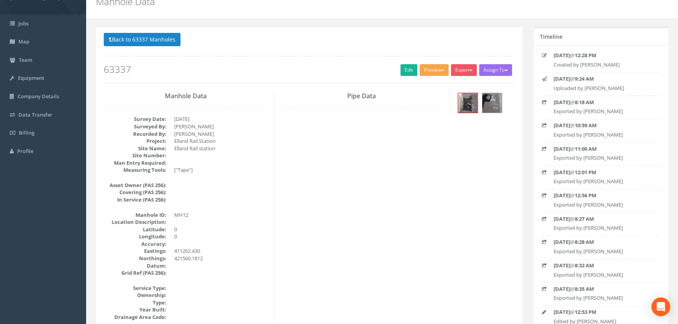
click at [419, 75] on button "Preview" at bounding box center [433, 70] width 29 height 12
click at [415, 80] on link "[PERSON_NAME] Manhole" at bounding box center [412, 86] width 73 height 12
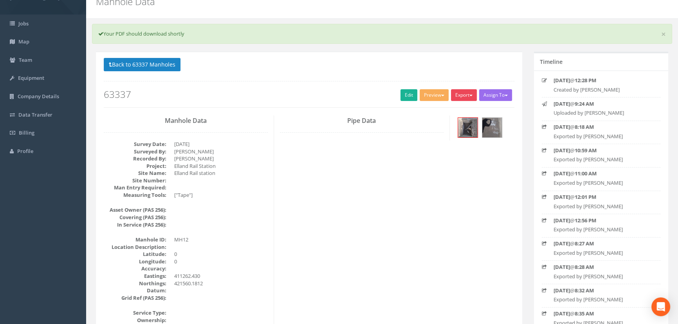
click at [461, 94] on button "Export" at bounding box center [464, 95] width 26 height 12
click at [454, 109] on link "[PERSON_NAME] Manhole" at bounding box center [441, 111] width 73 height 12
click at [137, 64] on button "Back to 63337 Manholes" at bounding box center [142, 64] width 77 height 13
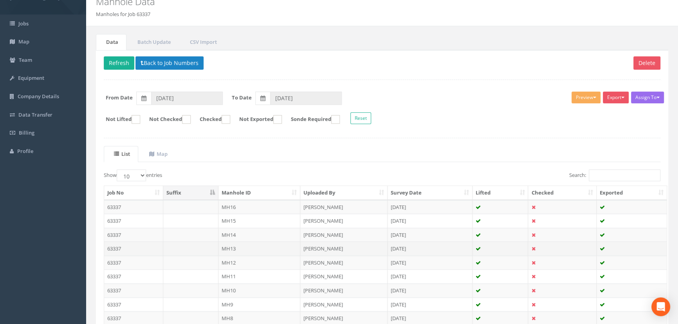
click at [238, 247] on td "MH13" at bounding box center [259, 248] width 82 height 14
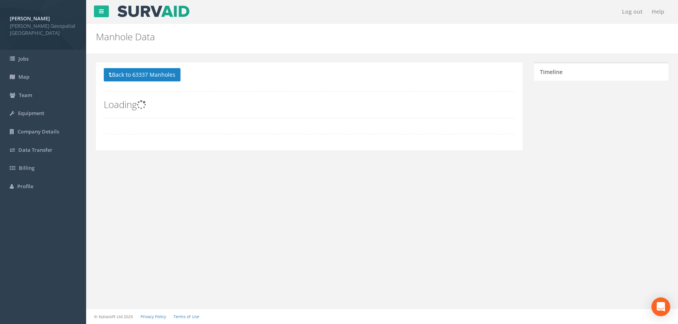
scroll to position [0, 0]
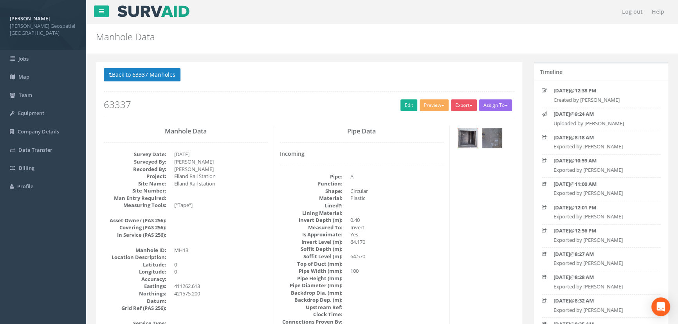
click at [467, 137] on img at bounding box center [468, 138] width 20 height 20
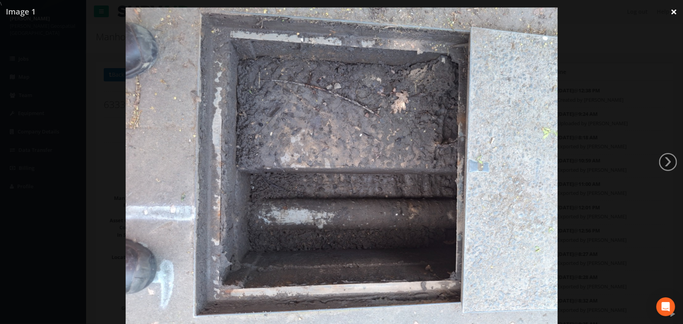
click at [673, 11] on link "×" at bounding box center [673, 11] width 18 height 23
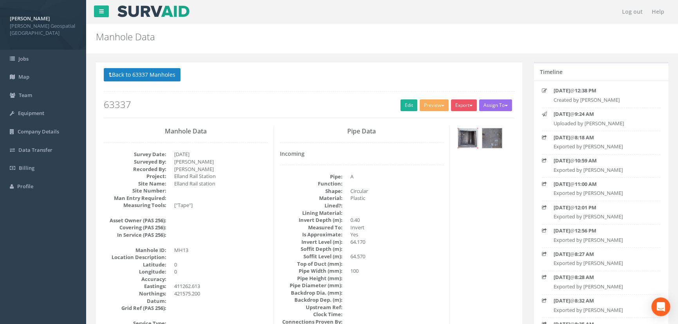
click at [467, 139] on img at bounding box center [468, 138] width 20 height 20
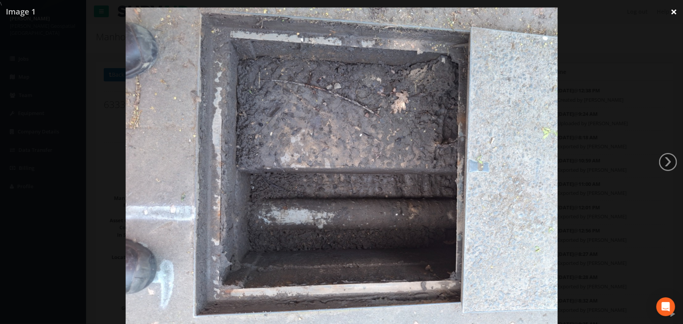
click at [676, 10] on link "×" at bounding box center [673, 11] width 18 height 23
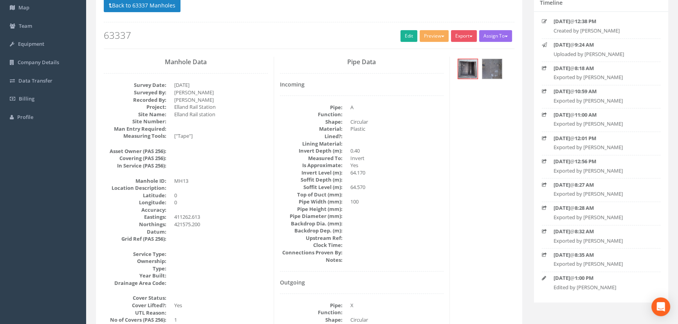
scroll to position [71, 0]
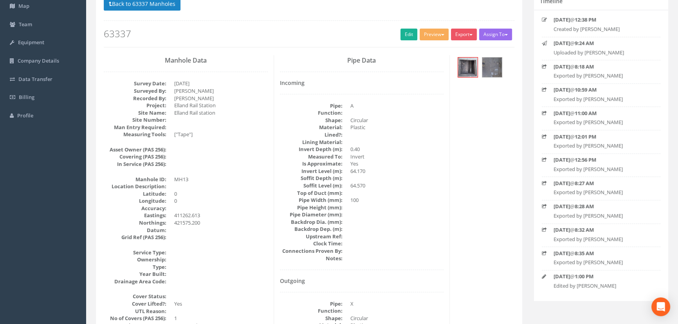
drag, startPoint x: 196, startPoint y: 254, endPoint x: 201, endPoint y: 227, distance: 27.2
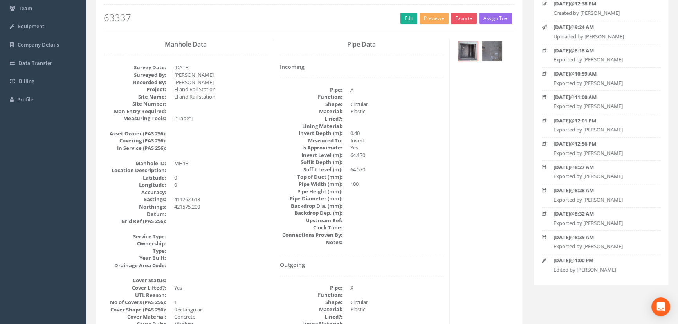
scroll to position [99, 0]
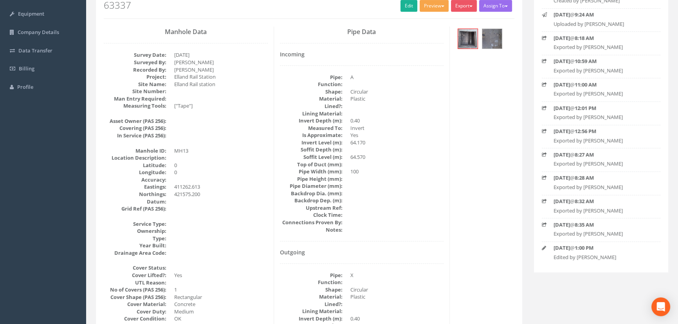
click at [433, 8] on button "Preview" at bounding box center [433, 6] width 29 height 12
click at [428, 20] on link "[PERSON_NAME] Manhole" at bounding box center [412, 22] width 73 height 12
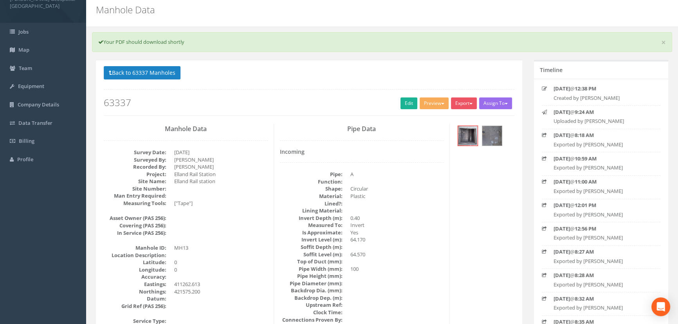
scroll to position [0, 0]
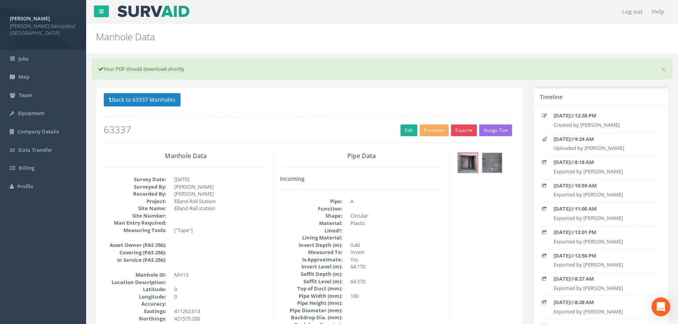
click at [468, 128] on button "Export" at bounding box center [464, 130] width 26 height 12
click at [456, 144] on link "[PERSON_NAME] Manhole" at bounding box center [441, 146] width 73 height 12
click at [145, 97] on button "Back to 63337 Manholes" at bounding box center [142, 99] width 77 height 13
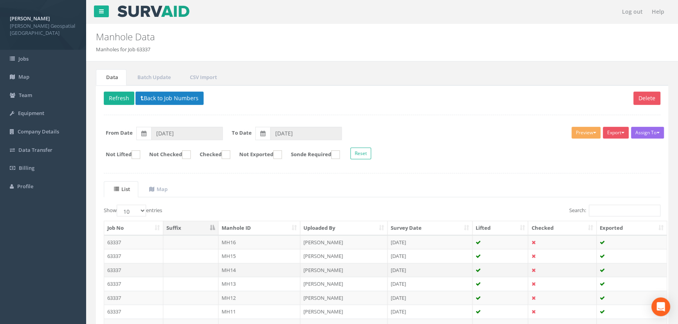
click at [237, 264] on td "MH14" at bounding box center [259, 270] width 82 height 14
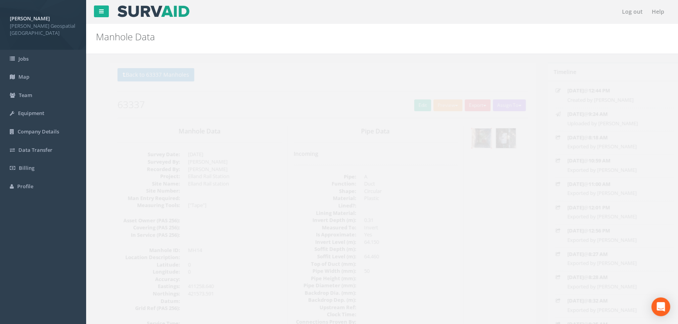
click at [472, 136] on img at bounding box center [468, 138] width 20 height 20
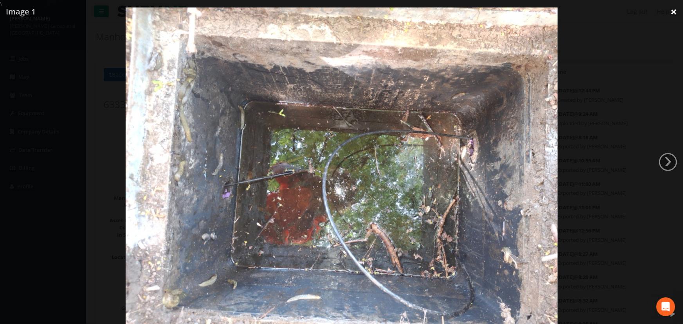
click at [671, 11] on link "×" at bounding box center [673, 11] width 18 height 23
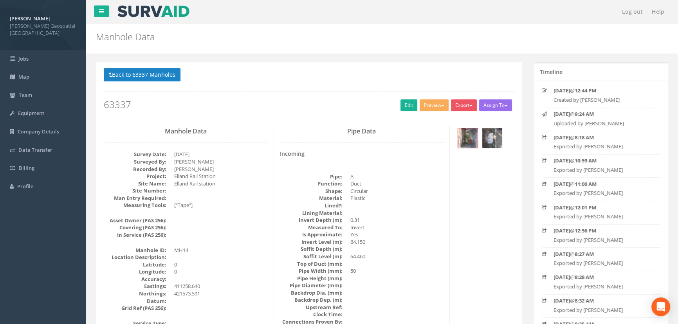
click at [234, 286] on dd "411258.640" at bounding box center [221, 286] width 94 height 7
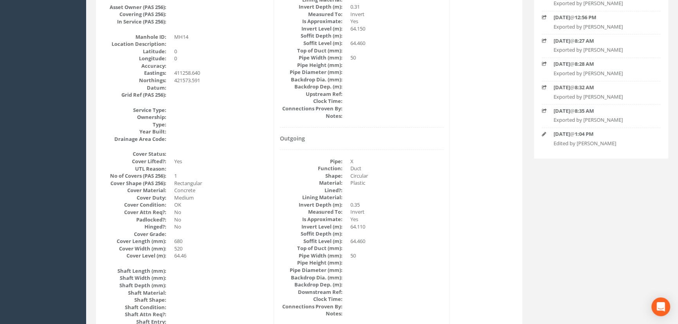
scroll to position [71, 0]
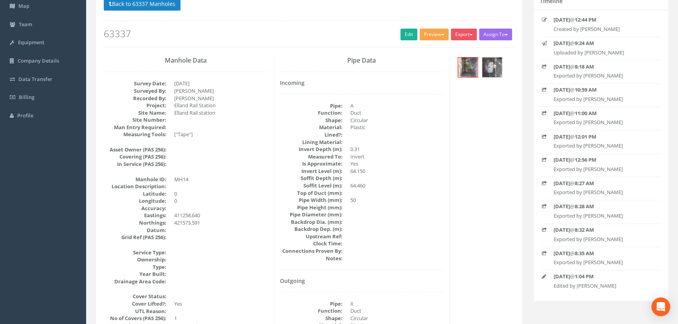
click at [430, 32] on button "Preview" at bounding box center [433, 35] width 29 height 12
click at [415, 51] on link "[PERSON_NAME] Manhole" at bounding box center [412, 51] width 73 height 12
click at [408, 37] on link "Edit" at bounding box center [408, 35] width 17 height 12
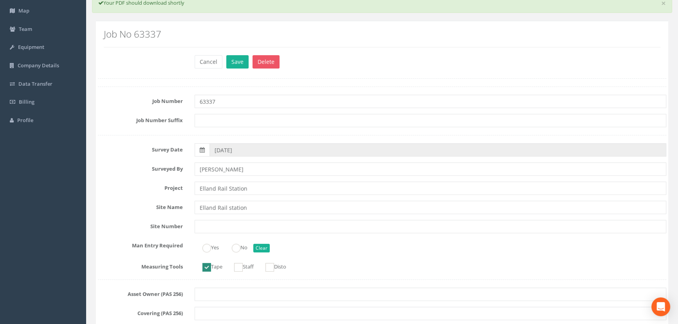
scroll to position [0, 0]
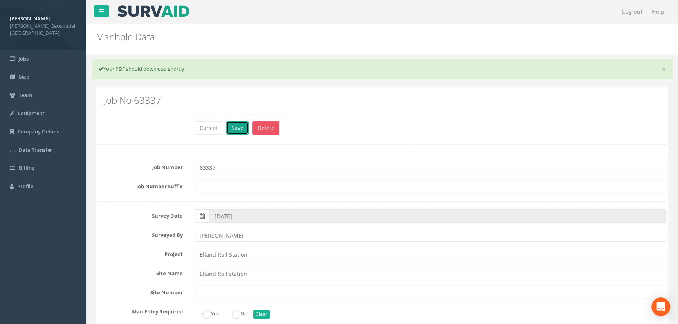
click at [228, 124] on button "Save" at bounding box center [237, 127] width 22 height 13
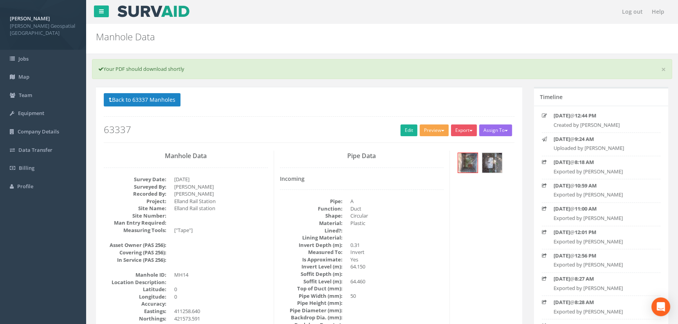
click at [437, 131] on button "Preview" at bounding box center [433, 130] width 29 height 12
click at [420, 148] on link "[PERSON_NAME] Manhole" at bounding box center [412, 146] width 73 height 12
click at [436, 134] on button "Preview" at bounding box center [433, 130] width 29 height 12
click at [429, 145] on link "[PERSON_NAME] Manhole" at bounding box center [412, 146] width 73 height 12
click at [470, 129] on button "Export" at bounding box center [464, 130] width 26 height 12
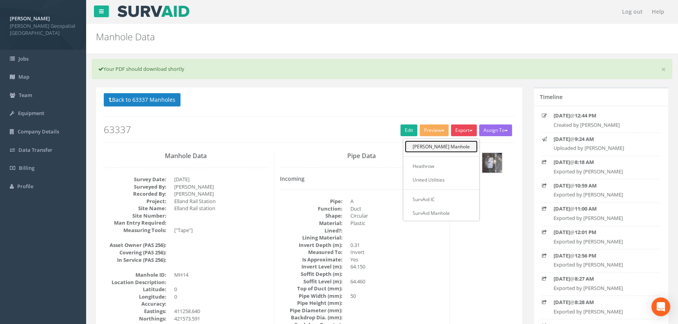
click at [448, 145] on link "[PERSON_NAME] Manhole" at bounding box center [441, 146] width 73 height 12
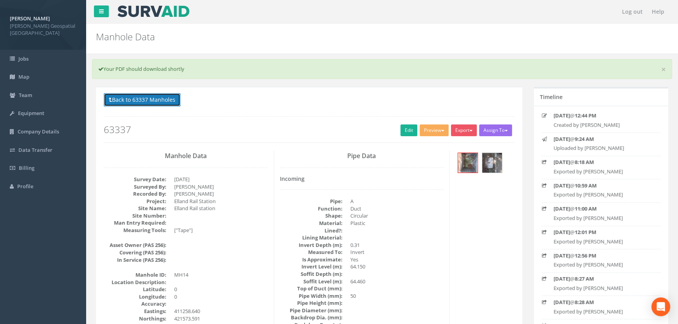
click at [139, 101] on button "Back to 63337 Manholes" at bounding box center [142, 99] width 77 height 13
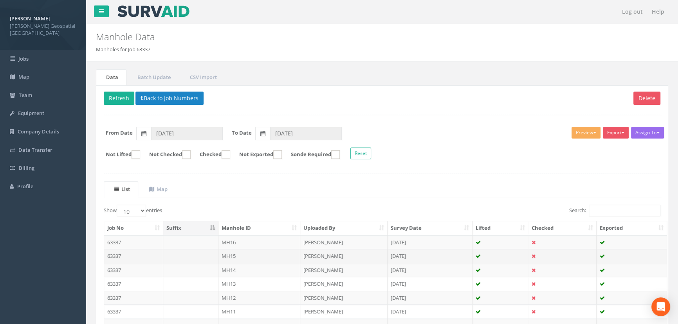
click at [206, 255] on td at bounding box center [190, 256] width 55 height 14
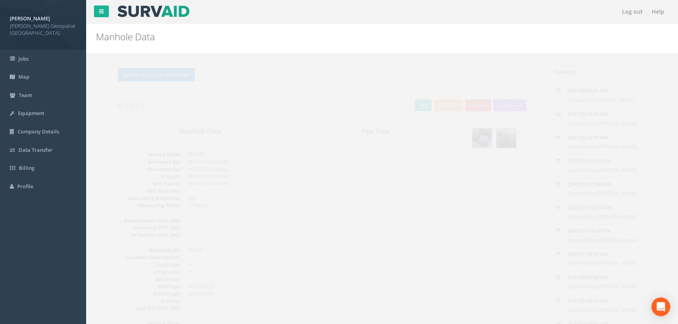
click at [460, 138] on img at bounding box center [468, 138] width 20 height 20
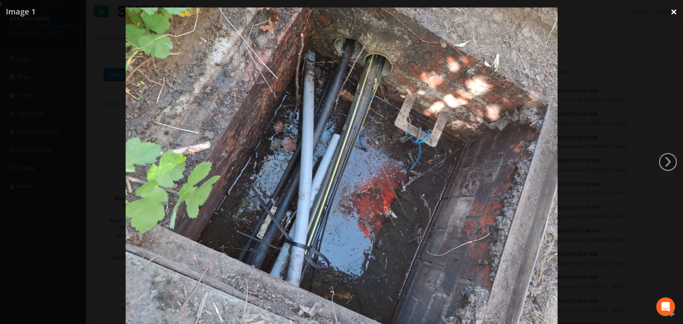
click at [672, 11] on link "×" at bounding box center [673, 11] width 18 height 23
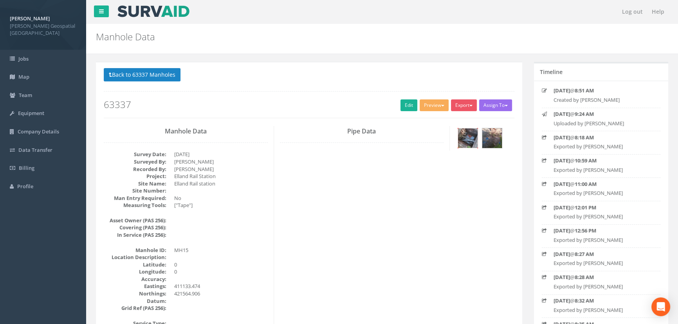
click at [468, 134] on img at bounding box center [468, 138] width 20 height 20
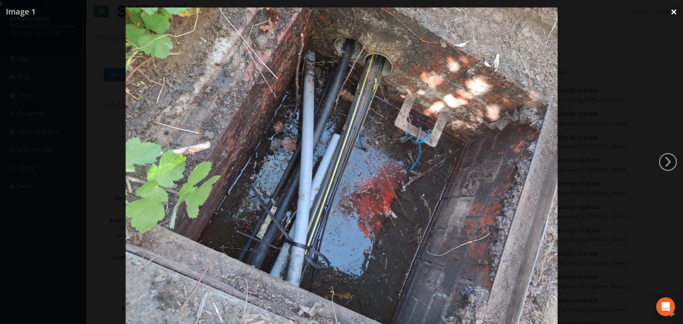
click at [673, 13] on link "×" at bounding box center [673, 11] width 18 height 23
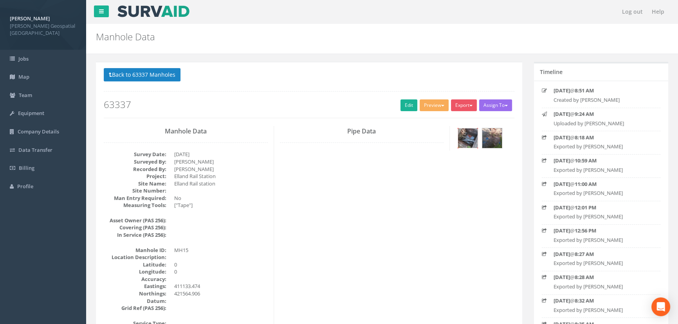
click at [465, 140] on img at bounding box center [468, 138] width 20 height 20
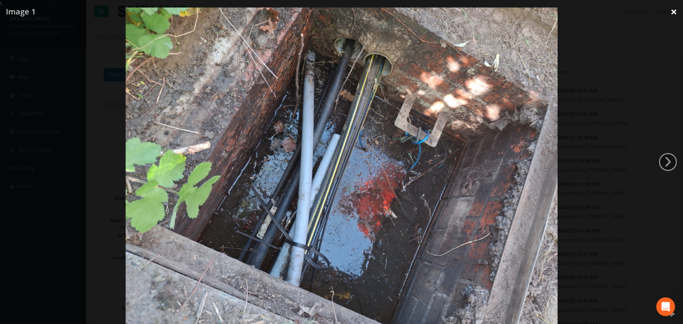
click at [675, 14] on link "×" at bounding box center [673, 11] width 18 height 23
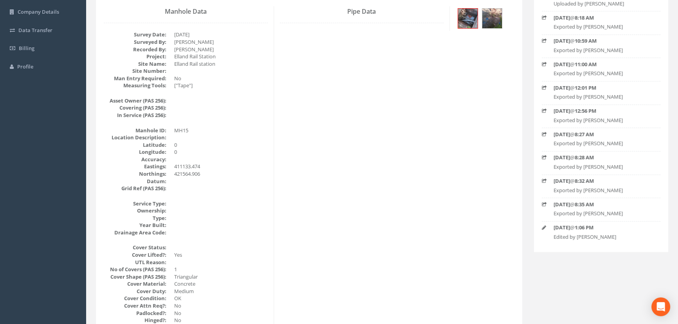
scroll to position [71, 0]
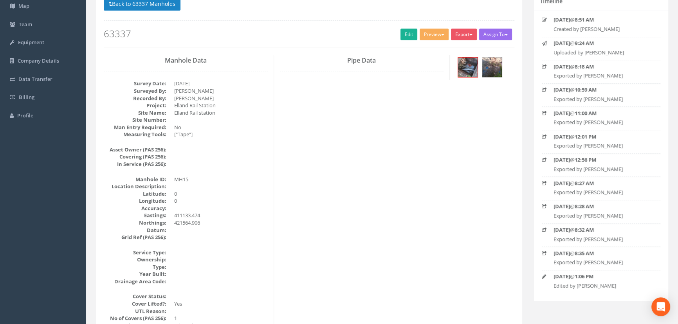
click at [480, 76] on div at bounding box center [484, 68] width 59 height 26
click at [466, 68] on img at bounding box center [468, 68] width 20 height 20
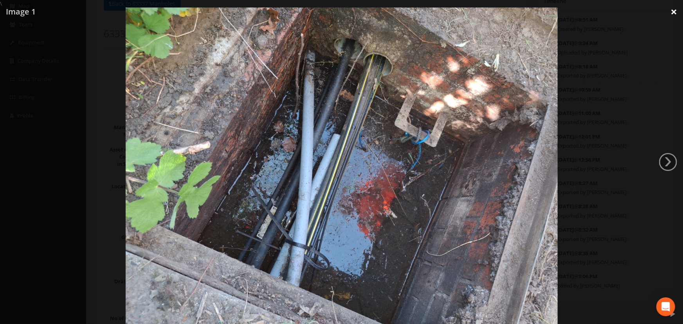
click at [675, 11] on link "×" at bounding box center [673, 11] width 18 height 23
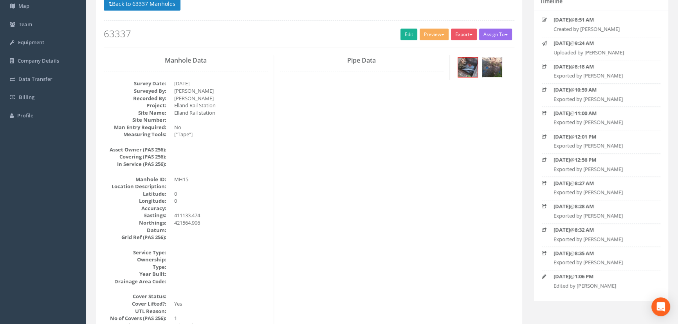
click at [495, 63] on img at bounding box center [492, 68] width 20 height 20
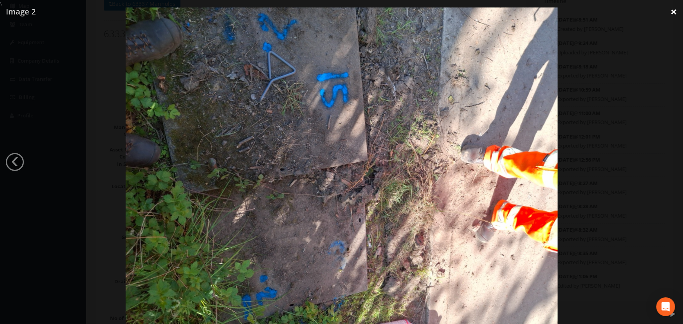
click at [671, 12] on link "×" at bounding box center [673, 11] width 18 height 23
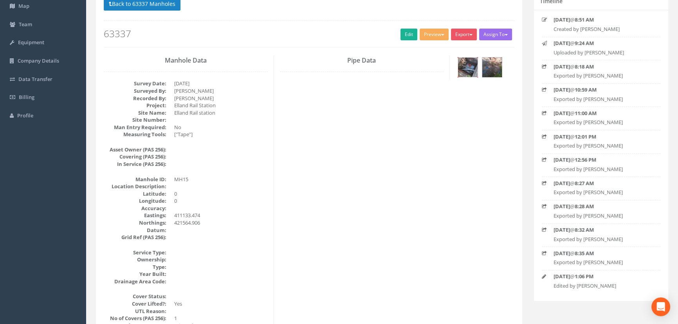
click at [462, 74] on img at bounding box center [468, 68] width 20 height 20
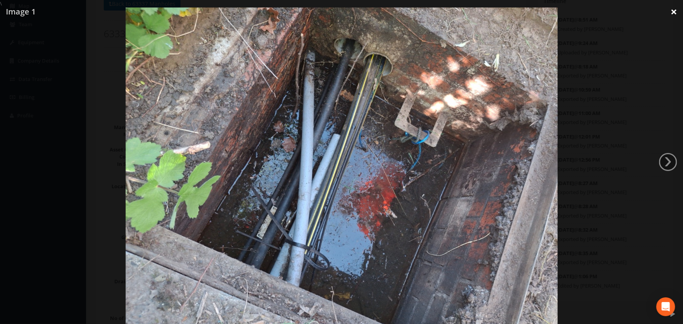
click at [675, 13] on link "×" at bounding box center [673, 11] width 18 height 23
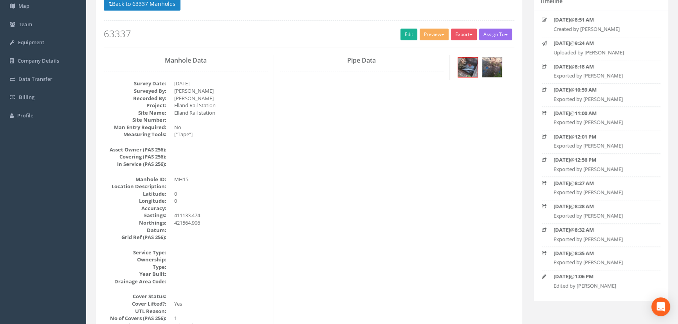
drag, startPoint x: 173, startPoint y: 203, endPoint x: 179, endPoint y: 203, distance: 5.5
click at [176, 203] on dl "Manhole ID: MH15 Location Description: [GEOGRAPHIC_DATA] Accuracy: Eastings: 41…" at bounding box center [186, 208] width 164 height 65
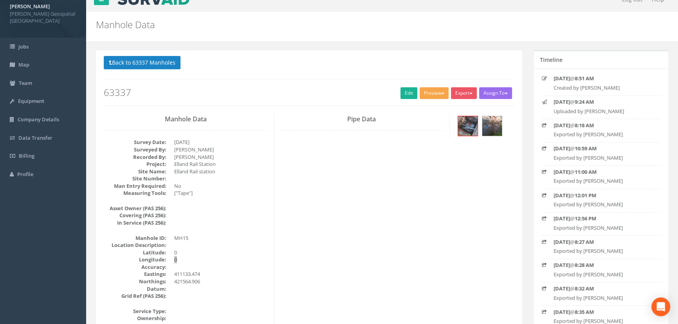
scroll to position [0, 0]
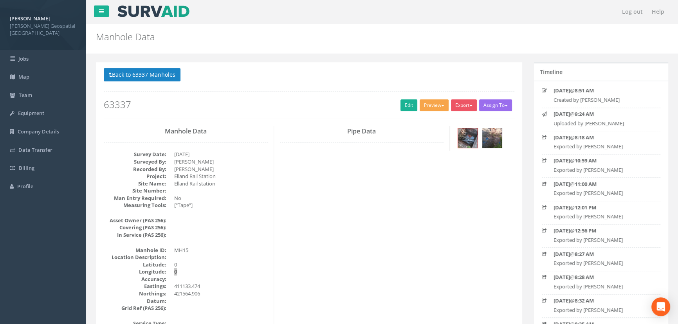
click at [424, 101] on button "Preview" at bounding box center [433, 105] width 29 height 12
click at [429, 117] on link "[PERSON_NAME] Manhole" at bounding box center [412, 121] width 73 height 12
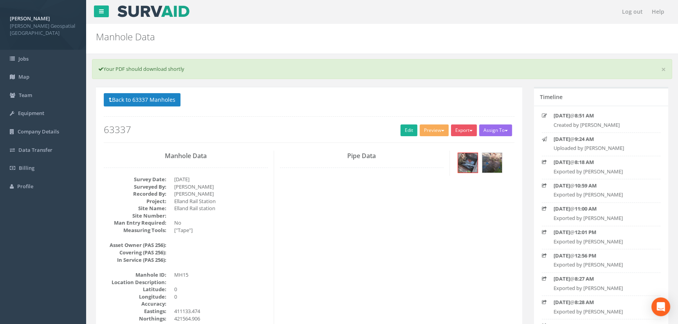
drag, startPoint x: 430, startPoint y: 122, endPoint x: 434, endPoint y: 124, distance: 4.6
click at [430, 122] on div "Back to 63337 Manholes Back to Map Assign To No Companies Added Export [PERSON_…" at bounding box center [309, 118] width 410 height 50
drag, startPoint x: 456, startPoint y: 128, endPoint x: 460, endPoint y: 136, distance: 8.2
click at [458, 128] on button "Export" at bounding box center [464, 130] width 26 height 12
click at [459, 141] on link "[PERSON_NAME] Manhole" at bounding box center [441, 146] width 73 height 12
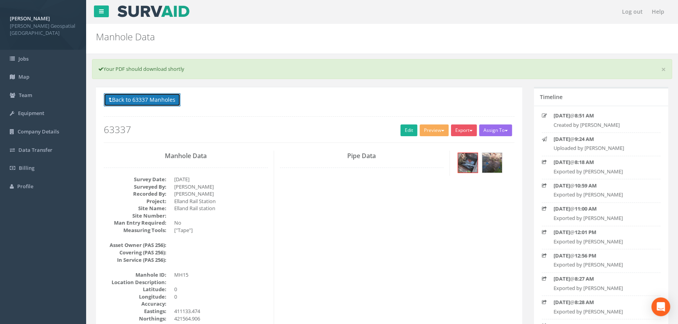
click at [144, 97] on button "Back to 63337 Manholes" at bounding box center [142, 99] width 77 height 13
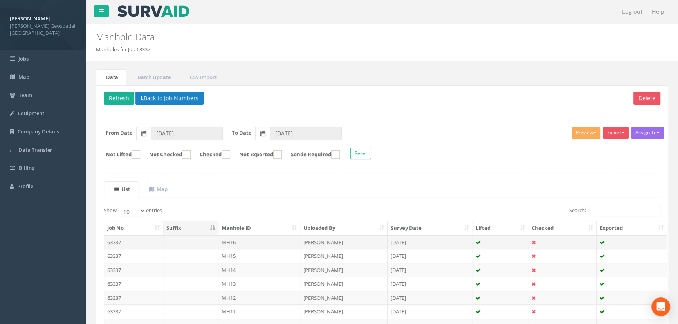
click at [142, 240] on td "63337" at bounding box center [133, 242] width 59 height 14
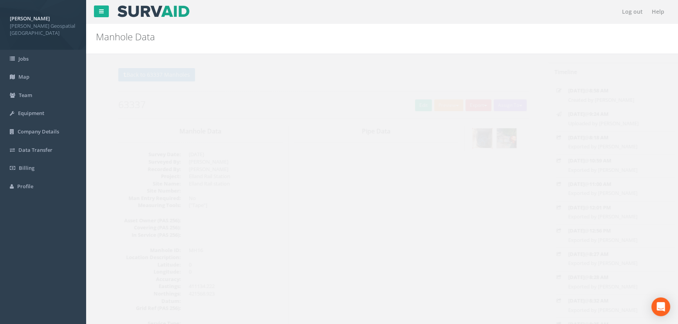
click at [469, 136] on img at bounding box center [468, 138] width 20 height 20
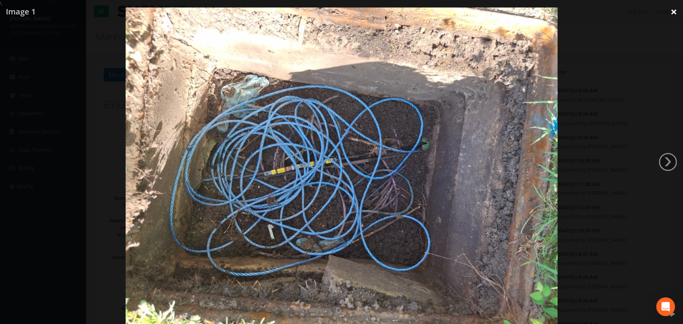
click at [669, 14] on link "×" at bounding box center [673, 11] width 18 height 23
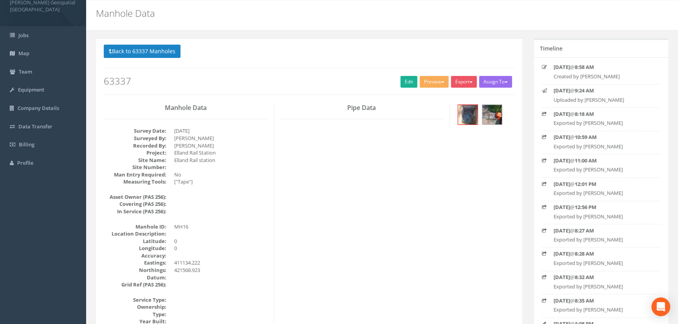
scroll to position [35, 0]
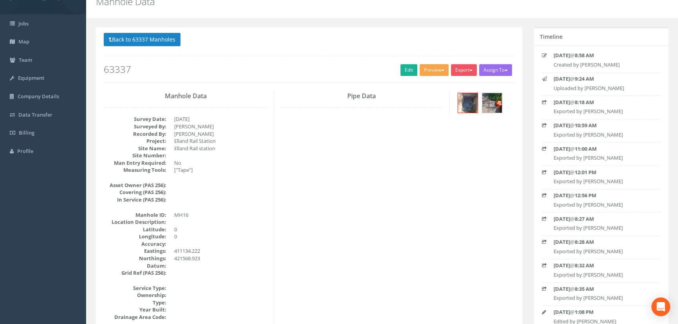
click at [429, 68] on button "Preview" at bounding box center [433, 70] width 29 height 12
click at [429, 87] on link "[PERSON_NAME] Manhole" at bounding box center [412, 86] width 73 height 12
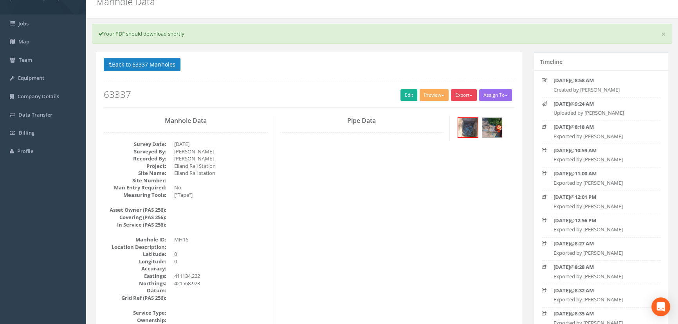
click at [458, 93] on button "Export" at bounding box center [464, 95] width 26 height 12
drag, startPoint x: 456, startPoint y: 108, endPoint x: 365, endPoint y: 100, distance: 91.9
click at [456, 108] on link "[PERSON_NAME] Manhole" at bounding box center [441, 111] width 73 height 12
click at [146, 63] on button "Back to 63337 Manholes" at bounding box center [142, 64] width 77 height 13
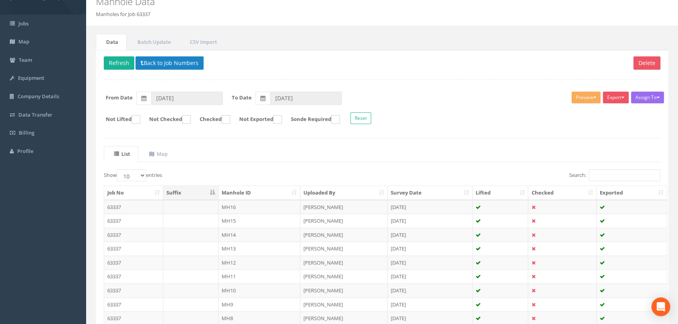
drag, startPoint x: 105, startPoint y: 54, endPoint x: 113, endPoint y: 52, distance: 7.7
click at [106, 52] on div "Delete Refresh Back to Job Numbers Assign To No Companies Added Export [PERSON_…" at bounding box center [382, 213] width 572 height 326
click at [179, 67] on button "Back to Job Numbers" at bounding box center [169, 62] width 68 height 13
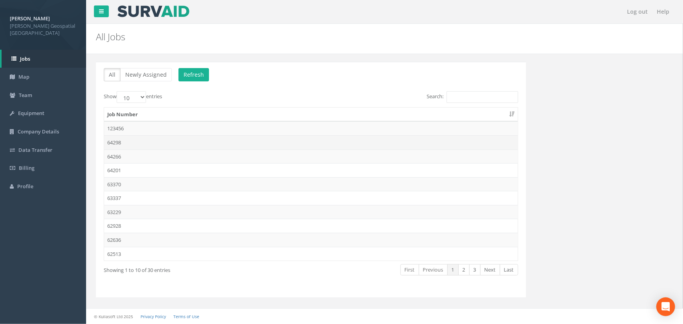
click at [140, 141] on td "64298" at bounding box center [311, 142] width 414 height 14
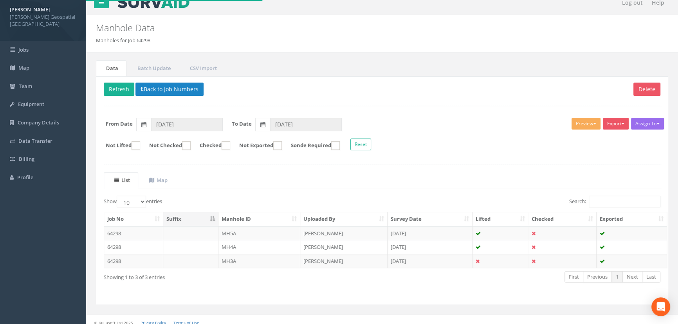
scroll to position [14, 0]
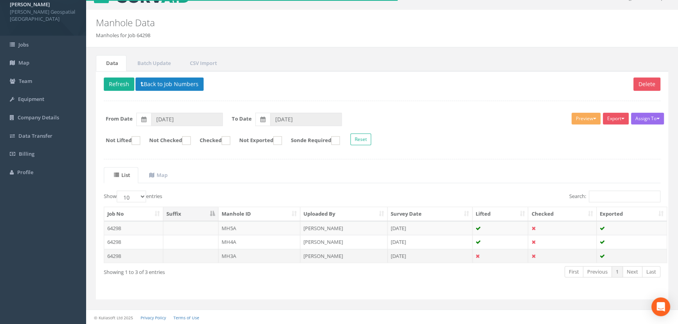
click at [268, 253] on td "MH3A" at bounding box center [259, 256] width 82 height 14
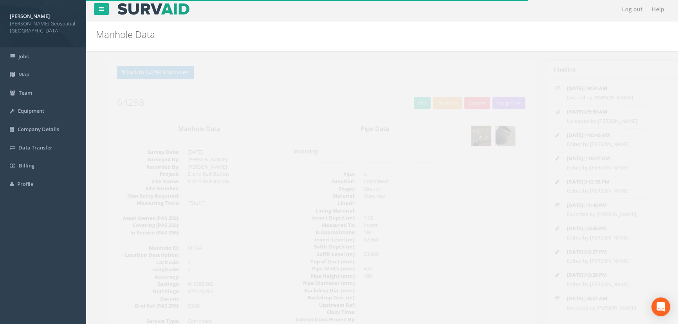
scroll to position [0, 0]
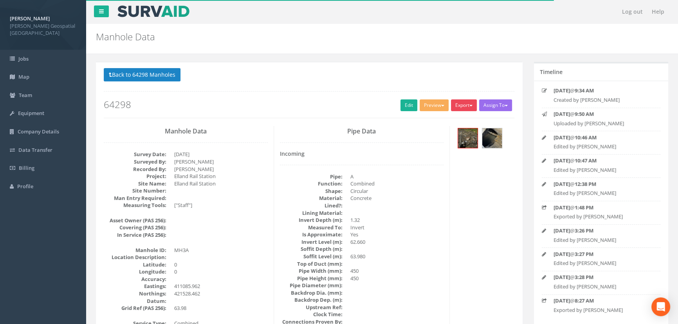
click at [454, 108] on button "Export" at bounding box center [464, 105] width 26 height 12
click at [445, 68] on p "Back to 64298 Manholes Back to Map" at bounding box center [309, 75] width 410 height 15
click at [423, 115] on div "Back to 64298 Manholes Back to Map Assign To No Companies Added Export [PERSON_…" at bounding box center [309, 93] width 410 height 50
click at [427, 103] on button "Preview" at bounding box center [433, 105] width 29 height 12
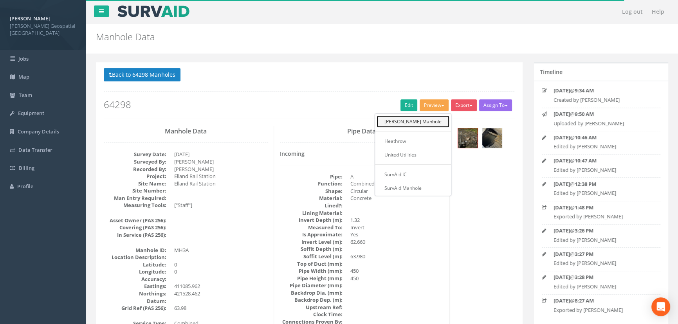
click at [429, 118] on link "[PERSON_NAME] Manhole" at bounding box center [412, 121] width 73 height 12
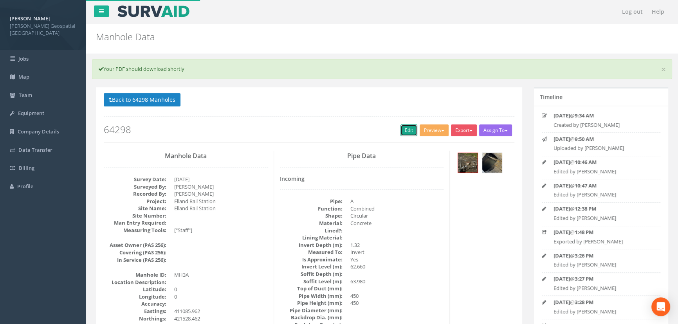
click at [402, 127] on link "Edit" at bounding box center [408, 130] width 17 height 12
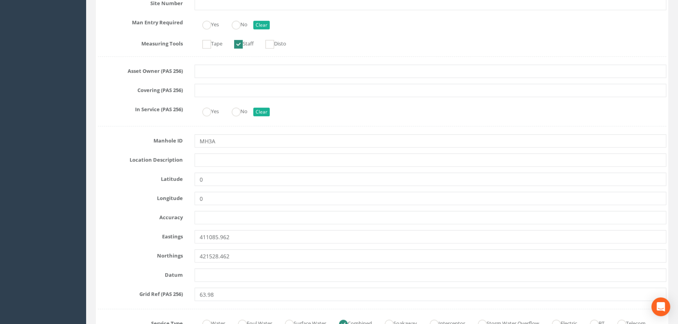
scroll to position [356, 0]
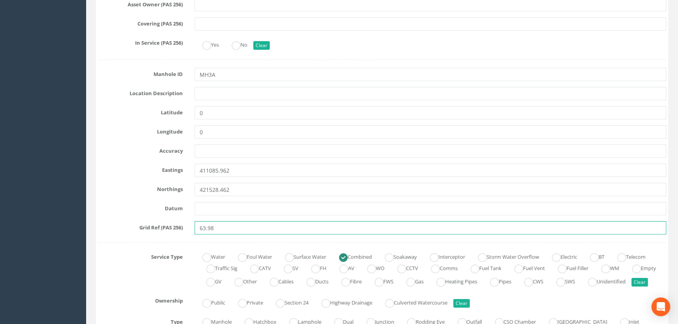
drag, startPoint x: 215, startPoint y: 225, endPoint x: 207, endPoint y: 226, distance: 7.8
click at [207, 226] on input "63.98" at bounding box center [430, 227] width 472 height 13
type input "63.7"
drag, startPoint x: 219, startPoint y: 226, endPoint x: 157, endPoint y: 226, distance: 62.2
click at [157, 226] on div "Grid Ref (PAS 256) 63.7" at bounding box center [382, 227] width 580 height 13
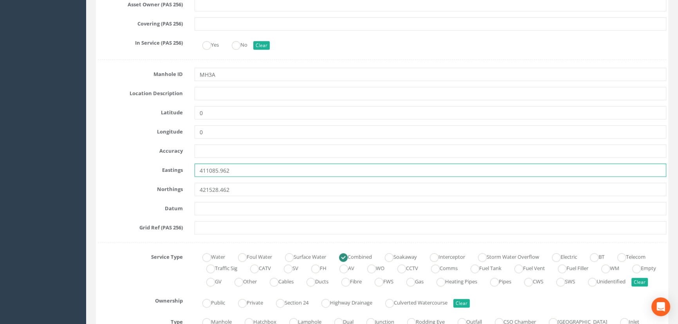
click at [245, 167] on input "411085.962" at bounding box center [430, 170] width 472 height 13
drag, startPoint x: 235, startPoint y: 169, endPoint x: 130, endPoint y: 168, distance: 104.5
click at [130, 168] on div "Eastings 411085.962" at bounding box center [382, 170] width 580 height 13
paste input "143.5981"
type input "411143.5981"
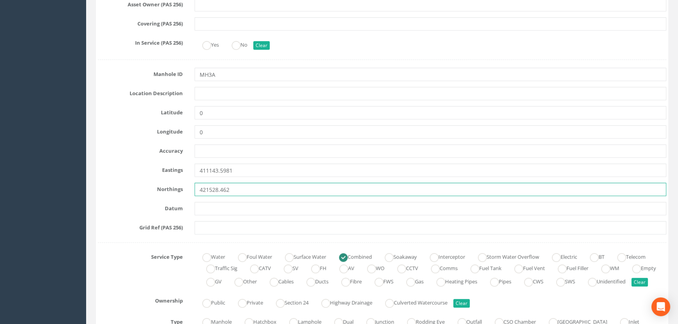
drag, startPoint x: 233, startPoint y: 187, endPoint x: 67, endPoint y: 184, distance: 165.6
paste input "14.4076"
type input "421514.4076"
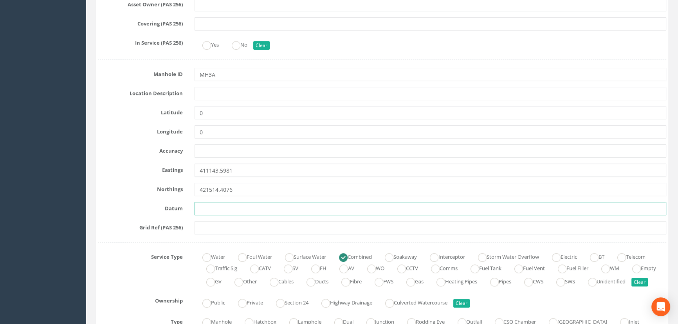
click at [259, 202] on input "text" at bounding box center [430, 208] width 472 height 13
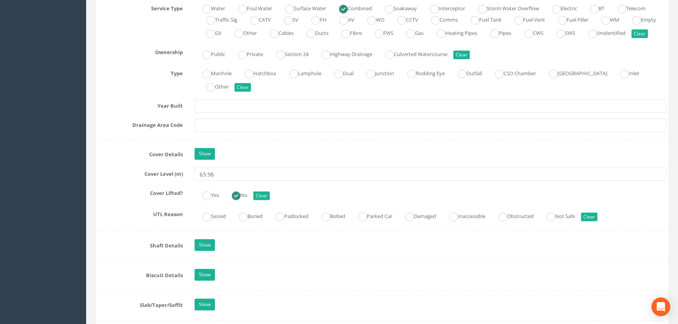
scroll to position [605, 0]
click at [206, 200] on ins at bounding box center [206, 195] width 9 height 9
radio input "true"
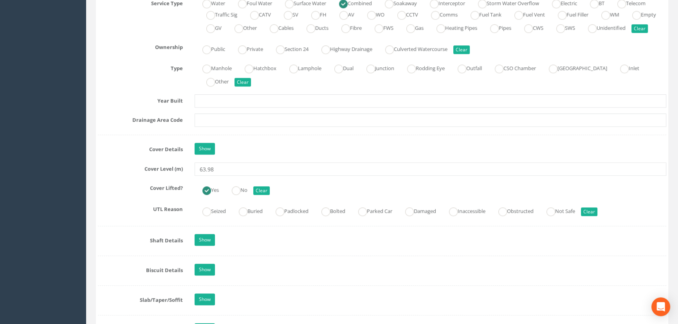
scroll to position [640, 0]
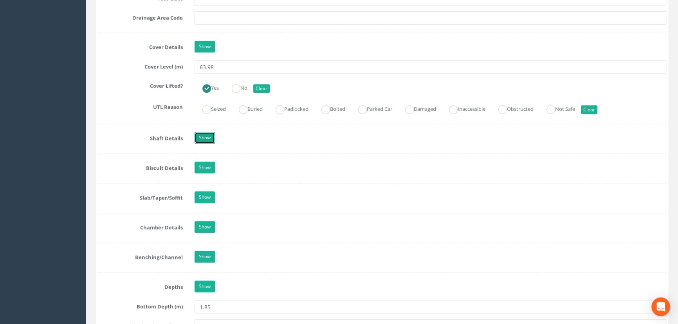
click at [204, 144] on link "Show" at bounding box center [204, 138] width 20 height 12
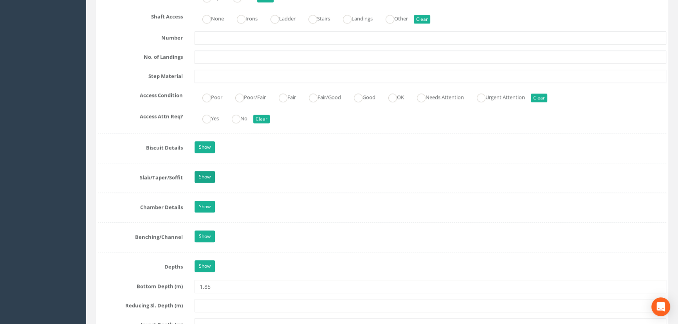
scroll to position [1067, 0]
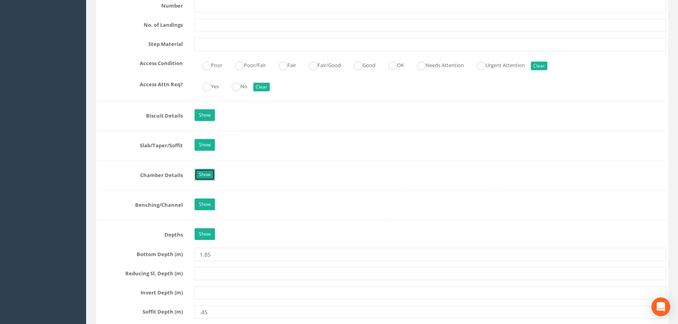
click at [199, 180] on link "Show" at bounding box center [204, 175] width 20 height 12
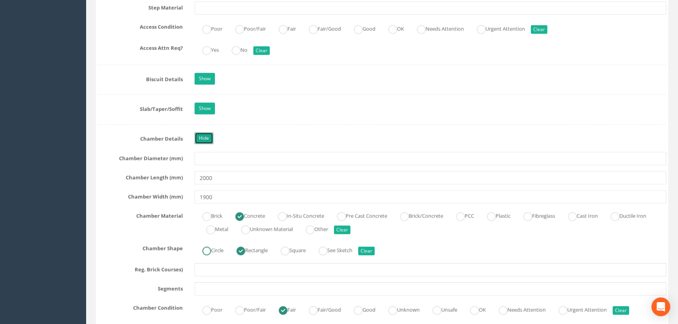
scroll to position [1209, 0]
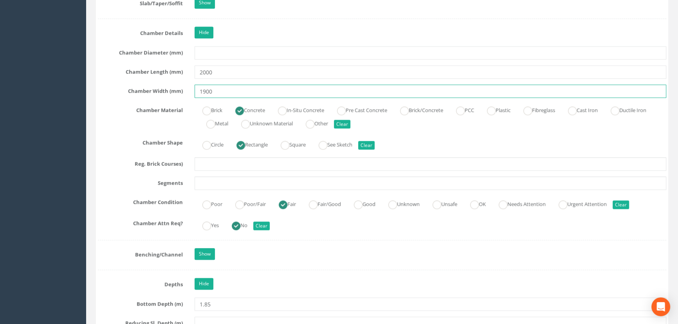
drag, startPoint x: 229, startPoint y: 97, endPoint x: 209, endPoint y: 99, distance: 19.3
click at [210, 98] on input "1900" at bounding box center [430, 91] width 472 height 13
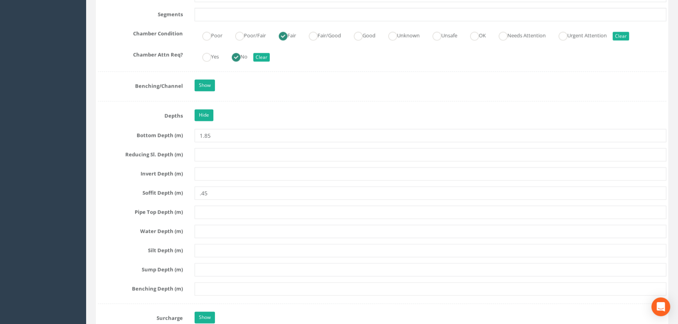
scroll to position [1387, 0]
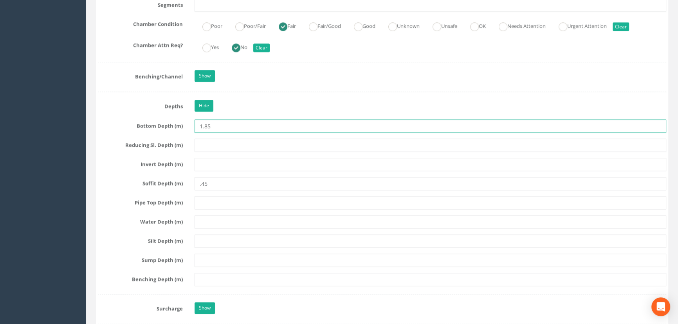
drag, startPoint x: 219, startPoint y: 138, endPoint x: 149, endPoint y: 129, distance: 71.0
click at [153, 129] on div "Bottom Depth (m) 1.85" at bounding box center [382, 125] width 580 height 13
type input "2.02"
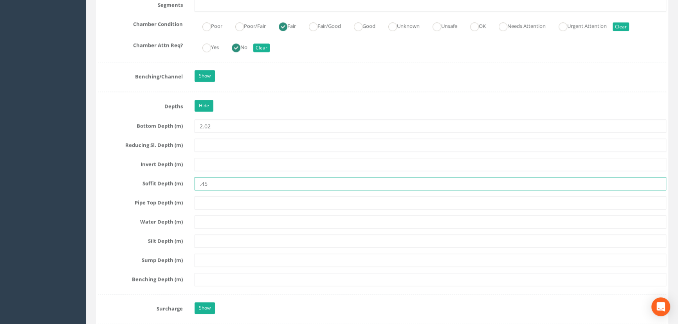
click at [236, 187] on input ".45" at bounding box center [430, 183] width 472 height 13
drag, startPoint x: 235, startPoint y: 194, endPoint x: 127, endPoint y: 193, distance: 108.0
click at [130, 190] on div "Soffit Depth (m) .45" at bounding box center [382, 183] width 580 height 13
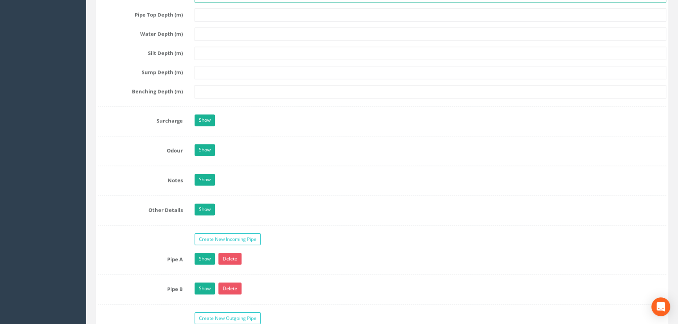
scroll to position [1636, 0]
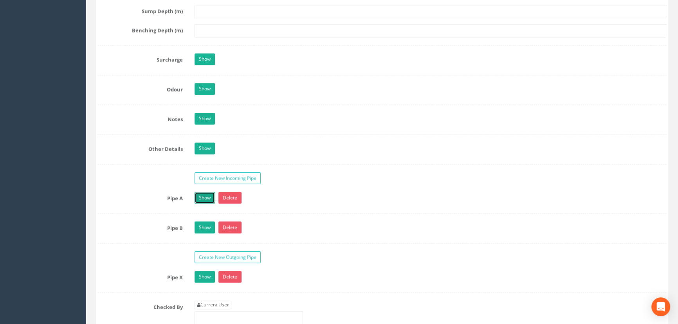
click at [207, 203] on link "Show" at bounding box center [204, 198] width 20 height 12
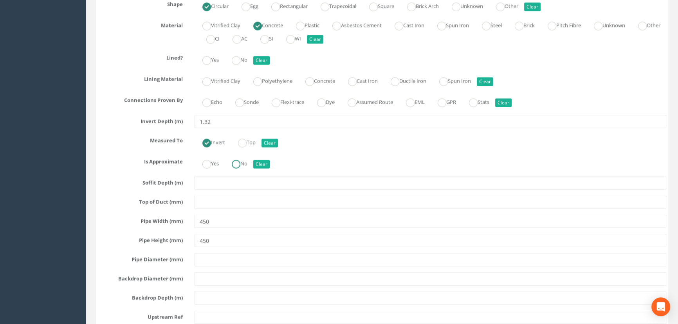
scroll to position [1921, 0]
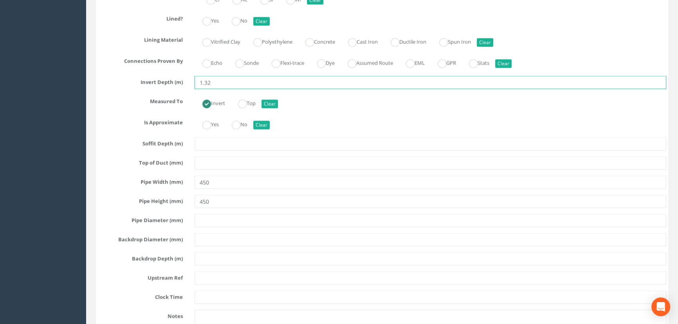
drag, startPoint x: 217, startPoint y: 104, endPoint x: 206, endPoint y: 102, distance: 10.7
click at [206, 89] on input "1.32" at bounding box center [430, 82] width 472 height 13
type input "1.30"
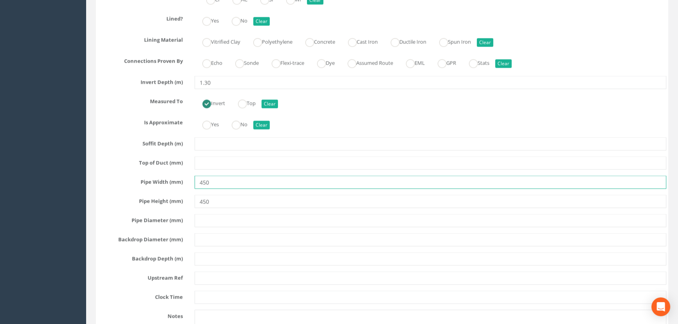
drag, startPoint x: 217, startPoint y: 203, endPoint x: 181, endPoint y: 204, distance: 36.4
click at [176, 189] on div "Pipe Width (mm) 450" at bounding box center [382, 182] width 580 height 13
type input "375"
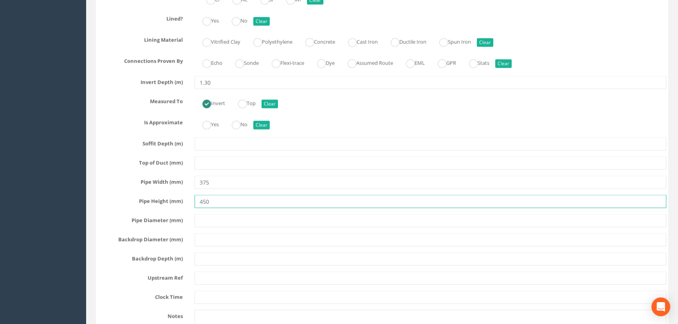
click at [154, 211] on div "Pipe A Hide Delete Function Sewer Watercourse Combined Highway [PERSON_NAME] Ou…" at bounding box center [382, 135] width 568 height 456
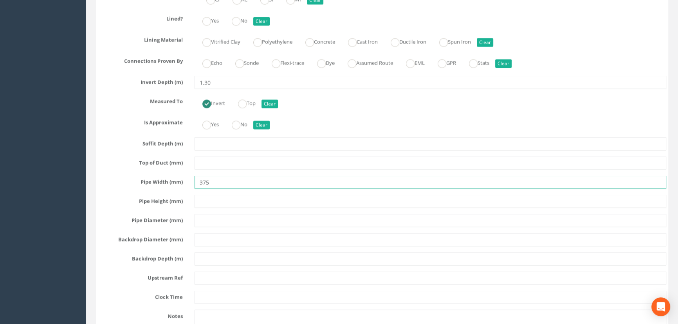
click at [239, 189] on input "375" at bounding box center [430, 182] width 472 height 13
paste input "Ø"
type input "375Ø"
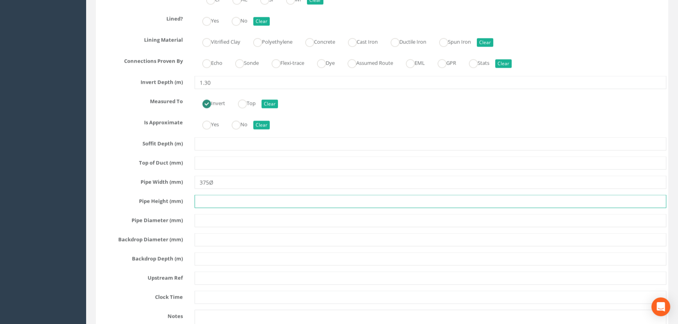
click at [258, 208] on input "text" at bounding box center [430, 201] width 472 height 13
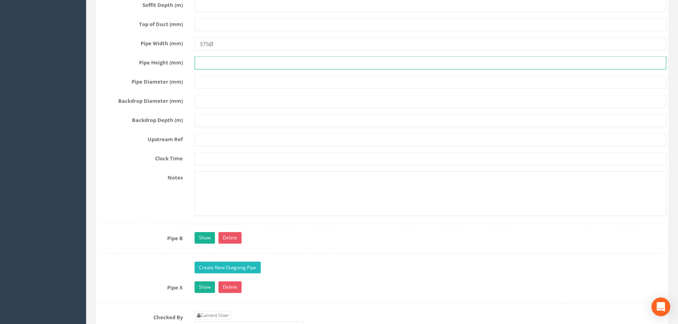
scroll to position [2099, 0]
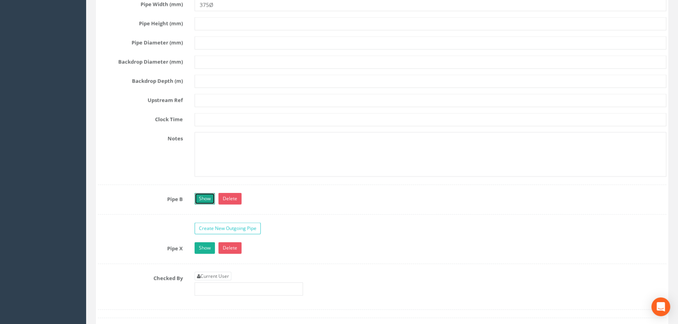
click at [209, 205] on link "Show" at bounding box center [204, 199] width 20 height 12
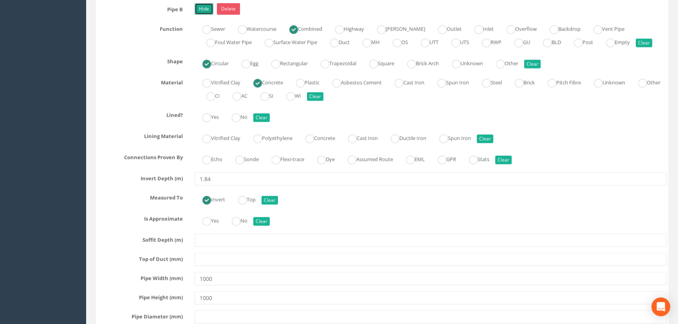
scroll to position [2348, 0]
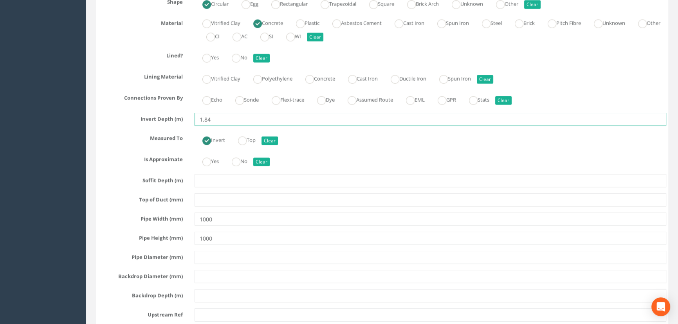
drag, startPoint x: 227, startPoint y: 149, endPoint x: 102, endPoint y: 158, distance: 126.0
click at [117, 158] on div "Pipe B Hide Delete Function Sewer Watercourse Combined Highway [PERSON_NAME] Ou…" at bounding box center [382, 172] width 568 height 456
type input "2.02"
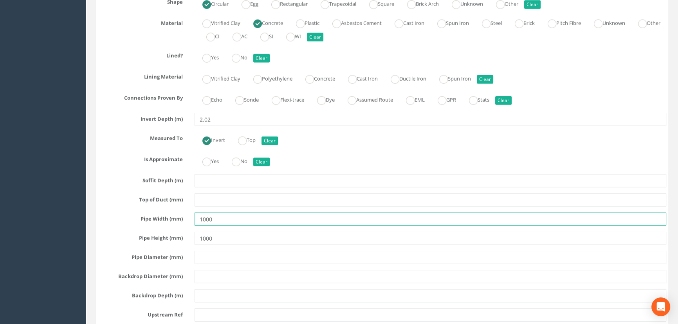
click at [220, 226] on input "1000" at bounding box center [430, 218] width 472 height 13
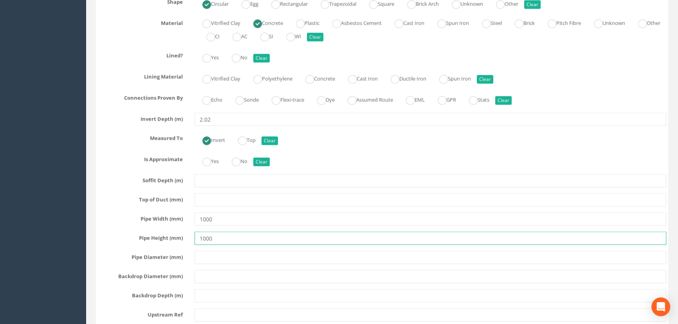
drag, startPoint x: 223, startPoint y: 267, endPoint x: 164, endPoint y: 263, distance: 58.8
click at [164, 245] on div "Pipe Height (mm) 1000" at bounding box center [382, 238] width 580 height 13
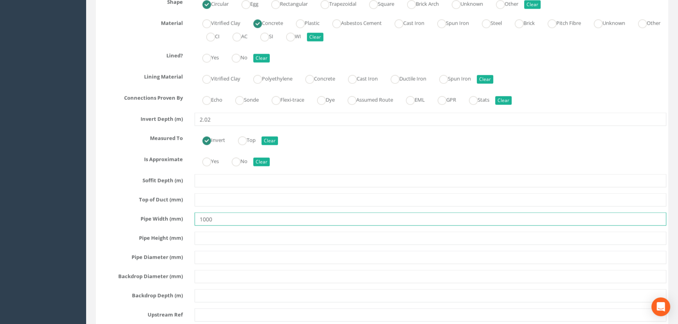
click at [236, 226] on input "1000" at bounding box center [430, 218] width 472 height 13
paste input "Ø"
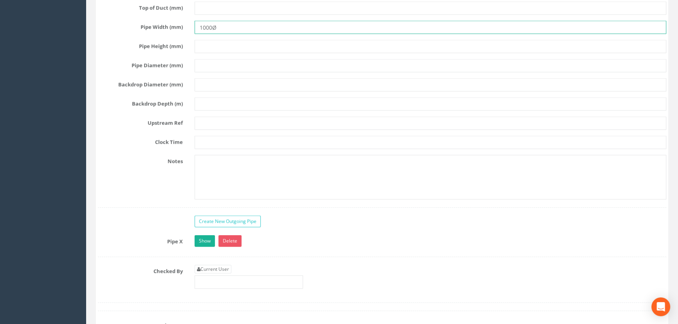
scroll to position [2597, 0]
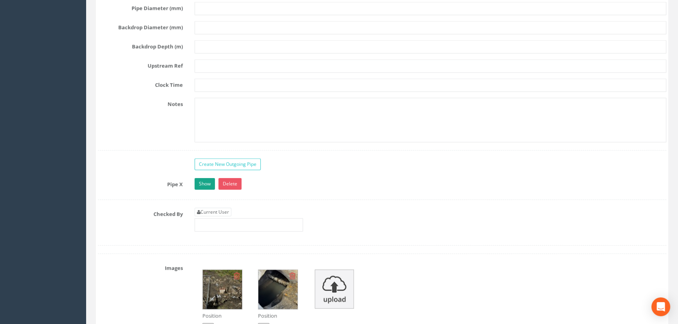
type input "1000Ø"
click at [202, 190] on link "Show" at bounding box center [204, 184] width 20 height 12
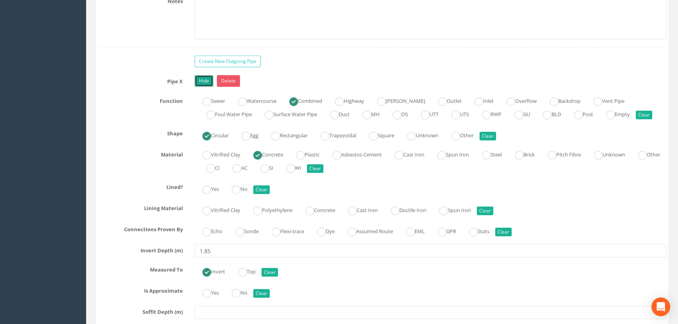
scroll to position [2704, 0]
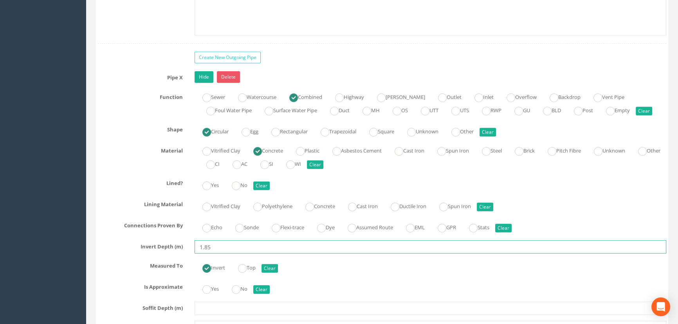
drag, startPoint x: 215, startPoint y: 286, endPoint x: 154, endPoint y: 283, distance: 60.7
click at [160, 254] on div "Invert Depth (m) 1.85" at bounding box center [382, 246] width 580 height 13
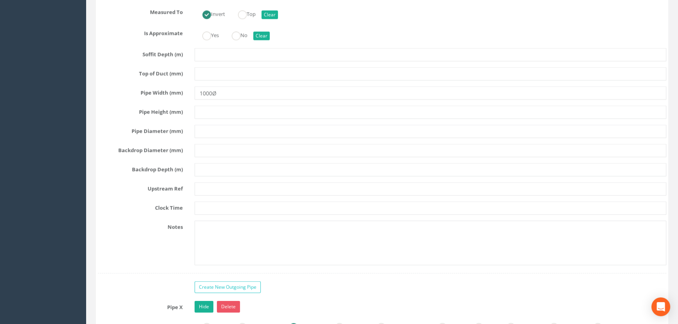
scroll to position [2383, 0]
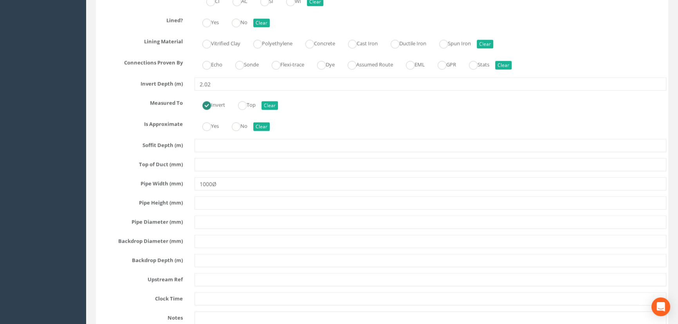
type input "2.02"
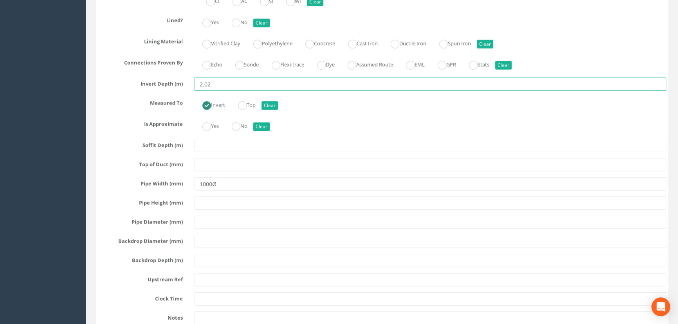
click at [215, 91] on input "2.02" at bounding box center [430, 83] width 472 height 13
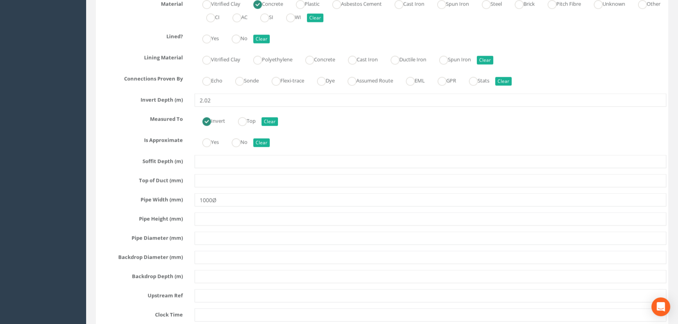
scroll to position [2319, 0]
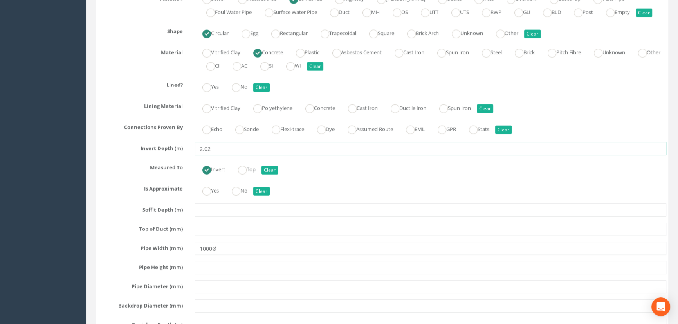
click at [218, 155] on input "2.02" at bounding box center [430, 148] width 472 height 13
type input "2.0"
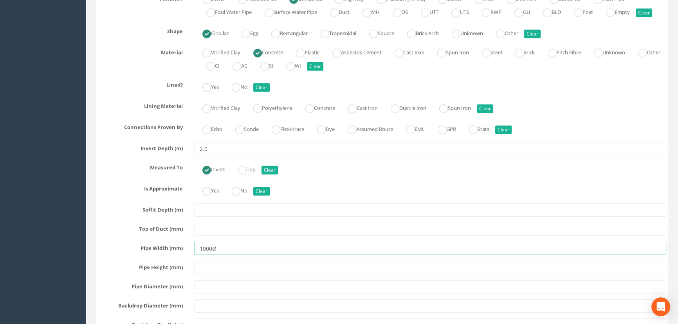
click at [269, 255] on input "1000Ø" at bounding box center [430, 248] width 472 height 13
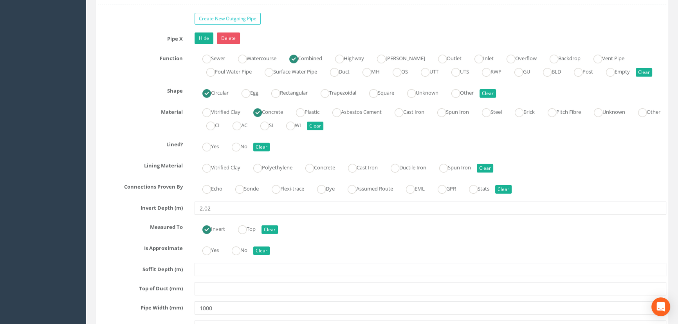
scroll to position [2781, 0]
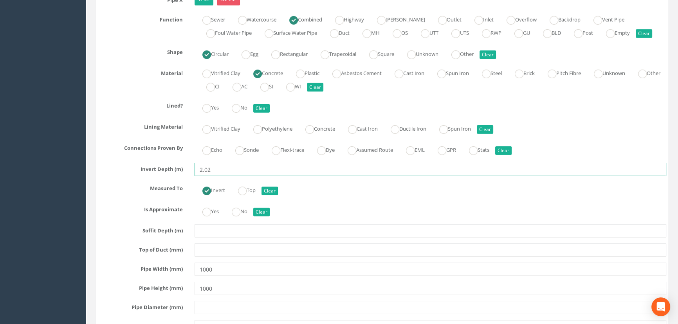
click at [218, 176] on input "2.02" at bounding box center [430, 169] width 472 height 13
type input "2.02"
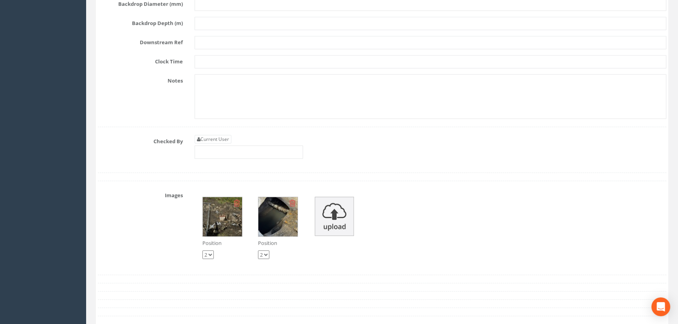
scroll to position [3172, 0]
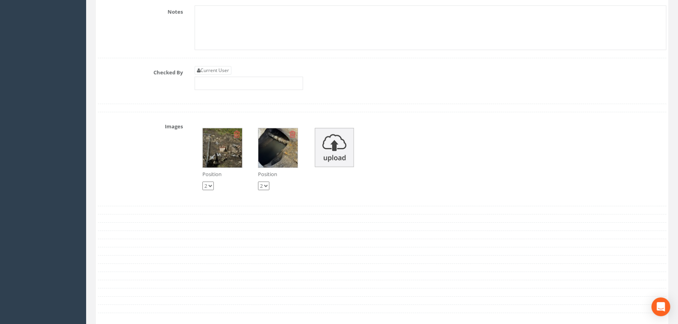
click at [229, 167] on img at bounding box center [222, 147] width 39 height 39
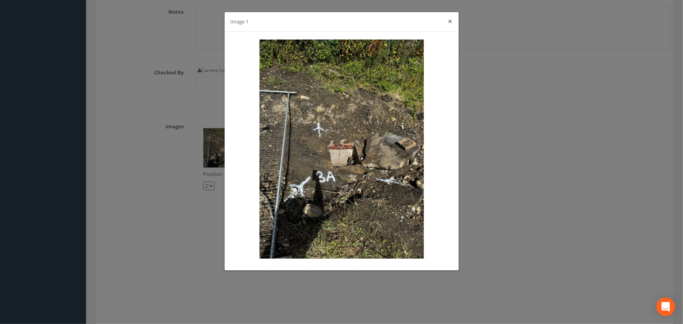
click at [452, 18] on button "×" at bounding box center [450, 21] width 5 height 8
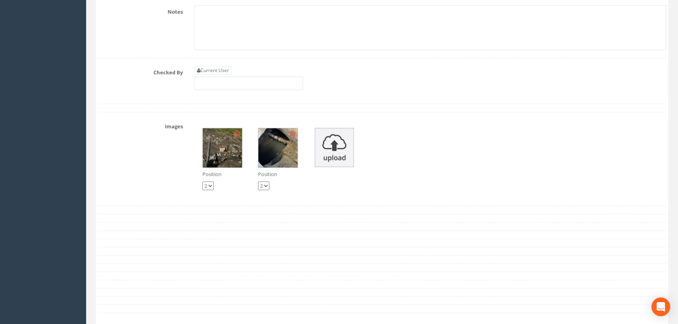
click at [286, 167] on img at bounding box center [277, 147] width 39 height 39
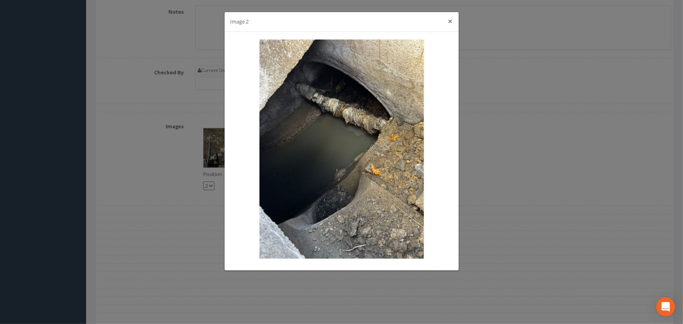
click at [449, 19] on button "×" at bounding box center [450, 21] width 5 height 8
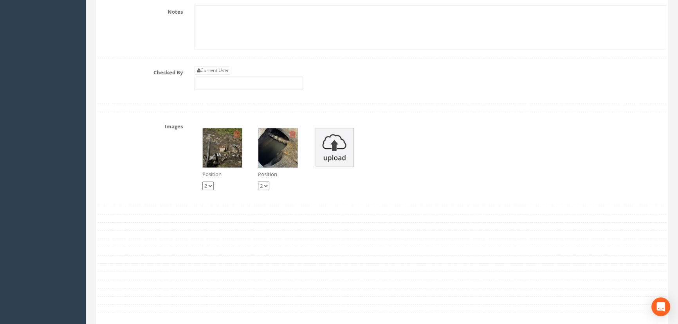
click at [374, 96] on div "Current User" at bounding box center [430, 81] width 483 height 30
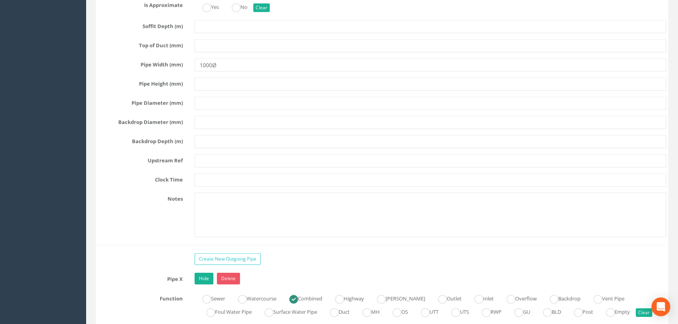
scroll to position [2674, 0]
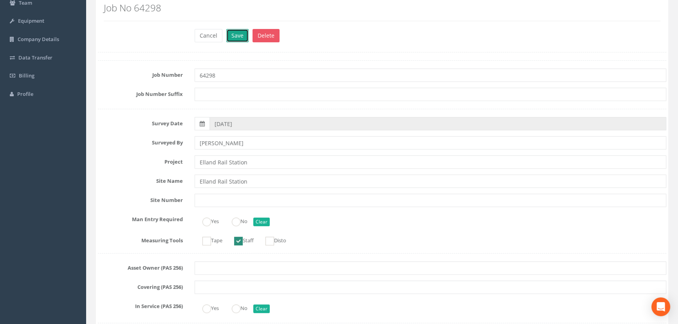
click at [239, 40] on button "Save" at bounding box center [237, 35] width 22 height 13
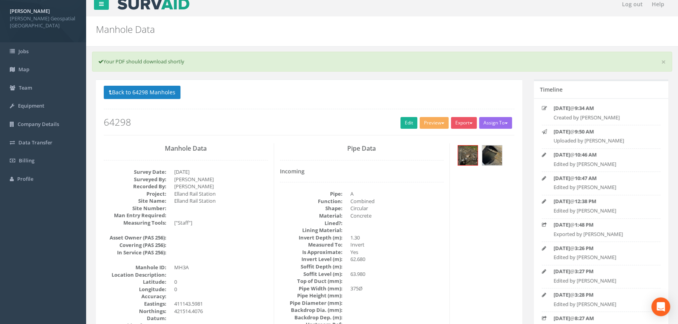
scroll to position [0, 0]
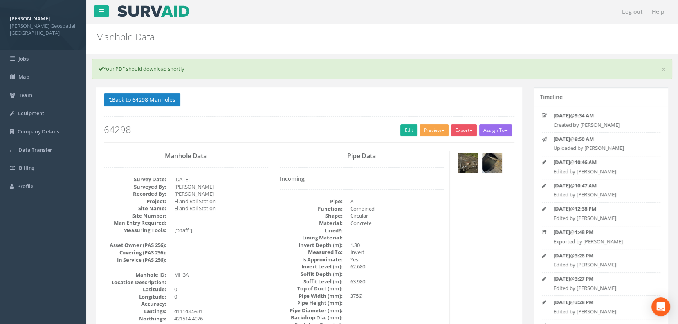
click at [439, 130] on button "Preview" at bounding box center [433, 130] width 29 height 12
click at [430, 146] on link "[PERSON_NAME] Manhole" at bounding box center [412, 146] width 73 height 12
click at [407, 129] on link "Edit" at bounding box center [408, 130] width 17 height 12
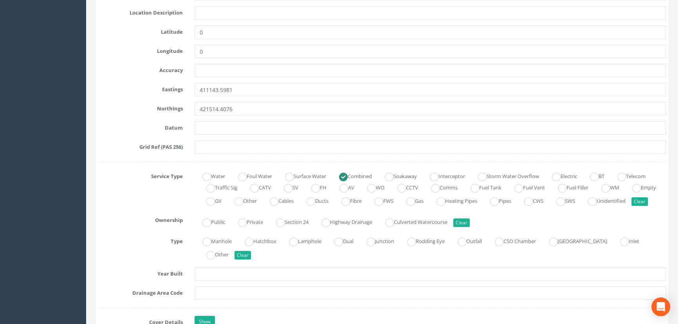
scroll to position [498, 0]
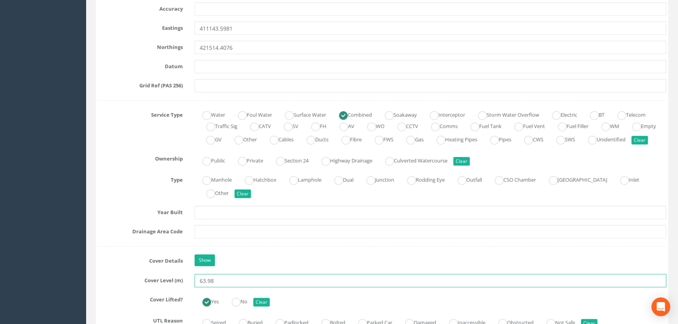
click at [220, 287] on input "63.98" at bounding box center [430, 280] width 472 height 13
type input "63.76"
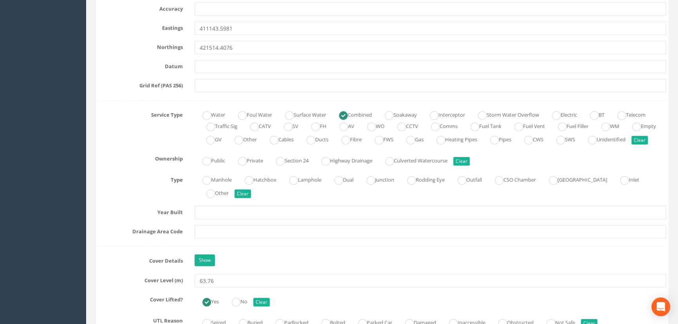
click at [249, 268] on div "Show" at bounding box center [430, 261] width 483 height 14
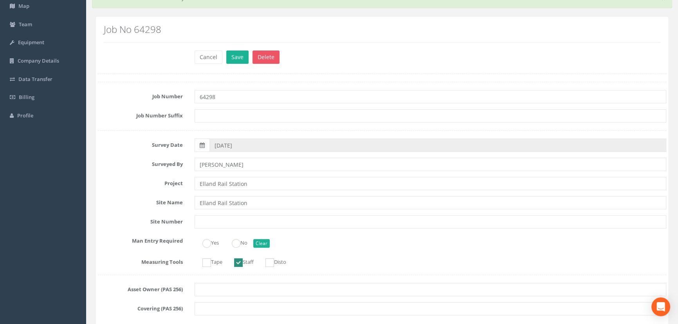
scroll to position [0, 0]
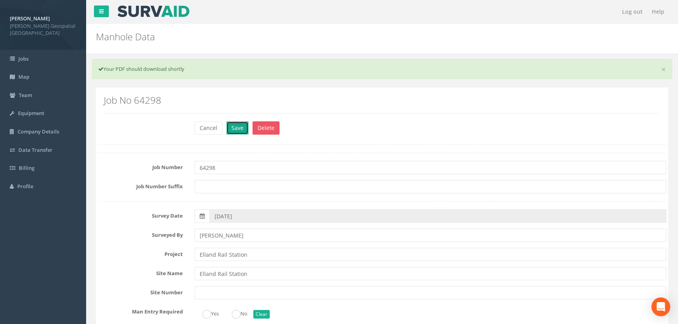
click at [234, 127] on button "Save" at bounding box center [237, 127] width 22 height 13
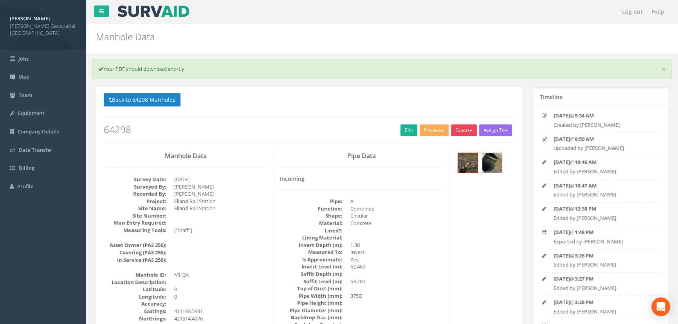
click at [456, 129] on button "Export" at bounding box center [464, 130] width 26 height 12
drag, startPoint x: 460, startPoint y: 144, endPoint x: 252, endPoint y: 150, distance: 207.5
click at [459, 144] on link "[PERSON_NAME] Manhole" at bounding box center [441, 146] width 73 height 12
drag, startPoint x: 137, startPoint y: 102, endPoint x: 172, endPoint y: 143, distance: 54.4
click at [136, 102] on button "Back to 64298 Manholes" at bounding box center [142, 99] width 77 height 13
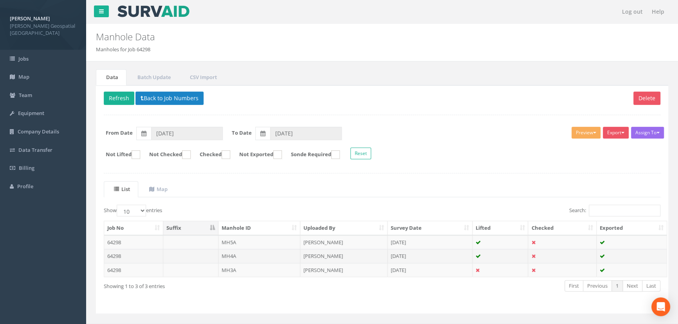
click at [235, 257] on td "MH4A" at bounding box center [259, 256] width 82 height 14
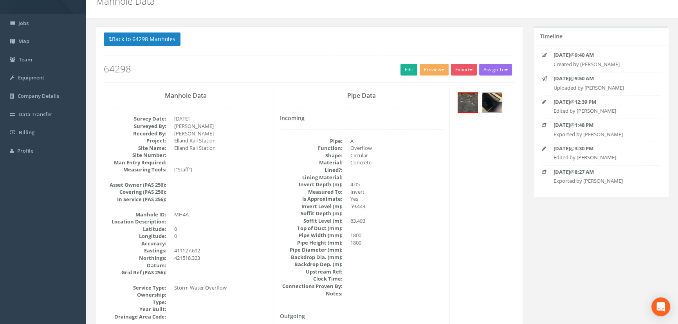
scroll to position [35, 0]
click at [401, 67] on link "Edit" at bounding box center [408, 70] width 17 height 12
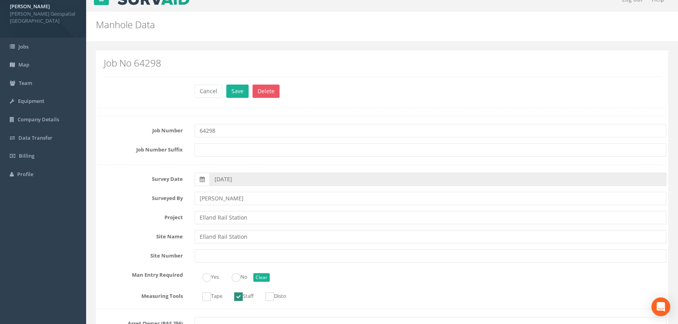
scroll to position [0, 0]
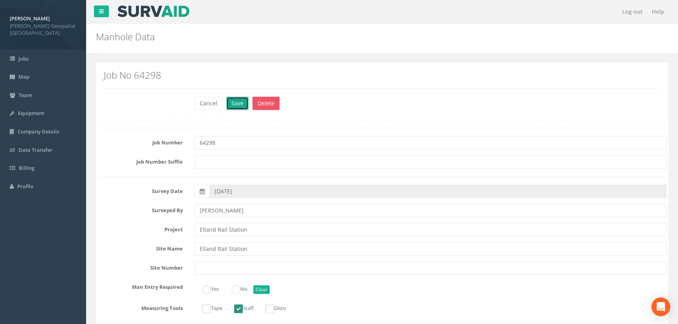
click at [239, 101] on button "Save" at bounding box center [237, 103] width 22 height 13
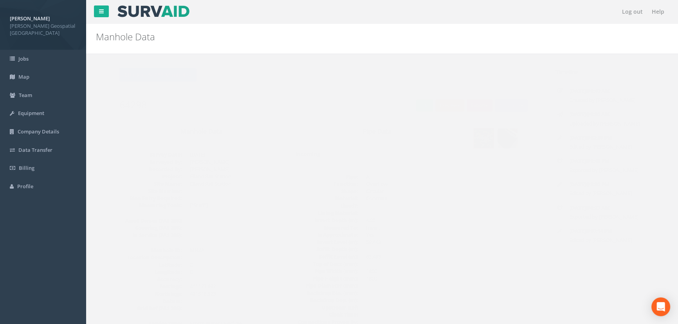
click at [439, 106] on button "Preview" at bounding box center [433, 105] width 29 height 12
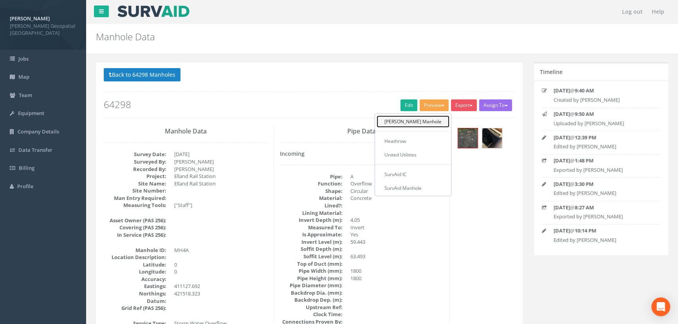
click at [436, 125] on link "[PERSON_NAME] Manhole" at bounding box center [412, 121] width 73 height 12
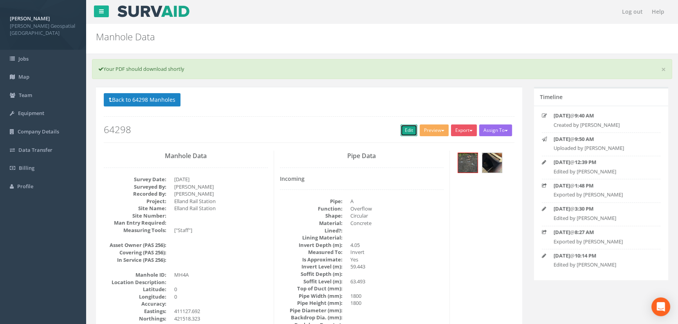
click at [410, 130] on link "Edit" at bounding box center [408, 130] width 17 height 12
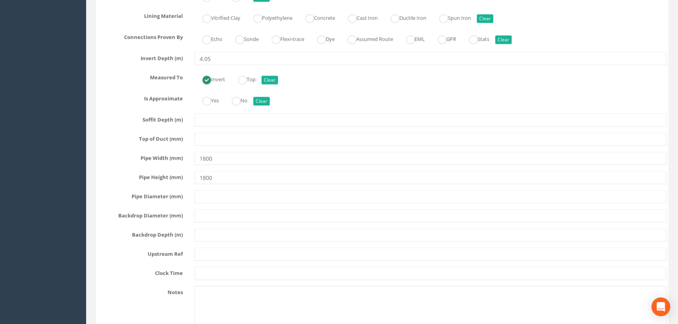
scroll to position [1992, 0]
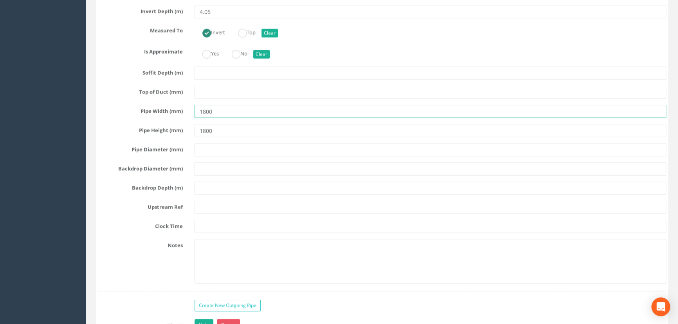
drag, startPoint x: 217, startPoint y: 132, endPoint x: 176, endPoint y: 133, distance: 41.1
click at [169, 118] on div "Pipe Width (mm) 1800" at bounding box center [382, 111] width 580 height 13
type input "1300"
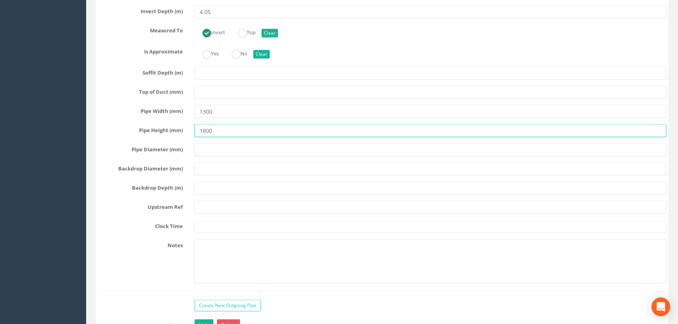
drag, startPoint x: 191, startPoint y: 150, endPoint x: 104, endPoint y: 149, distance: 86.9
click at [105, 137] on div "Pipe Height (mm) 1800" at bounding box center [382, 130] width 580 height 13
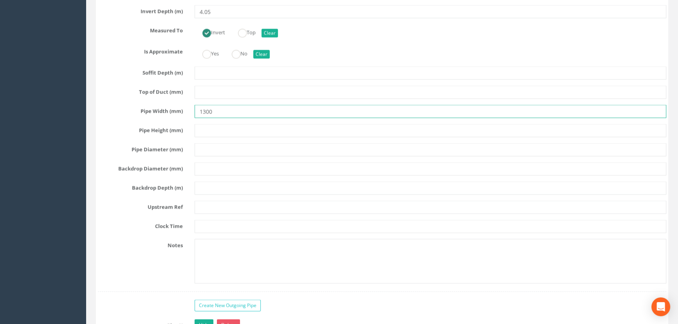
click at [225, 118] on input "1300" at bounding box center [430, 111] width 472 height 13
paste input "Ø"
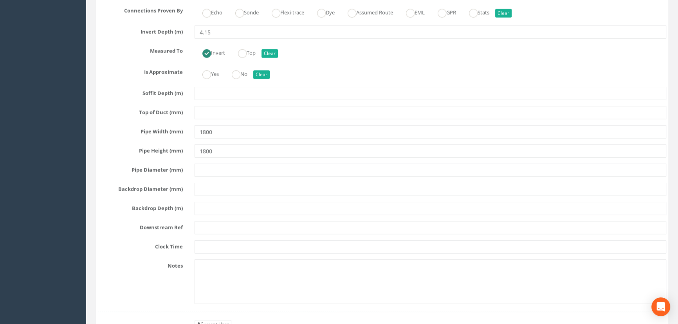
scroll to position [2490, 0]
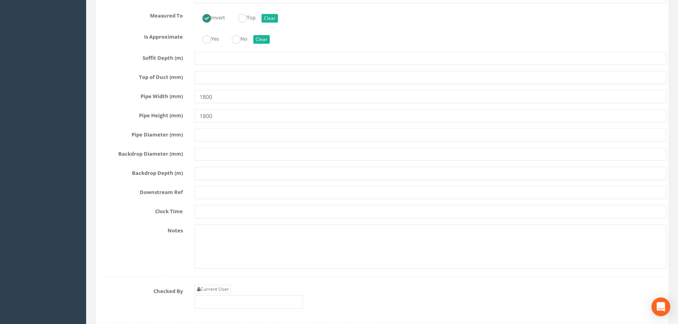
type input "1300Ø"
drag, startPoint x: 225, startPoint y: 118, endPoint x: 230, endPoint y: 133, distance: 15.9
click at [225, 118] on div "Pipe X Hide Delete Function Sewer Watercourse Combined Highway [PERSON_NAME] Ou…" at bounding box center [382, 49] width 568 height 456
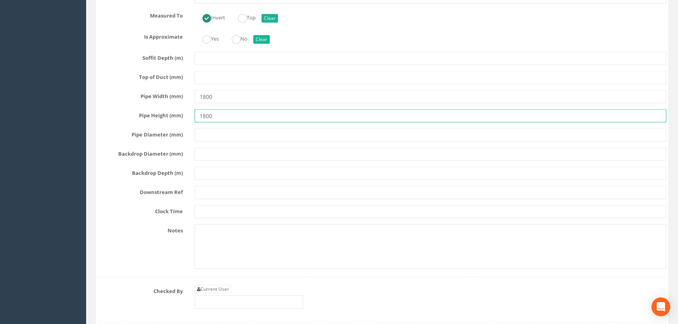
drag, startPoint x: 219, startPoint y: 146, endPoint x: 107, endPoint y: 145, distance: 111.5
click at [103, 122] on div "Pipe Height (mm) 1800" at bounding box center [382, 115] width 580 height 13
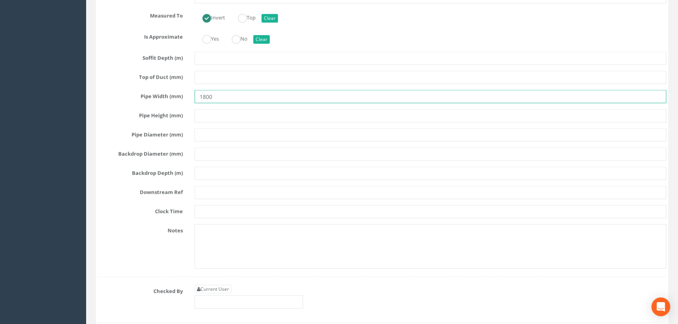
drag, startPoint x: 205, startPoint y: 124, endPoint x: 197, endPoint y: 124, distance: 7.4
click at [202, 103] on input "1800" at bounding box center [430, 96] width 472 height 13
click at [256, 103] on input "1800" at bounding box center [430, 96] width 472 height 13
drag, startPoint x: 244, startPoint y: 126, endPoint x: 116, endPoint y: 133, distance: 127.7
click at [117, 133] on div "Pipe X Hide Delete Function Sewer Watercourse Combined Highway [PERSON_NAME] Ou…" at bounding box center [382, 49] width 568 height 456
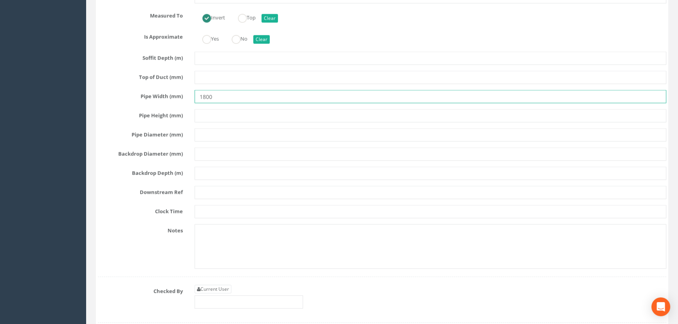
paste input "Ø"
click at [199, 103] on input "Ø" at bounding box center [430, 96] width 472 height 13
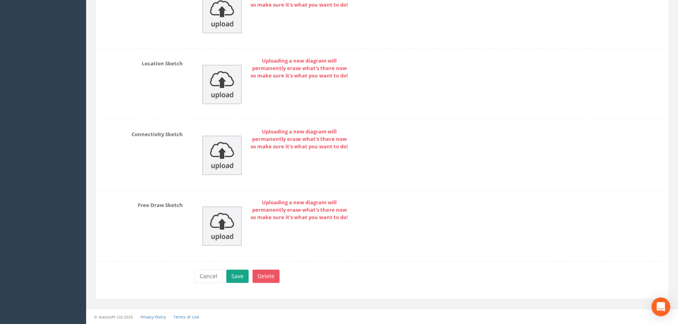
type input "1300Ø"
click at [238, 273] on button "Save" at bounding box center [237, 276] width 22 height 13
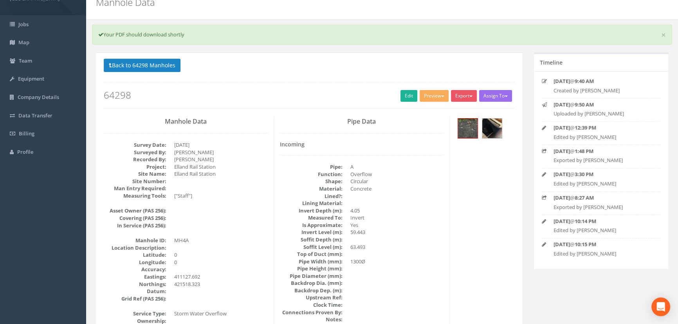
scroll to position [0, 0]
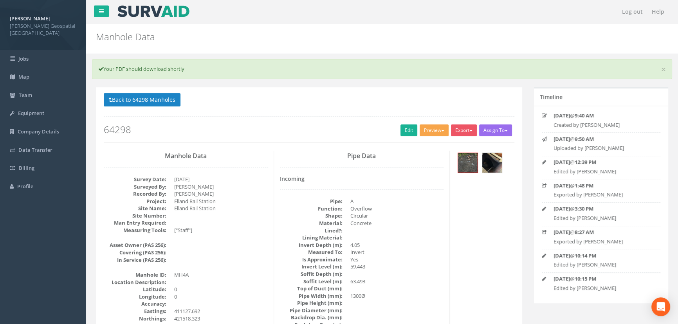
click at [437, 130] on button "Preview" at bounding box center [433, 130] width 29 height 12
click at [431, 146] on link "[PERSON_NAME] Manhole" at bounding box center [412, 146] width 73 height 12
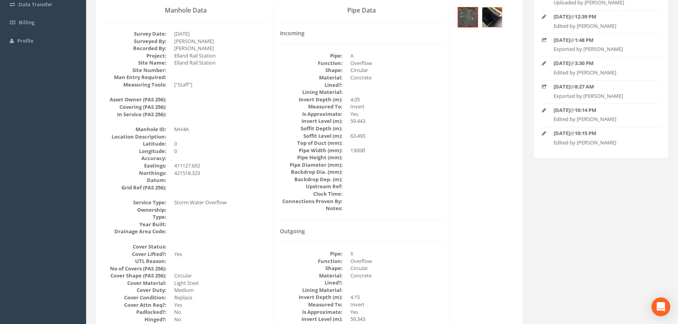
scroll to position [71, 0]
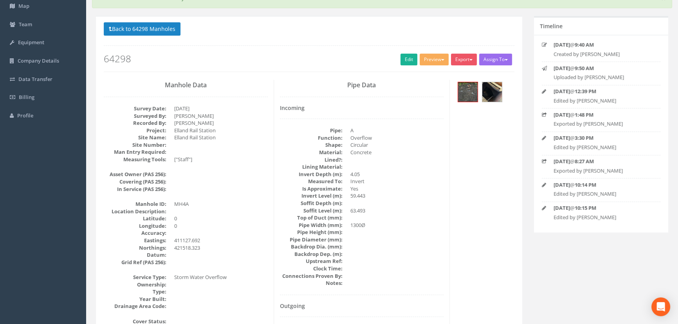
click at [465, 51] on div "Back to 64298 Manholes Back to Map Assign To No Companies Added Export [PERSON_…" at bounding box center [309, 47] width 410 height 50
drag, startPoint x: 466, startPoint y: 59, endPoint x: 466, endPoint y: 63, distance: 4.7
click at [467, 59] on button "Export" at bounding box center [464, 60] width 26 height 12
click at [465, 71] on link "[PERSON_NAME] Manhole" at bounding box center [441, 76] width 73 height 12
drag, startPoint x: 162, startPoint y: 26, endPoint x: 164, endPoint y: 35, distance: 9.2
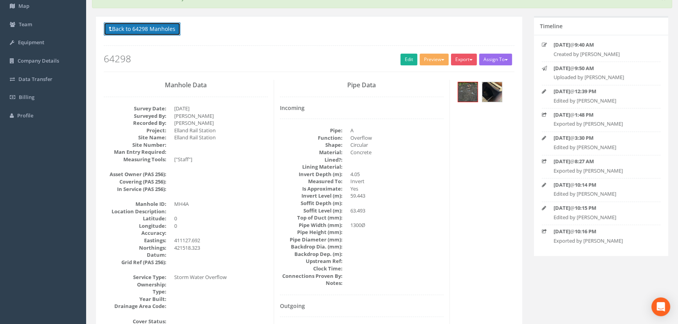
click at [162, 26] on button "Back to 64298 Manholes" at bounding box center [142, 28] width 77 height 13
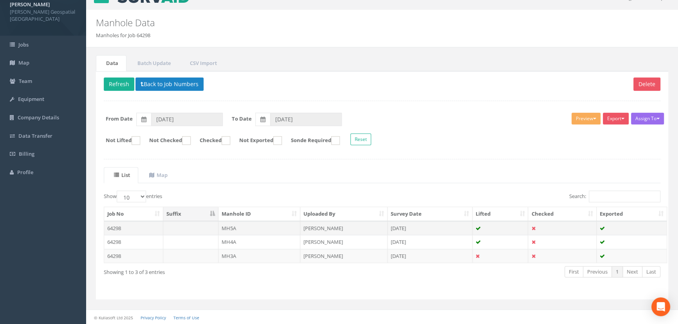
click at [122, 225] on td "64298" at bounding box center [133, 228] width 59 height 14
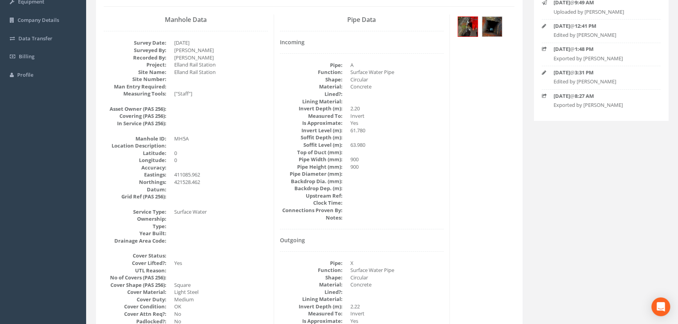
scroll to position [71, 0]
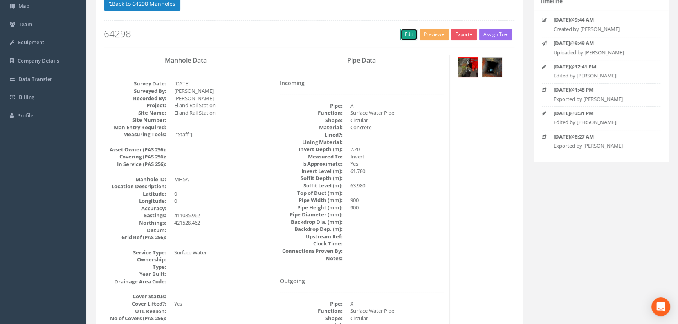
click at [404, 35] on link "Edit" at bounding box center [408, 35] width 17 height 12
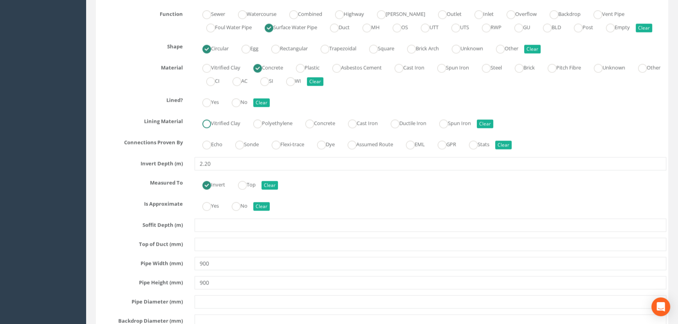
scroll to position [1957, 0]
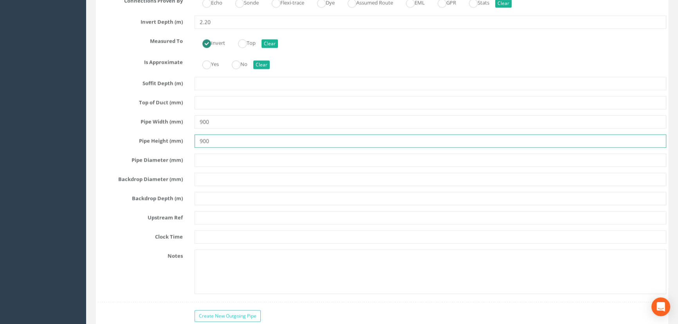
click at [218, 148] on input "900" at bounding box center [430, 141] width 472 height 13
drag, startPoint x: 219, startPoint y: 160, endPoint x: 151, endPoint y: 154, distance: 68.0
click at [152, 148] on div "Pipe Height (mm) 900" at bounding box center [382, 141] width 580 height 13
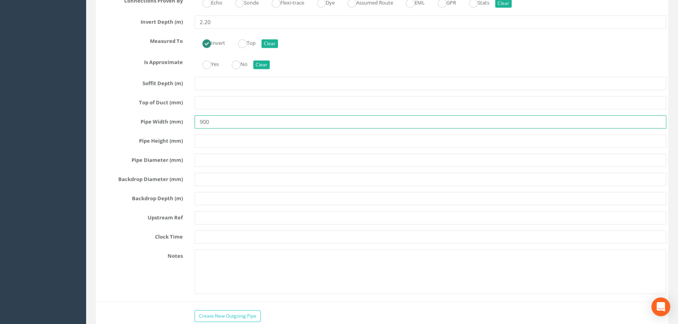
drag, startPoint x: 176, startPoint y: 141, endPoint x: 149, endPoint y: 145, distance: 27.6
click at [157, 129] on div "Pipe Width (mm) 900" at bounding box center [382, 121] width 580 height 13
paste input "Ø"
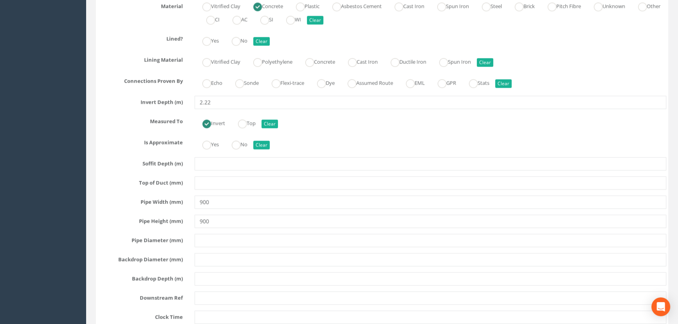
scroll to position [2419, 0]
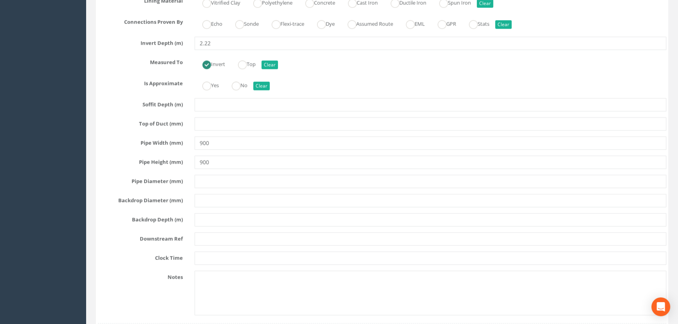
type input "700Ø"
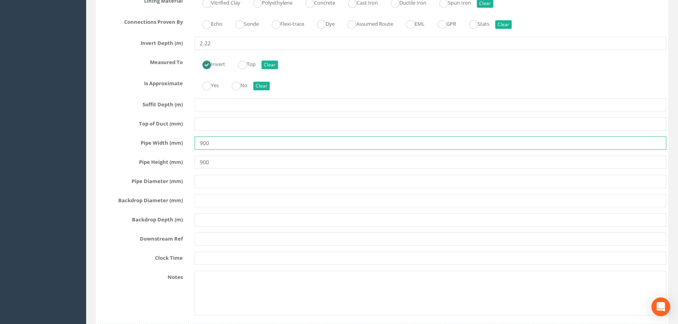
drag, startPoint x: 221, startPoint y: 178, endPoint x: 221, endPoint y: 190, distance: 12.5
click at [220, 180] on div "Pipe X Hide Delete Function Sewer Watercourse Combined Highway [PERSON_NAME] Ou…" at bounding box center [382, 96] width 568 height 456
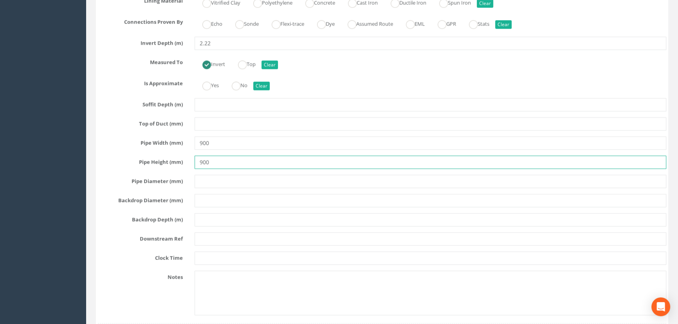
drag, startPoint x: 221, startPoint y: 190, endPoint x: 146, endPoint y: 188, distance: 76.0
click at [146, 169] on div "Pipe Height (mm) 900" at bounding box center [382, 162] width 580 height 13
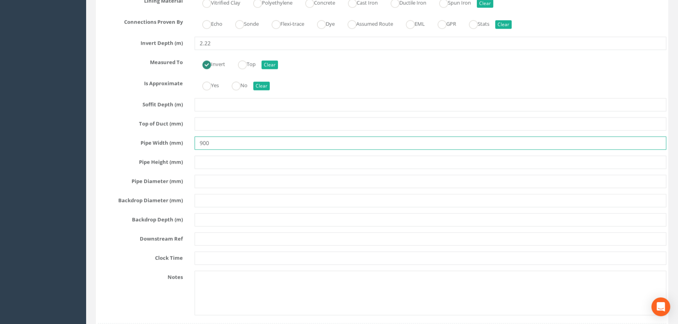
drag, startPoint x: 227, startPoint y: 173, endPoint x: 135, endPoint y: 171, distance: 91.6
click at [150, 150] on div "Pipe Width (mm) 900" at bounding box center [382, 143] width 580 height 13
paste input "Ø"
click at [200, 150] on input "Ø" at bounding box center [430, 143] width 472 height 13
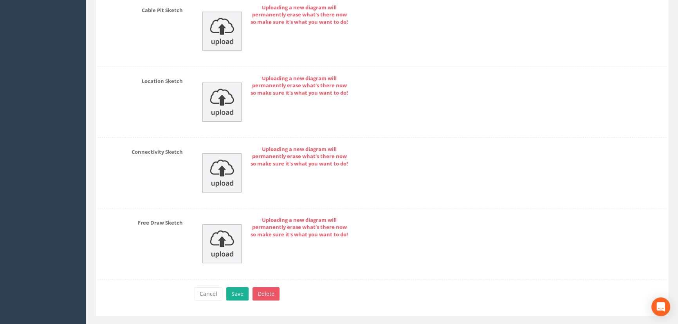
scroll to position [3119, 0]
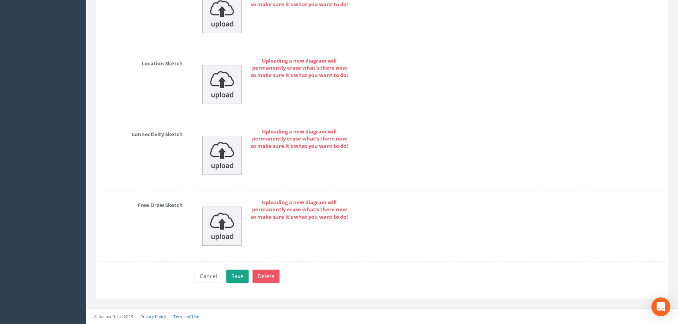
type input "700Ø"
click at [239, 277] on button "Save" at bounding box center [237, 276] width 22 height 13
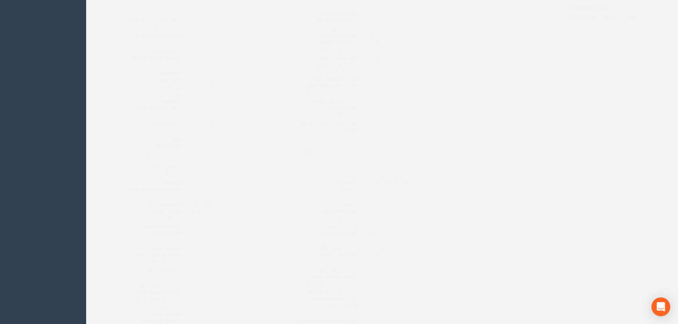
scroll to position [0, 0]
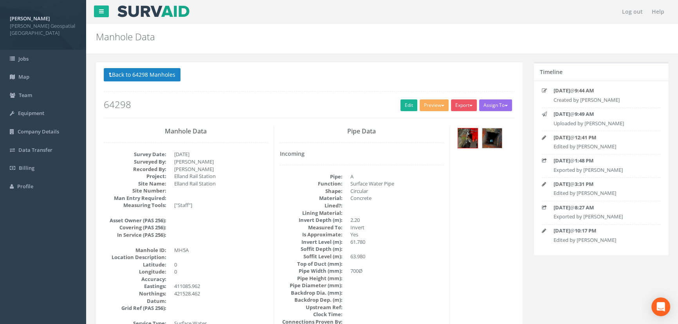
click at [430, 115] on div "Back to 64298 Manholes Back to Map Assign To No Companies Added Export [PERSON_…" at bounding box center [309, 93] width 410 height 50
click at [428, 104] on button "Preview" at bounding box center [433, 105] width 29 height 12
click at [425, 119] on link "[PERSON_NAME] Manhole" at bounding box center [412, 121] width 73 height 12
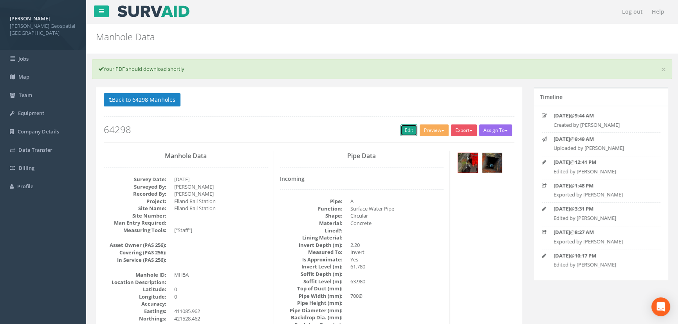
click at [410, 130] on link "Edit" at bounding box center [408, 130] width 17 height 12
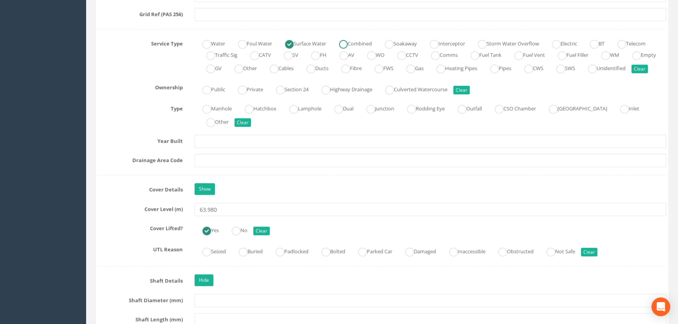
click at [362, 45] on label "Combined" at bounding box center [351, 42] width 41 height 11
radio input "false"
radio input "true"
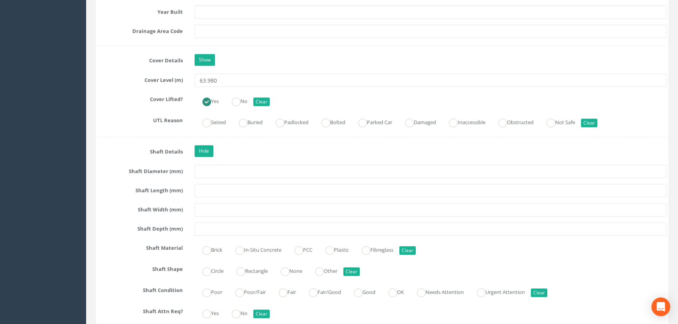
scroll to position [783, 0]
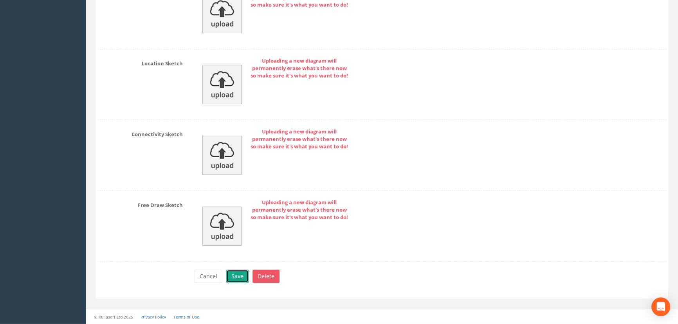
click at [232, 277] on button "Save" at bounding box center [237, 276] width 22 height 13
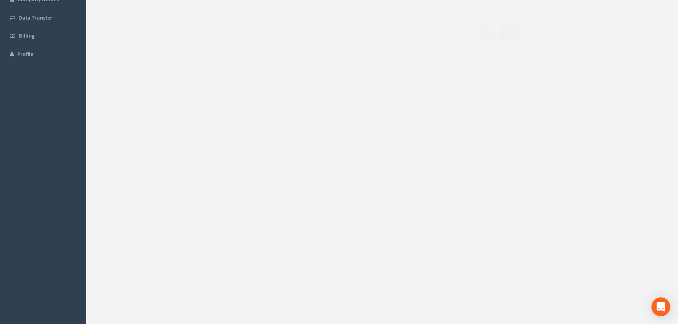
scroll to position [0, 0]
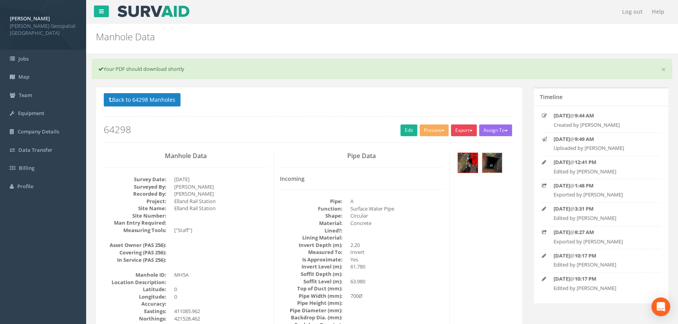
click at [459, 123] on div "Back to 64298 Manholes Back to Map Assign To No Companies Added Export [PERSON_…" at bounding box center [309, 118] width 410 height 50
click at [432, 130] on button "Preview" at bounding box center [433, 130] width 29 height 12
click at [426, 145] on link "[PERSON_NAME] Manhole" at bounding box center [412, 146] width 73 height 12
click at [441, 130] on span "button" at bounding box center [442, 131] width 3 height 2
click at [430, 144] on link "[PERSON_NAME] Manhole" at bounding box center [412, 146] width 73 height 12
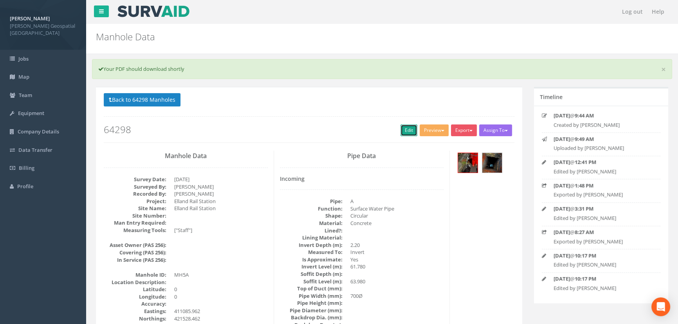
click at [406, 133] on link "Edit" at bounding box center [408, 130] width 17 height 12
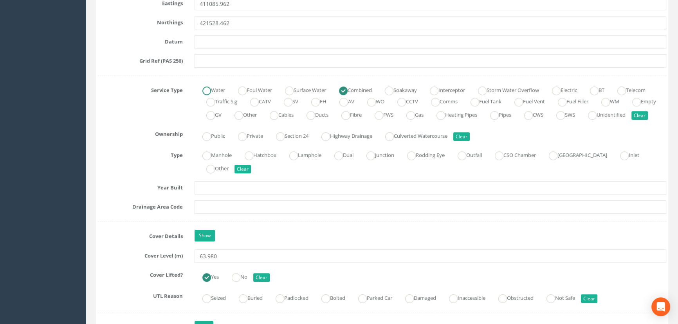
scroll to position [582, 0]
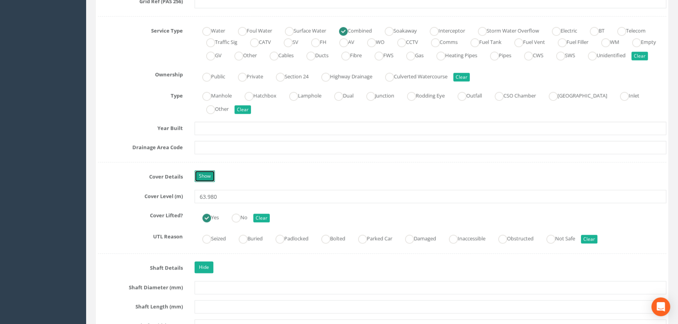
click at [206, 182] on link "Show" at bounding box center [204, 176] width 20 height 12
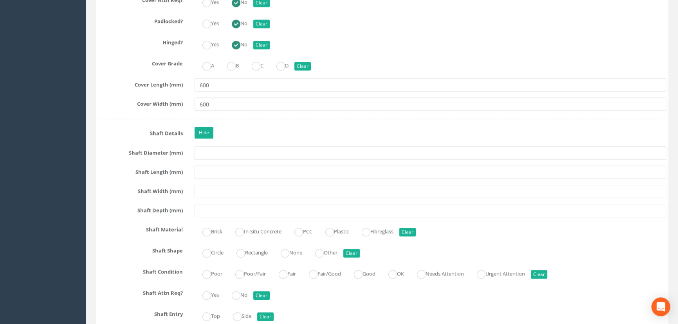
scroll to position [973, 0]
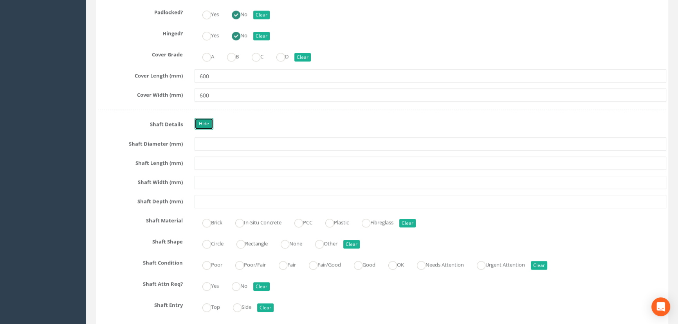
click at [207, 130] on link "Hide" at bounding box center [203, 124] width 19 height 12
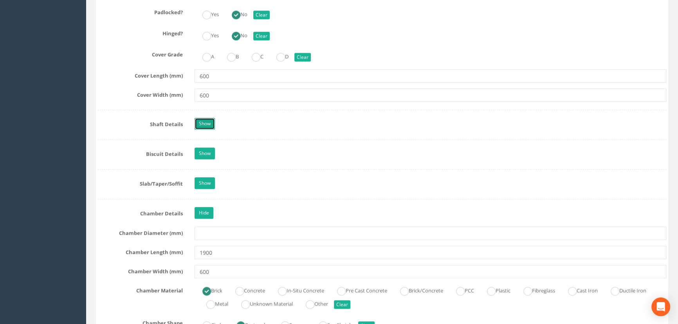
scroll to position [1044, 0]
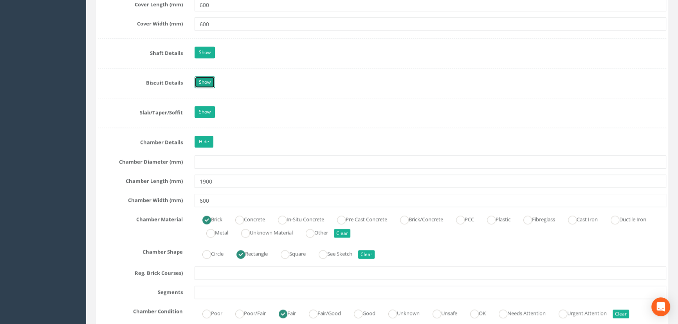
click at [206, 88] on link "Show" at bounding box center [204, 82] width 20 height 12
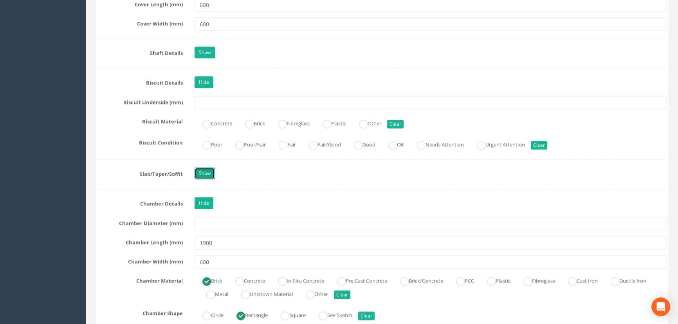
click at [206, 179] on link "Show" at bounding box center [204, 173] width 20 height 12
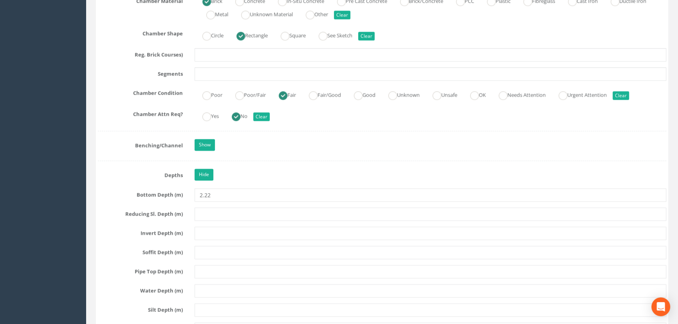
scroll to position [1471, 0]
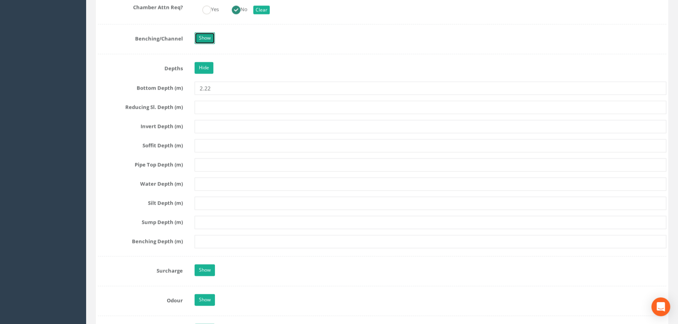
click at [207, 41] on link "Show" at bounding box center [204, 38] width 20 height 12
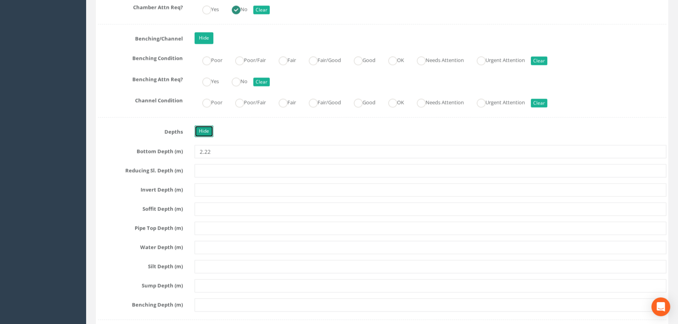
click at [205, 137] on link "Hide" at bounding box center [203, 131] width 19 height 12
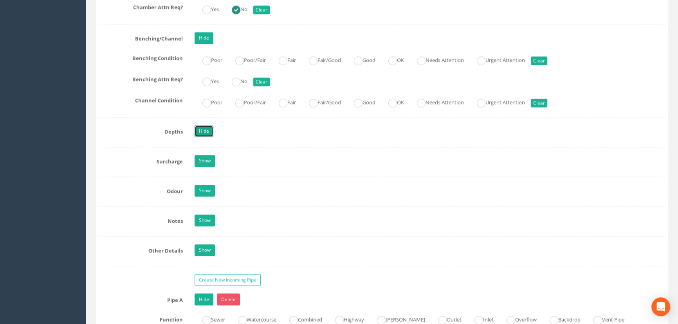
click at [205, 137] on link "Hide" at bounding box center [203, 131] width 19 height 12
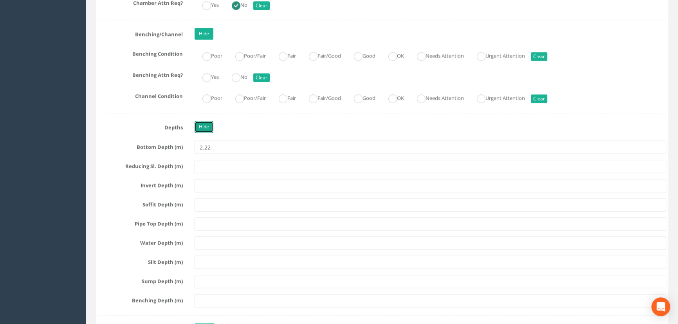
scroll to position [1649, 0]
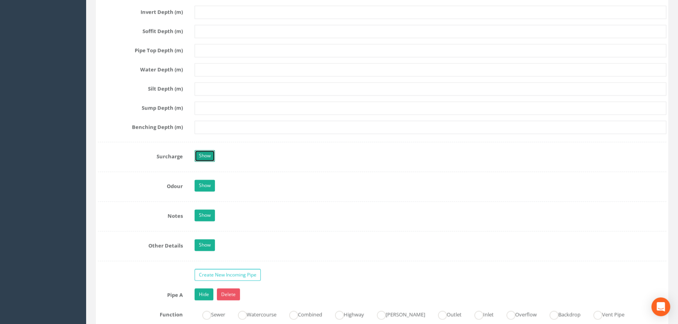
click at [208, 162] on link "Show" at bounding box center [204, 156] width 20 height 12
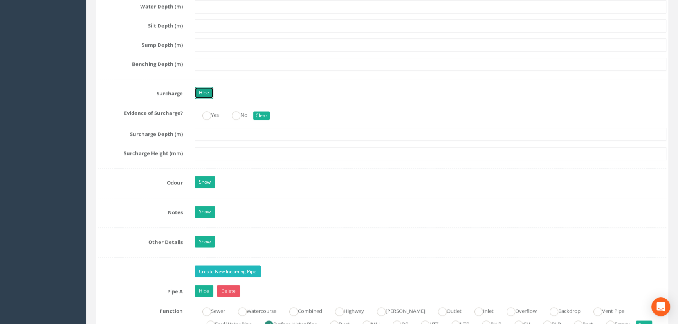
scroll to position [1791, 0]
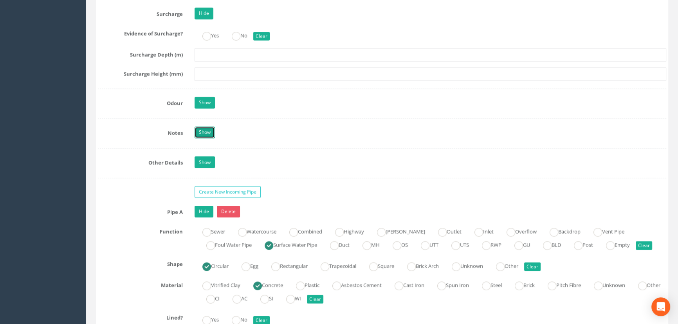
click at [203, 136] on link "Show" at bounding box center [204, 132] width 20 height 12
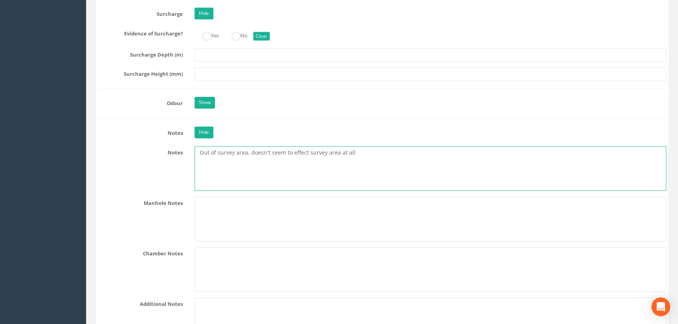
drag, startPoint x: 342, startPoint y: 172, endPoint x: 136, endPoint y: 151, distance: 207.0
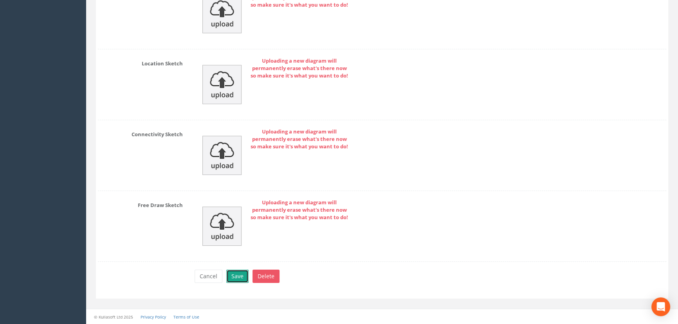
click at [239, 276] on button "Save" at bounding box center [237, 276] width 22 height 13
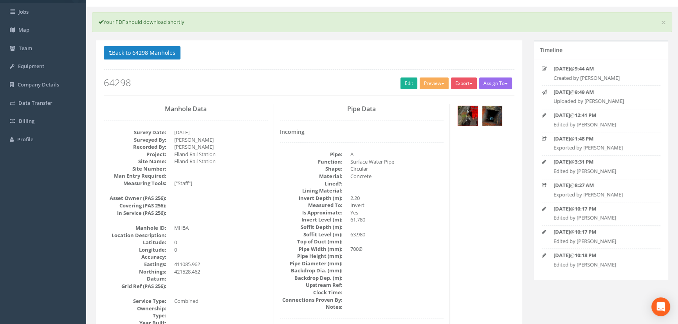
scroll to position [0, 0]
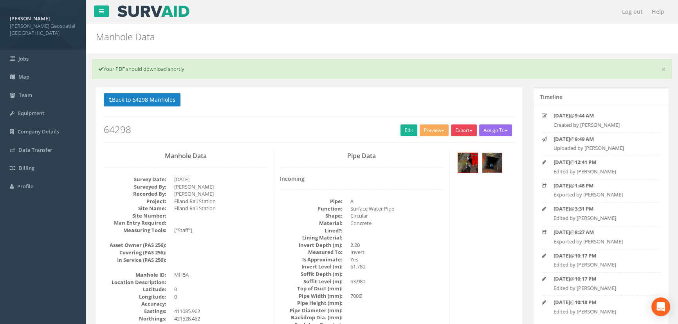
click at [459, 128] on button "Export" at bounding box center [464, 130] width 26 height 12
click at [458, 140] on link "[PERSON_NAME] Manhole" at bounding box center [441, 146] width 73 height 12
click at [464, 126] on button "Export" at bounding box center [464, 130] width 26 height 12
click at [463, 142] on link "[PERSON_NAME] Manhole" at bounding box center [441, 146] width 73 height 12
click at [154, 97] on button "Back to 64298 Manholes" at bounding box center [142, 99] width 77 height 13
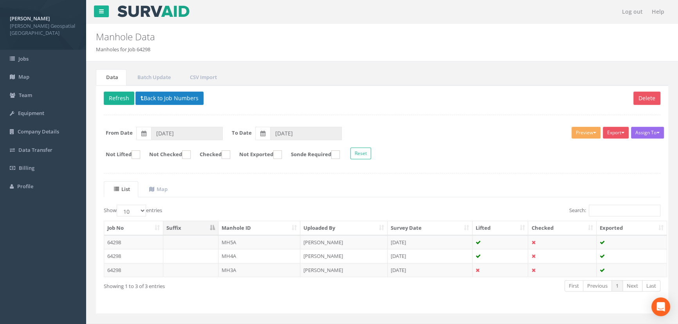
drag, startPoint x: 248, startPoint y: 268, endPoint x: 324, endPoint y: 263, distance: 75.7
click at [248, 269] on td "MH3A" at bounding box center [259, 270] width 82 height 14
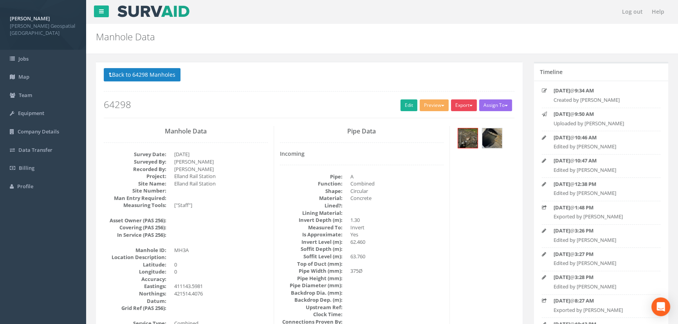
click at [464, 108] on button "Export" at bounding box center [464, 105] width 26 height 12
click at [456, 121] on link "[PERSON_NAME] Manhole" at bounding box center [441, 121] width 73 height 12
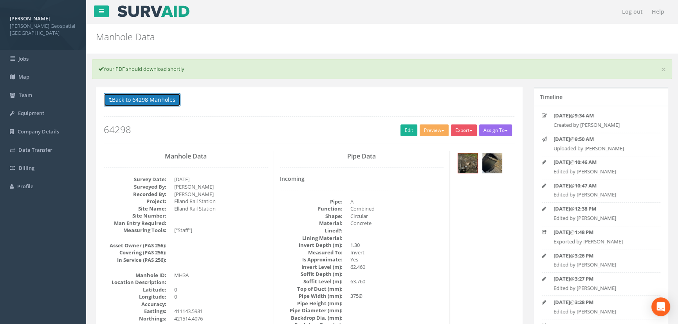
click at [144, 101] on button "Back to 64298 Manholes" at bounding box center [142, 99] width 77 height 13
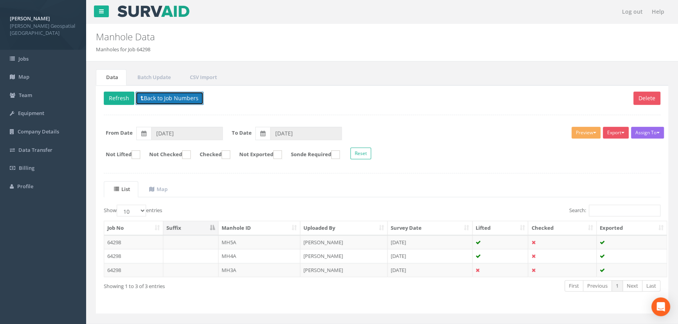
click at [153, 95] on button "Back to Job Numbers" at bounding box center [169, 98] width 68 height 13
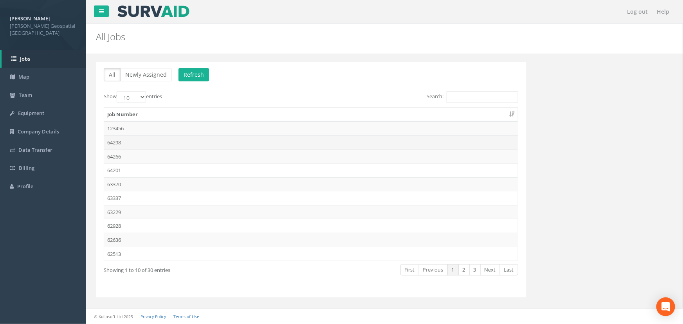
click at [125, 141] on td "64298" at bounding box center [311, 142] width 414 height 14
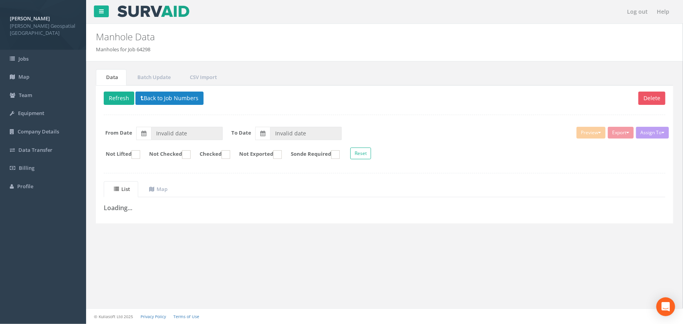
type input "[DATE]"
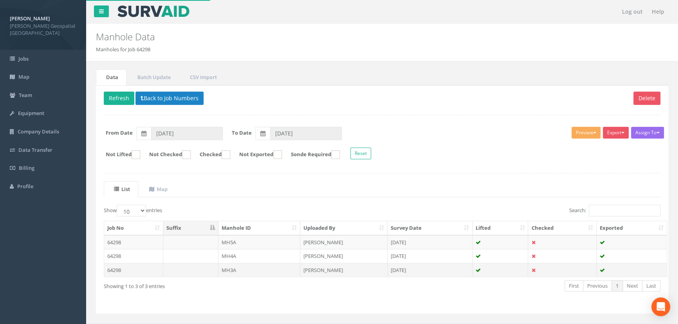
click at [225, 274] on td "MH3A" at bounding box center [259, 270] width 82 height 14
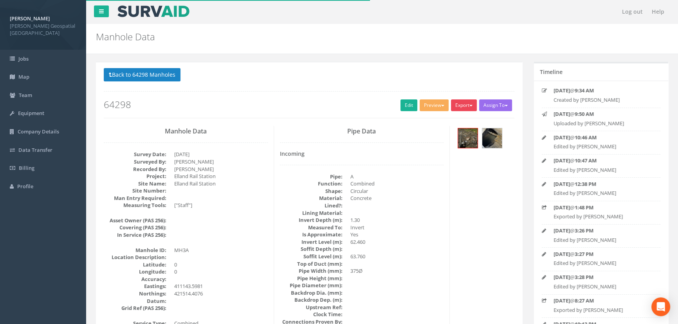
click at [467, 104] on button "Export" at bounding box center [464, 105] width 26 height 12
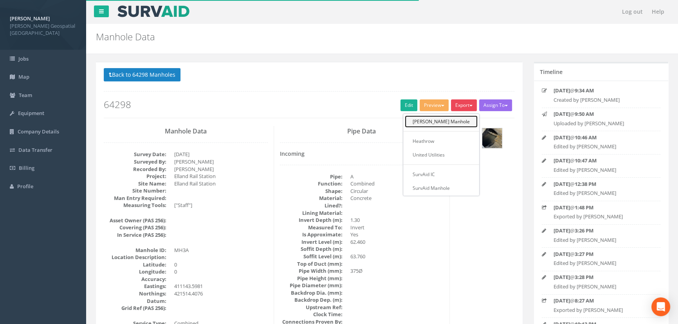
click at [461, 121] on link "[PERSON_NAME] Manhole" at bounding box center [441, 121] width 73 height 12
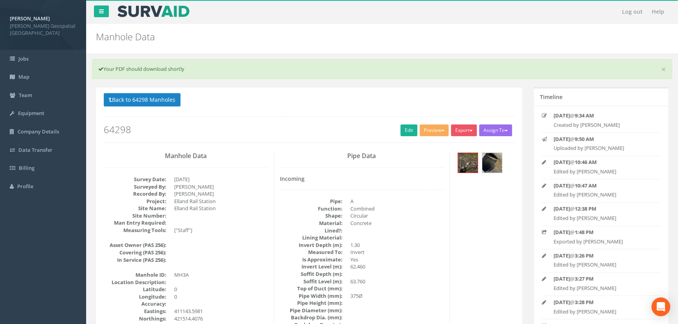
click at [502, 116] on div at bounding box center [309, 116] width 410 height 0
click at [472, 109] on div "Back to 64298 Manholes Back to Map Assign To No Companies Added Export [PERSON_…" at bounding box center [309, 118] width 410 height 50
click at [155, 99] on button "Back to 64298 Manholes" at bounding box center [142, 99] width 77 height 13
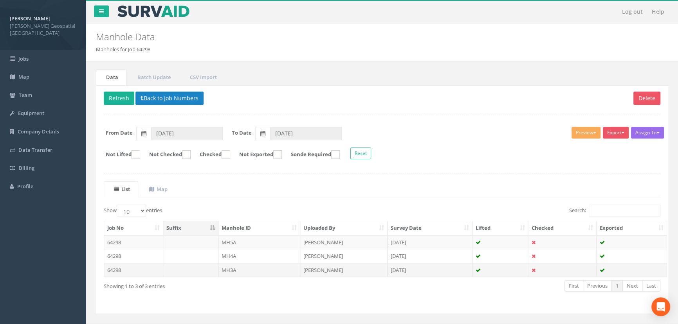
click at [234, 266] on td "MH3A" at bounding box center [259, 270] width 82 height 14
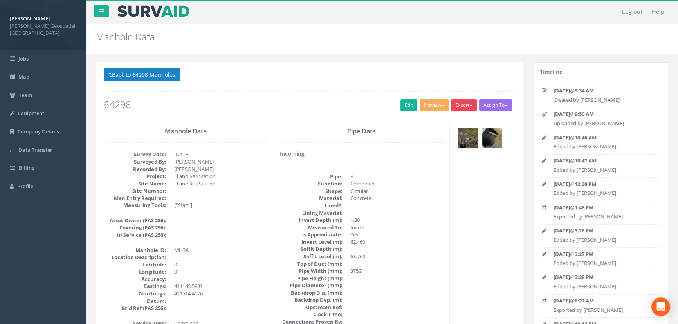
click at [457, 108] on button "Export" at bounding box center [464, 105] width 26 height 12
click at [463, 122] on link "[PERSON_NAME] Manhole" at bounding box center [441, 121] width 73 height 12
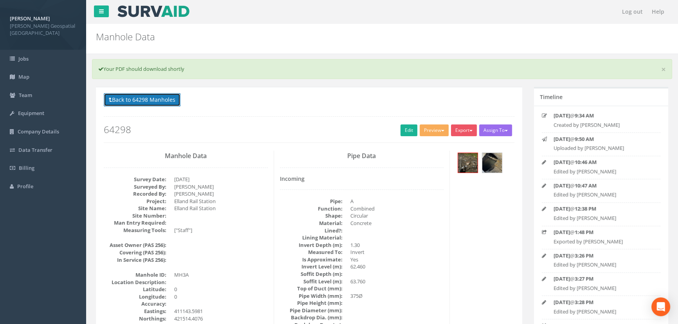
click at [118, 95] on button "Back to 64298 Manholes" at bounding box center [142, 99] width 77 height 13
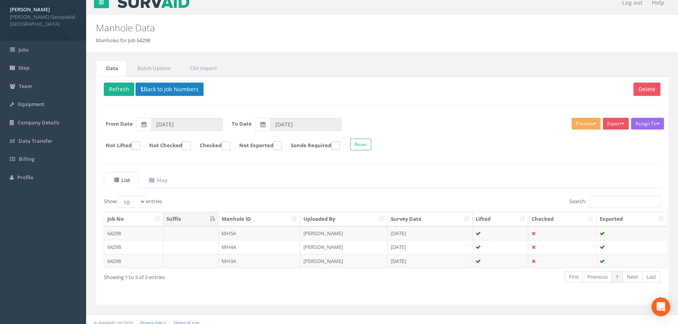
scroll to position [14, 0]
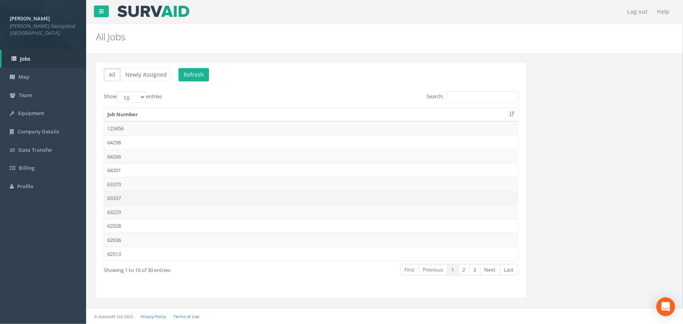
click at [140, 191] on td "63337" at bounding box center [311, 198] width 414 height 14
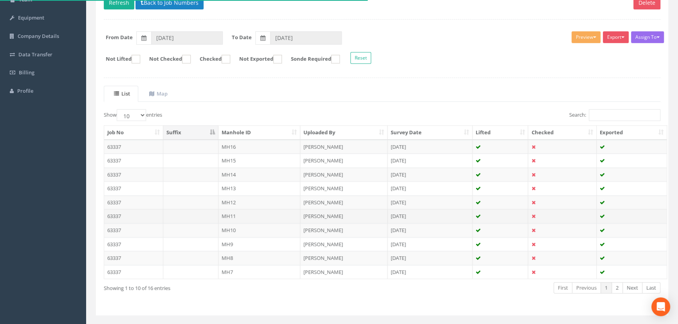
scroll to position [111, 0]
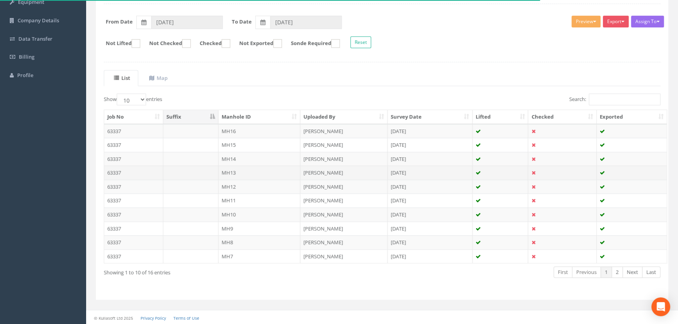
click at [247, 168] on td "MH13" at bounding box center [259, 173] width 82 height 14
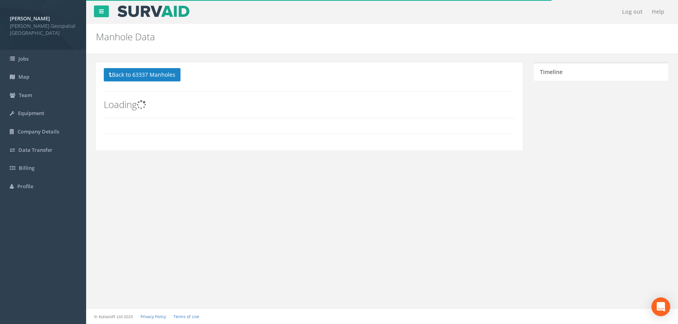
scroll to position [0, 0]
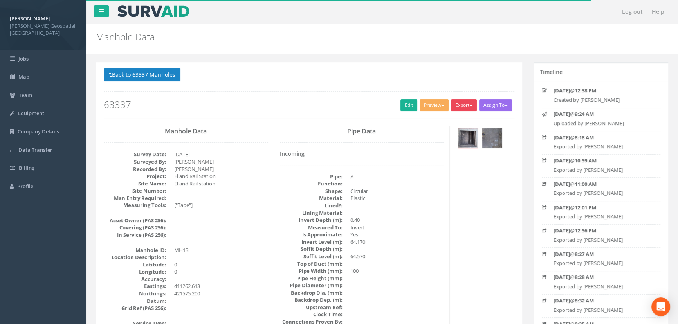
click at [465, 108] on button "Export" at bounding box center [464, 105] width 26 height 12
click at [459, 120] on link "[PERSON_NAME] Manhole" at bounding box center [441, 121] width 73 height 12
